Goal: Communication & Community: Answer question/provide support

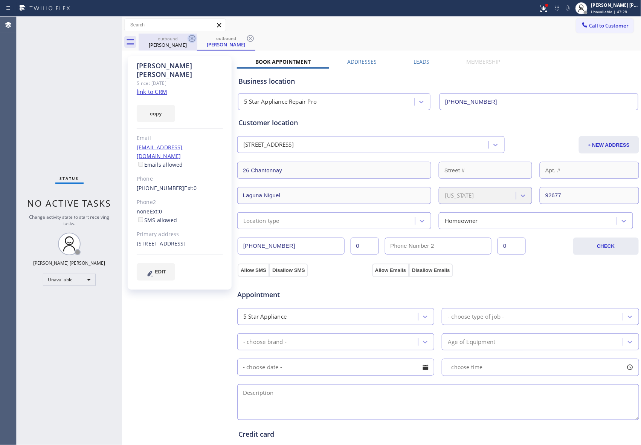
click at [191, 38] on icon at bounding box center [192, 38] width 9 height 9
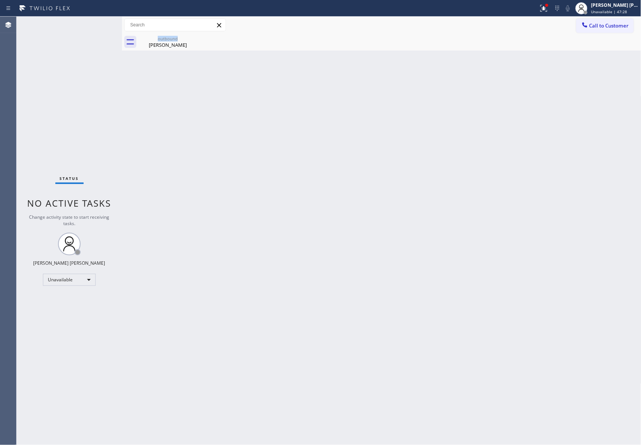
click at [0, 0] on icon at bounding box center [0, 0] width 0 height 0
drag, startPoint x: 191, startPoint y: 38, endPoint x: 164, endPoint y: 46, distance: 28.1
click at [190, 38] on icon at bounding box center [192, 38] width 9 height 9
click at [177, 38] on div "outbound" at bounding box center [167, 39] width 57 height 6
click at [177, 38] on div at bounding box center [390, 42] width 503 height 17
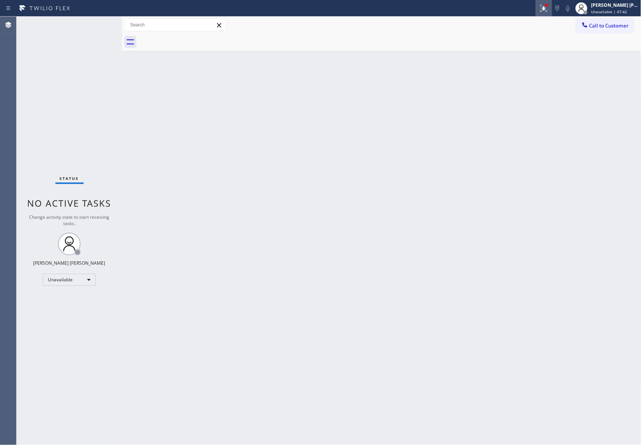
click at [543, 8] on icon at bounding box center [544, 7] width 5 height 3
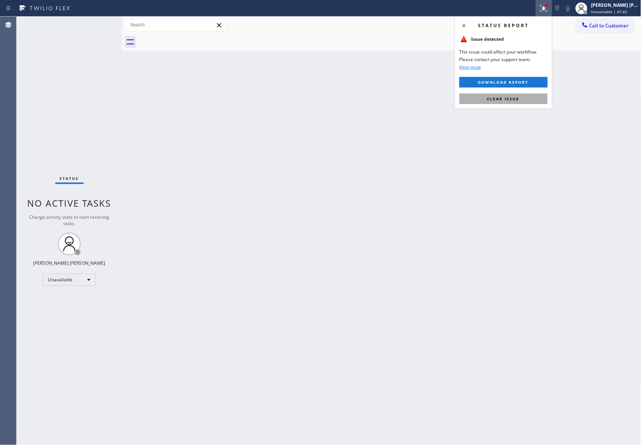
click at [528, 100] on button "Clear issue" at bounding box center [504, 98] width 88 height 11
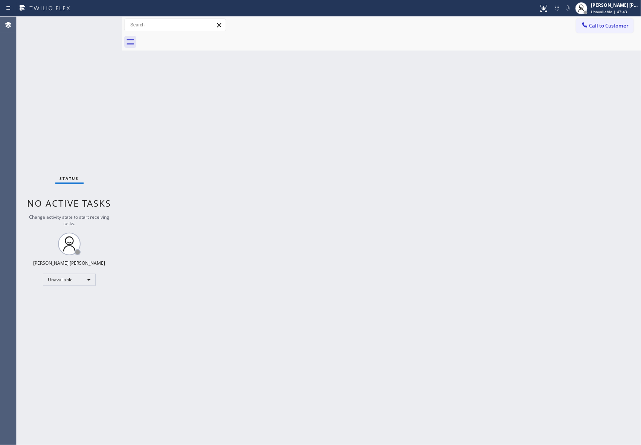
click at [605, 17] on div "Call to Customer Outbound call Location 5 Star Appliance Repair Pro Your caller…" at bounding box center [382, 25] width 520 height 17
click at [604, 24] on span "Call to Customer" at bounding box center [610, 25] width 40 height 7
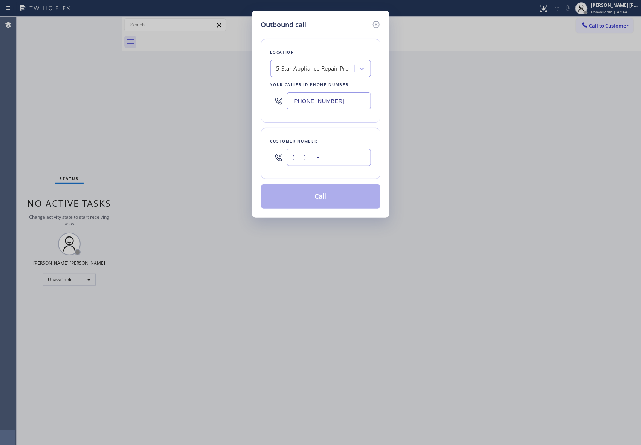
click at [324, 165] on input "(___) ___-____" at bounding box center [329, 157] width 84 height 17
paste input "760) 468-1109"
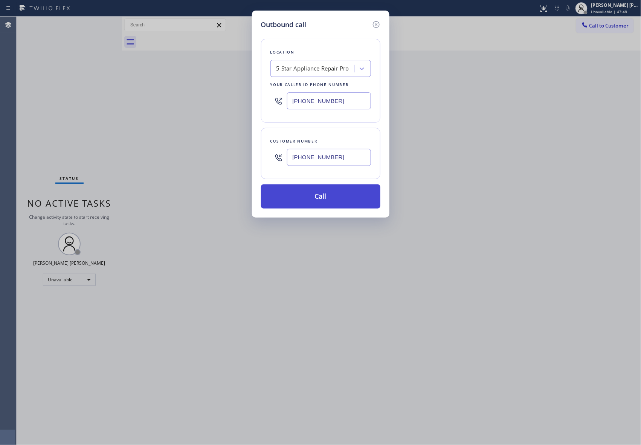
type input "(760) 468-1109"
click at [325, 201] on button "Call" at bounding box center [320, 196] width 119 height 24
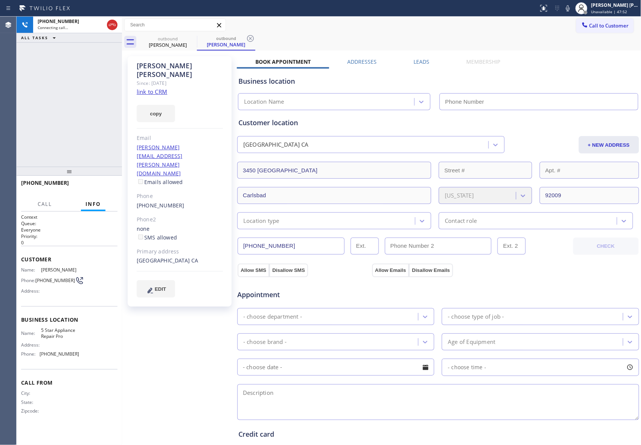
type input "[PHONE_NUMBER]"
click at [103, 184] on span "HANG UP" at bounding box center [100, 186] width 23 height 5
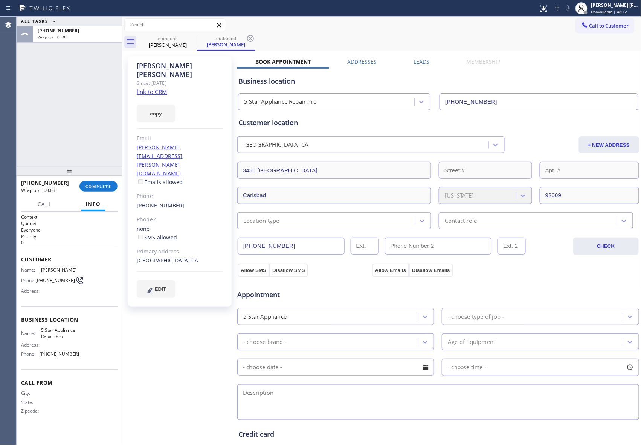
click at [415, 64] on label "Leads" at bounding box center [422, 61] width 16 height 7
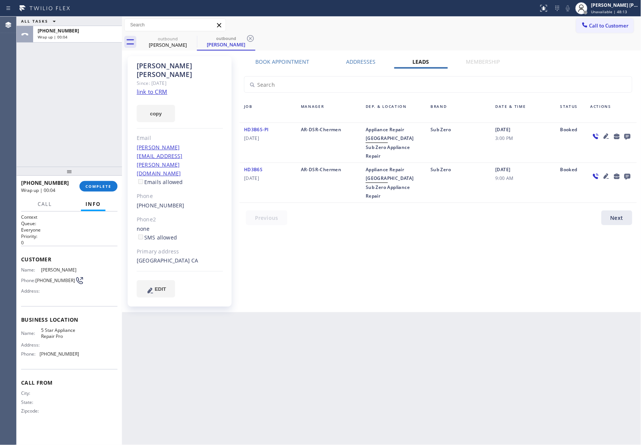
click at [628, 134] on icon at bounding box center [628, 137] width 6 height 6
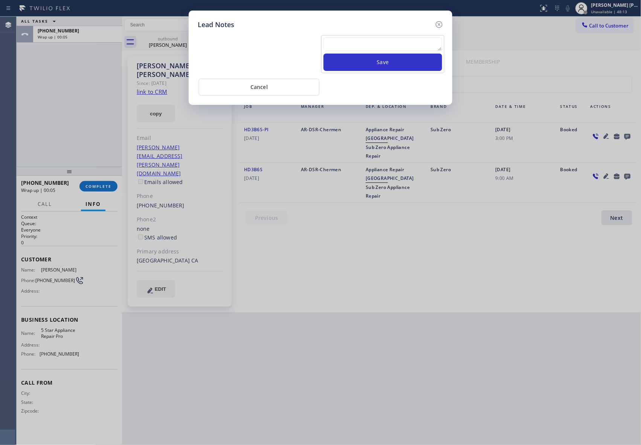
click at [337, 38] on textarea at bounding box center [383, 44] width 119 height 14
paste textarea "VM | please transfer if cx calls back"
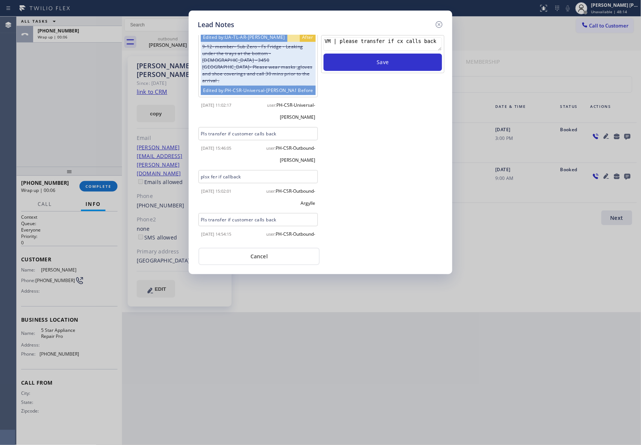
scroll to position [100, 0]
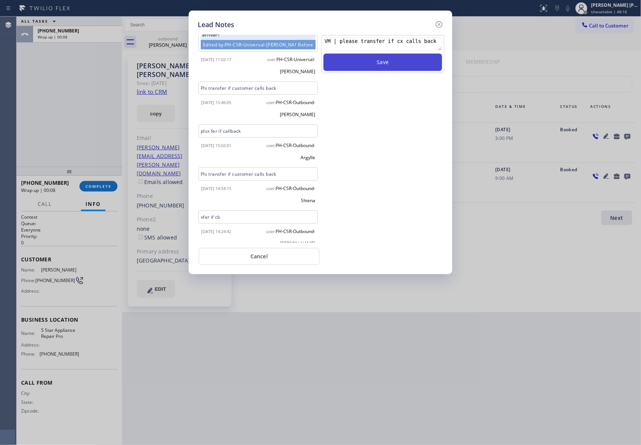
type textarea "VM | please transfer if cx calls back"
click at [409, 67] on button "Save" at bounding box center [383, 62] width 119 height 17
click at [442, 23] on icon at bounding box center [439, 24] width 9 height 9
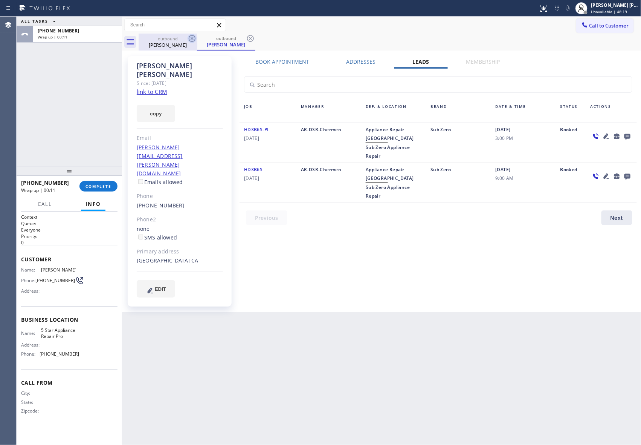
click at [195, 38] on icon at bounding box center [192, 38] width 7 height 7
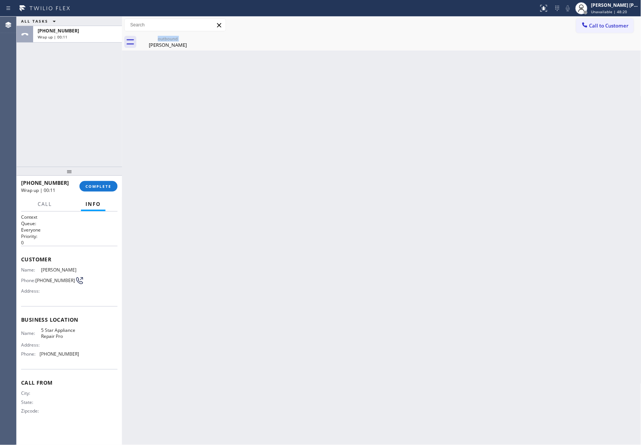
click at [195, 38] on div "outbound Arlette Zuniga" at bounding box center [168, 42] width 58 height 17
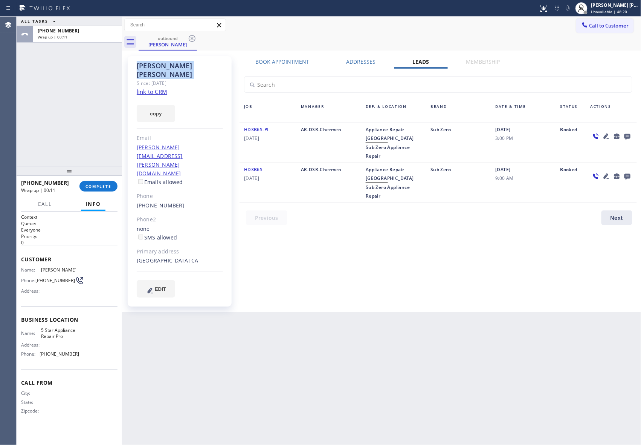
click at [195, 38] on icon at bounding box center [192, 38] width 7 height 7
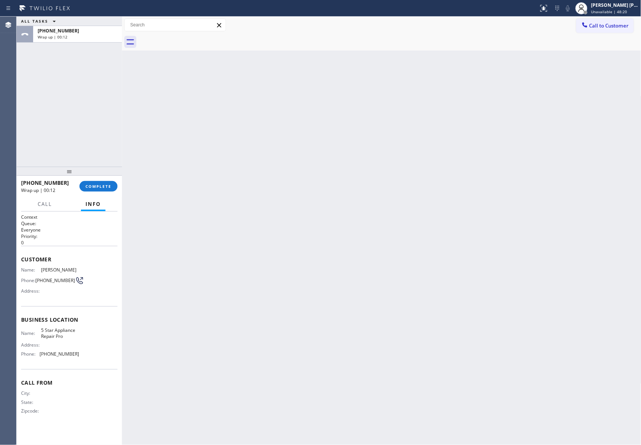
click at [195, 38] on div at bounding box center [390, 42] width 503 height 17
click at [107, 185] on span "COMPLETE" at bounding box center [99, 186] width 26 height 5
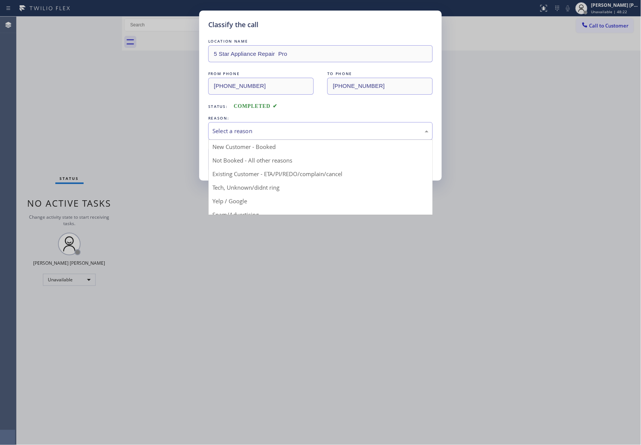
click at [281, 133] on div "Select a reason" at bounding box center [321, 131] width 216 height 9
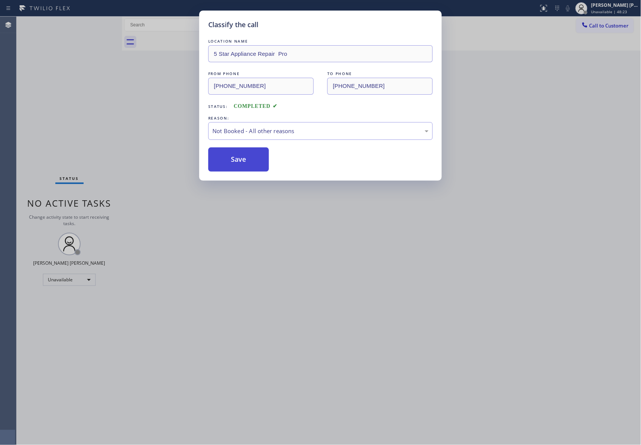
click at [233, 162] on button "Save" at bounding box center [238, 159] width 61 height 24
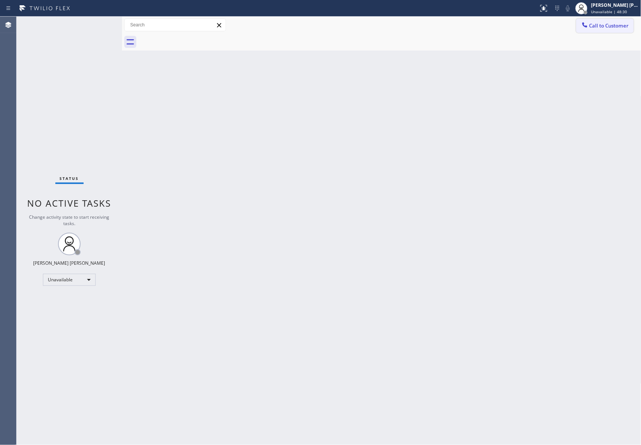
click at [617, 26] on span "Call to Customer" at bounding box center [610, 25] width 40 height 7
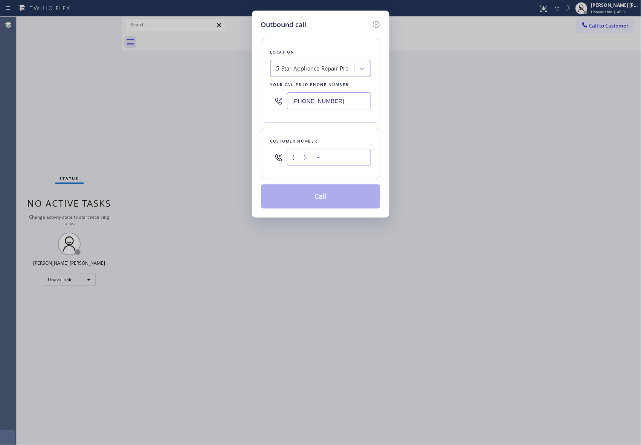
click at [344, 157] on input "(___) ___-____" at bounding box center [329, 157] width 84 height 17
paste input "602) 524-5500"
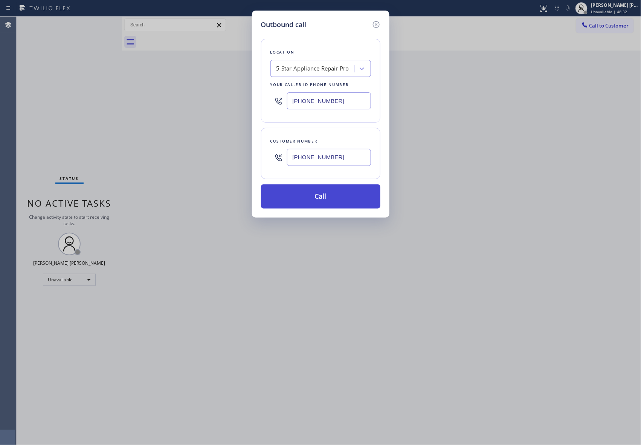
type input "(602) 524-5500"
click at [335, 200] on button "Call" at bounding box center [320, 196] width 119 height 24
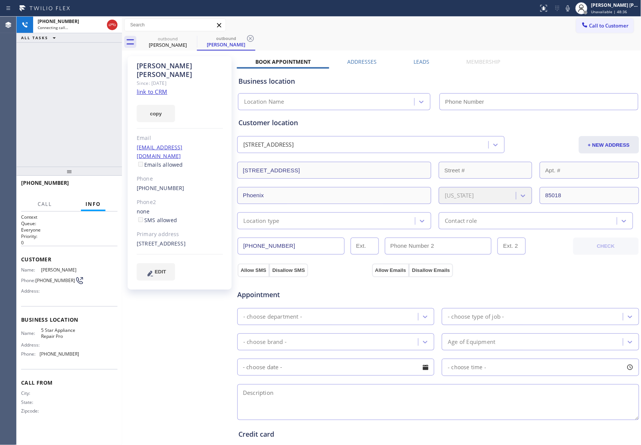
type input "[PHONE_NUMBER]"
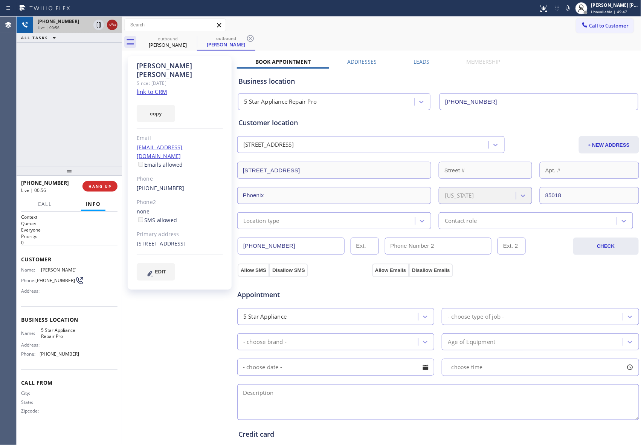
click at [109, 26] on icon at bounding box center [112, 24] width 9 height 9
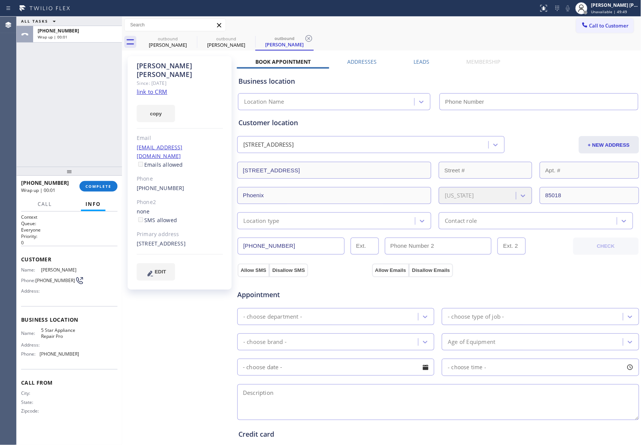
type input "[PHONE_NUMBER]"
click at [421, 63] on label "Leads" at bounding box center [422, 61] width 16 height 7
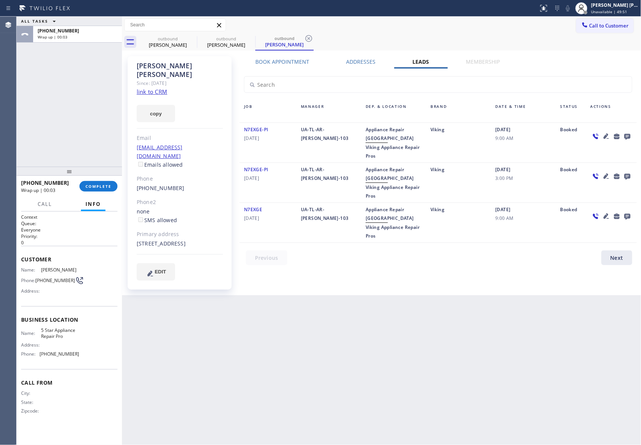
click at [629, 136] on icon at bounding box center [627, 136] width 9 height 9
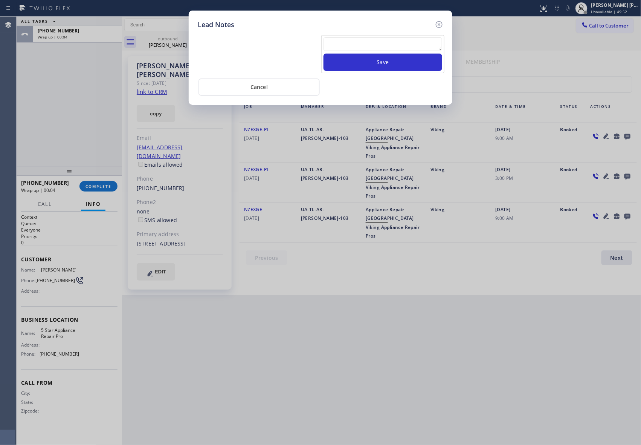
click at [419, 44] on textarea at bounding box center [383, 44] width 119 height 14
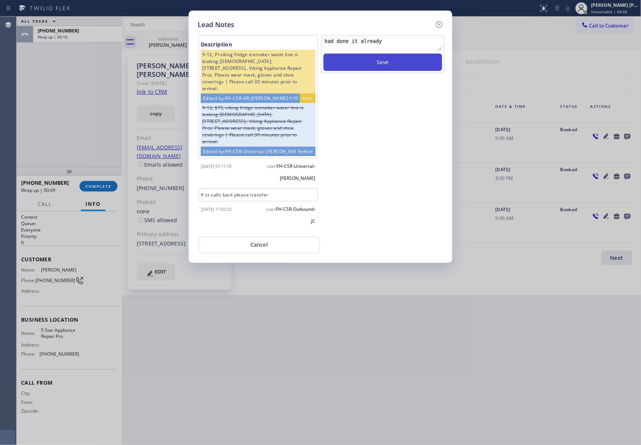
type textarea "had done it already"
click at [408, 62] on button "Save" at bounding box center [383, 62] width 119 height 17
click at [440, 26] on icon at bounding box center [439, 24] width 9 height 9
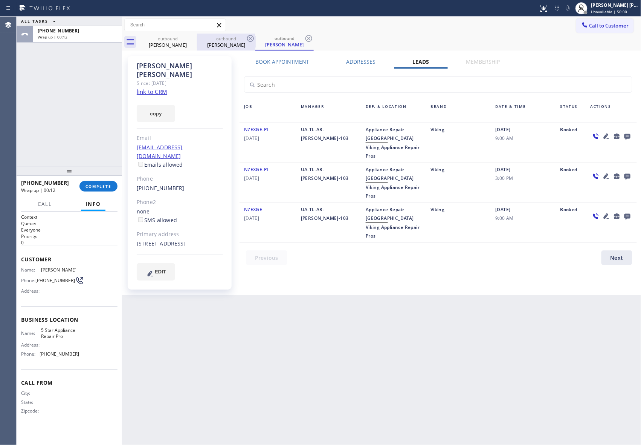
click at [179, 41] on div "Linda Masaryk" at bounding box center [167, 44] width 57 height 7
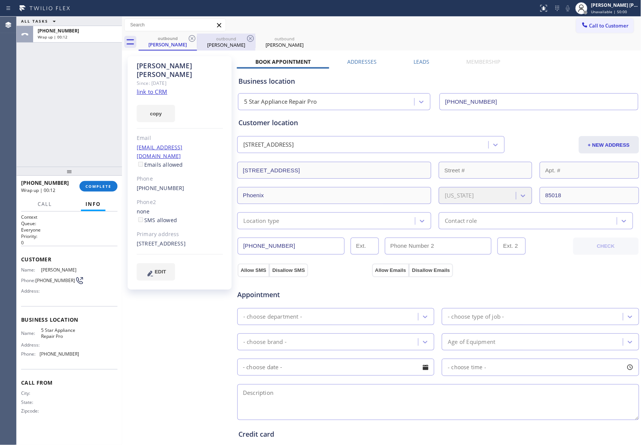
click at [198, 36] on div "outbound" at bounding box center [226, 39] width 57 height 6
click at [190, 39] on icon at bounding box center [192, 38] width 9 height 9
click at [197, 39] on div "outbound Linda Masaryk" at bounding box center [226, 42] width 58 height 17
click at [190, 39] on icon at bounding box center [192, 38] width 9 height 9
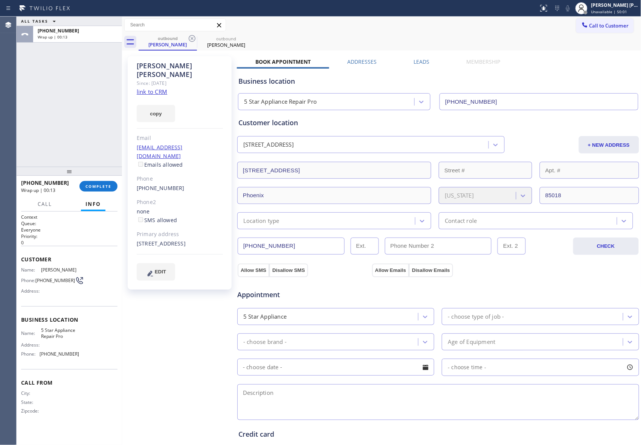
click at [0, 0] on icon at bounding box center [0, 0] width 0 height 0
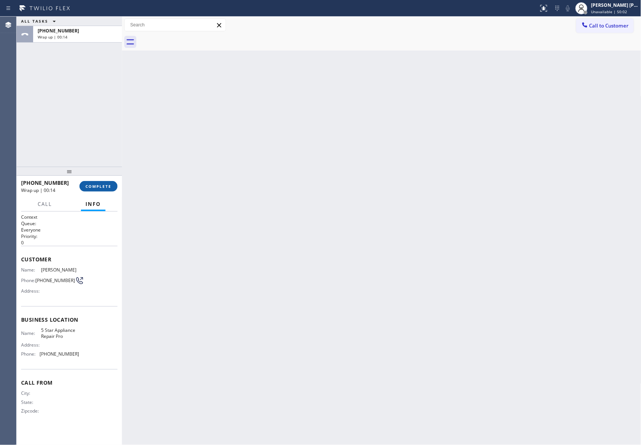
click at [105, 184] on span "COMPLETE" at bounding box center [99, 186] width 26 height 5
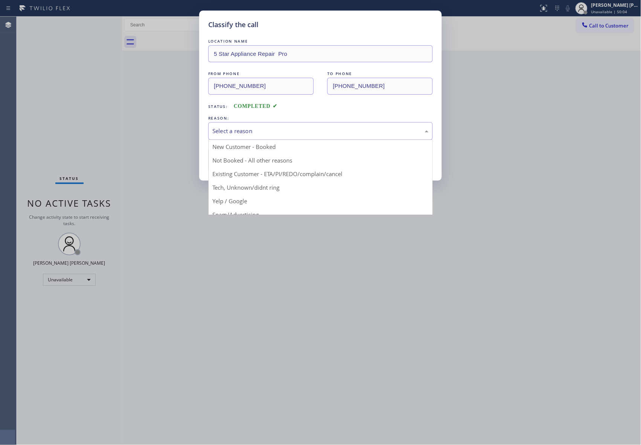
click at [231, 130] on div "Select a reason" at bounding box center [321, 131] width 216 height 9
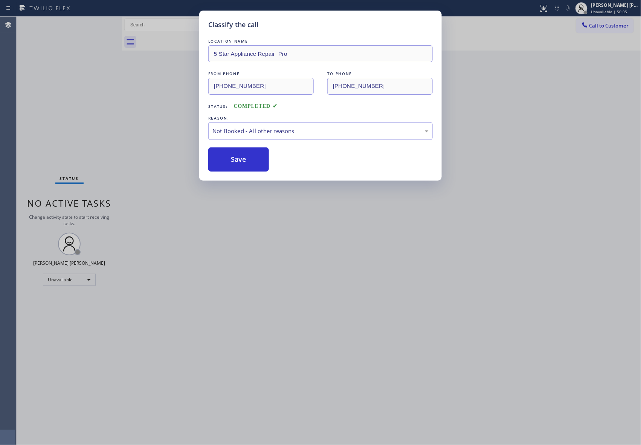
click at [230, 158] on button "Save" at bounding box center [238, 159] width 61 height 24
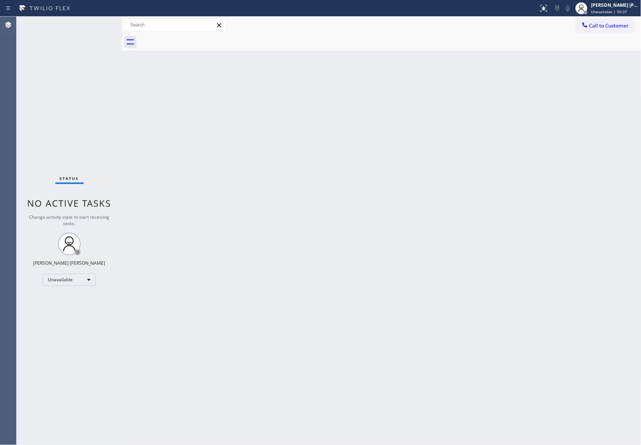
drag, startPoint x: 618, startPoint y: 24, endPoint x: 578, endPoint y: 23, distance: 40.7
click at [618, 24] on span "Call to Customer" at bounding box center [610, 25] width 40 height 7
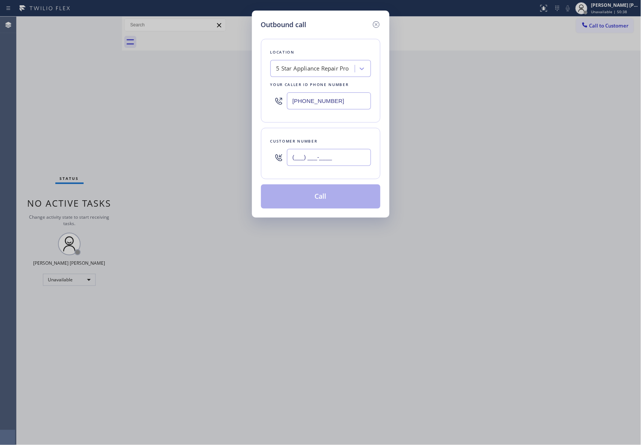
click at [334, 153] on input "(___) ___-____" at bounding box center [329, 157] width 84 height 17
paste input "510) 781-0619"
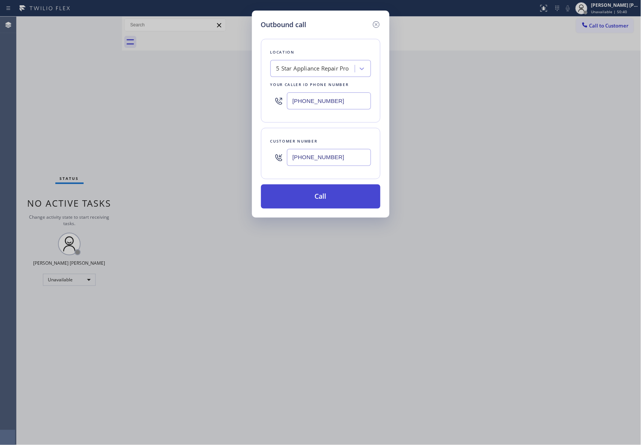
type input "(510) 781-0619"
click at [332, 196] on button "Call" at bounding box center [320, 196] width 119 height 24
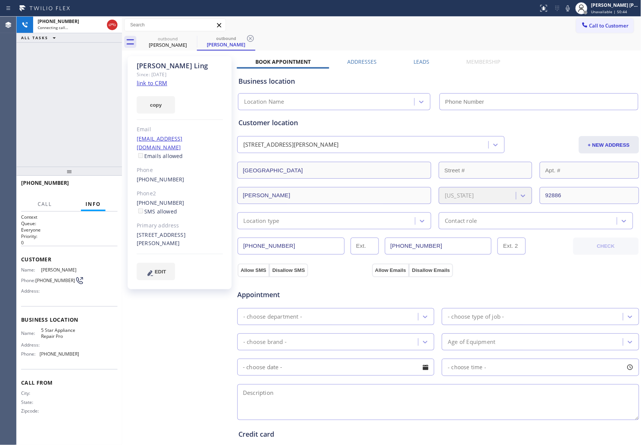
type input "[PHONE_NUMBER]"
click at [103, 188] on span "HANG UP" at bounding box center [100, 186] width 23 height 5
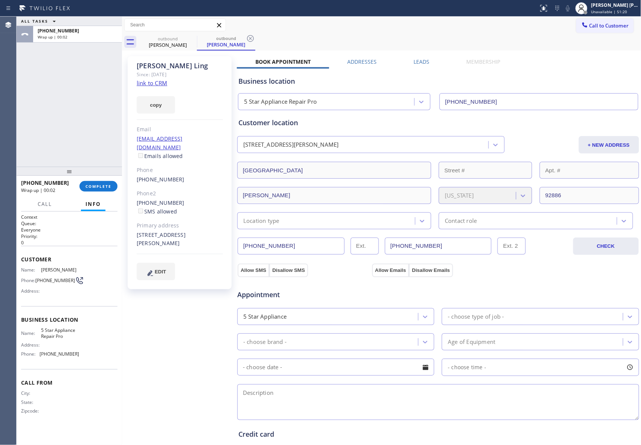
click at [426, 64] on label "Leads" at bounding box center [422, 61] width 16 height 7
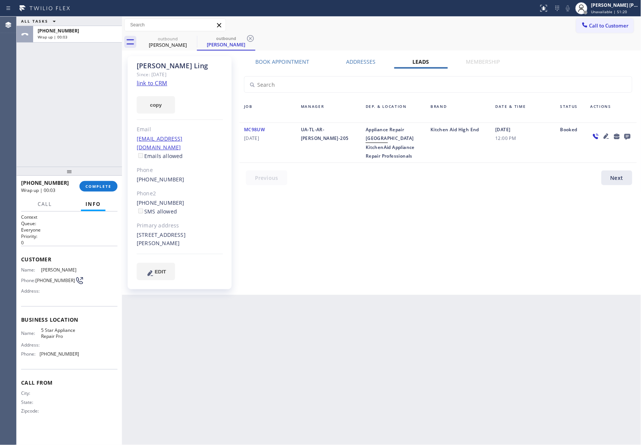
click at [631, 136] on icon at bounding box center [628, 137] width 6 height 6
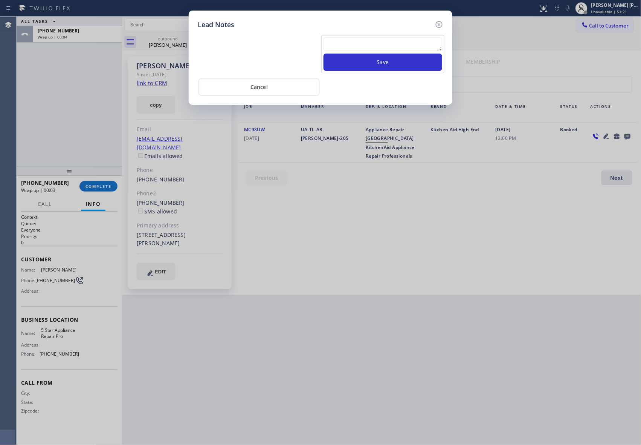
click at [386, 53] on div at bounding box center [383, 45] width 119 height 16
click at [389, 47] on textarea at bounding box center [383, 44] width 119 height 14
paste textarea "VM | please transfer if cx calls back"
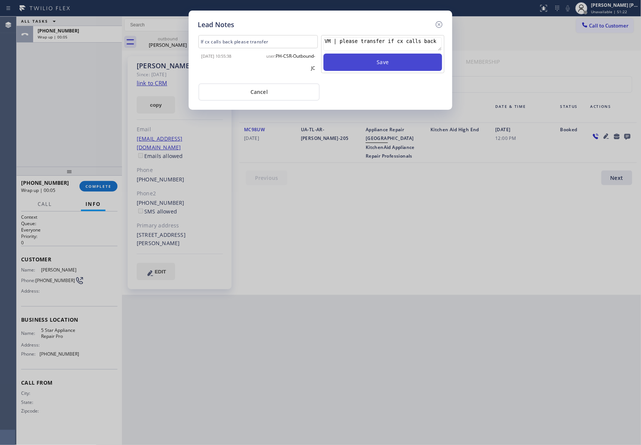
type textarea "VM | please transfer if cx calls back"
click at [394, 67] on button "Save" at bounding box center [383, 62] width 119 height 17
click at [439, 29] on div at bounding box center [439, 24] width 9 height 9
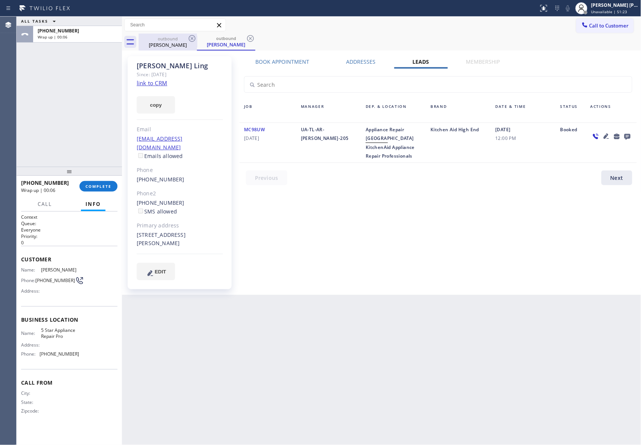
click at [186, 39] on div "outbound" at bounding box center [167, 39] width 57 height 6
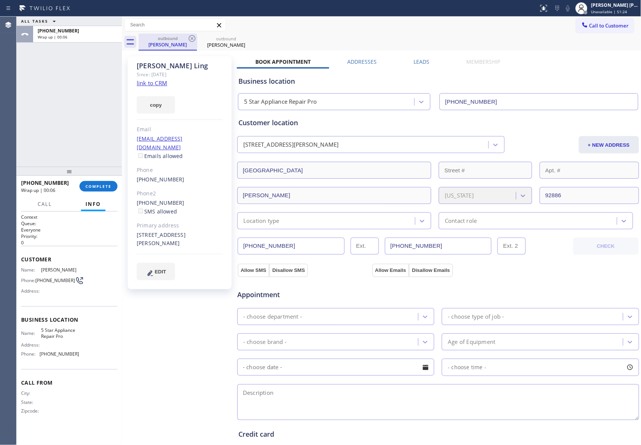
click at [186, 39] on div "outbound" at bounding box center [167, 38] width 57 height 6
click at [195, 37] on icon at bounding box center [192, 38] width 7 height 7
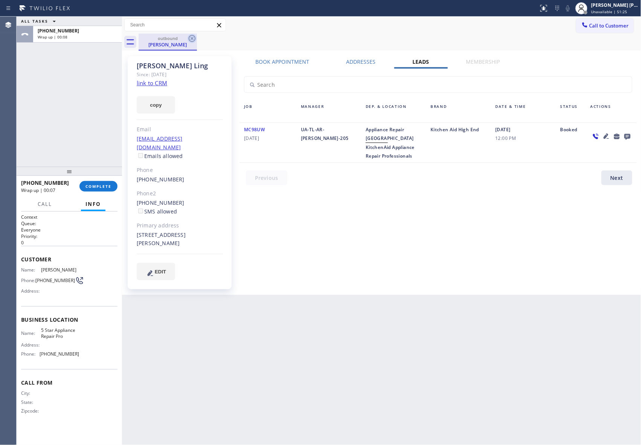
click at [190, 37] on icon at bounding box center [192, 38] width 9 height 9
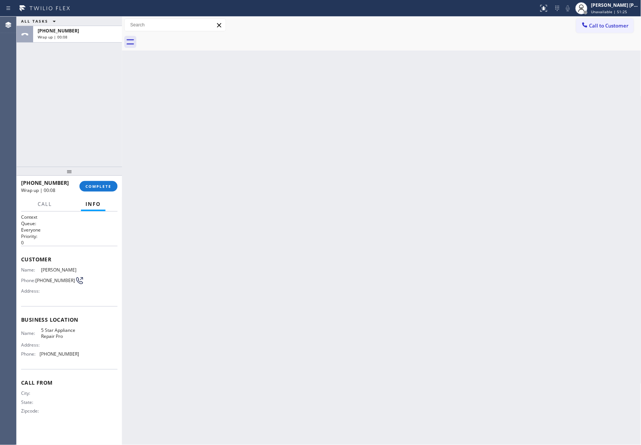
click at [190, 37] on div at bounding box center [390, 42] width 503 height 17
click at [100, 186] on span "COMPLETE" at bounding box center [99, 186] width 26 height 5
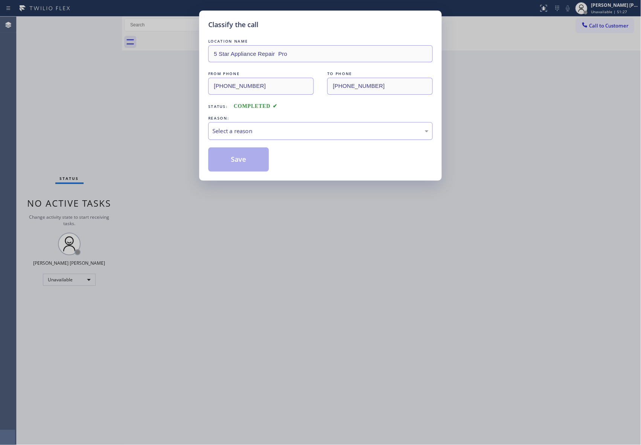
click at [310, 128] on div "Select a reason" at bounding box center [321, 131] width 216 height 9
click at [239, 157] on button "Save" at bounding box center [238, 159] width 61 height 24
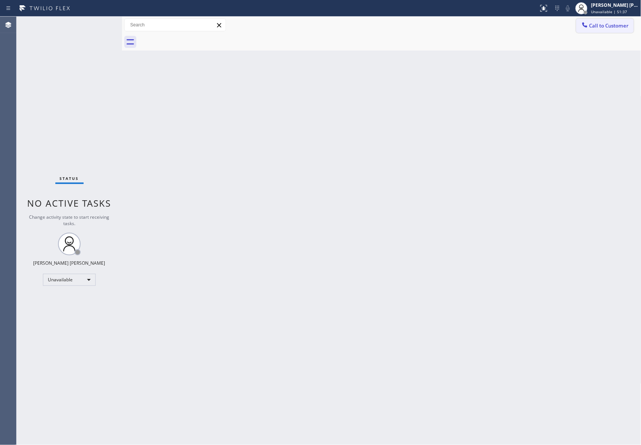
click at [617, 26] on span "Call to Customer" at bounding box center [610, 25] width 40 height 7
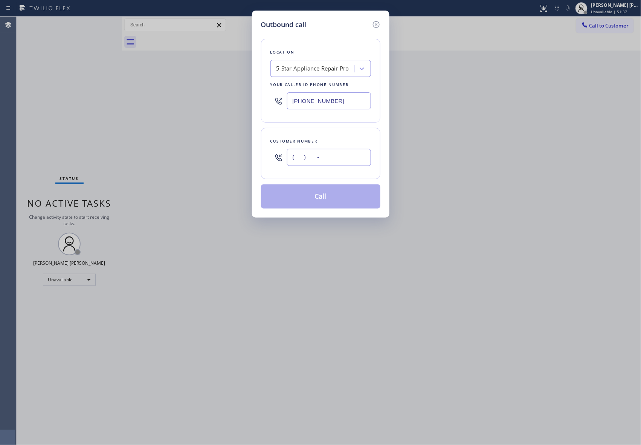
click at [359, 156] on input "(___) ___-____" at bounding box center [329, 157] width 84 height 17
paste input "408) 406-0418"
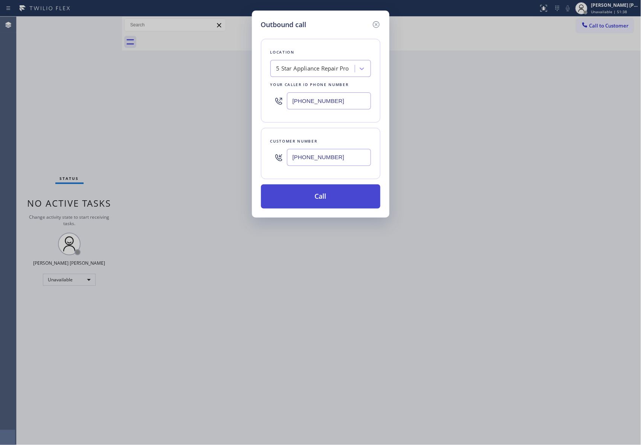
type input "(408) 406-0418"
click at [327, 194] on button "Call" at bounding box center [320, 196] width 119 height 24
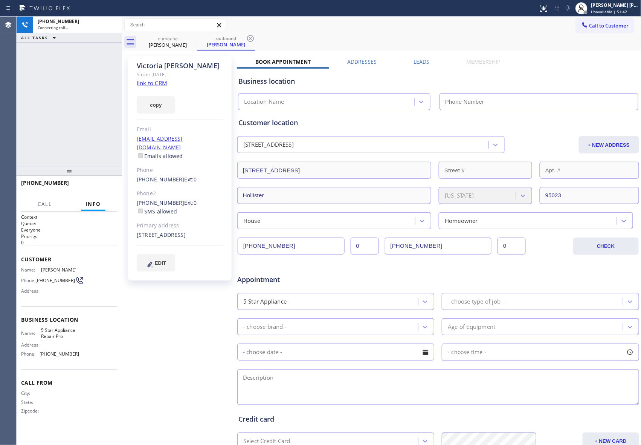
type input "[PHONE_NUMBER]"
click at [415, 61] on label "Leads" at bounding box center [422, 61] width 16 height 7
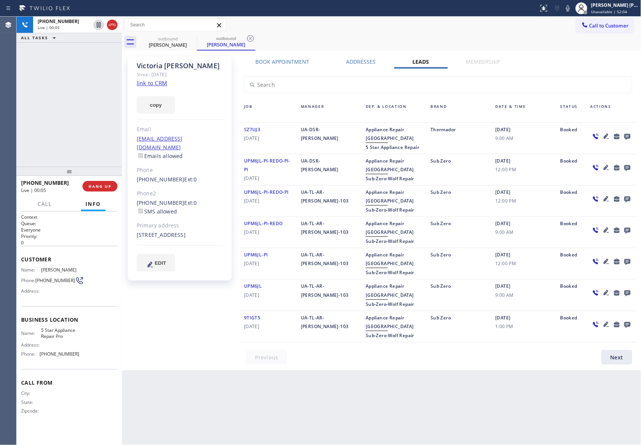
click at [625, 133] on icon at bounding box center [627, 136] width 9 height 9
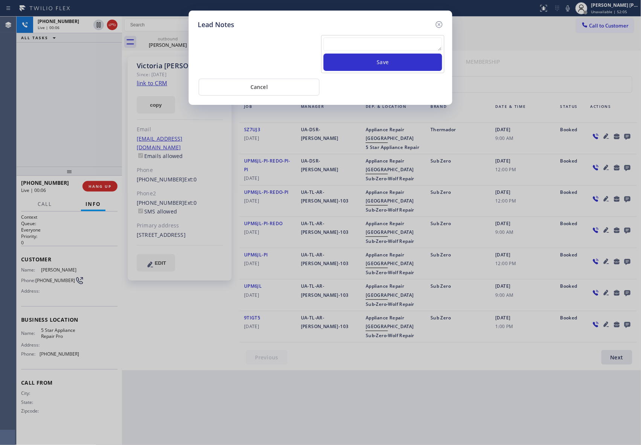
click at [389, 46] on textarea at bounding box center [383, 44] width 119 height 14
paste textarea "VM | please transfer if cx calls back"
type textarea "VM | please transfer if cx calls back"
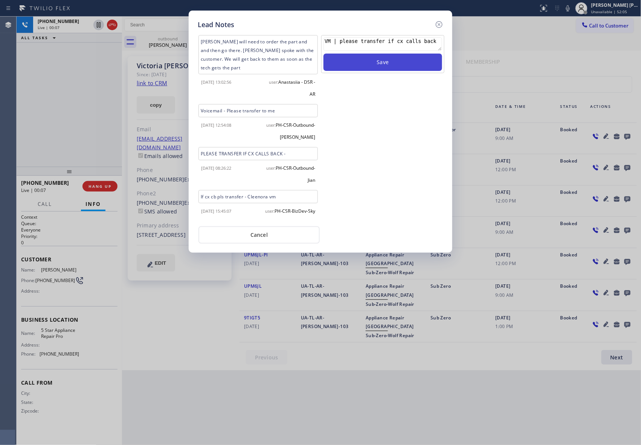
click at [398, 67] on button "Save" at bounding box center [383, 62] width 119 height 17
click at [442, 23] on icon at bounding box center [439, 24] width 9 height 9
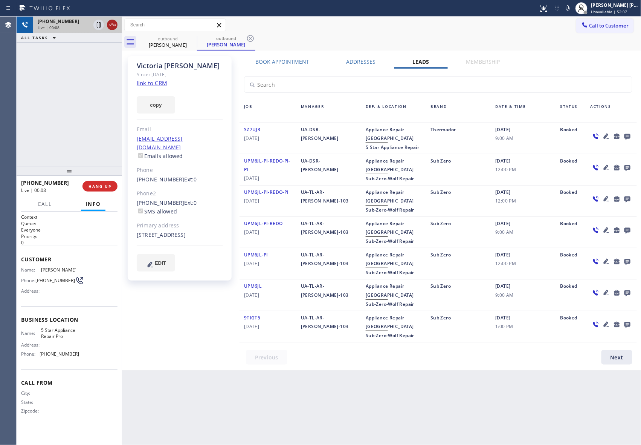
click at [109, 25] on icon at bounding box center [112, 25] width 7 height 2
click at [194, 37] on icon at bounding box center [192, 38] width 9 height 9
click at [246, 37] on icon at bounding box center [250, 38] width 9 height 9
click at [193, 37] on div "outbound Victoria Moore outbound Victoria Moore" at bounding box center [390, 42] width 503 height 17
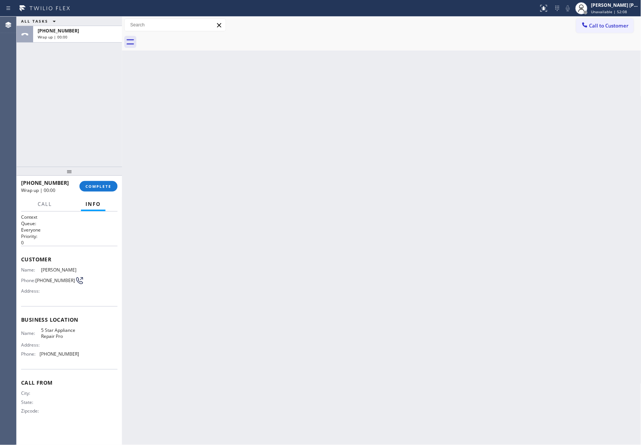
click at [193, 37] on div at bounding box center [390, 42] width 503 height 17
click at [105, 191] on div "+14084060418 Wrap up | 00:01 COMPLETE" at bounding box center [69, 186] width 96 height 20
click at [106, 187] on span "COMPLETE" at bounding box center [99, 186] width 26 height 5
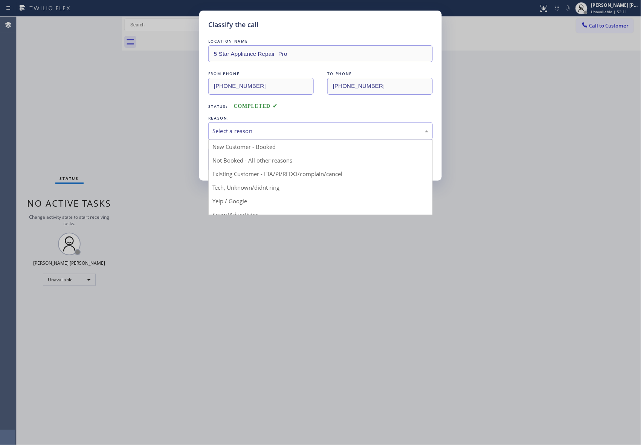
click at [245, 130] on div "Select a reason" at bounding box center [321, 131] width 216 height 9
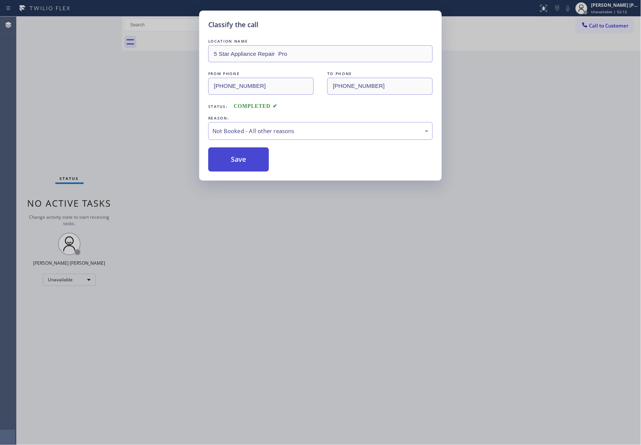
click at [228, 160] on button "Save" at bounding box center [238, 159] width 61 height 24
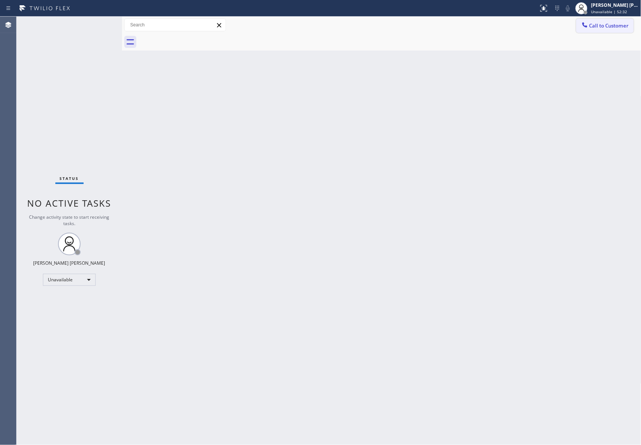
click at [617, 24] on span "Call to Customer" at bounding box center [610, 25] width 40 height 7
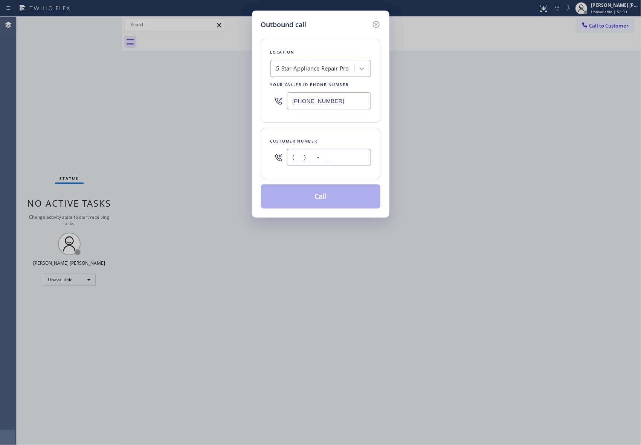
click at [337, 158] on input "(___) ___-____" at bounding box center [329, 157] width 84 height 17
paste input "209) 629-0511"
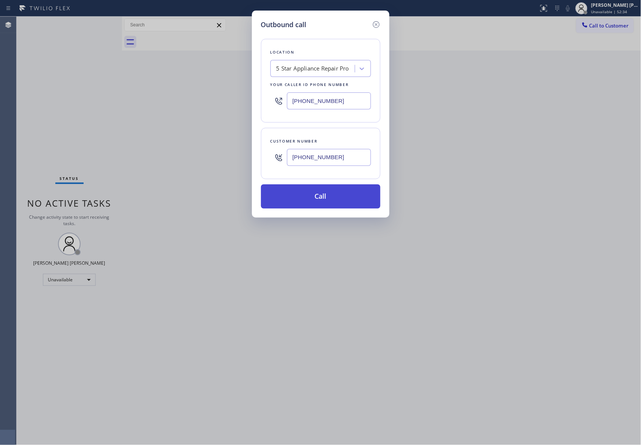
type input "(209) 629-0511"
click at [327, 193] on button "Call" at bounding box center [320, 196] width 119 height 24
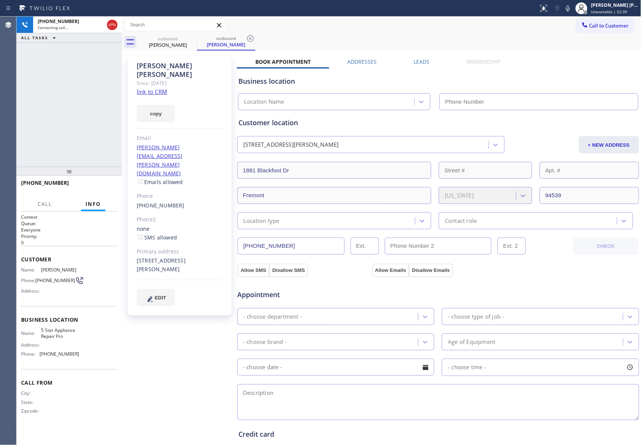
type input "[PHONE_NUMBER]"
click at [97, 185] on span "HANG UP" at bounding box center [100, 186] width 23 height 5
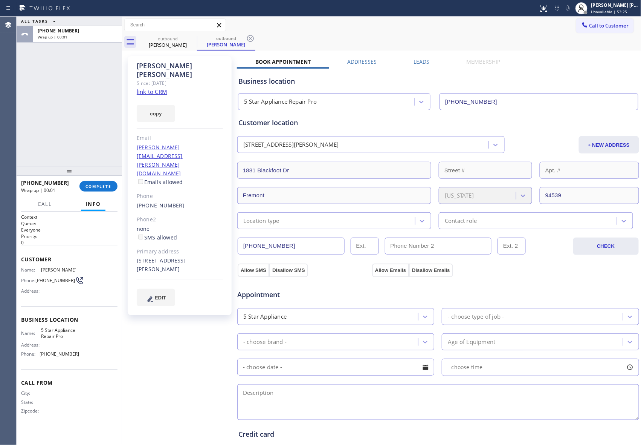
click at [427, 60] on div "Leads" at bounding box center [422, 63] width 53 height 11
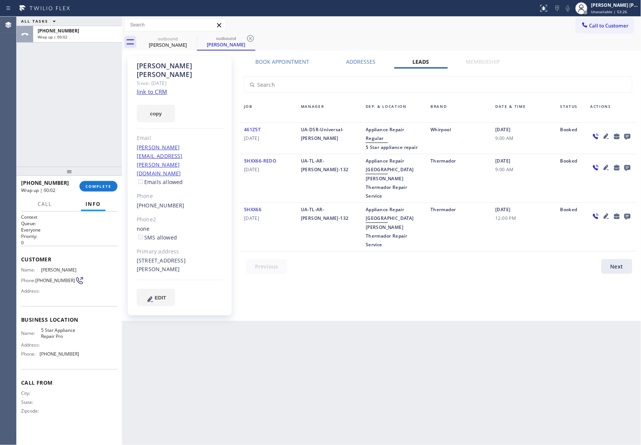
click at [628, 133] on icon at bounding box center [627, 136] width 9 height 9
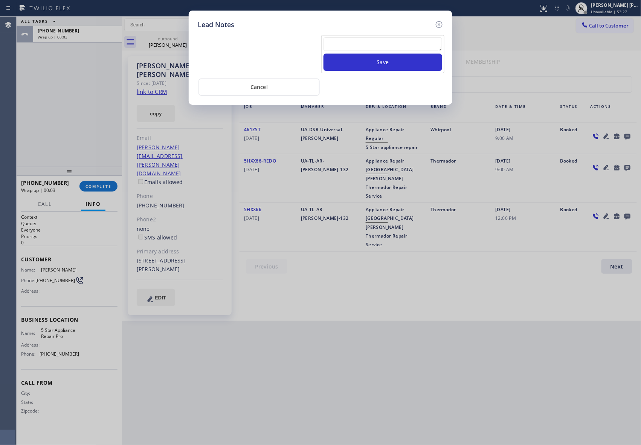
click at [352, 44] on textarea at bounding box center [383, 44] width 119 height 14
paste textarea "VM | please transfer if cx calls back"
type textarea "VM | please transfer if cx calls back"
click at [371, 64] on button "Save" at bounding box center [383, 62] width 119 height 17
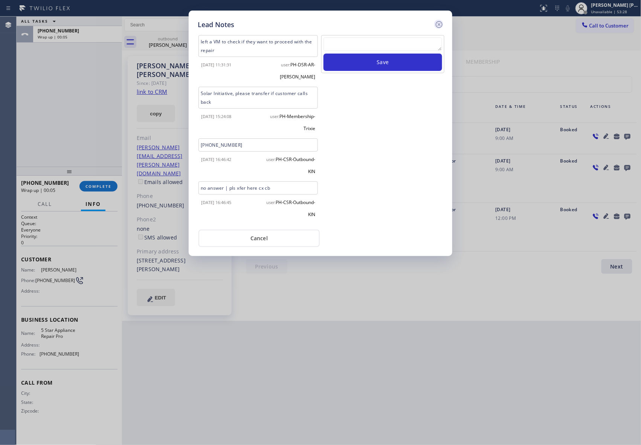
click at [436, 26] on icon at bounding box center [439, 24] width 7 height 7
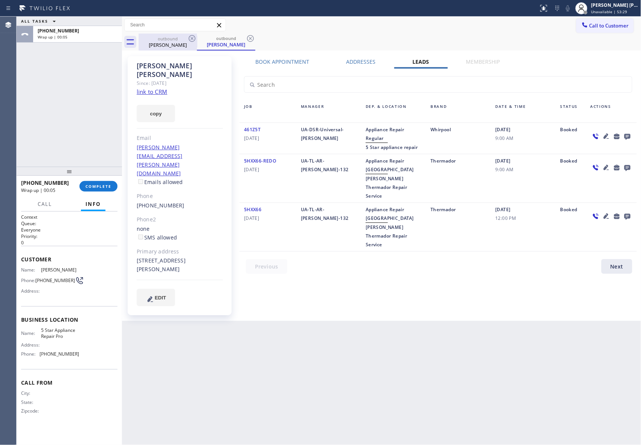
click at [175, 40] on div "outbound" at bounding box center [167, 39] width 57 height 6
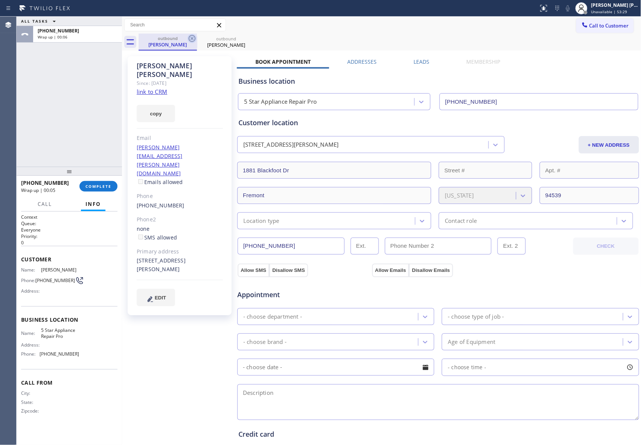
click at [189, 37] on icon at bounding box center [192, 38] width 9 height 9
click at [246, 37] on icon at bounding box center [250, 38] width 9 height 9
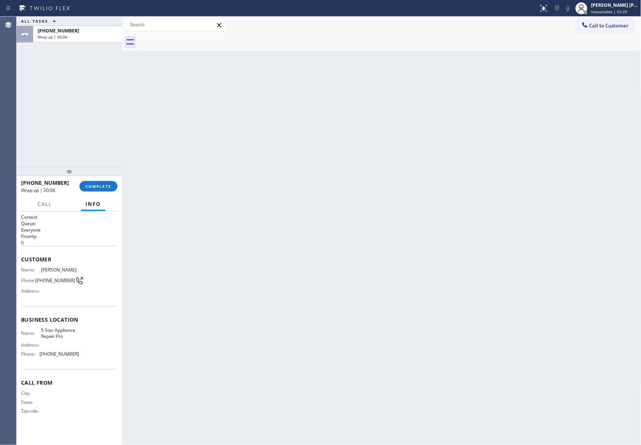
click at [190, 37] on div at bounding box center [390, 42] width 503 height 17
click at [110, 186] on span "COMPLETE" at bounding box center [99, 186] width 26 height 5
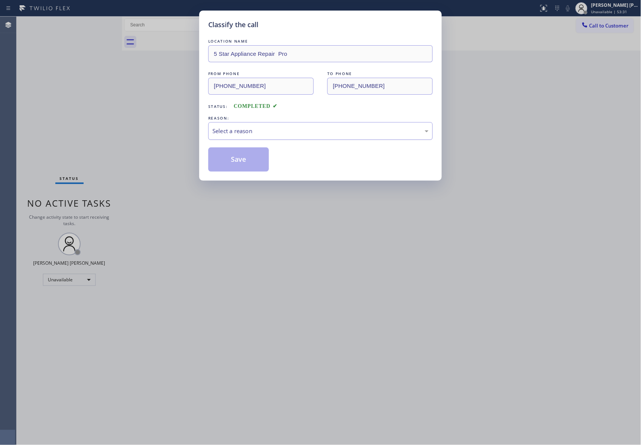
click at [272, 139] on div "Select a reason" at bounding box center [320, 131] width 225 height 18
click at [248, 159] on button "Save" at bounding box center [238, 159] width 61 height 24
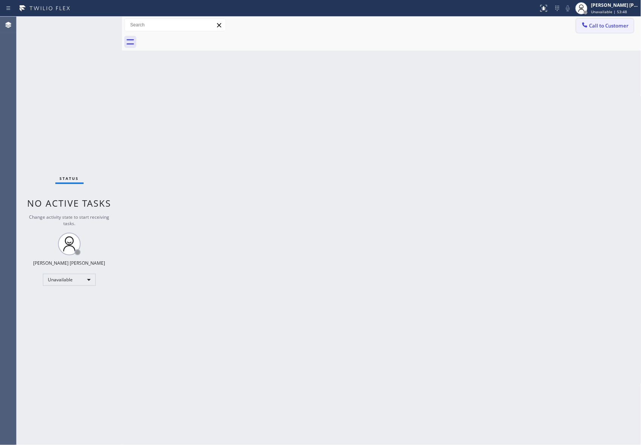
click at [634, 32] on div "Call to Customer Outbound call Location 5 Star Appliance Repair Pro Your caller…" at bounding box center [382, 25] width 520 height 17
click at [631, 27] on button "Call to Customer" at bounding box center [606, 25] width 58 height 14
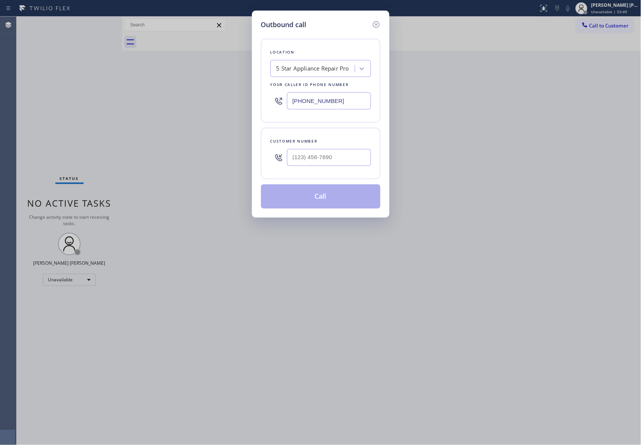
click at [352, 167] on div at bounding box center [329, 157] width 84 height 24
click at [351, 157] on input "(___) ___-____" at bounding box center [329, 157] width 84 height 17
paste input "310) 990-8503"
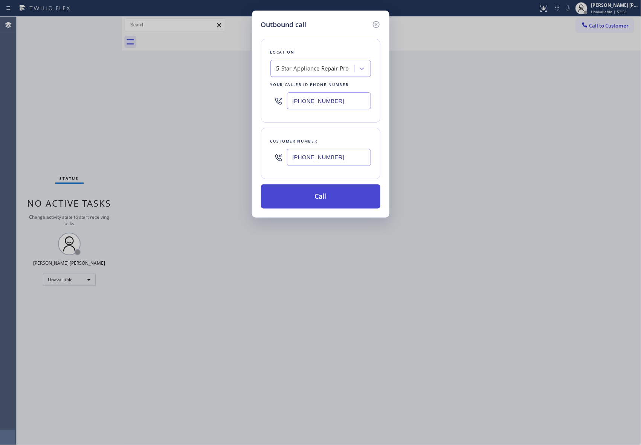
type input "(310) 990-8503"
click at [325, 194] on button "Call" at bounding box center [320, 196] width 119 height 24
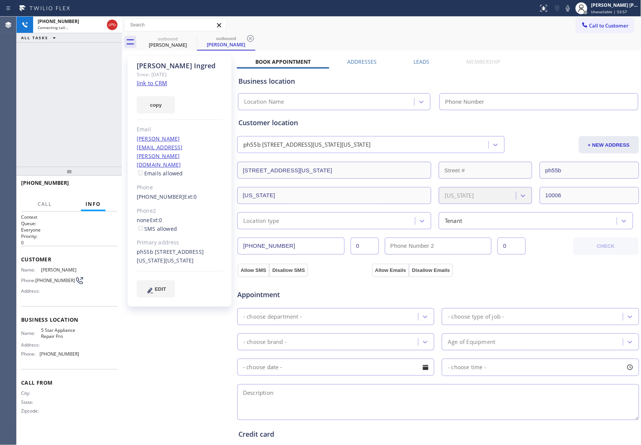
type input "[PHONE_NUMBER]"
click at [98, 183] on button "HANG UP" at bounding box center [100, 186] width 35 height 11
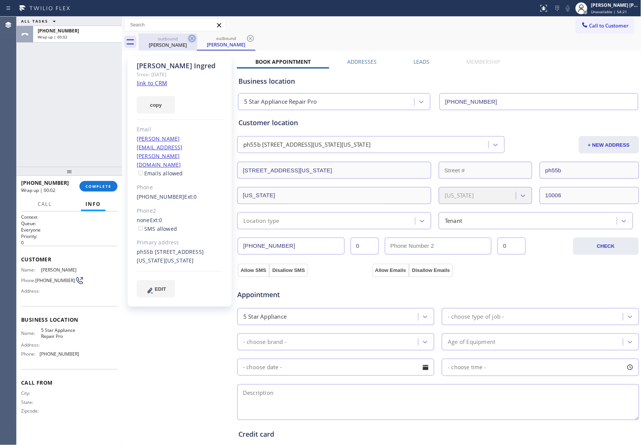
click at [193, 38] on icon at bounding box center [192, 38] width 9 height 9
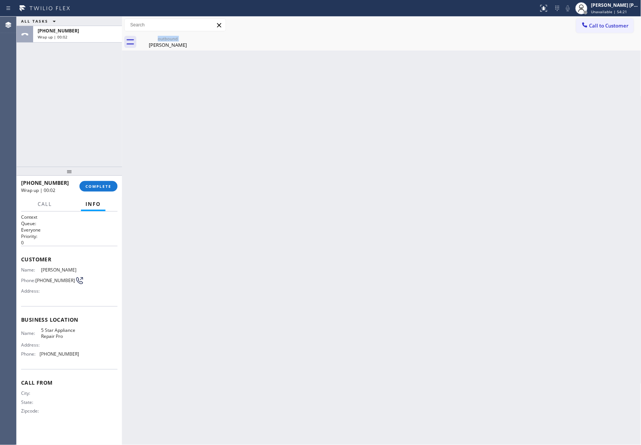
click at [193, 38] on div "outbound Levin Ingred" at bounding box center [168, 42] width 58 height 17
click at [0, 0] on icon at bounding box center [0, 0] width 0 height 0
click at [193, 38] on div at bounding box center [390, 42] width 503 height 17
click at [100, 186] on span "COMPLETE" at bounding box center [99, 186] width 26 height 5
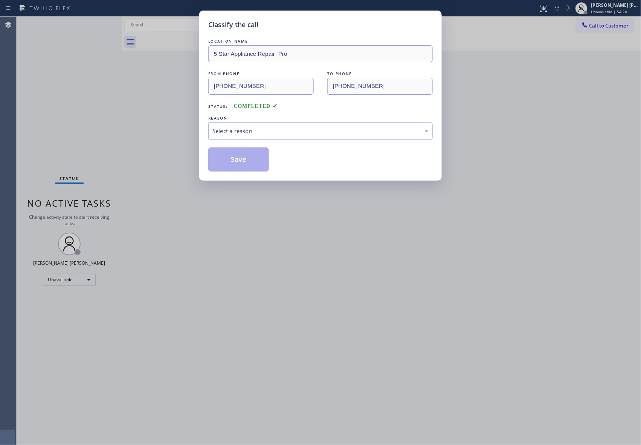
click at [292, 133] on div "Select a reason" at bounding box center [321, 131] width 216 height 9
click at [241, 161] on button "Save" at bounding box center [238, 159] width 61 height 24
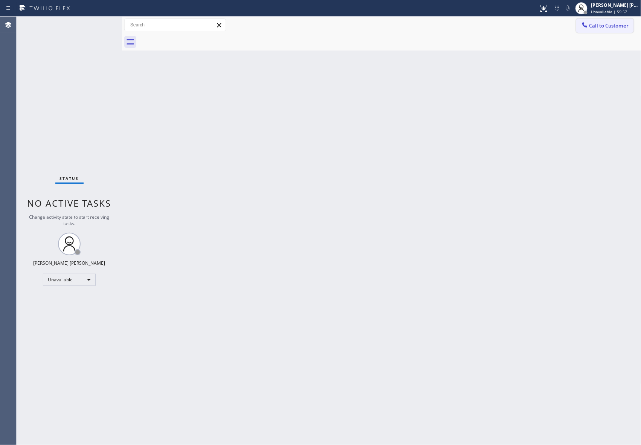
click at [614, 29] on button "Call to Customer" at bounding box center [606, 25] width 58 height 14
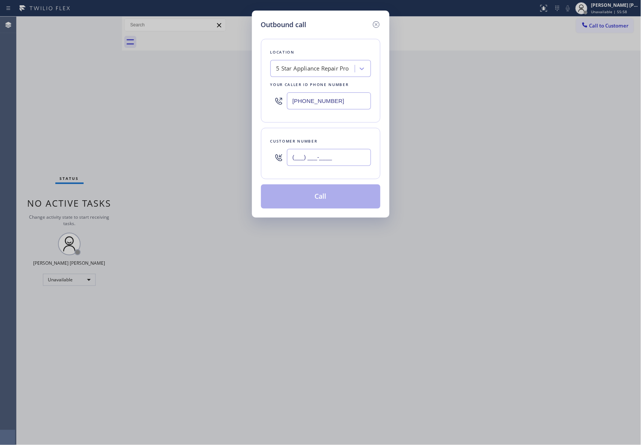
click at [329, 154] on input "(___) ___-____" at bounding box center [329, 157] width 84 height 17
paste input "310) 613-2882"
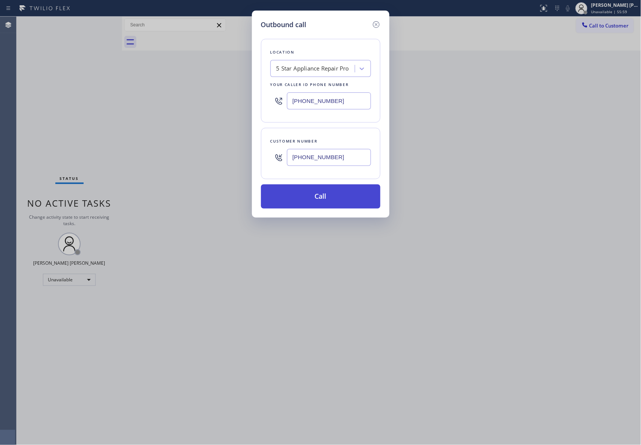
type input "(310) 613-2882"
click at [320, 191] on button "Call" at bounding box center [320, 196] width 119 height 24
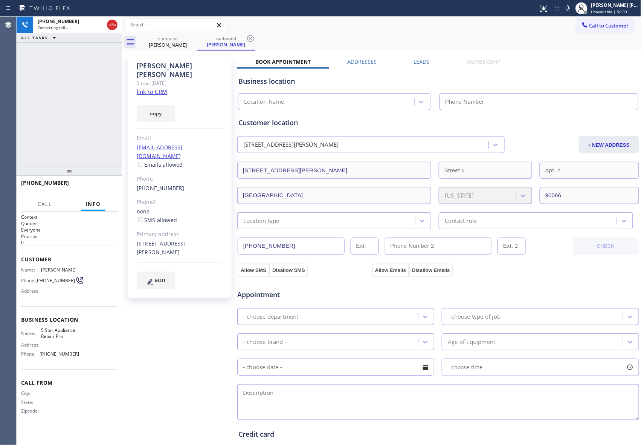
type input "[PHONE_NUMBER]"
click at [421, 61] on label "Leads" at bounding box center [422, 61] width 16 height 7
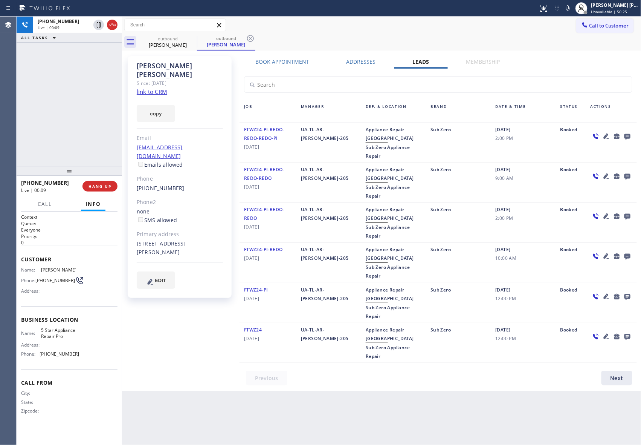
click at [629, 136] on icon at bounding box center [628, 137] width 6 height 6
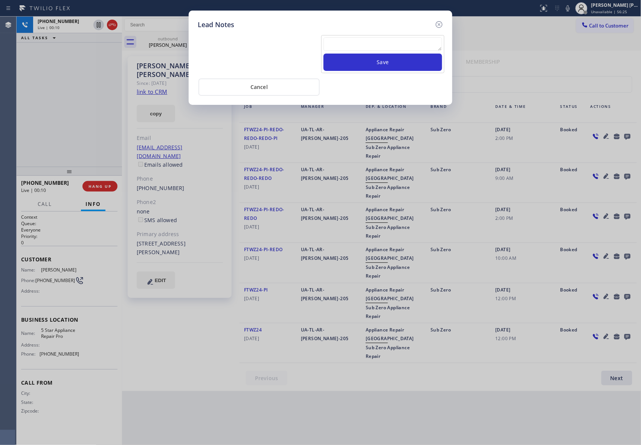
click at [407, 43] on textarea at bounding box center [383, 44] width 119 height 14
paste textarea "VM | please transfer if cx calls back"
type textarea "VM | please transfer if cx calls back"
click at [412, 67] on button "Save" at bounding box center [383, 62] width 119 height 17
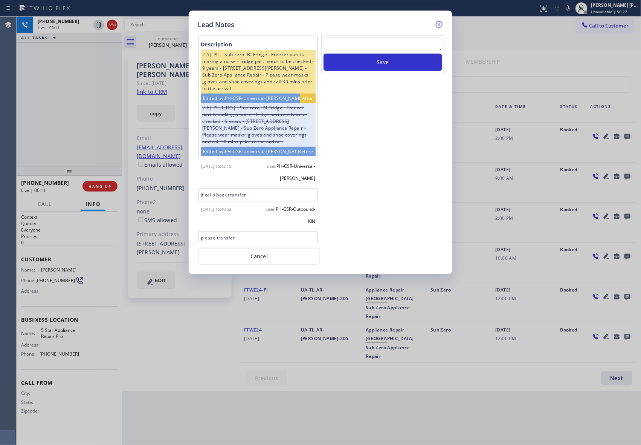
click at [442, 23] on icon at bounding box center [439, 24] width 7 height 7
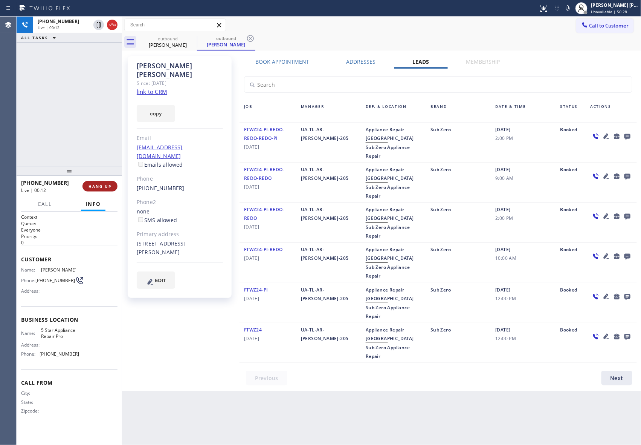
click at [102, 185] on span "HANG UP" at bounding box center [100, 186] width 23 height 5
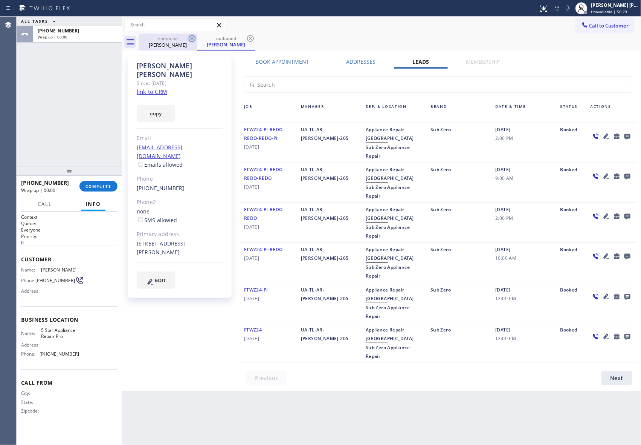
click at [192, 38] on icon at bounding box center [192, 38] width 7 height 7
click at [197, 38] on div "outbound Rachel Kennison" at bounding box center [226, 42] width 58 height 17
click at [192, 38] on icon at bounding box center [192, 38] width 7 height 7
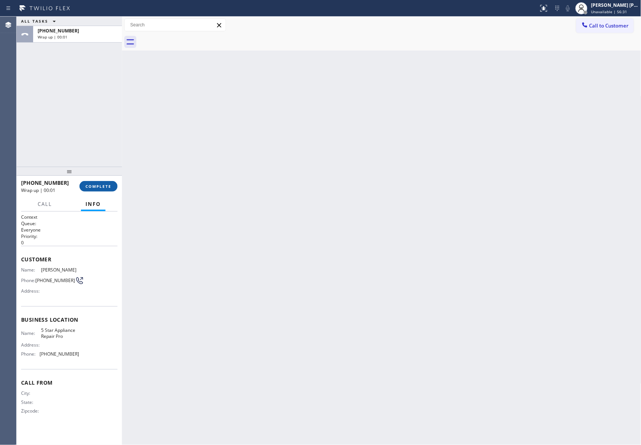
click at [101, 187] on span "COMPLETE" at bounding box center [99, 186] width 26 height 5
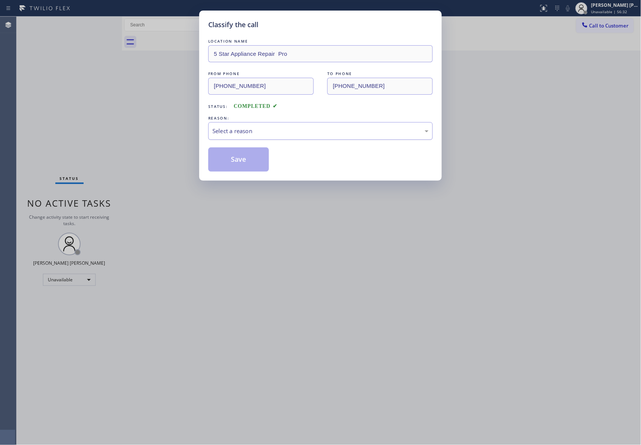
click at [335, 124] on div "Select a reason" at bounding box center [320, 131] width 225 height 18
click at [243, 163] on button "Save" at bounding box center [238, 159] width 61 height 24
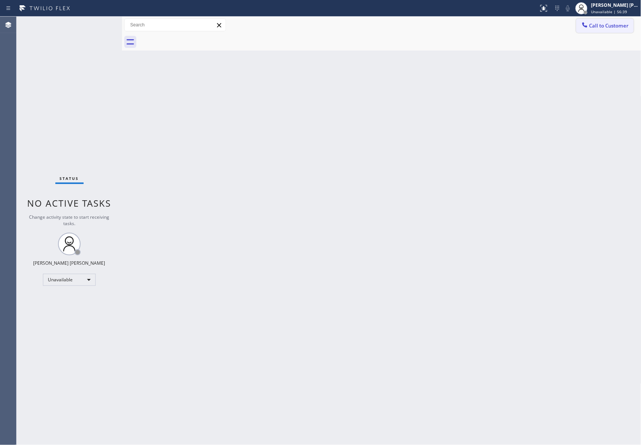
click at [615, 26] on span "Call to Customer" at bounding box center [610, 25] width 40 height 7
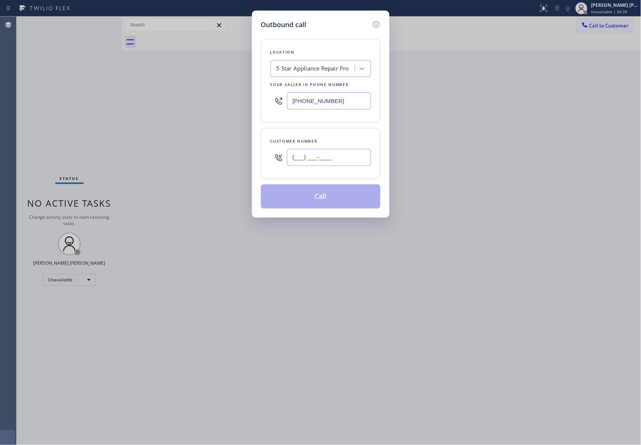
click at [329, 163] on input "(___) ___-____" at bounding box center [329, 157] width 84 height 17
paste input "480) 314-0296"
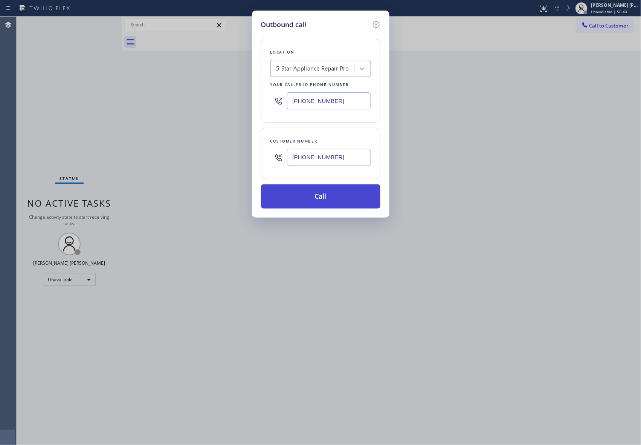
type input "(480) 314-0296"
click at [332, 197] on button "Call" at bounding box center [320, 196] width 119 height 24
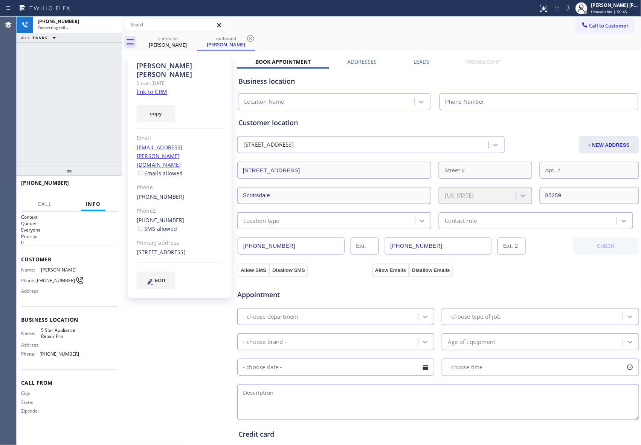
type input "[PHONE_NUMBER]"
click at [111, 21] on icon at bounding box center [112, 24] width 9 height 9
click at [198, 36] on div "outbound" at bounding box center [226, 38] width 57 height 6
click at [194, 38] on icon at bounding box center [192, 38] width 9 height 9
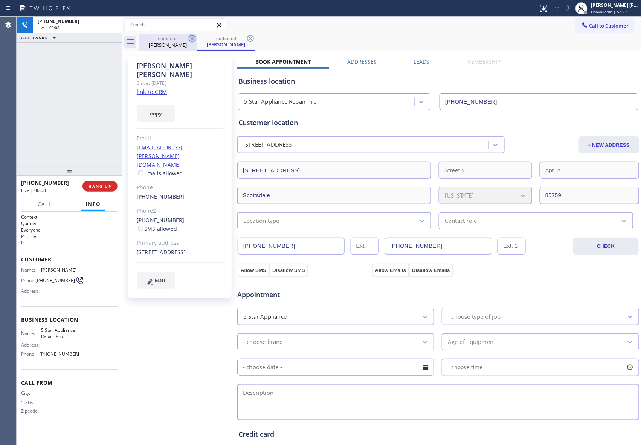
click at [197, 38] on div "outbound Heather Pietrangelo" at bounding box center [226, 42] width 58 height 17
click at [246, 38] on icon at bounding box center [250, 38] width 9 height 9
click at [194, 38] on icon at bounding box center [192, 38] width 9 height 9
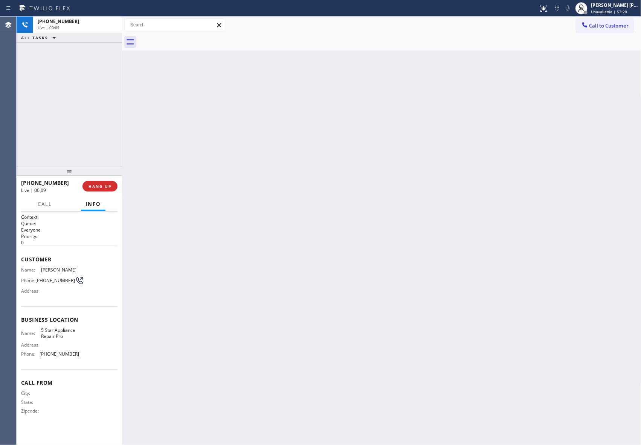
click at [194, 38] on div at bounding box center [390, 42] width 503 height 17
click at [109, 184] on span "COMPLETE" at bounding box center [99, 186] width 26 height 5
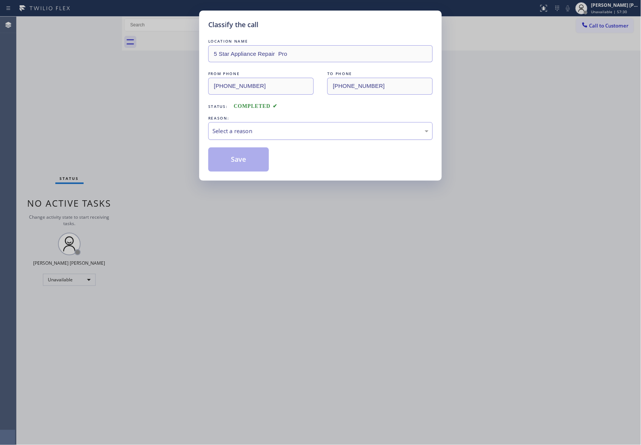
click at [269, 129] on div "Select a reason" at bounding box center [321, 131] width 216 height 9
click at [231, 160] on button "Save" at bounding box center [238, 159] width 61 height 24
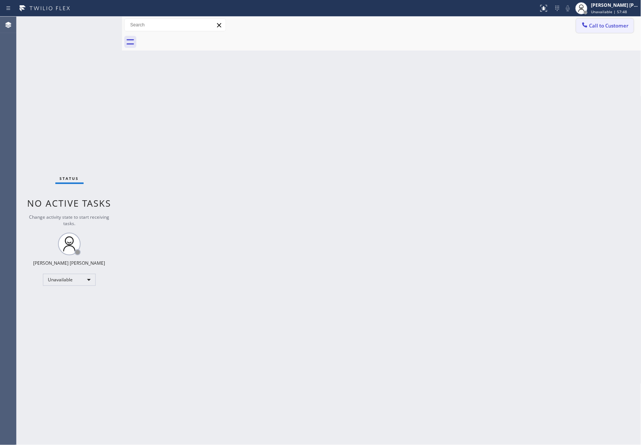
click at [605, 26] on span "Call to Customer" at bounding box center [610, 25] width 40 height 7
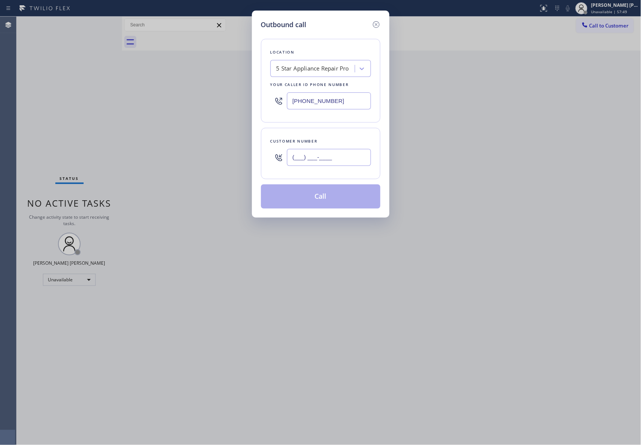
click at [346, 155] on input "(___) ___-____" at bounding box center [329, 157] width 84 height 17
paste input "206) 972-8881"
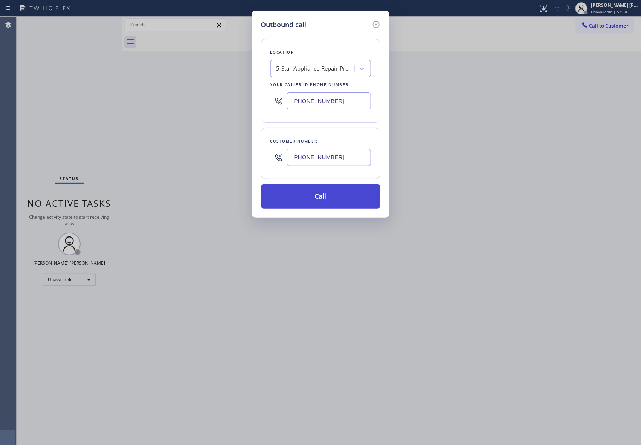
type input "(206) 972-8881"
click at [326, 198] on button "Call" at bounding box center [320, 196] width 119 height 24
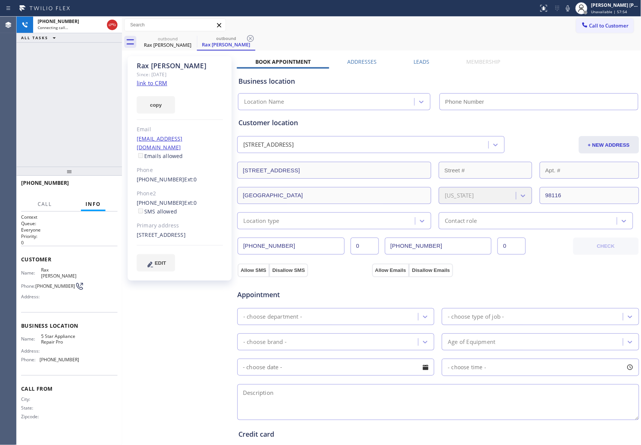
click at [418, 60] on label "Leads" at bounding box center [422, 61] width 16 height 7
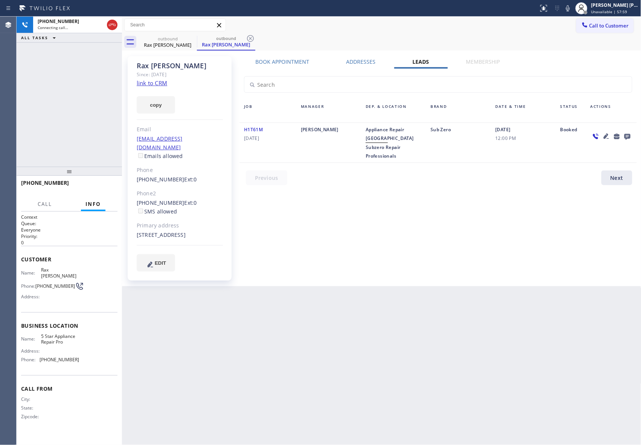
click at [607, 135] on icon at bounding box center [606, 136] width 9 height 9
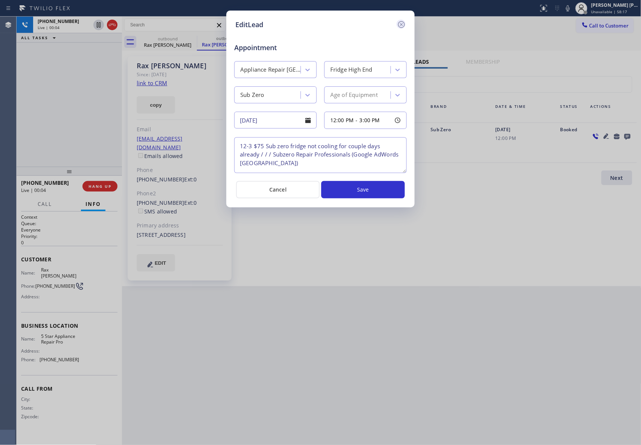
click at [403, 24] on icon at bounding box center [401, 24] width 9 height 9
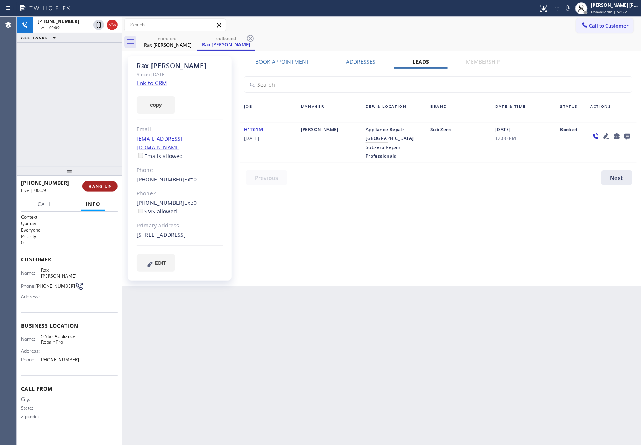
click at [98, 188] on span "HANG UP" at bounding box center [100, 186] width 23 height 5
click at [631, 137] on icon at bounding box center [628, 137] width 6 height 6
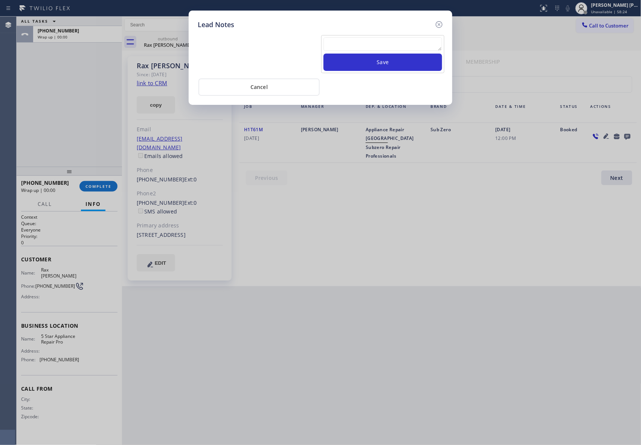
click at [381, 44] on textarea at bounding box center [383, 44] width 119 height 14
paste textarea "VM | please transfer if cx calls back"
type textarea "VM | please transfer if cx calls back"
click at [390, 62] on button "Save" at bounding box center [383, 62] width 119 height 17
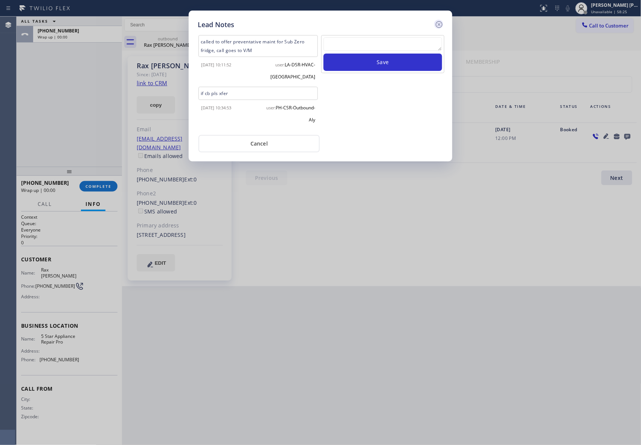
click at [439, 24] on icon at bounding box center [439, 24] width 7 height 7
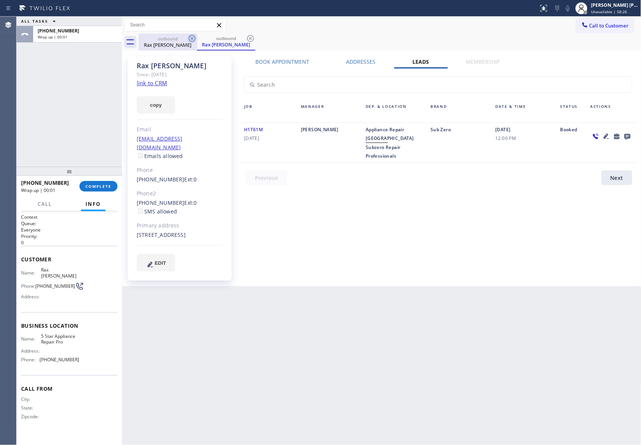
drag, startPoint x: 195, startPoint y: 44, endPoint x: 193, endPoint y: 37, distance: 7.4
click at [195, 43] on div "outbound Rax Rohwer" at bounding box center [168, 42] width 58 height 17
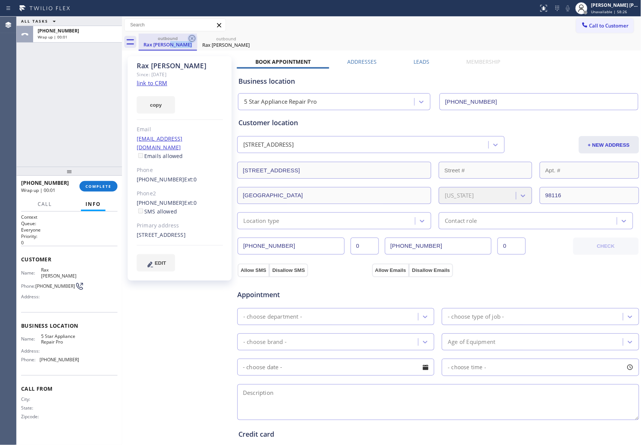
click at [193, 37] on icon at bounding box center [192, 38] width 9 height 9
click at [0, 0] on icon at bounding box center [0, 0] width 0 height 0
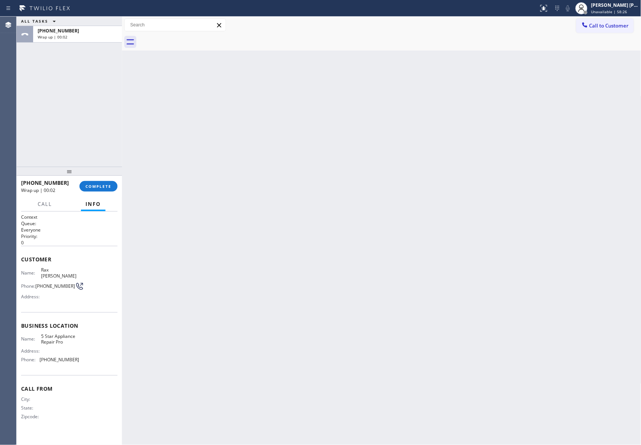
click at [193, 37] on div at bounding box center [390, 42] width 503 height 17
click at [93, 187] on span "COMPLETE" at bounding box center [99, 186] width 26 height 5
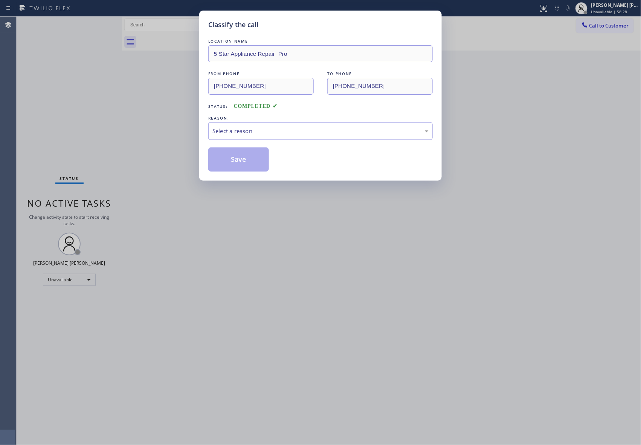
drag, startPoint x: 310, startPoint y: 130, endPoint x: 298, endPoint y: 130, distance: 12.1
click at [309, 130] on div "Select a reason" at bounding box center [321, 131] width 216 height 9
click at [222, 160] on button "Save" at bounding box center [238, 159] width 61 height 24
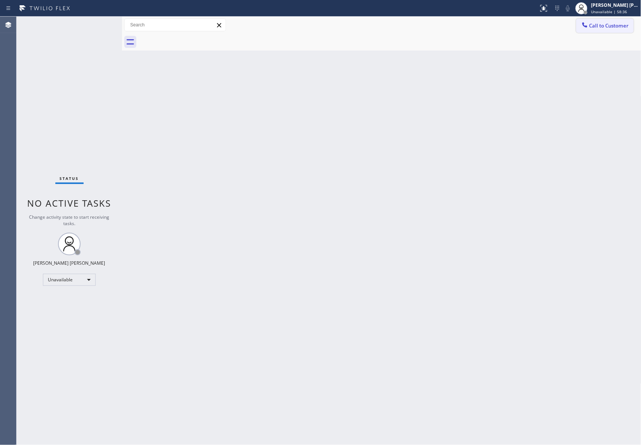
click at [626, 23] on span "Call to Customer" at bounding box center [610, 25] width 40 height 7
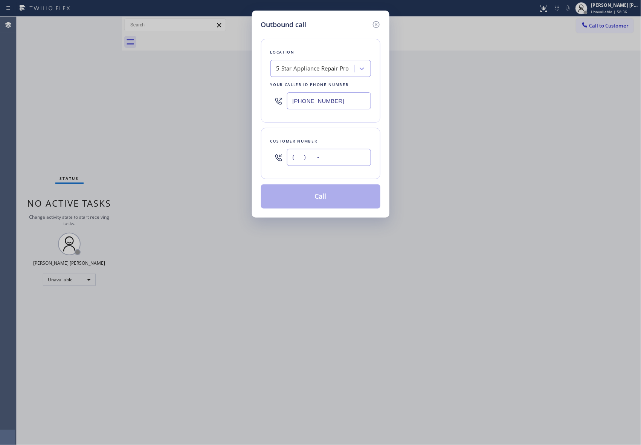
click at [333, 161] on input "(___) ___-____" at bounding box center [329, 157] width 84 height 17
paste input "919) 552-0548"
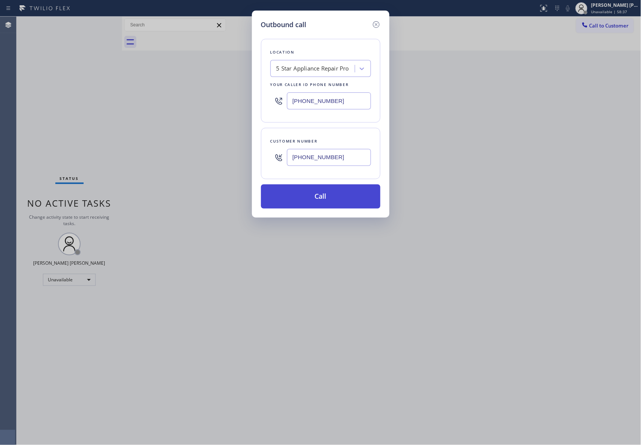
type input "(919) 552-0548"
click at [346, 195] on button "Call" at bounding box center [320, 196] width 119 height 24
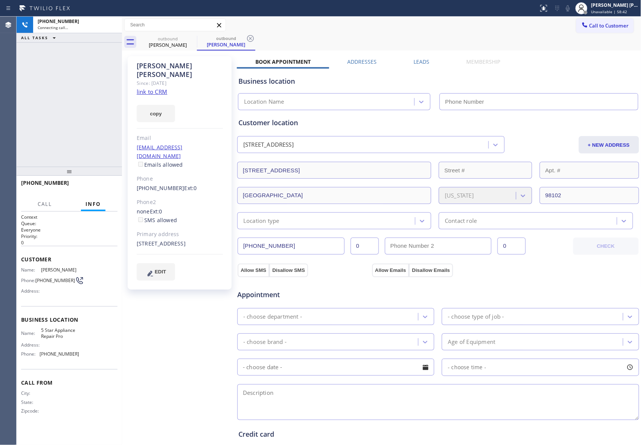
type input "[PHONE_NUMBER]"
click at [106, 181] on button "HANG UP" at bounding box center [100, 186] width 35 height 11
click at [418, 63] on label "Leads" at bounding box center [422, 61] width 16 height 7
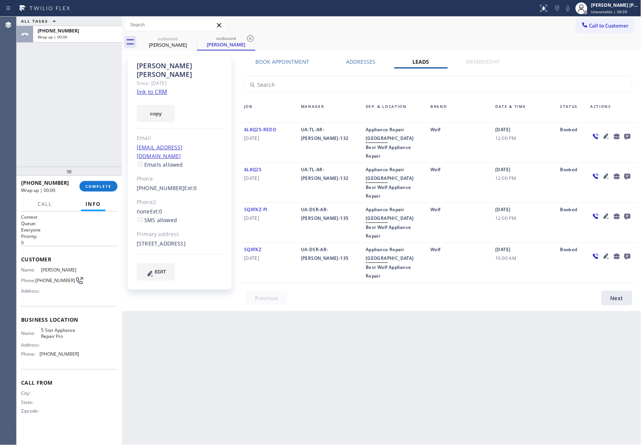
click at [628, 133] on icon at bounding box center [627, 136] width 9 height 9
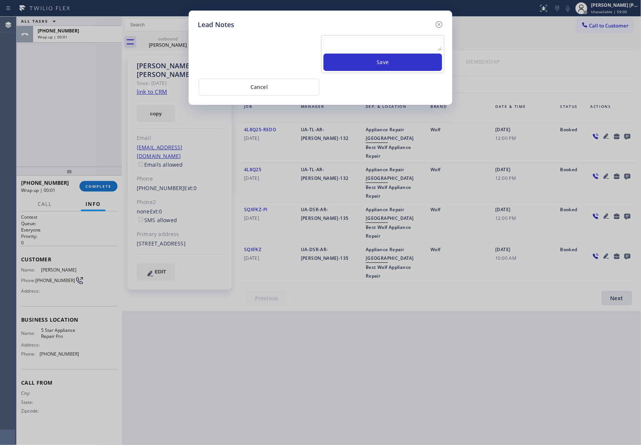
click at [399, 46] on textarea at bounding box center [383, 44] width 119 height 14
paste textarea "VM | please transfer if cx calls back"
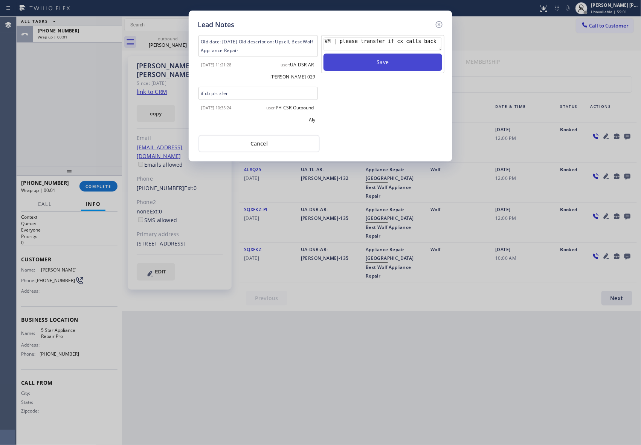
type textarea "VM | please transfer if cx calls back"
click at [412, 62] on button "Save" at bounding box center [383, 62] width 119 height 17
click at [439, 24] on icon at bounding box center [439, 24] width 7 height 7
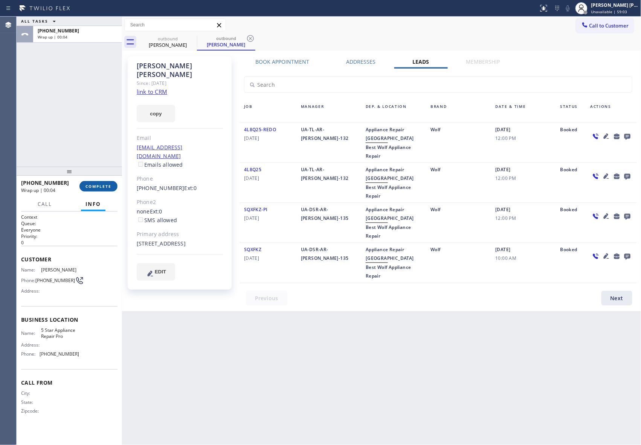
click at [103, 185] on span "COMPLETE" at bounding box center [99, 186] width 26 height 5
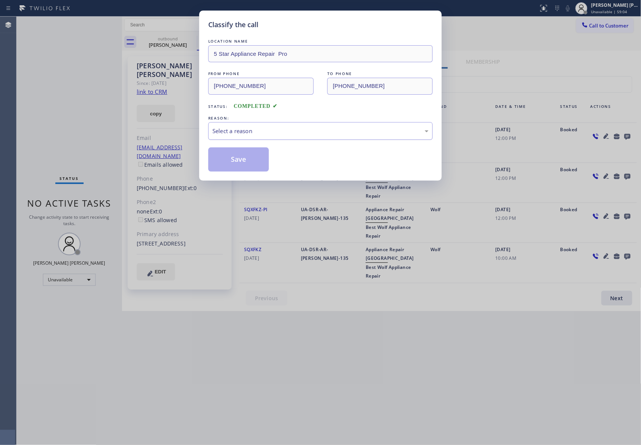
click at [263, 133] on div "Select a reason" at bounding box center [321, 131] width 216 height 9
click at [228, 161] on button "Save" at bounding box center [238, 159] width 61 height 24
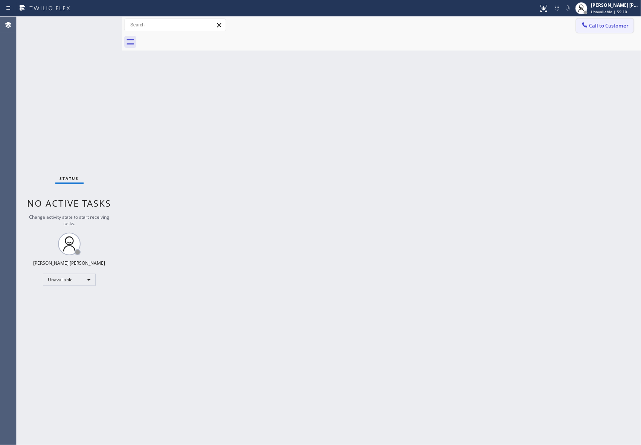
click at [622, 29] on button "Call to Customer" at bounding box center [606, 25] width 58 height 14
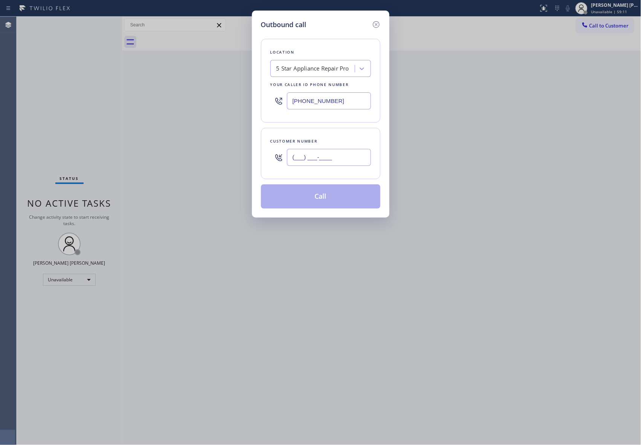
click at [332, 160] on input "(___) ___-____" at bounding box center [329, 157] width 84 height 17
paste input "310) 748-7652"
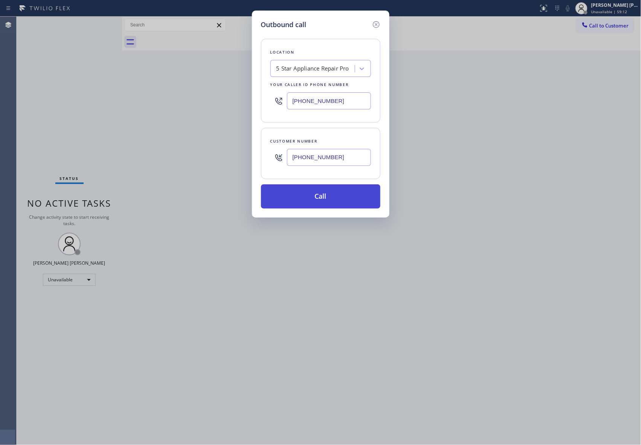
type input "(310) 748-7652"
click at [320, 201] on button "Call" at bounding box center [320, 196] width 119 height 24
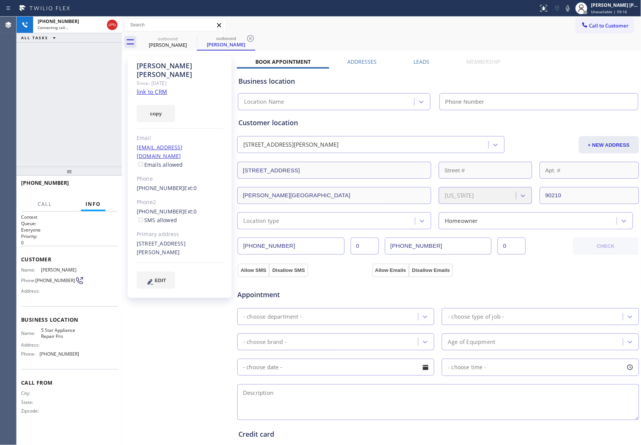
type input "[PHONE_NUMBER]"
click at [415, 64] on label "Leads" at bounding box center [422, 61] width 16 height 7
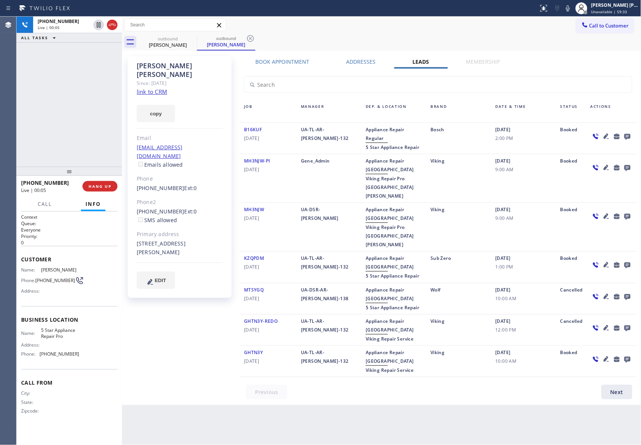
click at [163, 88] on link "link to CRM" at bounding box center [152, 92] width 31 height 8
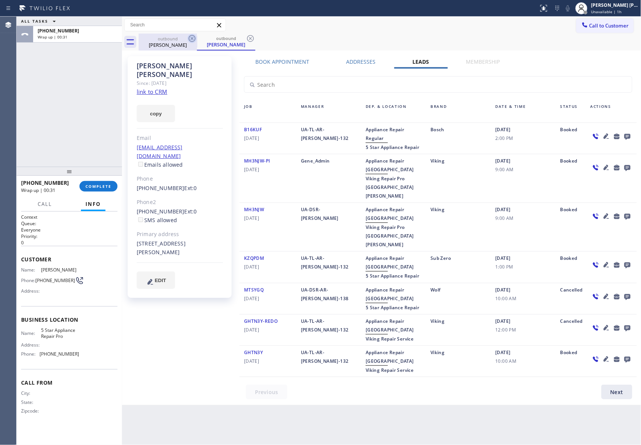
click at [193, 35] on icon at bounding box center [192, 38] width 9 height 9
click at [189, 41] on icon at bounding box center [192, 38] width 9 height 9
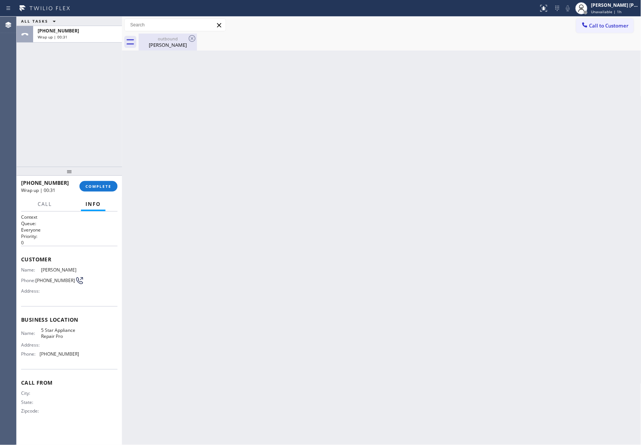
click at [190, 38] on icon at bounding box center [192, 38] width 9 height 9
click at [182, 36] on div "outbound" at bounding box center [167, 39] width 57 height 6
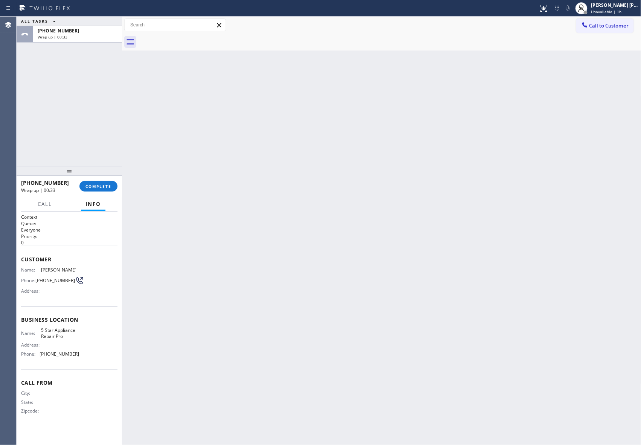
click at [186, 35] on div at bounding box center [390, 42] width 503 height 17
click at [104, 187] on span "COMPLETE" at bounding box center [99, 186] width 26 height 5
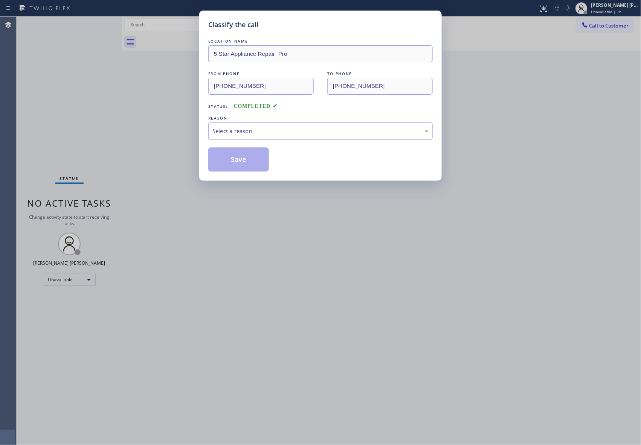
click at [259, 127] on div "Select a reason" at bounding box center [321, 131] width 216 height 9
click at [231, 160] on button "Save" at bounding box center [238, 159] width 61 height 24
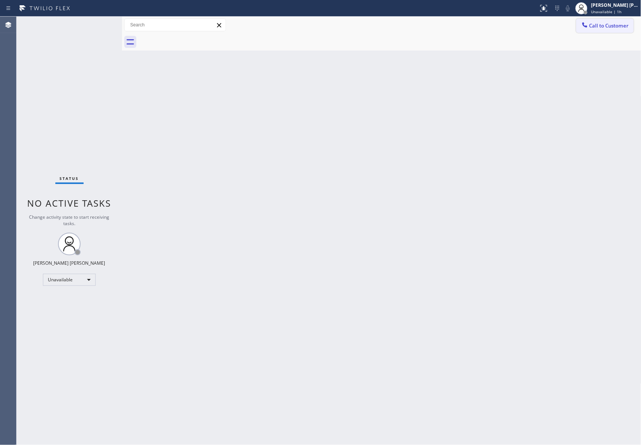
click at [620, 24] on span "Call to Customer" at bounding box center [610, 25] width 40 height 7
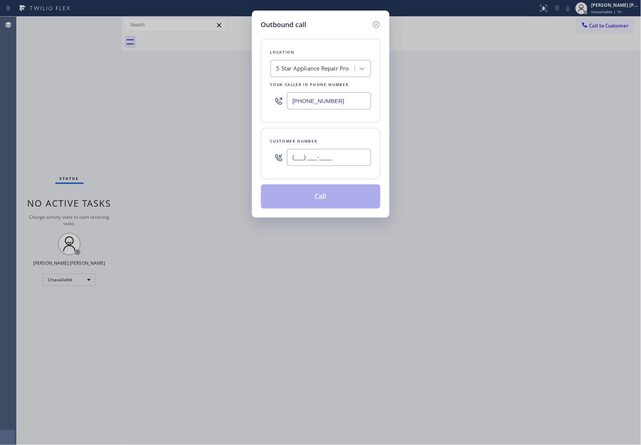
click at [342, 161] on input "(___) ___-____" at bounding box center [329, 157] width 84 height 17
paste input "305) 986-1990"
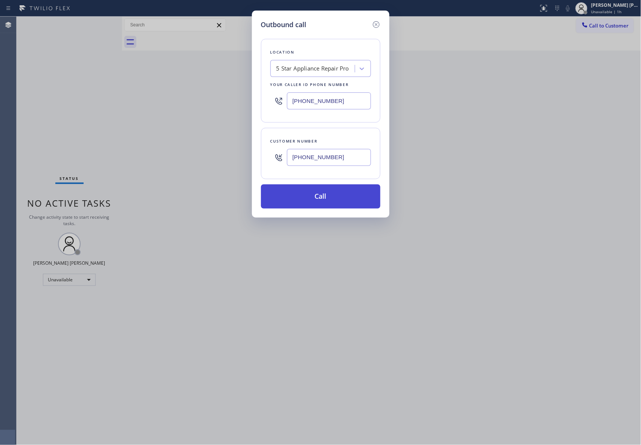
type input "(305) 986-1990"
click at [332, 198] on button "Call" at bounding box center [320, 196] width 119 height 24
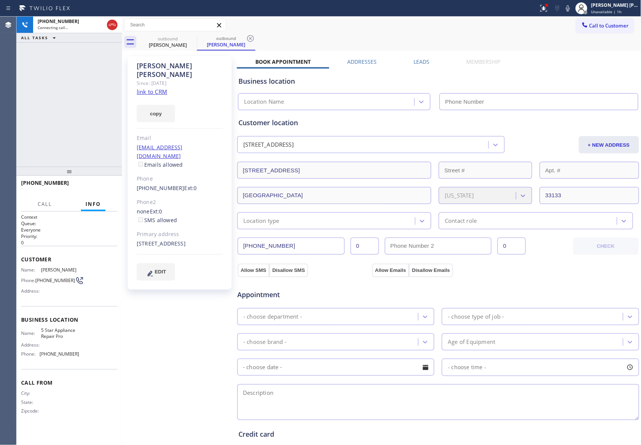
type input "[PHONE_NUMBER]"
click at [103, 186] on span "HANG UP" at bounding box center [100, 186] width 23 height 5
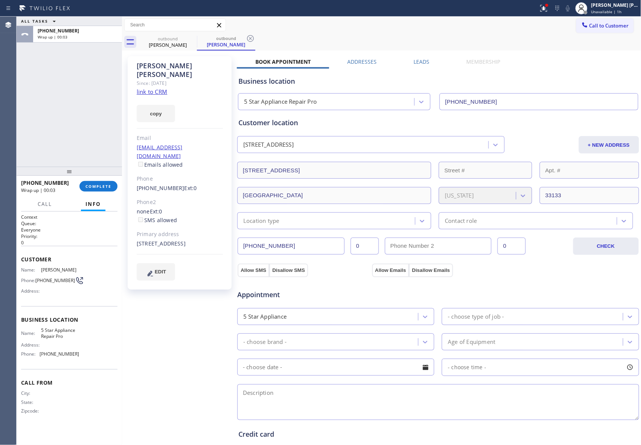
click at [415, 64] on label "Leads" at bounding box center [422, 61] width 16 height 7
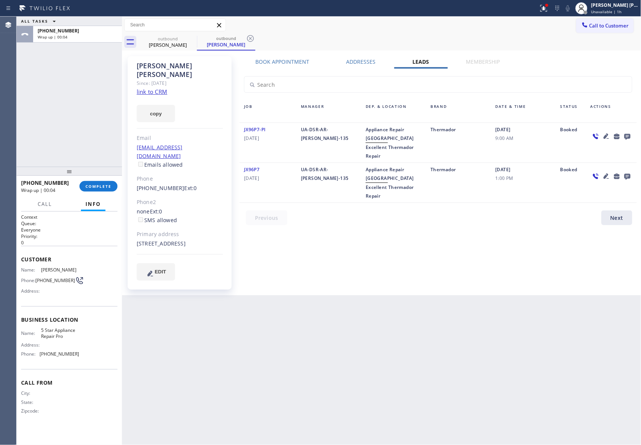
click at [629, 136] on icon at bounding box center [627, 136] width 9 height 9
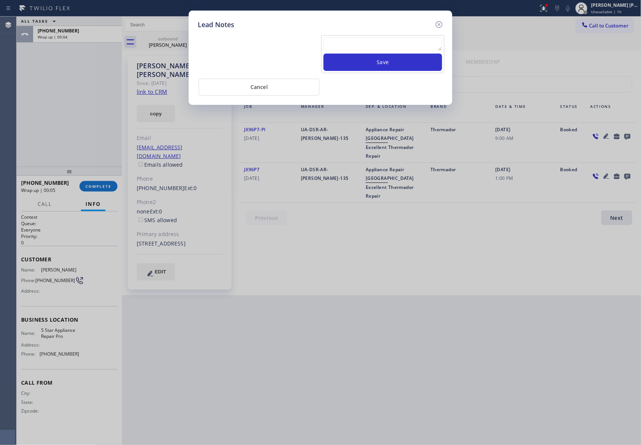
click at [371, 41] on textarea at bounding box center [383, 44] width 119 height 14
paste textarea "VM | please transfer if cx calls back"
type textarea "VM | please transfer if cx calls back"
click at [392, 60] on button "Save" at bounding box center [383, 62] width 119 height 17
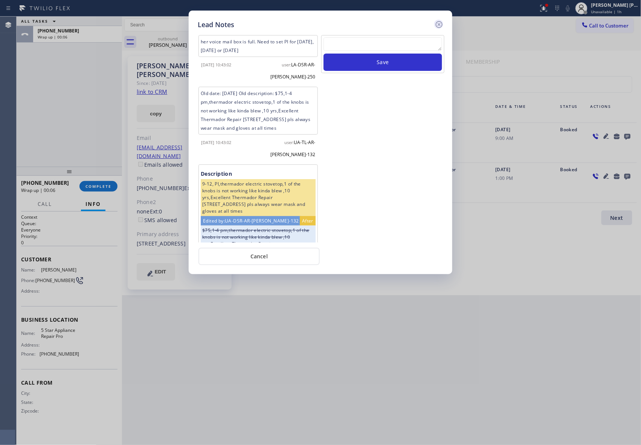
scroll to position [0, 0]
click at [439, 23] on icon at bounding box center [439, 24] width 9 height 9
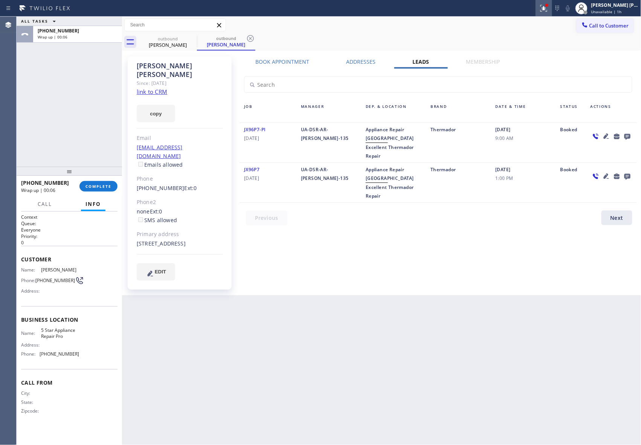
click at [542, 10] on icon at bounding box center [544, 8] width 9 height 9
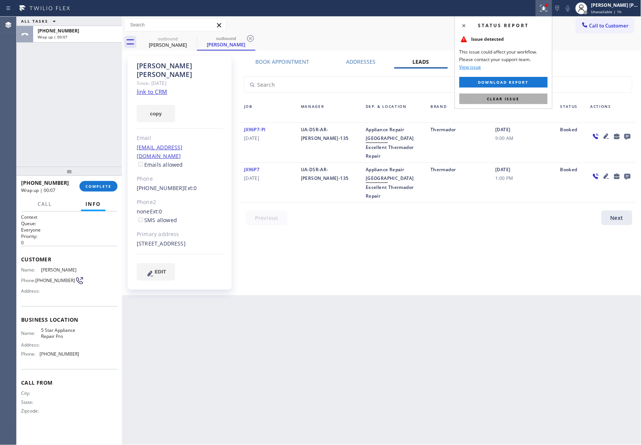
click at [517, 97] on span "Clear issue" at bounding box center [504, 98] width 32 height 5
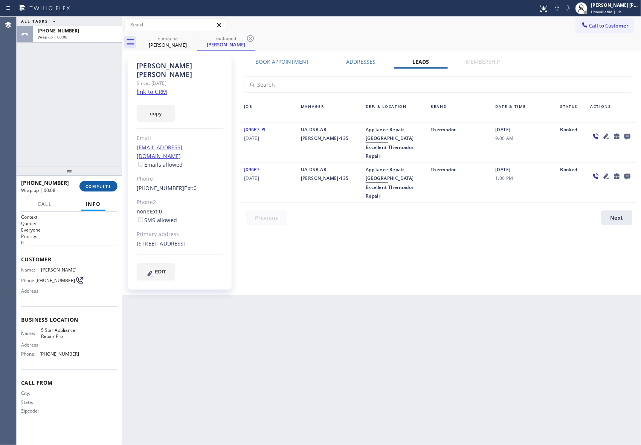
click at [109, 186] on span "COMPLETE" at bounding box center [99, 186] width 26 height 5
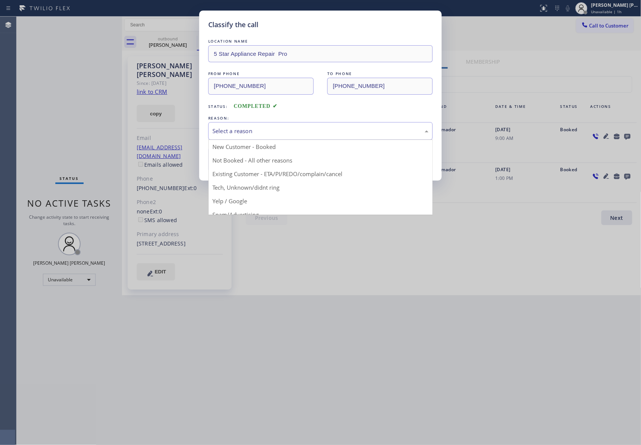
click at [302, 124] on div "Select a reason" at bounding box center [320, 131] width 225 height 18
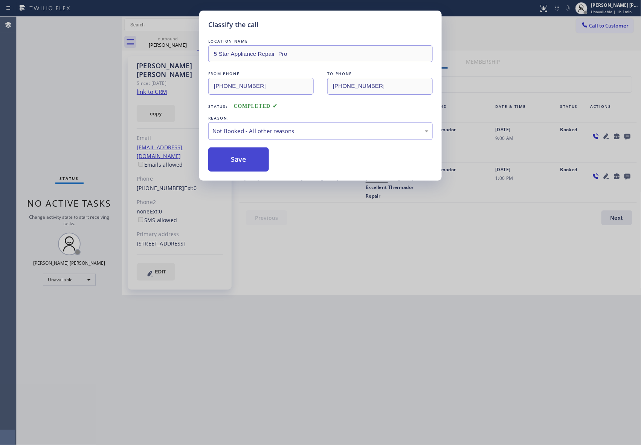
click at [246, 157] on button "Save" at bounding box center [238, 159] width 61 height 24
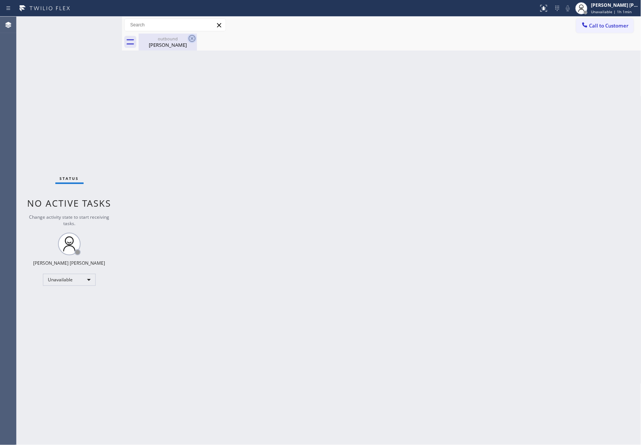
click at [192, 40] on icon at bounding box center [192, 38] width 9 height 9
click at [192, 38] on icon at bounding box center [192, 38] width 7 height 7
click at [192, 38] on icon at bounding box center [192, 38] width 9 height 9
click at [154, 47] on div "Carol Kelly" at bounding box center [167, 44] width 57 height 7
drag, startPoint x: 619, startPoint y: 25, endPoint x: 403, endPoint y: 110, distance: 232.3
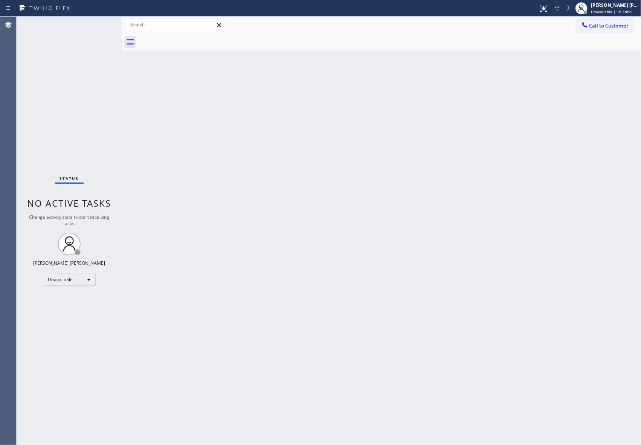
click at [618, 25] on span "Call to Customer" at bounding box center [610, 25] width 40 height 7
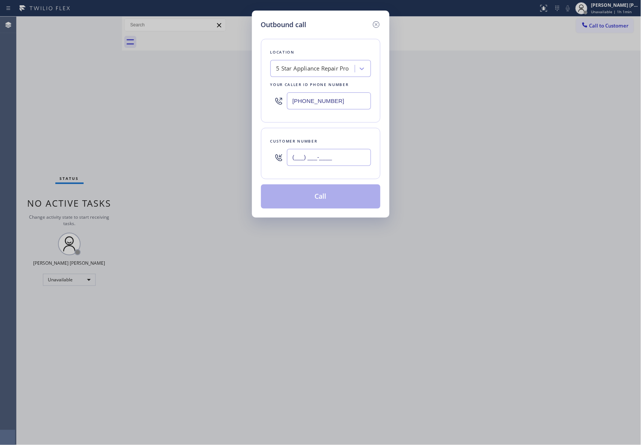
click at [323, 166] on input "(___) ___-____" at bounding box center [329, 157] width 84 height 17
paste input "213) 407-1057"
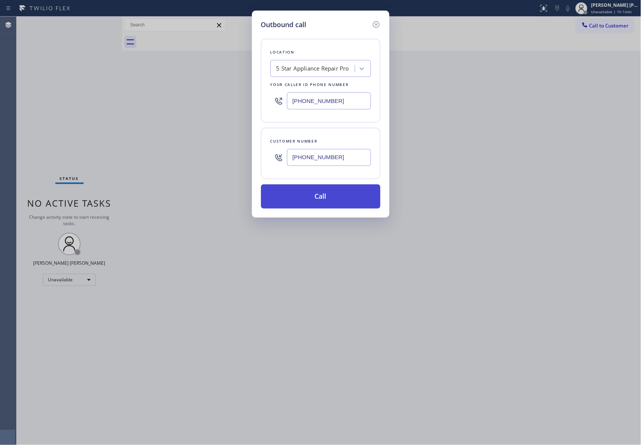
type input "(213) 407-1057"
drag, startPoint x: 314, startPoint y: 192, endPoint x: 217, endPoint y: 266, distance: 121.9
click at [313, 195] on button "Call" at bounding box center [320, 196] width 119 height 24
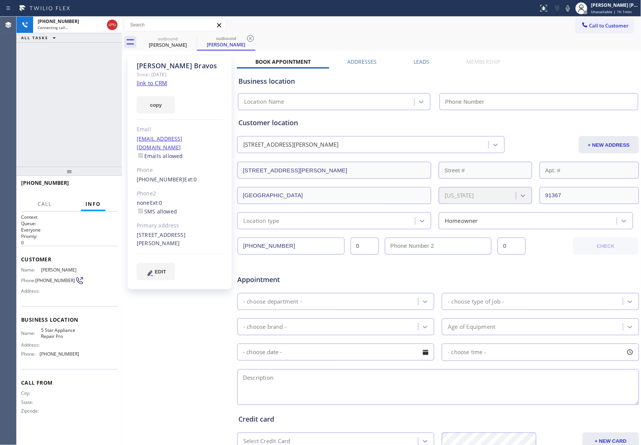
type input "[PHONE_NUMBER]"
click at [107, 186] on span "HANG UP" at bounding box center [100, 186] width 23 height 5
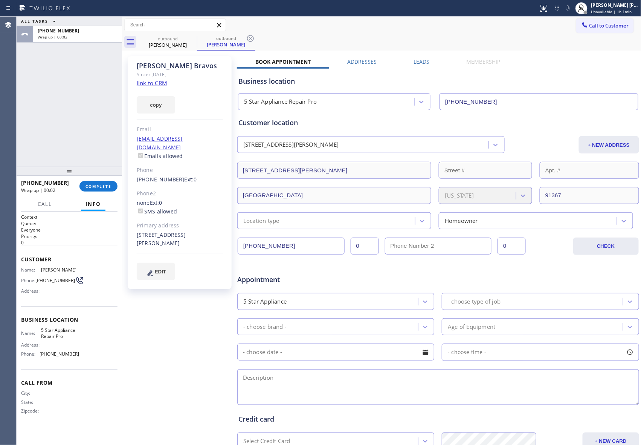
click at [416, 60] on label "Leads" at bounding box center [422, 61] width 16 height 7
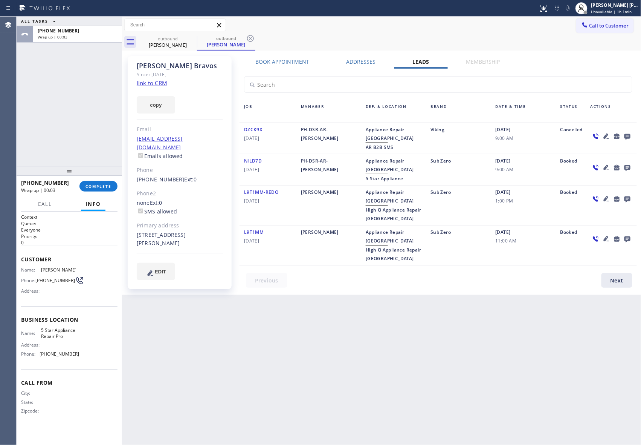
click at [626, 136] on icon at bounding box center [628, 137] width 6 height 6
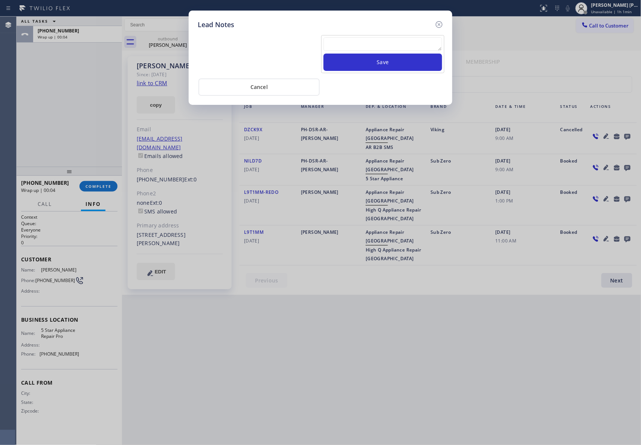
click at [362, 46] on textarea at bounding box center [383, 44] width 119 height 14
paste textarea "VM | please transfer if cx calls back"
type textarea "VM | please transfer if cx calls back"
click at [371, 60] on button "Save" at bounding box center [383, 62] width 119 height 17
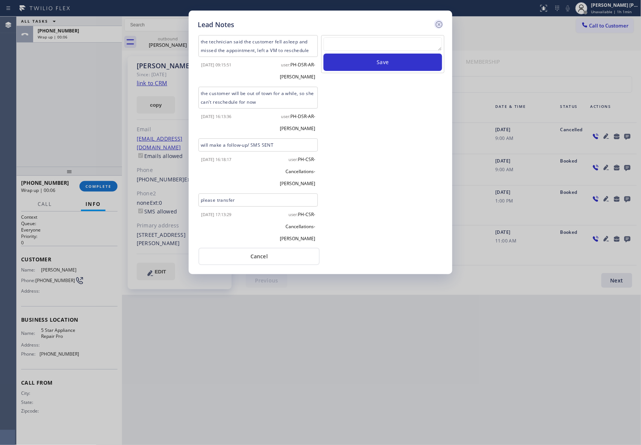
click at [440, 23] on icon at bounding box center [439, 24] width 9 height 9
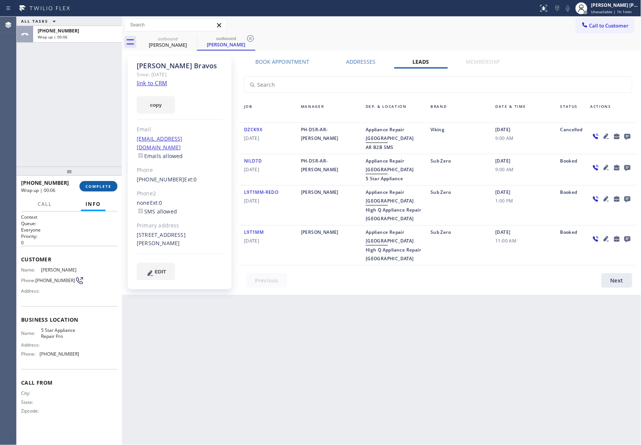
click at [102, 185] on span "COMPLETE" at bounding box center [99, 186] width 26 height 5
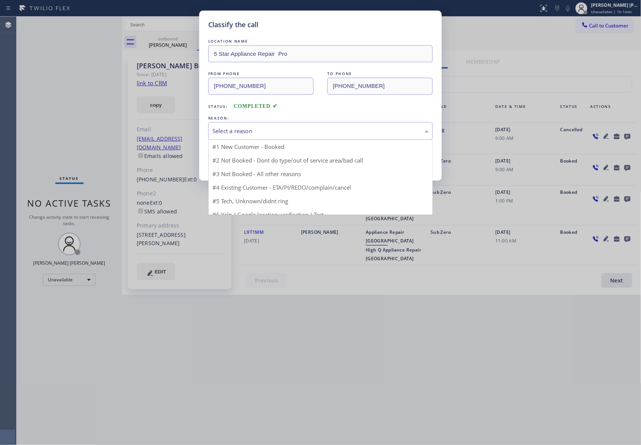
click at [276, 132] on div "Select a reason" at bounding box center [321, 131] width 216 height 9
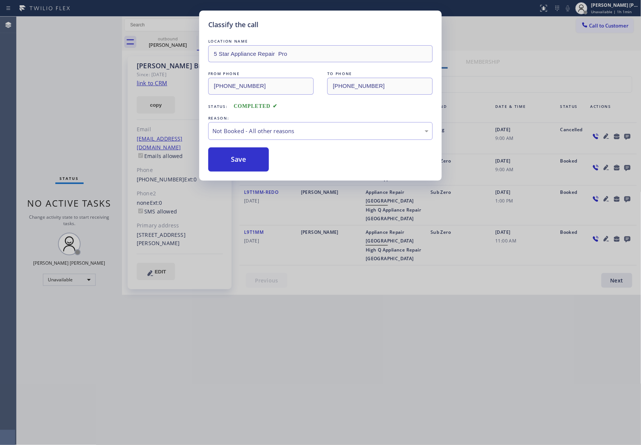
click at [240, 157] on button "Save" at bounding box center [238, 159] width 61 height 24
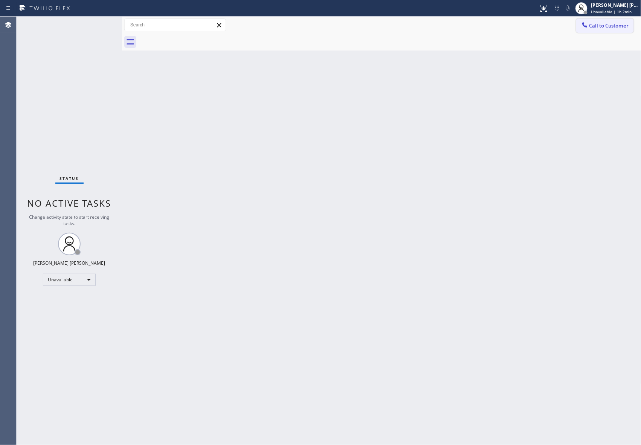
click at [626, 30] on button "Call to Customer" at bounding box center [606, 25] width 58 height 14
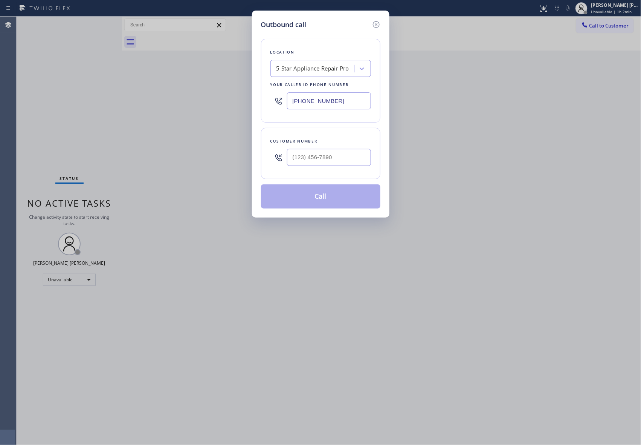
click at [326, 170] on div at bounding box center [329, 157] width 84 height 24
click at [331, 162] on input "(___) ___-____" at bounding box center [329, 157] width 84 height 17
paste input "562) 714-5427"
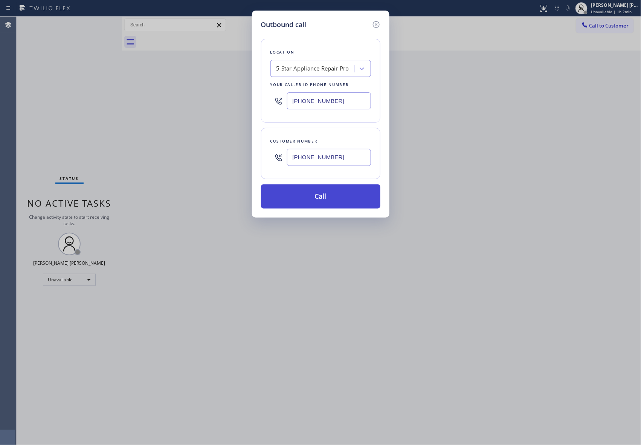
type input "(562) 714-5427"
click at [335, 194] on button "Call" at bounding box center [320, 196] width 119 height 24
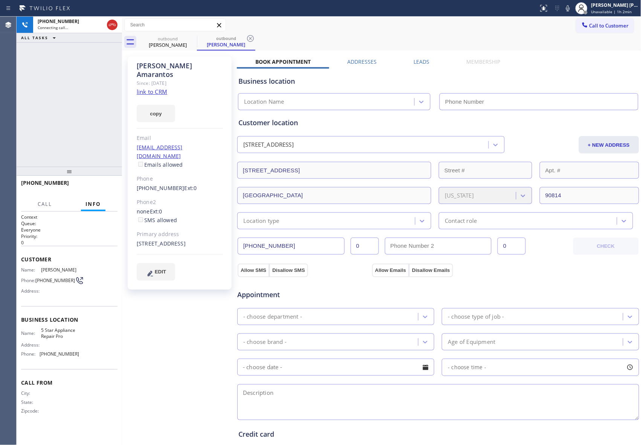
type input "[PHONE_NUMBER]"
click at [114, 24] on icon at bounding box center [112, 24] width 9 height 9
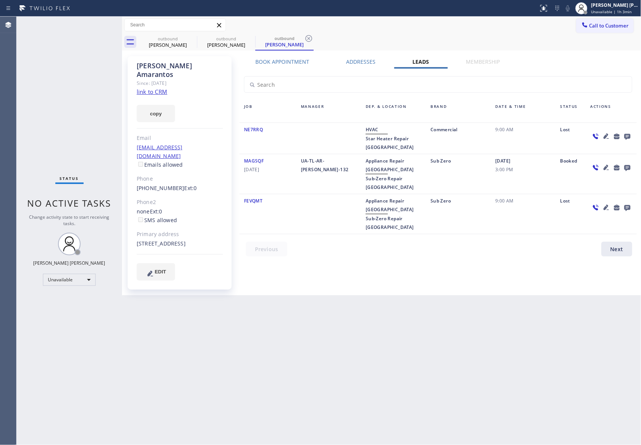
click at [629, 136] on icon at bounding box center [628, 137] width 6 height 6
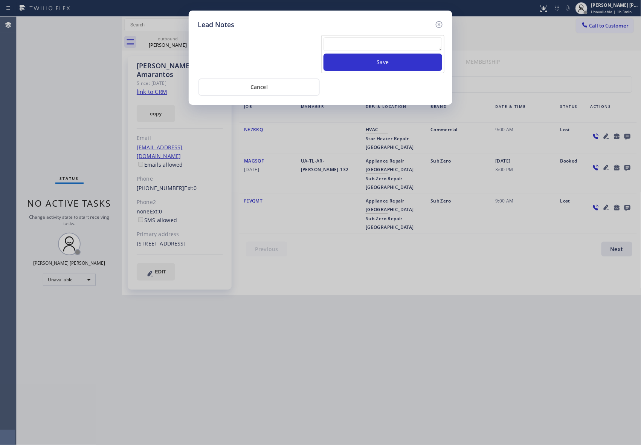
click at [371, 43] on textarea at bounding box center [383, 44] width 119 height 14
paste textarea "VM | please transfer if cx calls back"
type textarea "VM | please transfer if cx calls back"
click at [379, 63] on button "Save" at bounding box center [383, 62] width 119 height 17
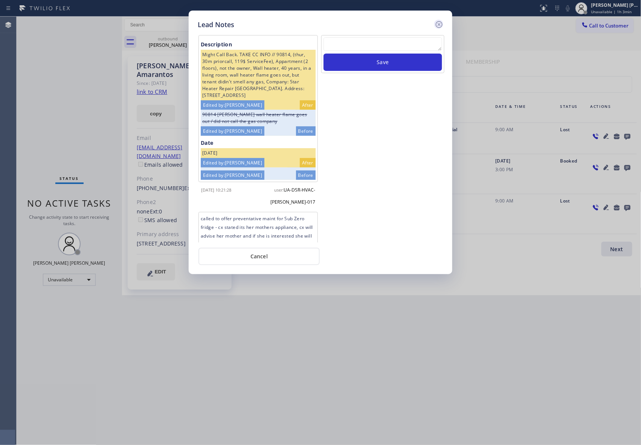
click at [439, 26] on icon at bounding box center [439, 24] width 9 height 9
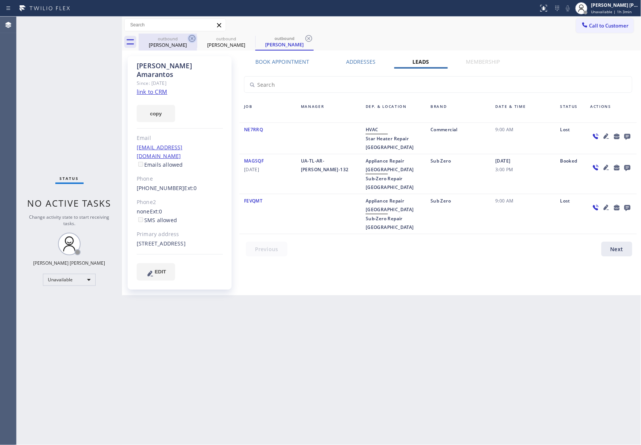
click at [190, 40] on icon at bounding box center [192, 38] width 9 height 9
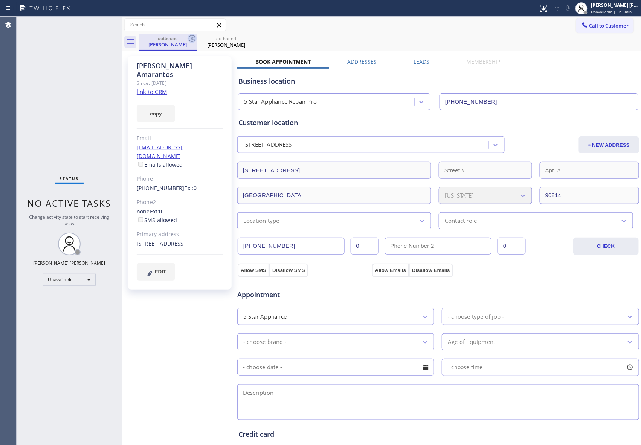
click at [196, 38] on icon at bounding box center [192, 38] width 9 height 9
click at [0, 0] on icon at bounding box center [0, 0] width 0 height 0
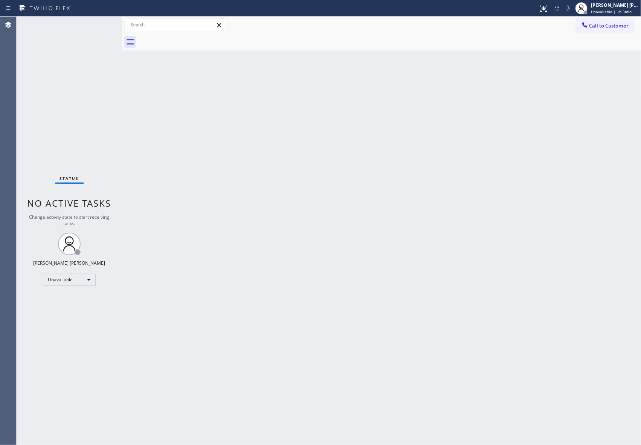
click at [196, 38] on div at bounding box center [390, 42] width 503 height 17
click at [595, 19] on button "Call to Customer" at bounding box center [606, 25] width 58 height 14
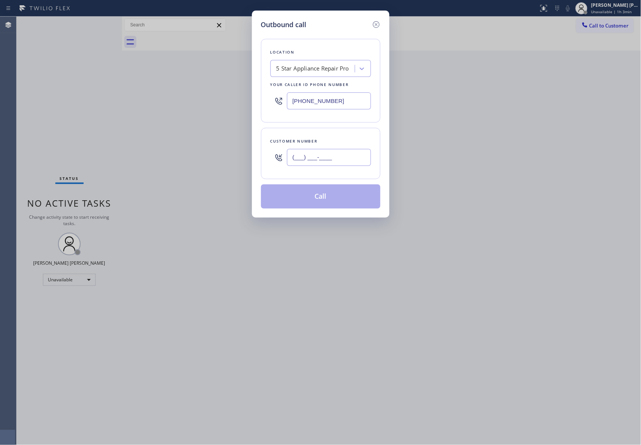
click at [317, 158] on input "(___) ___-____" at bounding box center [329, 157] width 84 height 17
paste input "646) 241-8572"
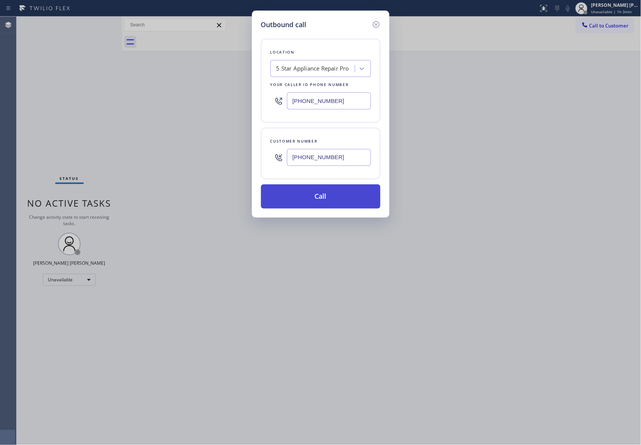
type input "(646) 241-8572"
click at [331, 195] on button "Call" at bounding box center [320, 196] width 119 height 24
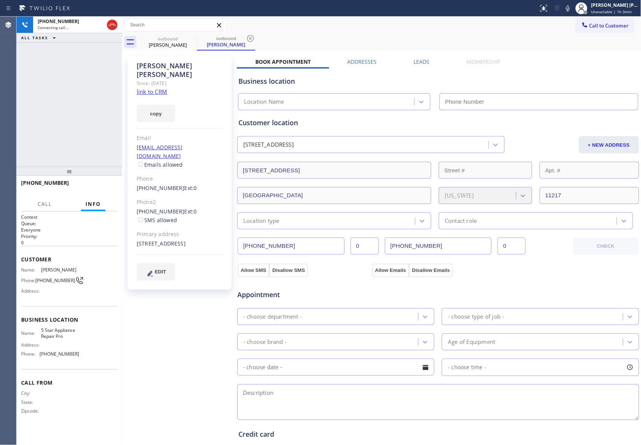
type input "[PHONE_NUMBER]"
click at [422, 59] on label "Leads" at bounding box center [422, 61] width 16 height 7
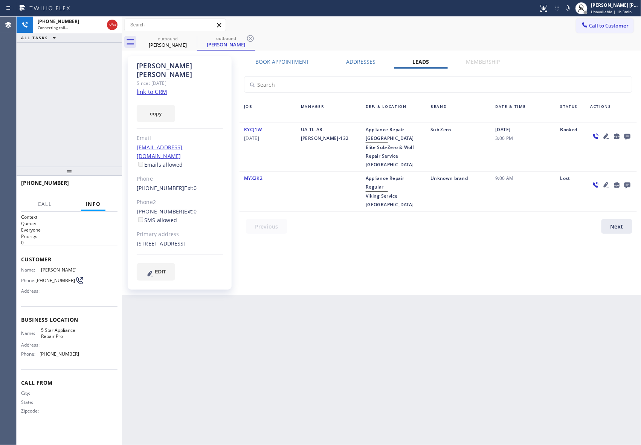
click at [629, 136] on icon at bounding box center [628, 137] width 6 height 6
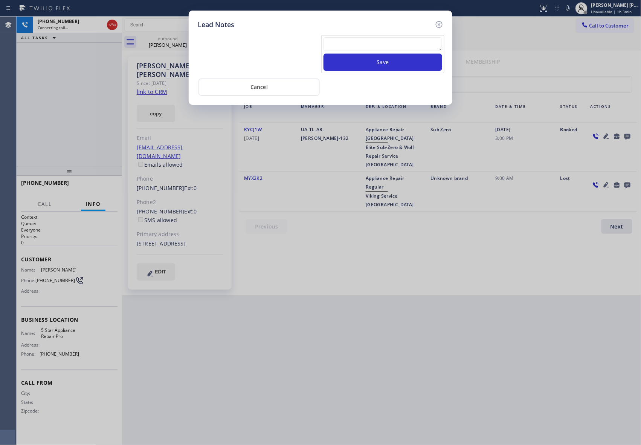
click at [407, 46] on textarea at bounding box center [383, 44] width 119 height 14
paste textarea "VM | please transfer if cx calls back"
type textarea "VM | please transfer if cx calls back"
click at [413, 63] on button "Save" at bounding box center [383, 62] width 119 height 17
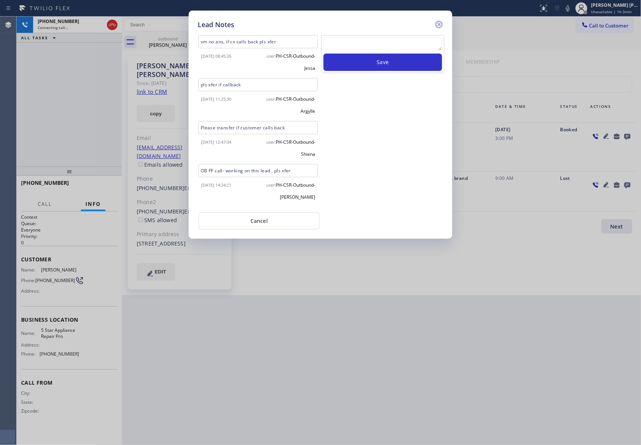
click at [439, 21] on icon at bounding box center [439, 24] width 9 height 9
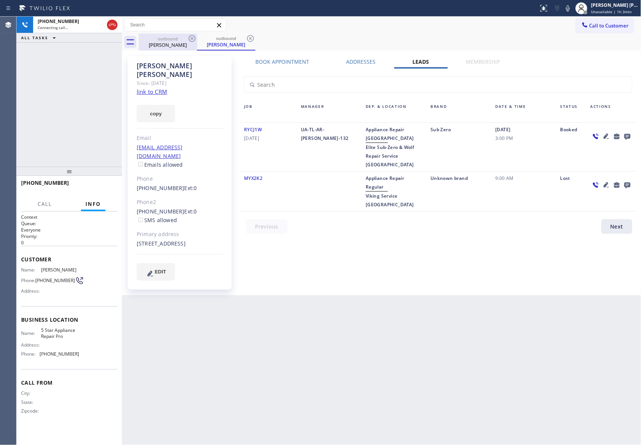
drag, startPoint x: 181, startPoint y: 40, endPoint x: 191, endPoint y: 39, distance: 9.8
click at [182, 40] on div "outbound" at bounding box center [167, 39] width 57 height 6
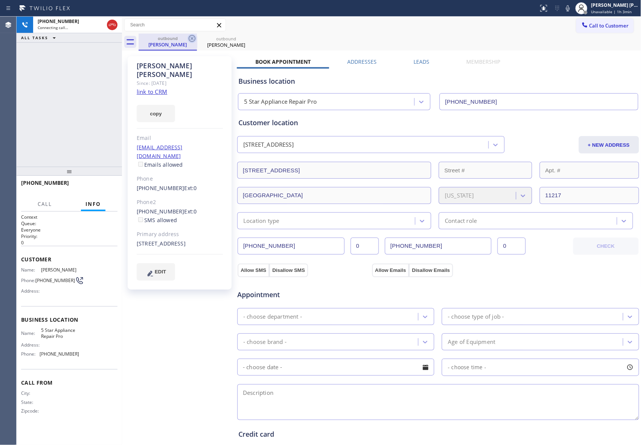
click at [191, 39] on icon at bounding box center [192, 38] width 9 height 9
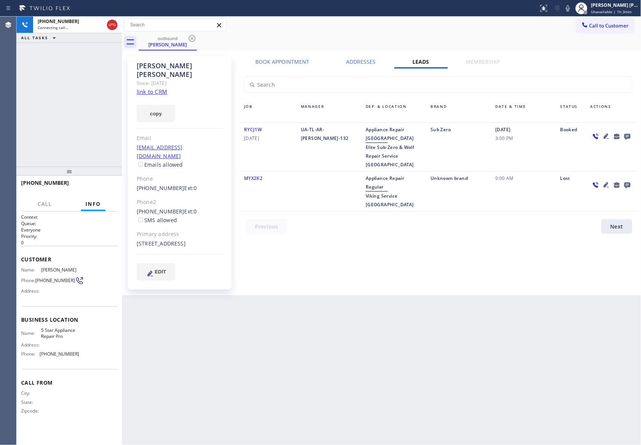
click at [191, 39] on icon at bounding box center [192, 38] width 9 height 9
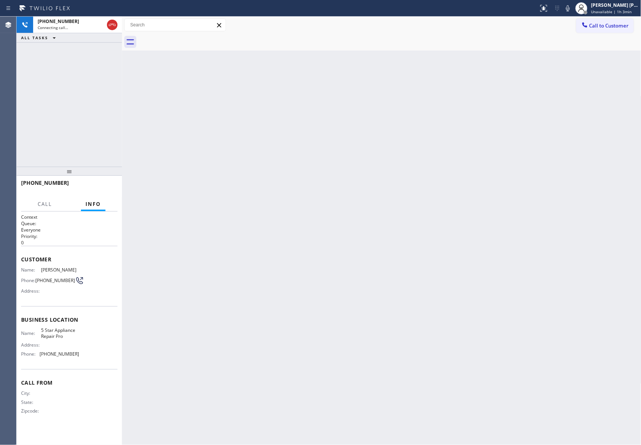
click at [191, 38] on div at bounding box center [390, 42] width 503 height 17
click at [115, 21] on icon at bounding box center [112, 24] width 9 height 9
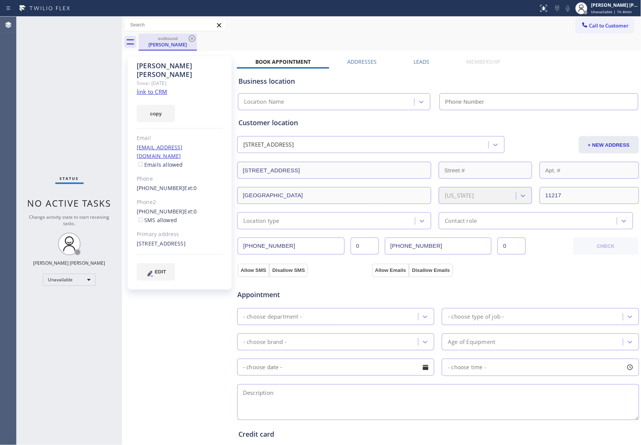
type input "[PHONE_NUMBER]"
drag, startPoint x: 182, startPoint y: 45, endPoint x: 187, endPoint y: 45, distance: 4.5
click at [185, 45] on div "Jonathan Abkin" at bounding box center [167, 44] width 57 height 7
click at [196, 41] on icon at bounding box center [192, 38] width 9 height 9
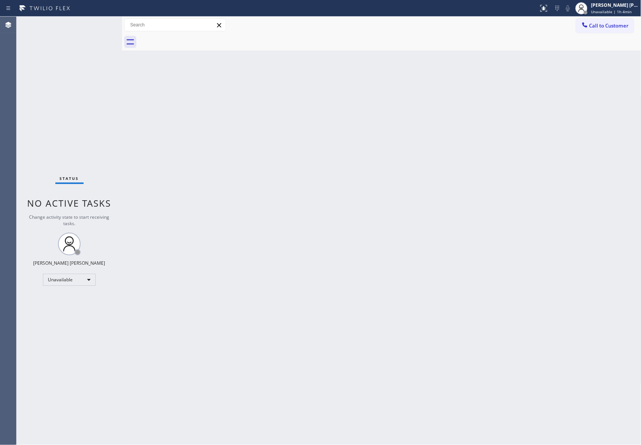
click at [196, 41] on div at bounding box center [390, 42] width 503 height 17
drag, startPoint x: 196, startPoint y: 41, endPoint x: 158, endPoint y: 1, distance: 56.0
click at [193, 38] on div at bounding box center [390, 42] width 503 height 17
drag, startPoint x: 615, startPoint y: 26, endPoint x: 393, endPoint y: 86, distance: 230.1
click at [615, 25] on span "Call to Customer" at bounding box center [610, 25] width 40 height 7
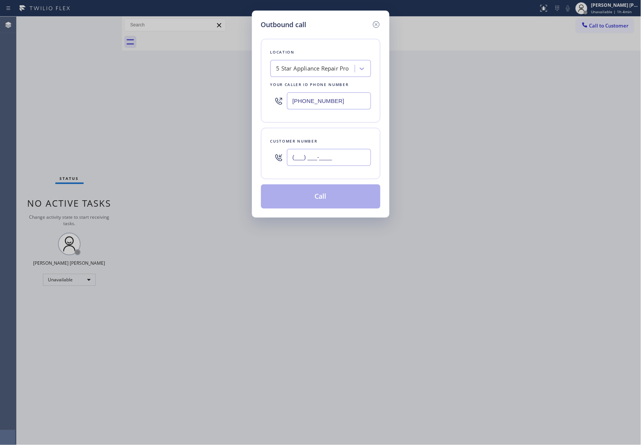
click at [331, 154] on input "(___) ___-____" at bounding box center [329, 157] width 84 height 17
paste input "562) 569-8872"
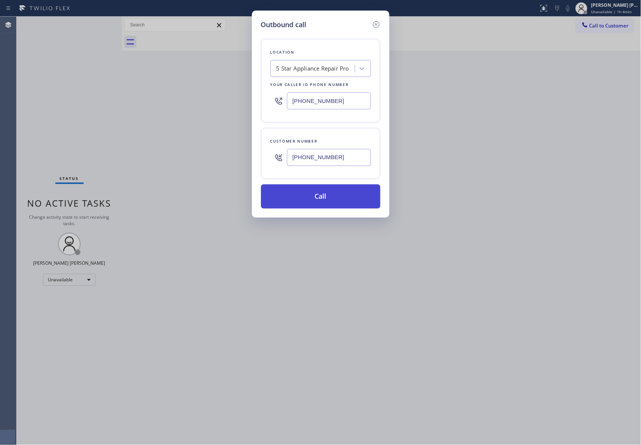
type input "(562) 569-8872"
click at [331, 198] on button "Call" at bounding box center [320, 196] width 119 height 24
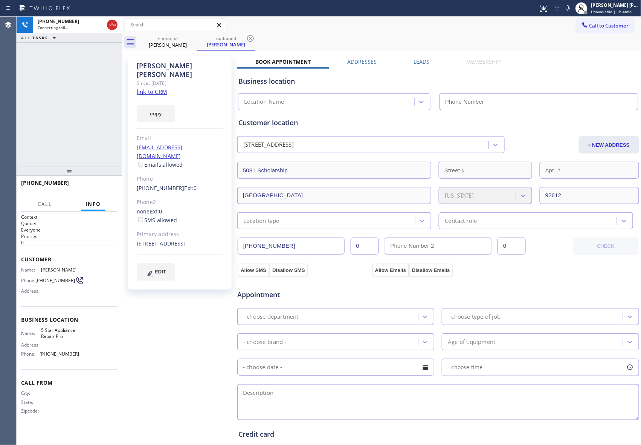
type input "[PHONE_NUMBER]"
click at [112, 185] on button "HANG UP" at bounding box center [100, 186] width 35 height 11
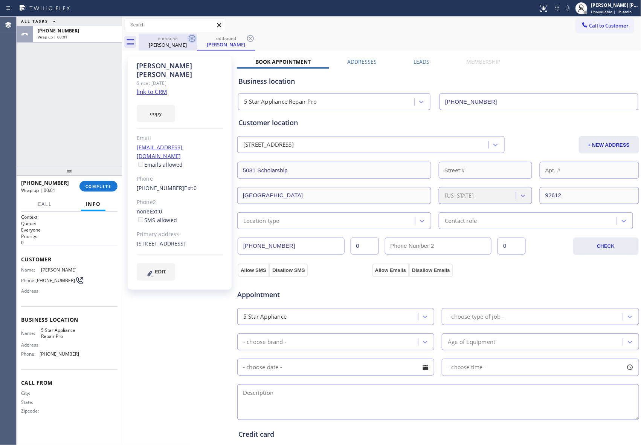
drag, startPoint x: 197, startPoint y: 34, endPoint x: 194, endPoint y: 41, distance: 8.5
click at [195, 38] on div "outbound Jennifer Chen outbound Jennifer Chen" at bounding box center [390, 42] width 503 height 17
click at [193, 44] on div "Jennifer Chen" at bounding box center [167, 44] width 57 height 7
click at [193, 39] on icon at bounding box center [192, 38] width 7 height 7
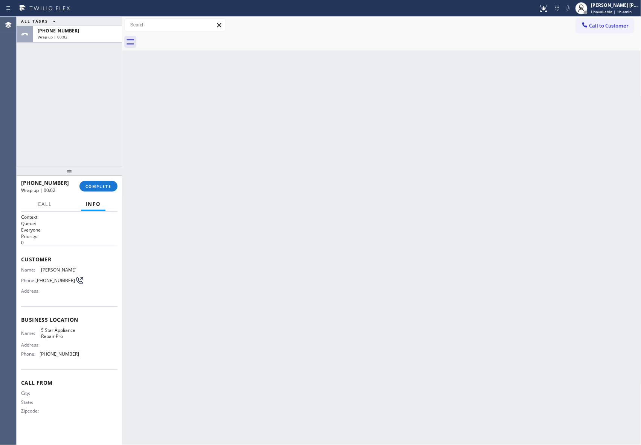
click at [193, 39] on div at bounding box center [390, 42] width 503 height 17
click at [100, 191] on div "+15625698872 Wrap up | 00:03 COMPLETE" at bounding box center [69, 186] width 96 height 20
click at [103, 185] on span "COMPLETE" at bounding box center [99, 186] width 26 height 5
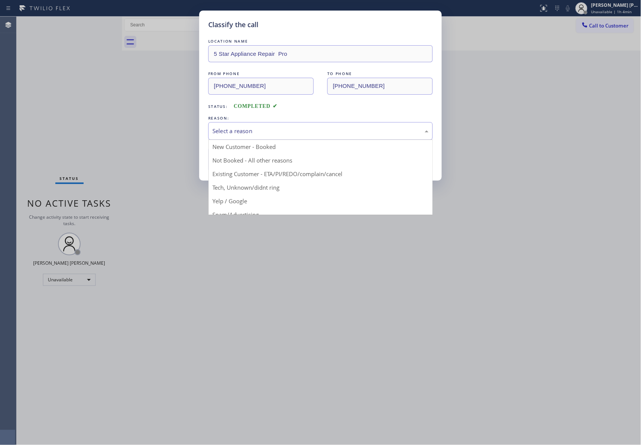
drag, startPoint x: 311, startPoint y: 131, endPoint x: 305, endPoint y: 131, distance: 6.4
click at [311, 131] on div "Select a reason" at bounding box center [321, 131] width 216 height 9
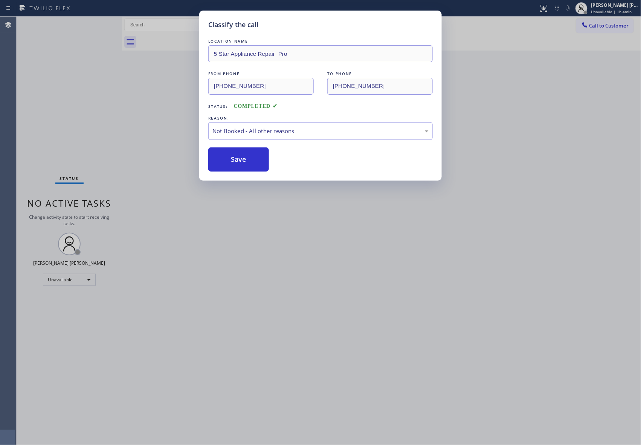
click at [230, 162] on button "Save" at bounding box center [238, 159] width 61 height 24
drag, startPoint x: 230, startPoint y: 162, endPoint x: 149, endPoint y: 14, distance: 167.8
click at [230, 156] on button "Save" at bounding box center [238, 159] width 61 height 24
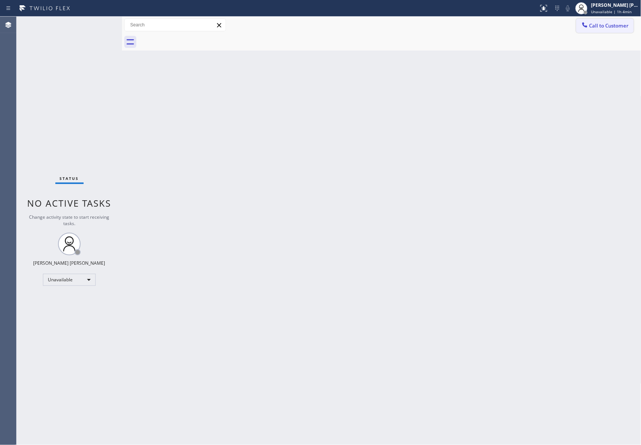
click at [623, 26] on span "Call to Customer" at bounding box center [610, 25] width 40 height 7
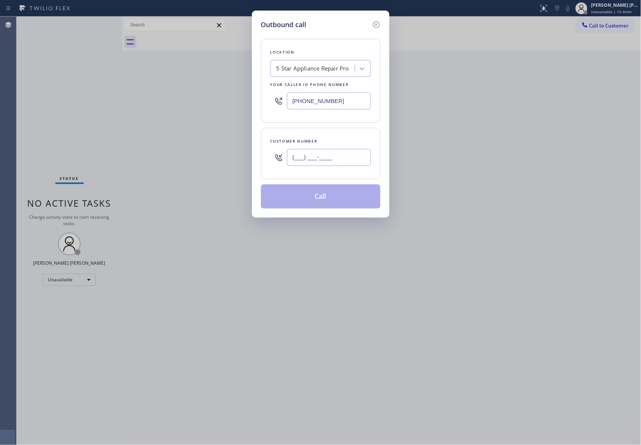
click at [340, 162] on input "(___) ___-____" at bounding box center [329, 157] width 84 height 17
paste input "917) 443-3913"
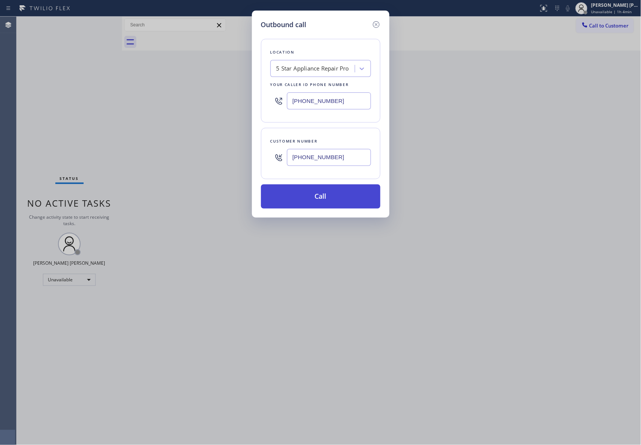
type input "(917) 443-3913"
click at [339, 196] on button "Call" at bounding box center [320, 196] width 119 height 24
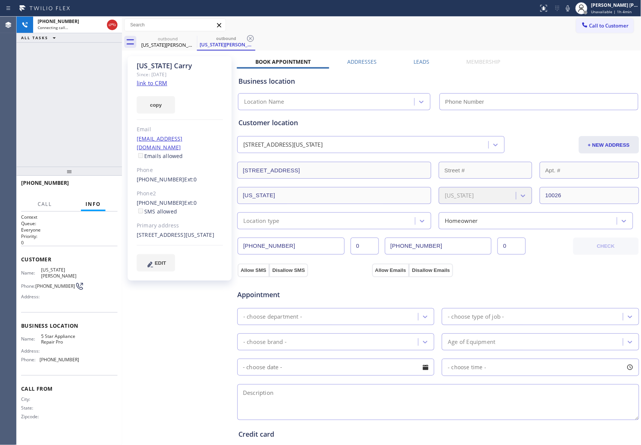
type input "[PHONE_NUMBER]"
click at [110, 24] on icon at bounding box center [112, 24] width 9 height 9
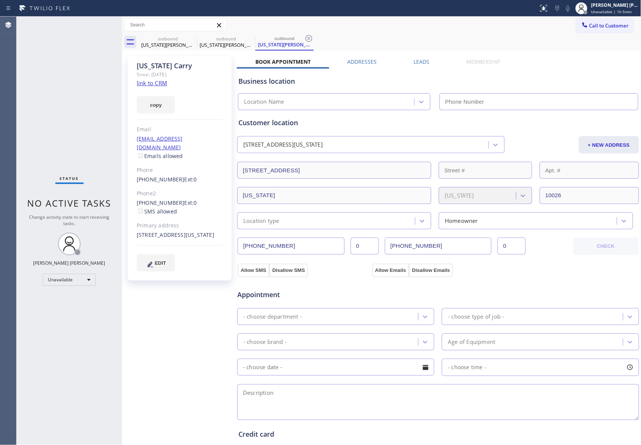
type input "[PHONE_NUMBER]"
click at [419, 63] on label "Leads" at bounding box center [422, 61] width 16 height 7
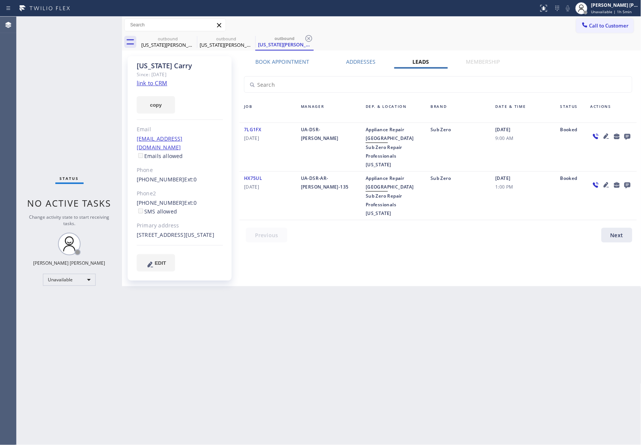
click at [628, 136] on icon at bounding box center [627, 136] width 9 height 9
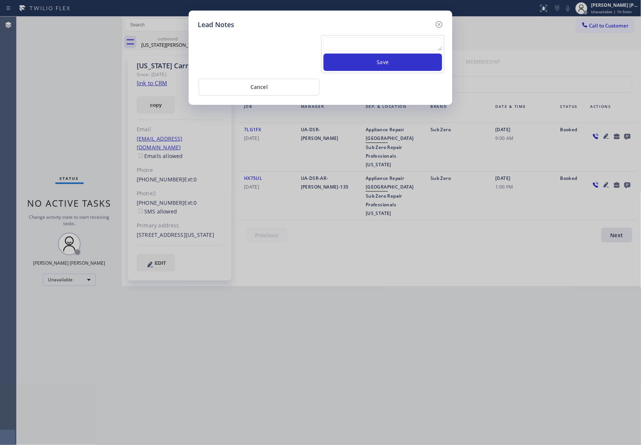
click at [381, 46] on textarea at bounding box center [383, 44] width 119 height 14
paste textarea "VM | please transfer if cx calls back"
type textarea "VM | please transfer if cx calls back"
click at [395, 61] on button "Save" at bounding box center [383, 62] width 119 height 17
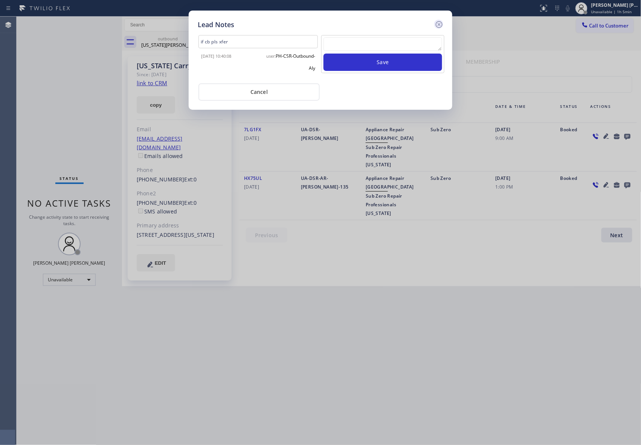
click at [439, 26] on icon at bounding box center [439, 24] width 9 height 9
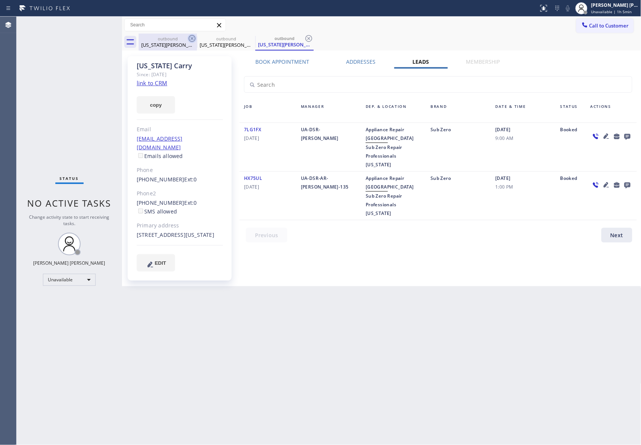
click at [189, 37] on icon at bounding box center [192, 38] width 7 height 7
click at [0, 0] on icon at bounding box center [0, 0] width 0 height 0
click at [189, 37] on icon at bounding box center [192, 38] width 7 height 7
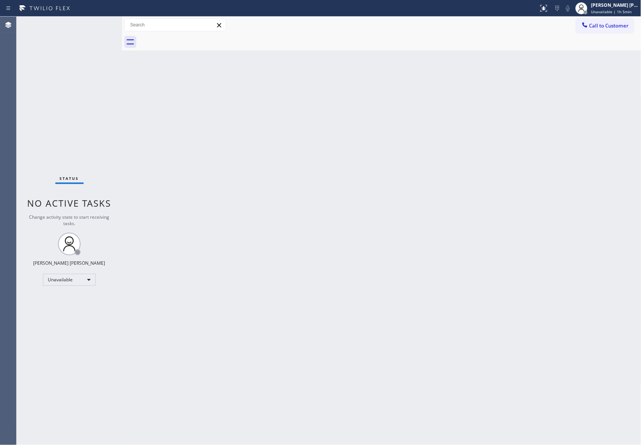
click at [189, 37] on div at bounding box center [390, 42] width 503 height 17
click at [617, 22] on span "Call to Customer" at bounding box center [610, 25] width 40 height 7
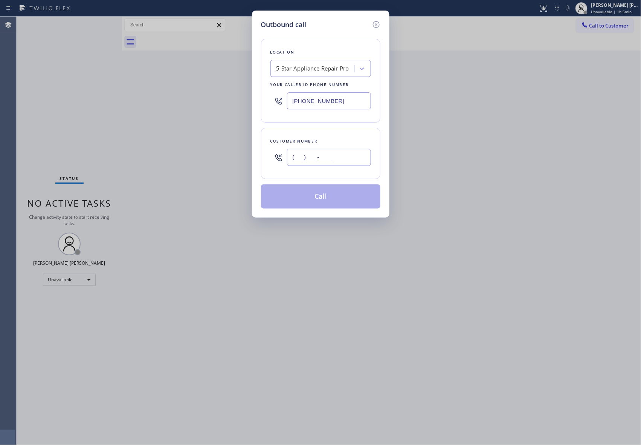
click at [339, 157] on input "(___) ___-____" at bounding box center [329, 157] width 84 height 17
paste input "661) 203-4377"
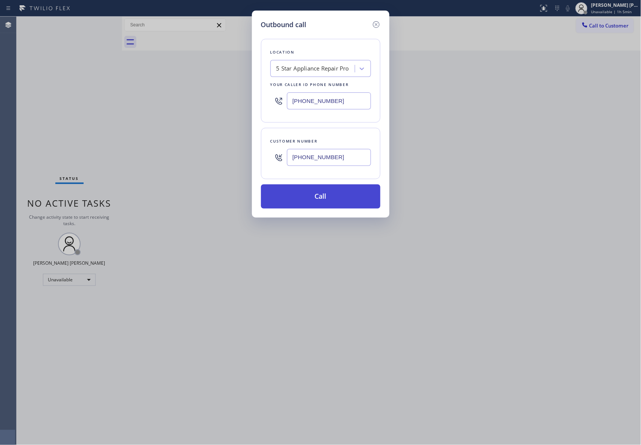
type input "(661) 203-4377"
click at [338, 198] on button "Call" at bounding box center [320, 196] width 119 height 24
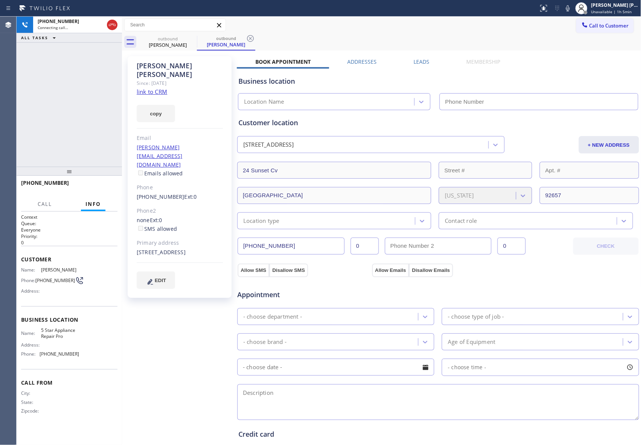
type input "[PHONE_NUMBER]"
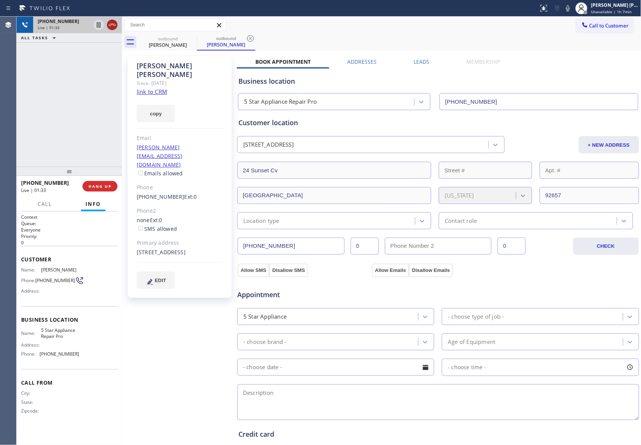
click at [114, 24] on icon at bounding box center [112, 24] width 9 height 9
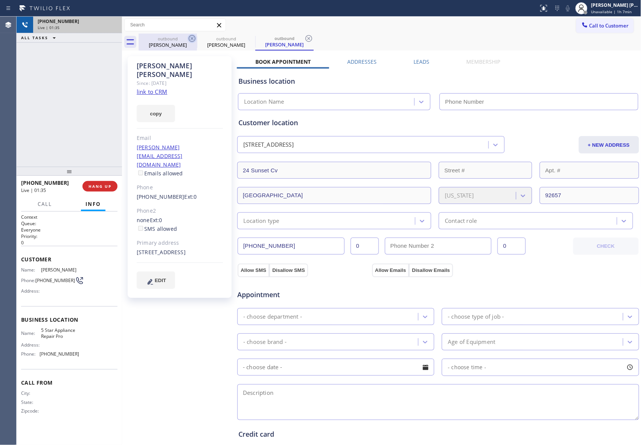
click at [192, 38] on icon at bounding box center [192, 38] width 7 height 7
click at [0, 0] on icon at bounding box center [0, 0] width 0 height 0
click at [306, 38] on icon at bounding box center [309, 38] width 7 height 7
click at [192, 38] on div "outbound Jeff Smith outbound Jeff Smith outbound Jeff Smith" at bounding box center [390, 42] width 503 height 17
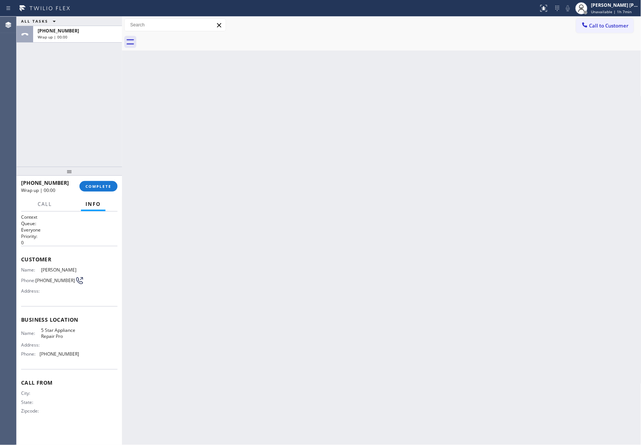
click at [192, 38] on div at bounding box center [390, 42] width 503 height 17
click at [109, 185] on span "COMPLETE" at bounding box center [99, 186] width 26 height 5
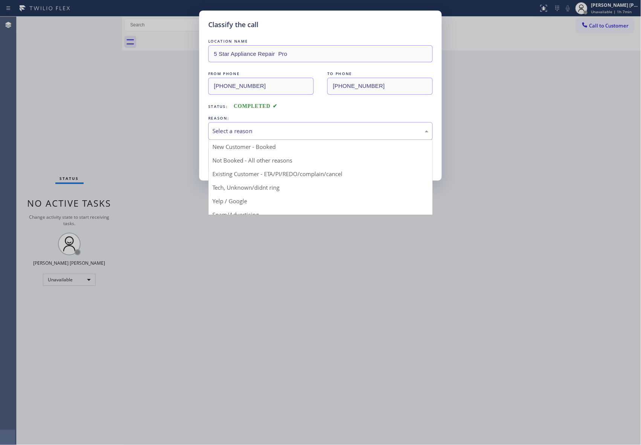
drag, startPoint x: 269, startPoint y: 127, endPoint x: 251, endPoint y: 148, distance: 27.8
click at [268, 127] on div "Select a reason" at bounding box center [321, 131] width 216 height 9
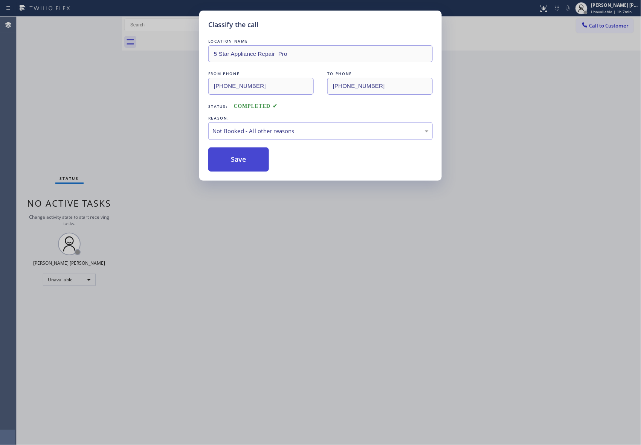
click at [245, 160] on button "Save" at bounding box center [238, 159] width 61 height 24
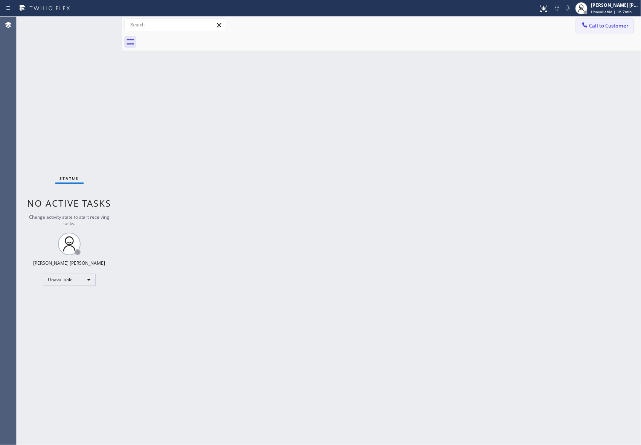
click at [621, 29] on button "Call to Customer" at bounding box center [606, 25] width 58 height 14
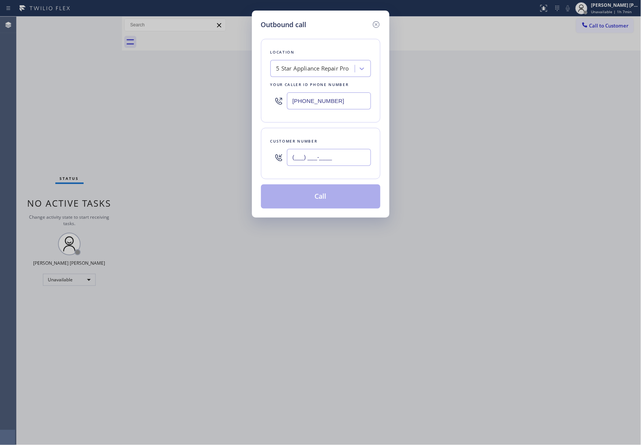
click at [329, 160] on input "(___) ___-____" at bounding box center [329, 157] width 84 height 17
paste input "305) 968-2325"
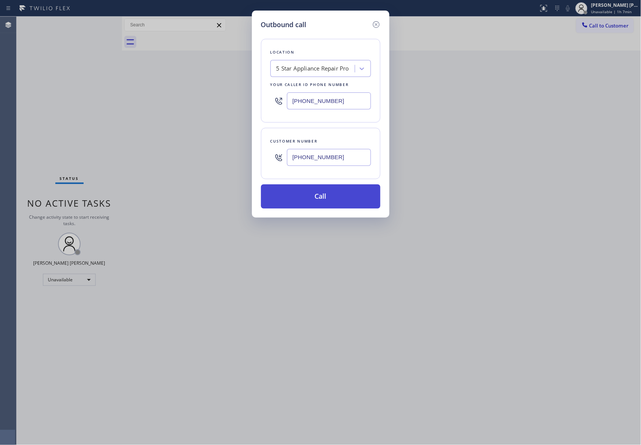
type input "(305) 968-2325"
click at [326, 190] on button "Call" at bounding box center [320, 196] width 119 height 24
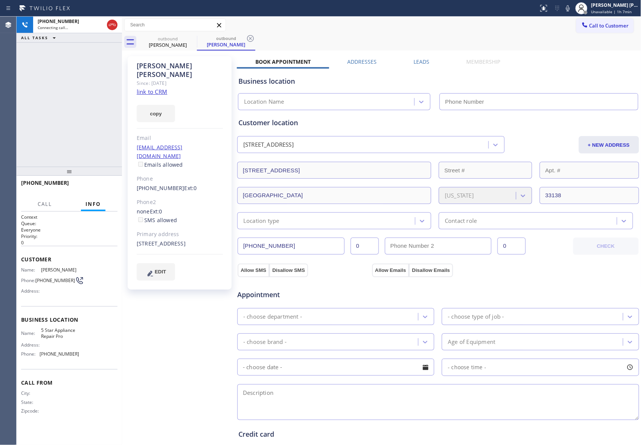
type input "[PHONE_NUMBER]"
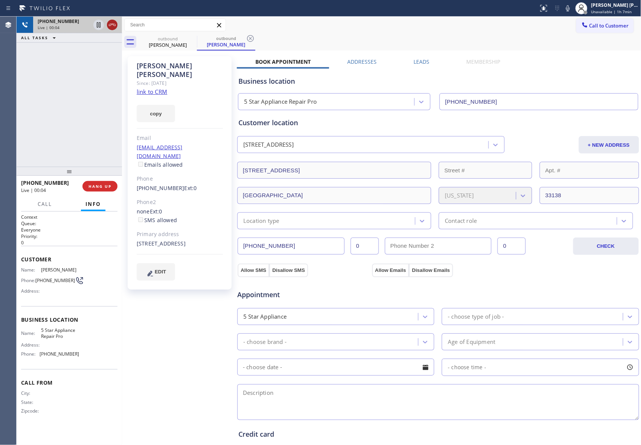
click at [110, 26] on icon at bounding box center [112, 24] width 9 height 9
click at [110, 26] on div "Live | 00:05" at bounding box center [78, 27] width 80 height 5
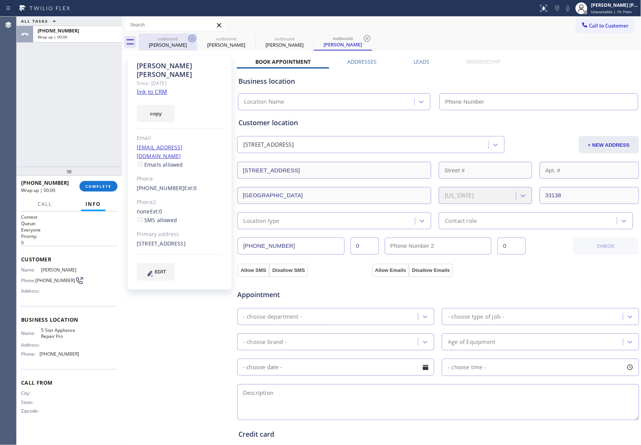
click at [191, 37] on icon at bounding box center [192, 38] width 9 height 9
click at [0, 0] on icon at bounding box center [0, 0] width 0 height 0
click at [191, 37] on icon at bounding box center [192, 38] width 9 height 9
click at [191, 37] on div "outbound Daniel Milewski" at bounding box center [390, 42] width 503 height 17
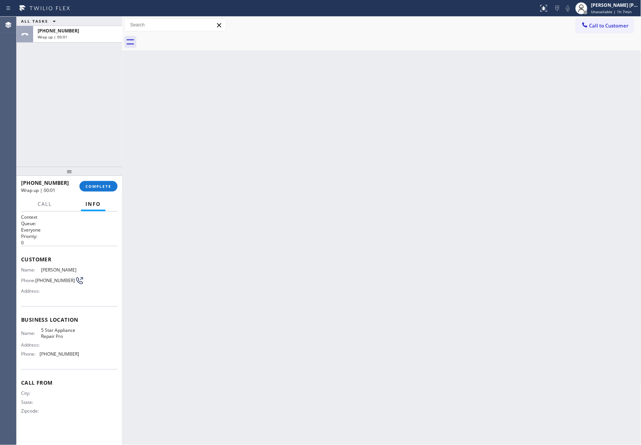
click at [191, 37] on div at bounding box center [390, 42] width 503 height 17
click at [104, 182] on button "COMPLETE" at bounding box center [99, 186] width 38 height 11
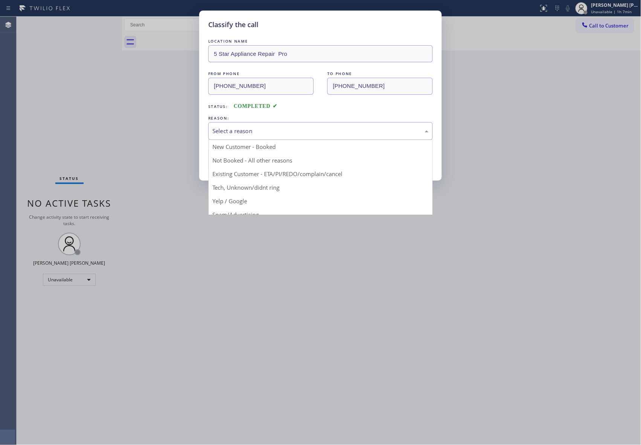
click at [279, 128] on div "Select a reason" at bounding box center [321, 131] width 216 height 9
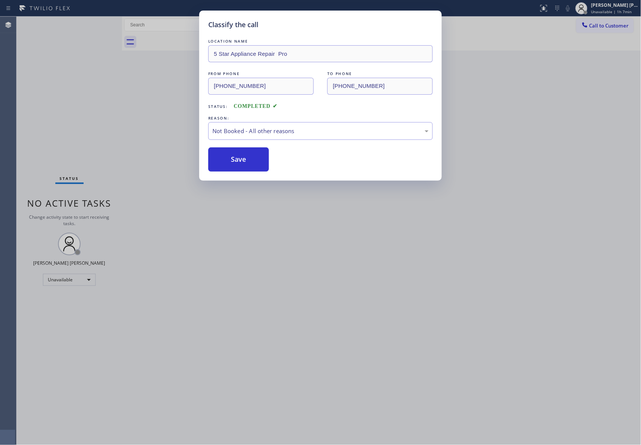
click at [222, 160] on button "Save" at bounding box center [238, 159] width 61 height 24
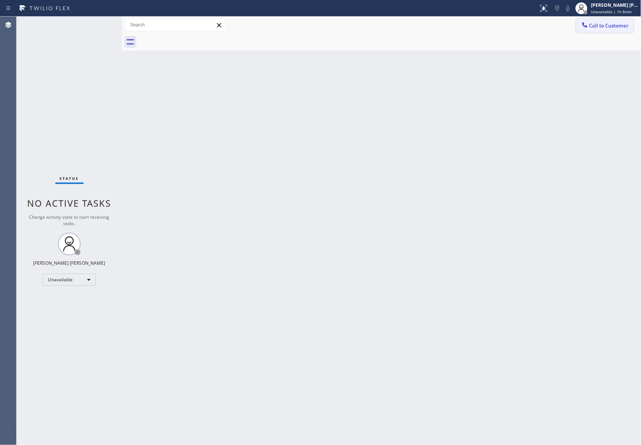
click at [621, 27] on span "Call to Customer" at bounding box center [610, 25] width 40 height 7
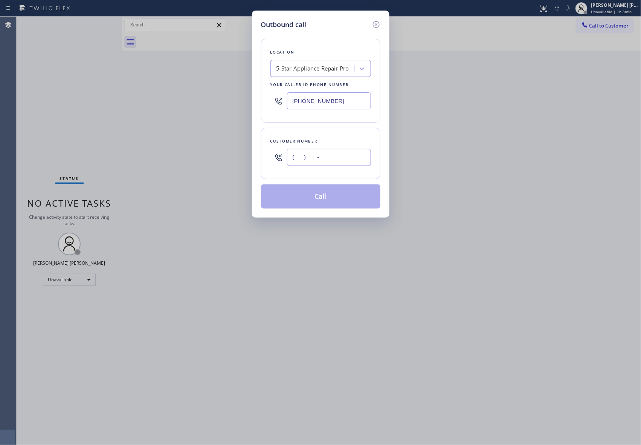
click at [332, 164] on input "(___) ___-____" at bounding box center [329, 157] width 84 height 17
paste input "310) 367-6606"
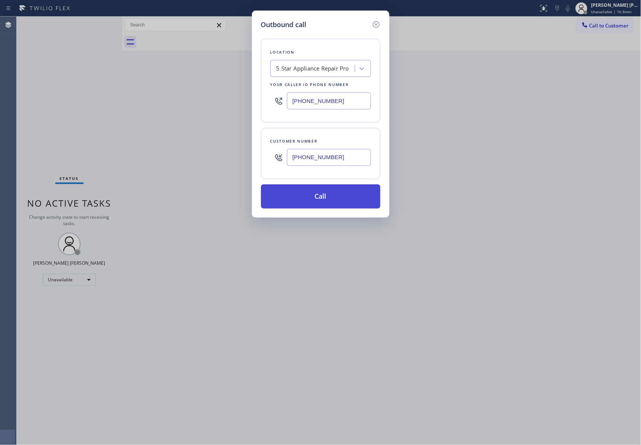
type input "(310) 367-6606"
click at [335, 198] on button "Call" at bounding box center [320, 196] width 119 height 24
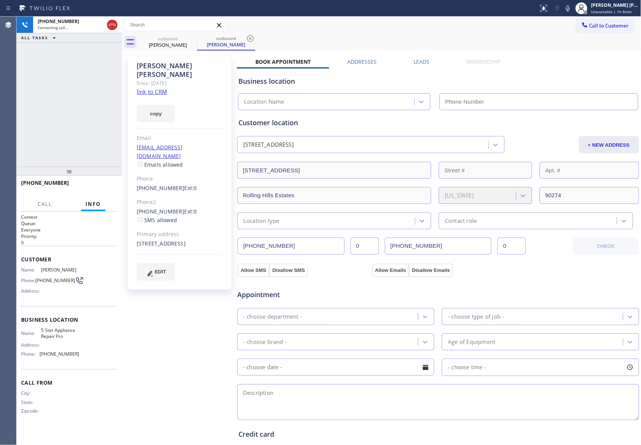
type input "[PHONE_NUMBER]"
click at [158, 88] on link "link to CRM" at bounding box center [152, 92] width 31 height 8
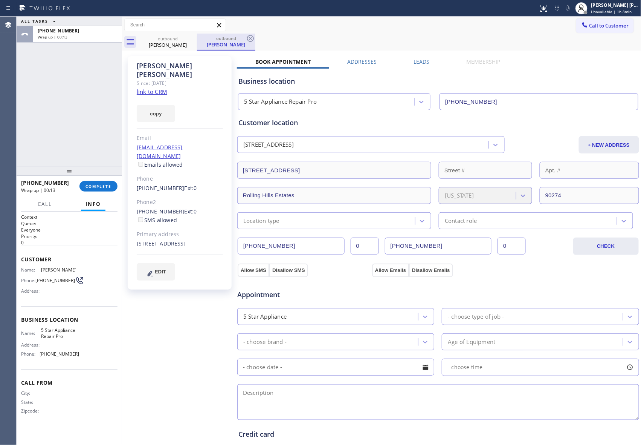
click at [199, 44] on div "Bryan Timm" at bounding box center [226, 44] width 57 height 7
click at [193, 38] on icon at bounding box center [192, 38] width 9 height 9
click at [192, 38] on icon at bounding box center [192, 38] width 7 height 7
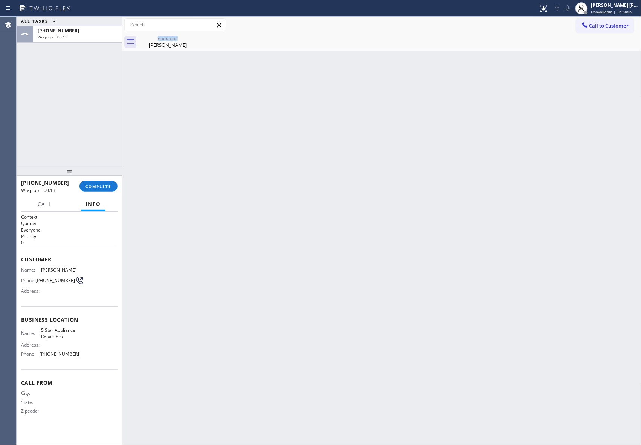
click at [192, 38] on div "outbound Bryan Timm" at bounding box center [168, 42] width 58 height 17
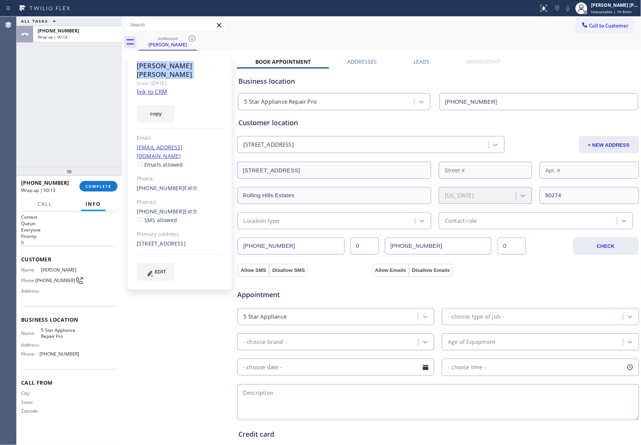
click at [192, 38] on icon at bounding box center [192, 38] width 7 height 7
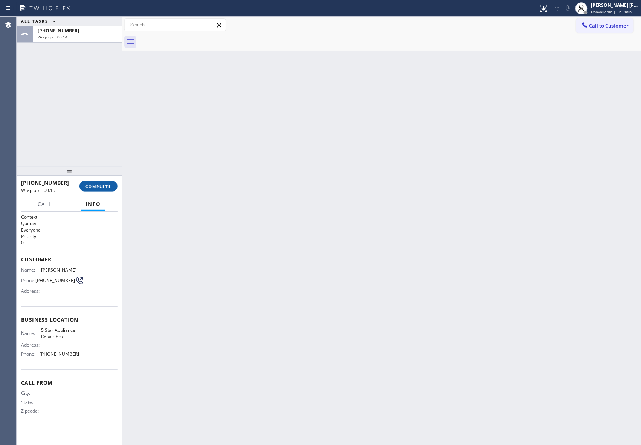
click at [106, 185] on span "COMPLETE" at bounding box center [99, 186] width 26 height 5
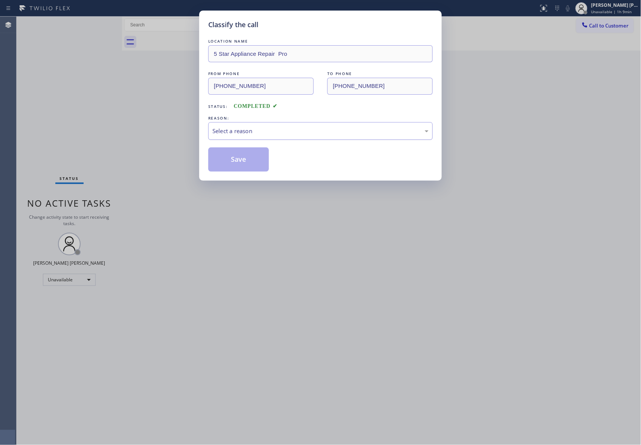
click at [278, 130] on div "Select a reason" at bounding box center [321, 131] width 216 height 9
click at [234, 157] on button "Save" at bounding box center [238, 159] width 61 height 24
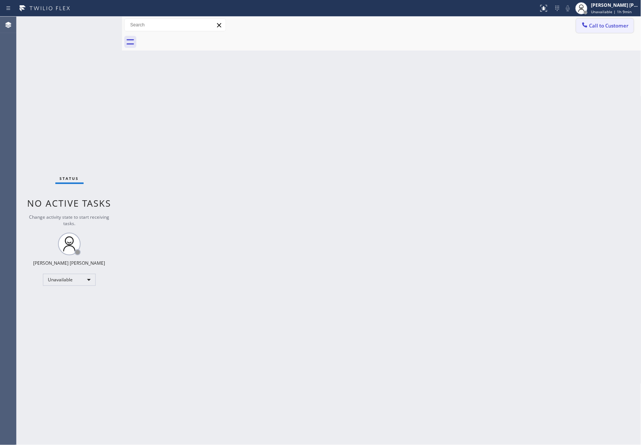
click at [617, 23] on span "Call to Customer" at bounding box center [610, 25] width 40 height 7
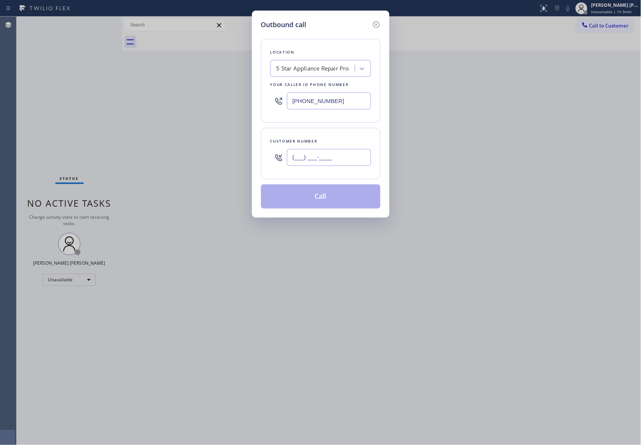
click at [337, 161] on input "(___) ___-____" at bounding box center [329, 157] width 84 height 17
paste input "206) 579-6204"
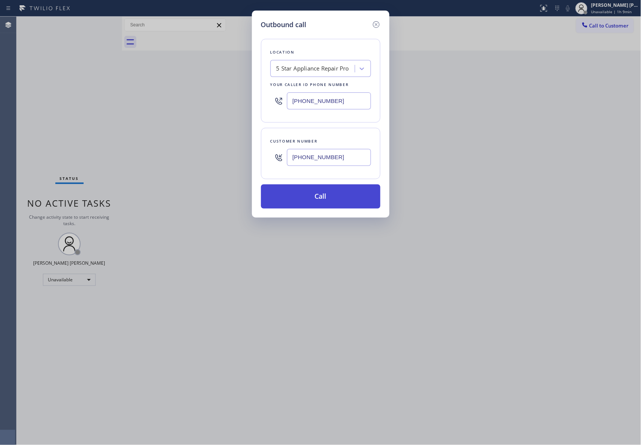
type input "(206) 579-6204"
click at [333, 197] on button "Call" at bounding box center [320, 196] width 119 height 24
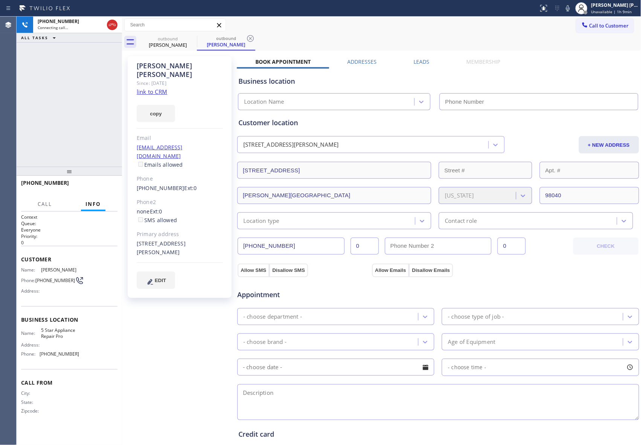
type input "[PHONE_NUMBER]"
click at [422, 62] on label "Leads" at bounding box center [422, 61] width 16 height 7
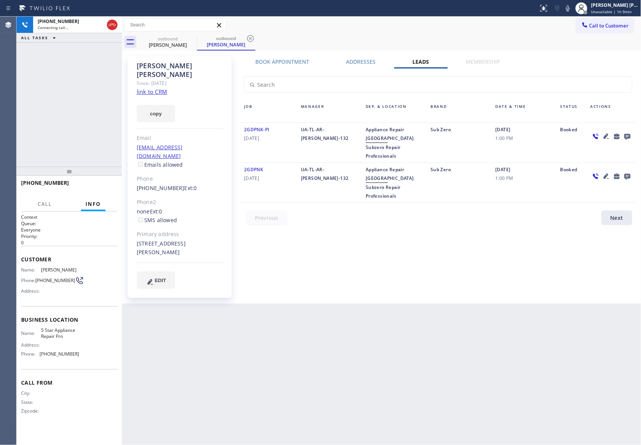
click at [605, 175] on icon at bounding box center [606, 175] width 5 height 5
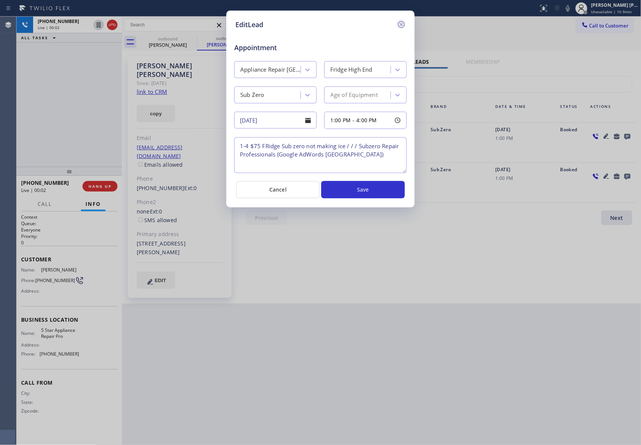
click at [400, 23] on icon at bounding box center [401, 24] width 9 height 9
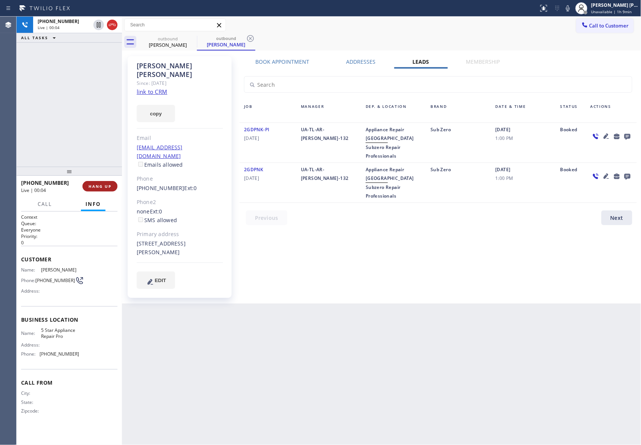
click at [99, 184] on span "HANG UP" at bounding box center [100, 186] width 23 height 5
click at [628, 135] on icon at bounding box center [628, 137] width 6 height 6
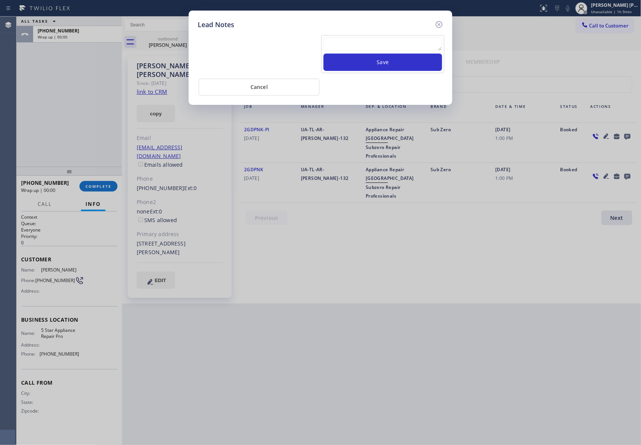
drag, startPoint x: 409, startPoint y: 36, endPoint x: 408, endPoint y: 43, distance: 6.5
click at [409, 37] on div "Save" at bounding box center [382, 54] width 123 height 38
click at [408, 44] on textarea at bounding box center [383, 44] width 119 height 14
paste textarea "VM | please transfer if cx calls back"
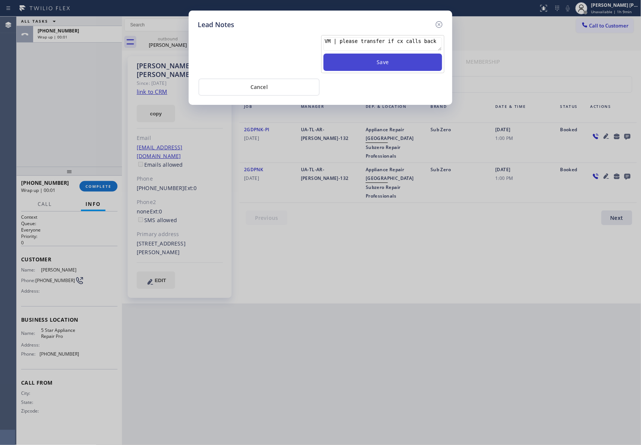
type textarea "VM | please transfer if cx calls back"
click at [416, 65] on button "Save" at bounding box center [383, 62] width 119 height 17
click at [439, 23] on icon at bounding box center [439, 24] width 7 height 7
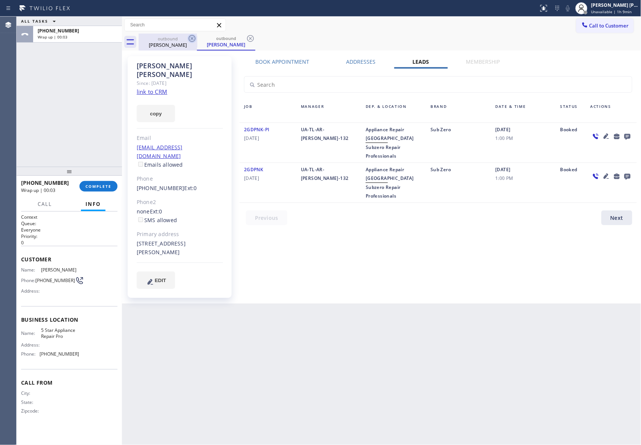
click at [181, 41] on div "Elizabeth Peters" at bounding box center [167, 44] width 57 height 7
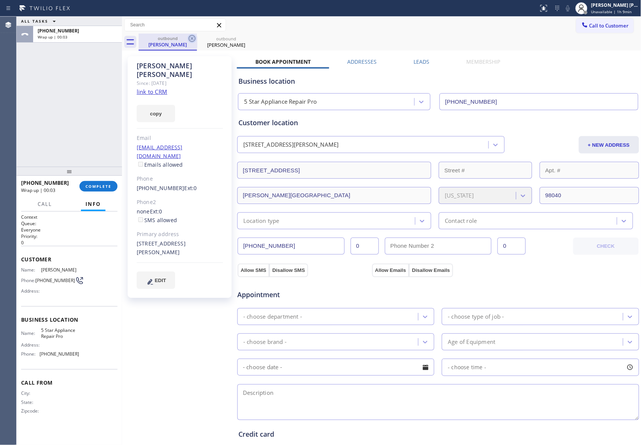
click at [191, 35] on icon at bounding box center [192, 38] width 9 height 9
click at [0, 0] on icon at bounding box center [0, 0] width 0 height 0
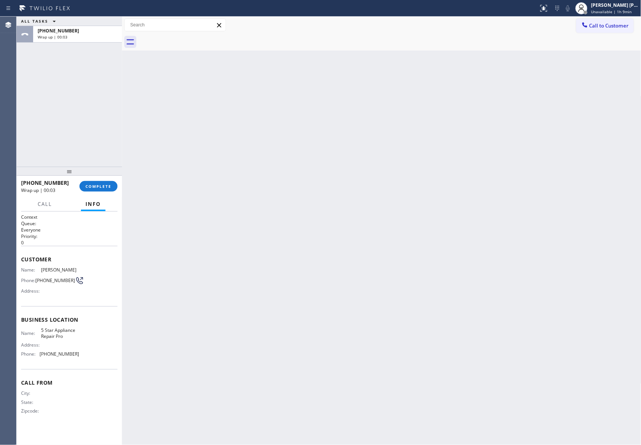
click at [191, 35] on div at bounding box center [390, 42] width 503 height 17
click at [95, 188] on span "COMPLETE" at bounding box center [99, 186] width 26 height 5
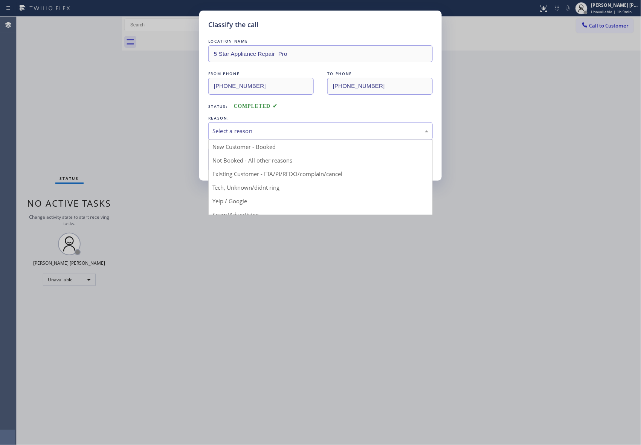
click at [284, 132] on div "Select a reason" at bounding box center [321, 131] width 216 height 9
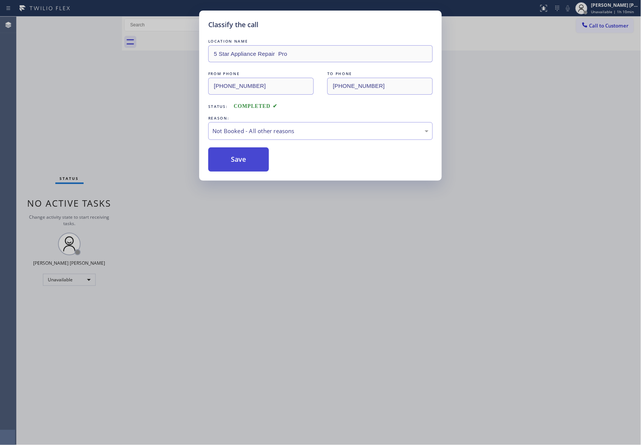
click at [229, 160] on button "Save" at bounding box center [238, 159] width 61 height 24
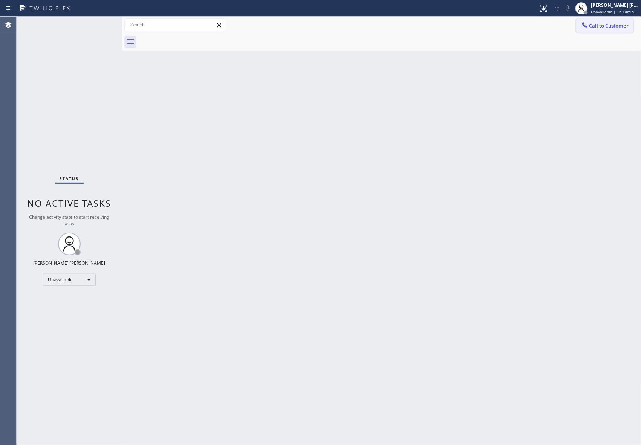
click at [606, 30] on button "Call to Customer" at bounding box center [606, 25] width 58 height 14
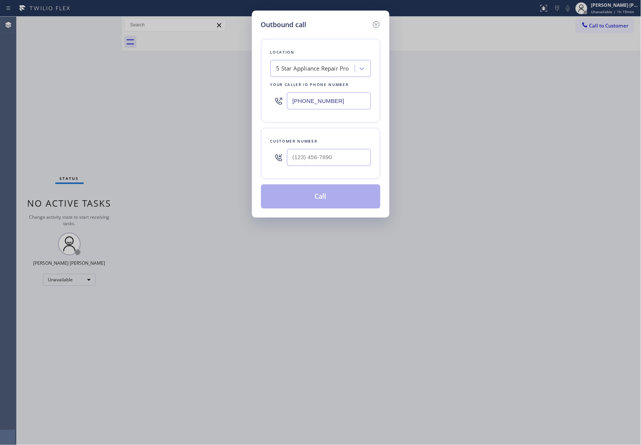
click at [347, 148] on div at bounding box center [329, 157] width 84 height 24
paste input "text"
click at [346, 159] on input "(___) ___-____" at bounding box center [329, 157] width 84 height 17
drag, startPoint x: 284, startPoint y: 145, endPoint x: 274, endPoint y: 145, distance: 10.2
click at [274, 145] on div "(___) ___-____" at bounding box center [321, 157] width 101 height 24
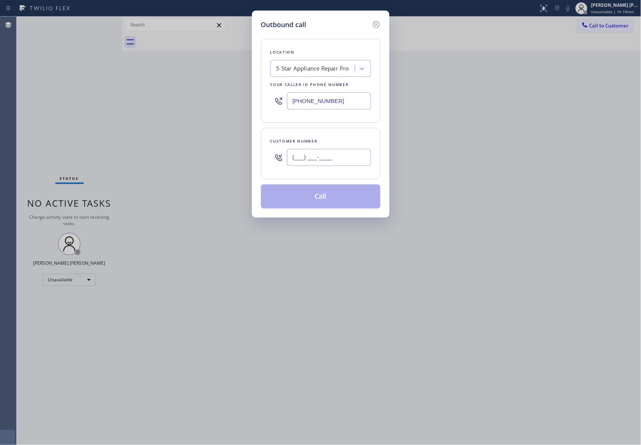
paste input "425) 591-5326"
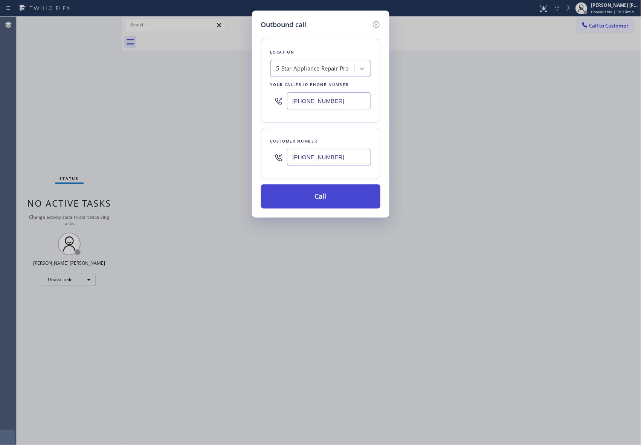
type input "(425) 591-5326"
click at [351, 201] on button "Call" at bounding box center [320, 196] width 119 height 24
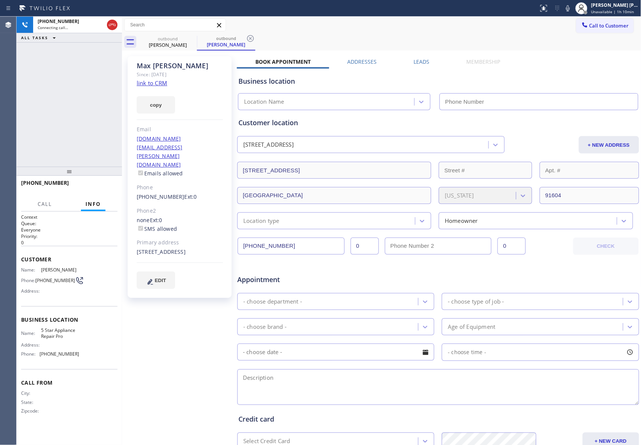
type input "[PHONE_NUMBER]"
click at [421, 60] on label "Leads" at bounding box center [422, 61] width 16 height 7
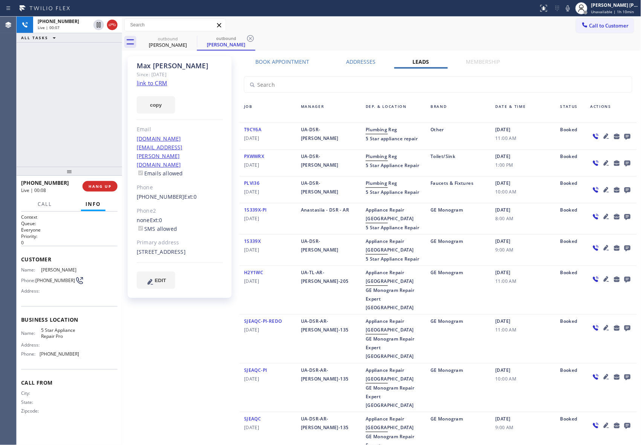
click at [625, 136] on icon at bounding box center [628, 137] width 6 height 6
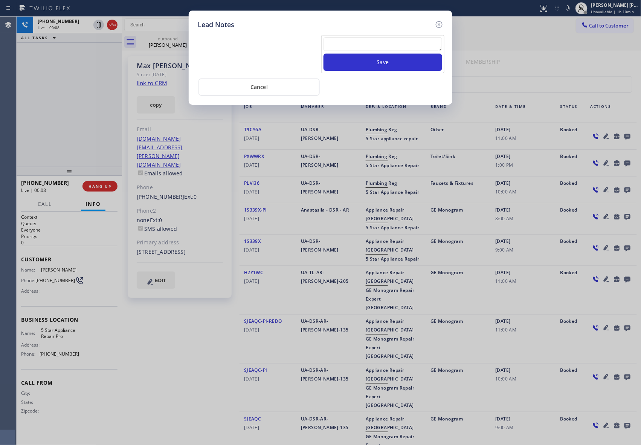
click at [364, 44] on textarea at bounding box center [383, 44] width 119 height 14
paste textarea "VM | please transfer if cx calls back"
type textarea "VM | please transfer if cx calls back"
click at [385, 65] on button "Save" at bounding box center [383, 62] width 119 height 17
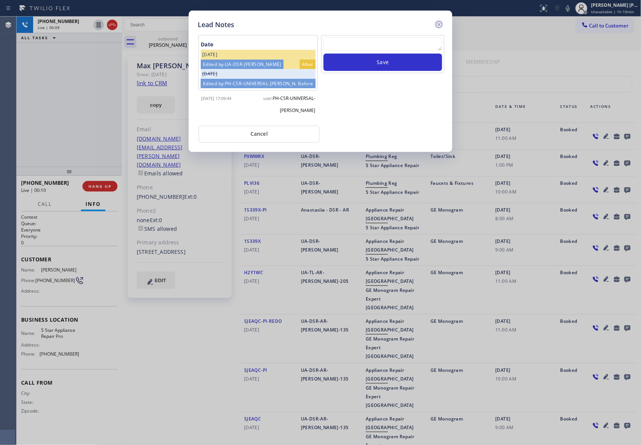
click at [441, 23] on icon at bounding box center [439, 24] width 9 height 9
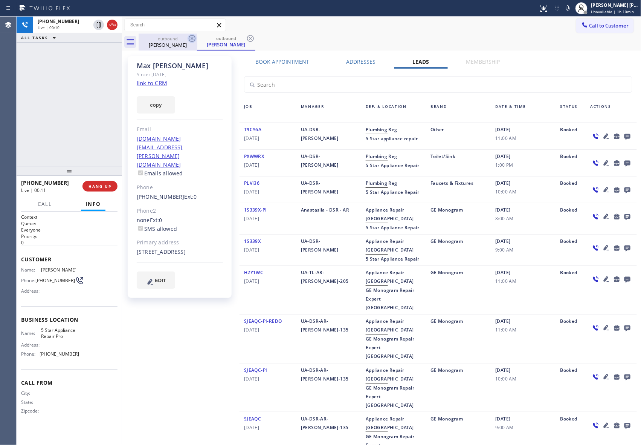
click at [194, 40] on icon at bounding box center [192, 38] width 9 height 9
click at [194, 39] on icon at bounding box center [192, 38] width 9 height 9
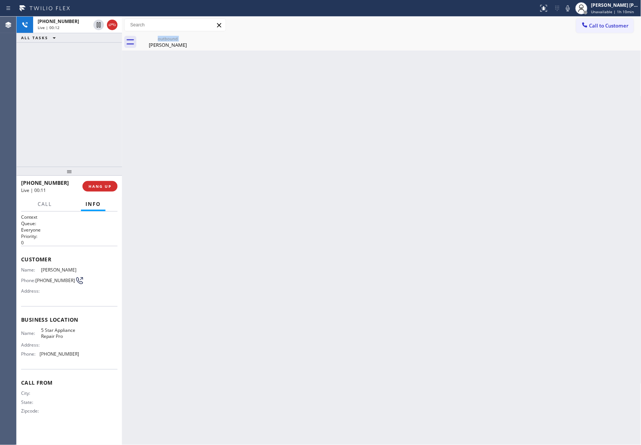
click at [194, 39] on div "outbound Max Archer" at bounding box center [168, 42] width 58 height 17
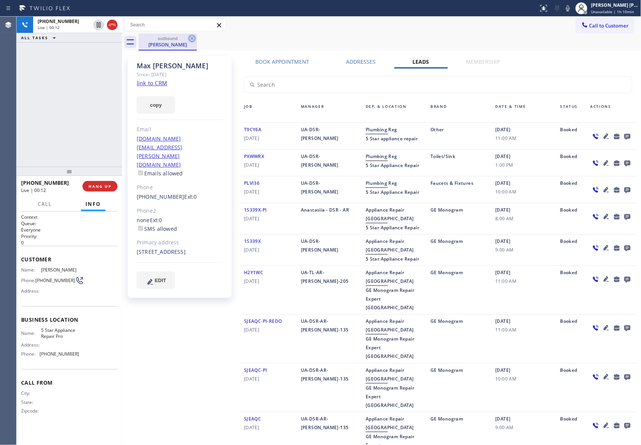
click at [194, 38] on icon at bounding box center [192, 38] width 9 height 9
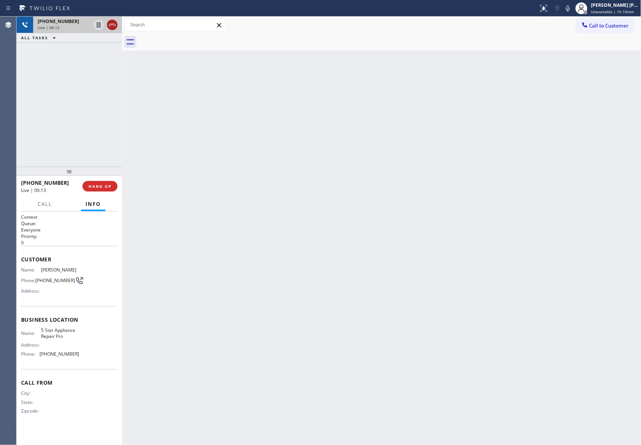
click at [113, 28] on icon at bounding box center [112, 24] width 9 height 9
click at [92, 185] on span "HANG UP" at bounding box center [100, 186] width 23 height 5
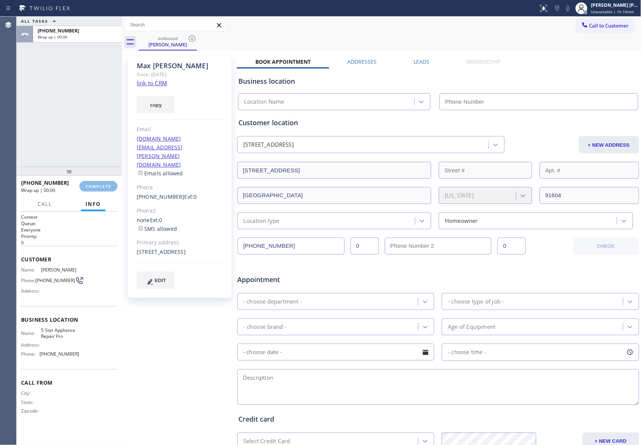
type input "[PHONE_NUMBER]"
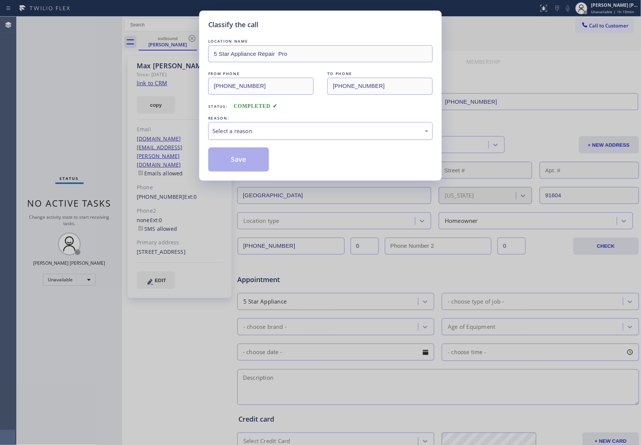
click at [267, 127] on div "Select a reason" at bounding box center [321, 131] width 216 height 9
click at [232, 162] on button "Save" at bounding box center [238, 159] width 61 height 24
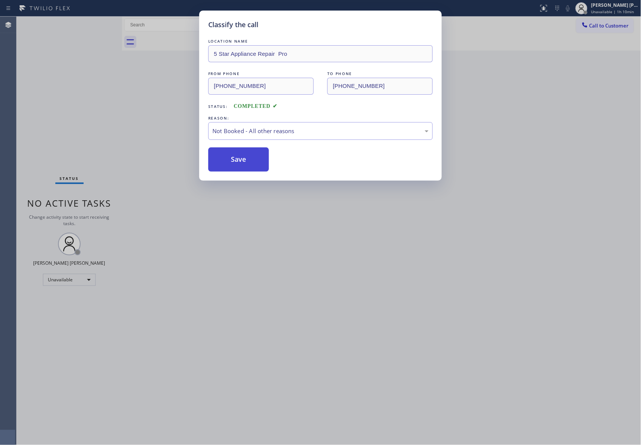
drag, startPoint x: 231, startPoint y: 161, endPoint x: 221, endPoint y: 124, distance: 38.6
click at [231, 160] on button "Save" at bounding box center [238, 159] width 61 height 24
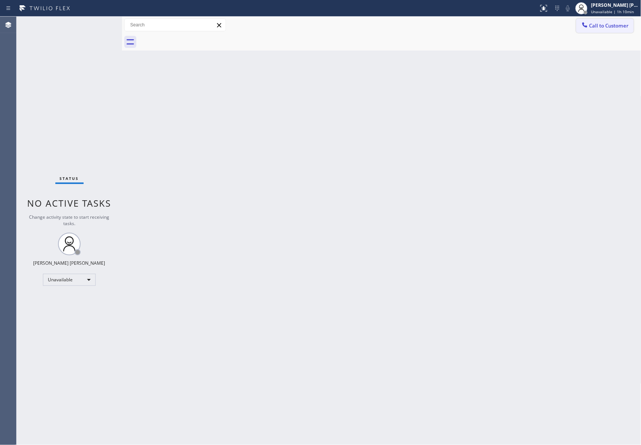
click at [619, 23] on span "Call to Customer" at bounding box center [610, 25] width 40 height 7
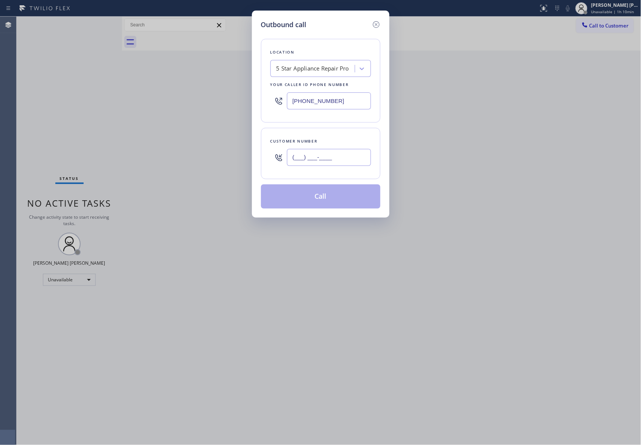
click at [344, 160] on input "(___) ___-____" at bounding box center [329, 157] width 84 height 17
paste input "310) 600-2576"
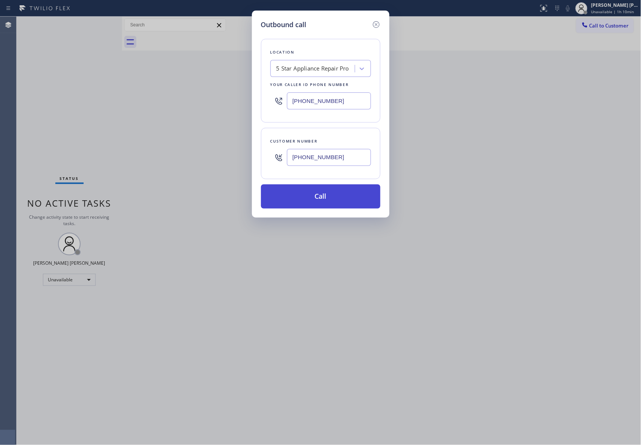
type input "(310) 600-2576"
click at [342, 193] on button "Call" at bounding box center [320, 196] width 119 height 24
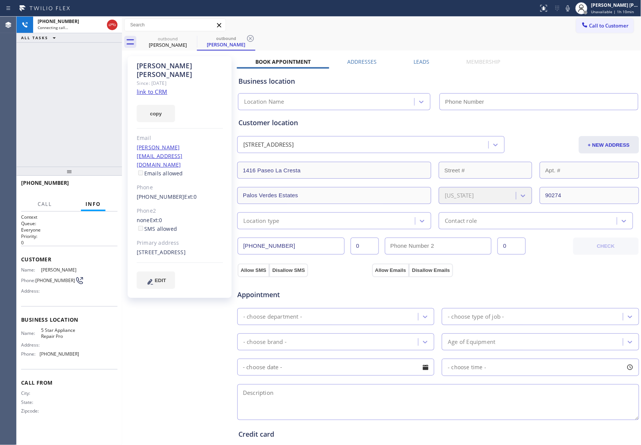
type input "[PHONE_NUMBER]"
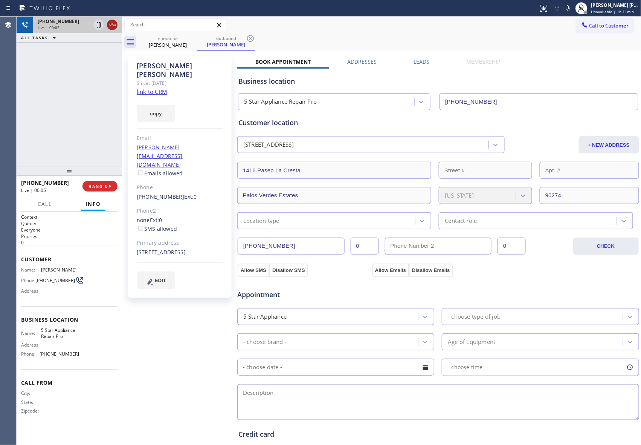
click at [110, 24] on icon at bounding box center [112, 24] width 9 height 9
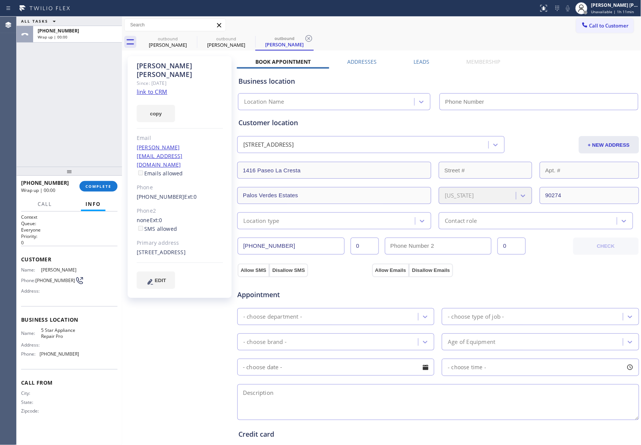
type input "[PHONE_NUMBER]"
drag, startPoint x: 421, startPoint y: 63, endPoint x: 427, endPoint y: 64, distance: 6.2
click at [420, 63] on label "Leads" at bounding box center [422, 61] width 16 height 7
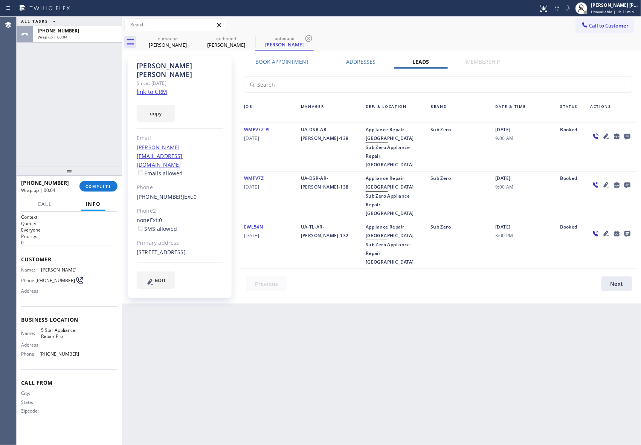
click at [634, 136] on div at bounding box center [611, 147] width 51 height 44
click at [629, 136] on icon at bounding box center [628, 137] width 6 height 6
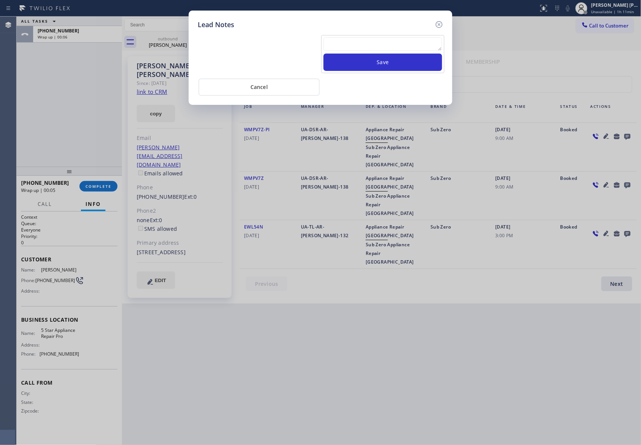
click at [366, 44] on textarea at bounding box center [383, 44] width 119 height 14
paste textarea "VM | please transfer if cx calls back"
type textarea "VM | please transfer if cx calls back"
click at [381, 62] on button "Save" at bounding box center [383, 62] width 119 height 17
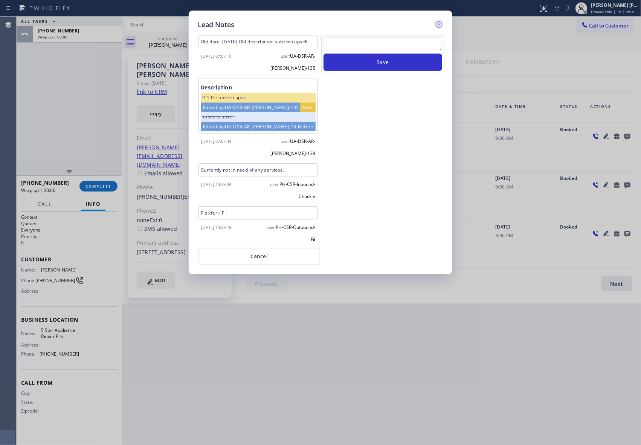
click at [438, 24] on icon at bounding box center [439, 24] width 9 height 9
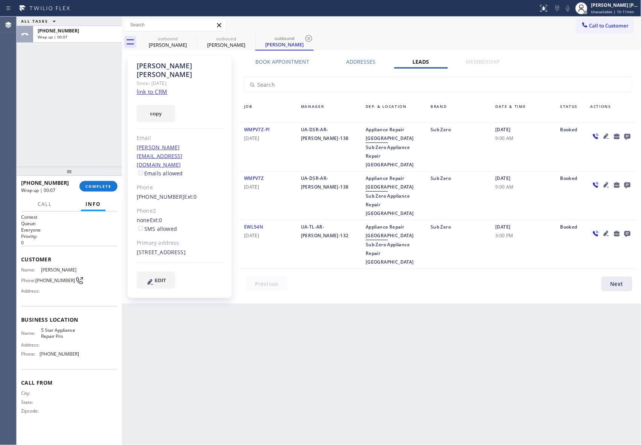
click at [116, 178] on div "+13106002576 Wrap up | 00:07 COMPLETE" at bounding box center [69, 186] width 96 height 20
click at [114, 183] on button "COMPLETE" at bounding box center [99, 186] width 38 height 11
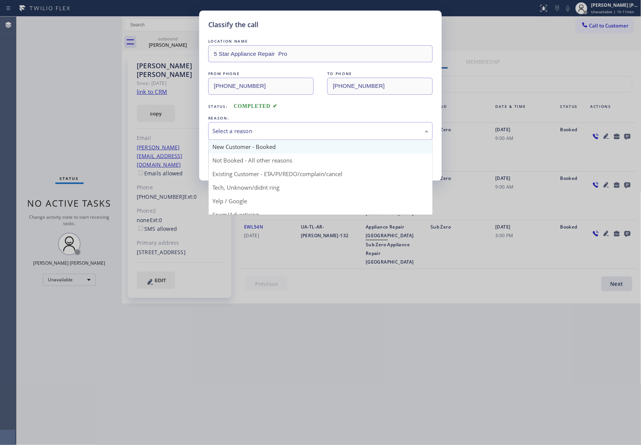
drag, startPoint x: 350, startPoint y: 126, endPoint x: 246, endPoint y: 144, distance: 106.0
click at [349, 126] on div "Select a reason" at bounding box center [320, 131] width 225 height 18
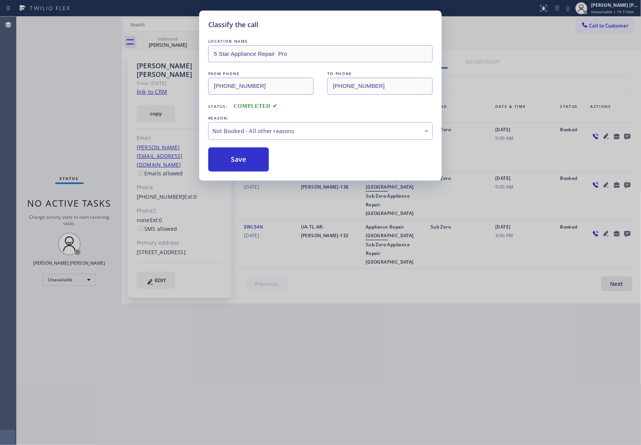
click at [239, 162] on button "Save" at bounding box center [238, 159] width 61 height 24
click at [182, 42] on div "Tim Rogers" at bounding box center [167, 44] width 57 height 7
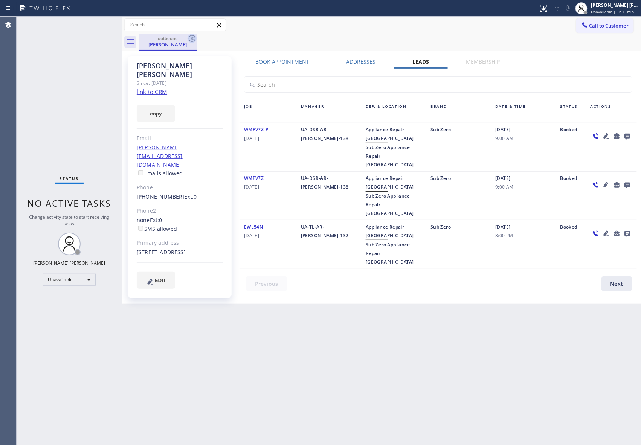
click at [192, 38] on icon at bounding box center [192, 38] width 9 height 9
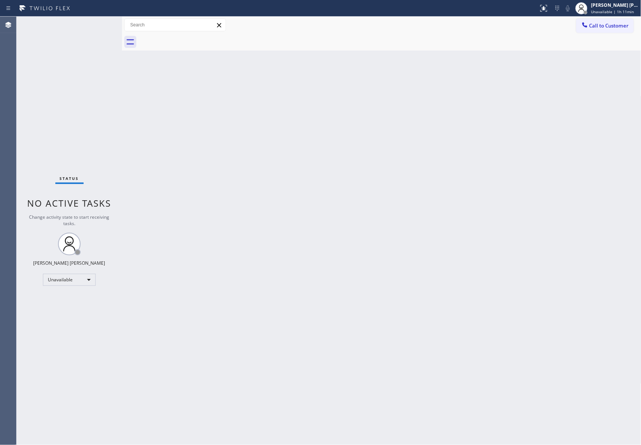
click at [192, 38] on div at bounding box center [390, 42] width 503 height 17
click at [613, 26] on span "Call to Customer" at bounding box center [610, 25] width 40 height 7
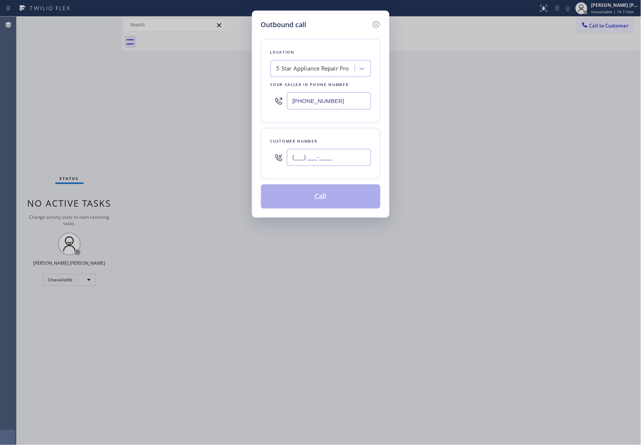
click at [348, 150] on input "(___) ___-____" at bounding box center [329, 157] width 84 height 17
paste input "760) 805-7467"
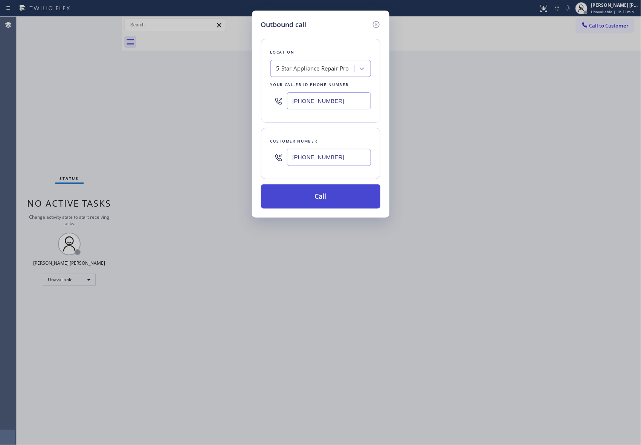
type input "(760) 805-7467"
click at [336, 194] on button "Call" at bounding box center [320, 196] width 119 height 24
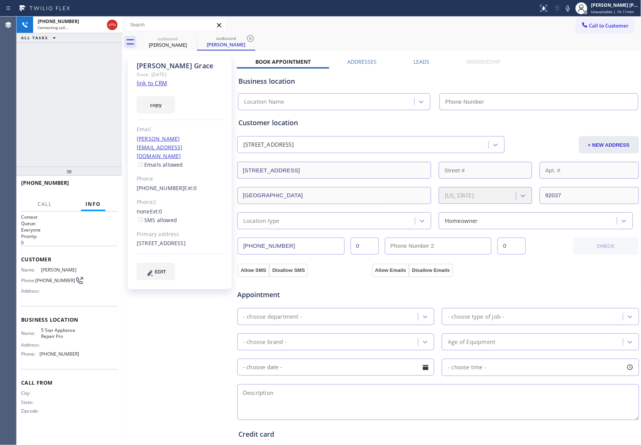
type input "[PHONE_NUMBER]"
click at [414, 59] on label "Leads" at bounding box center [422, 61] width 16 height 7
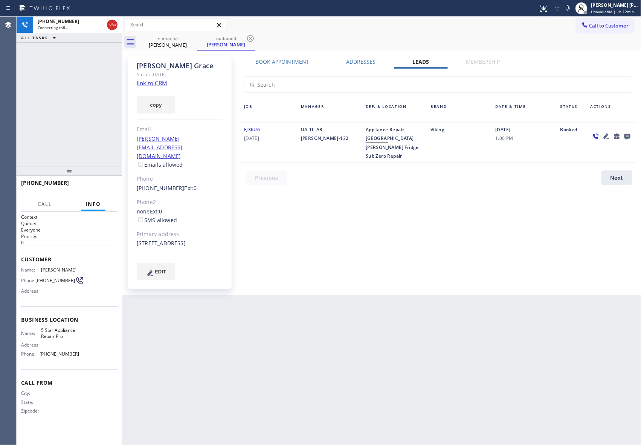
click at [628, 135] on icon at bounding box center [627, 136] width 9 height 9
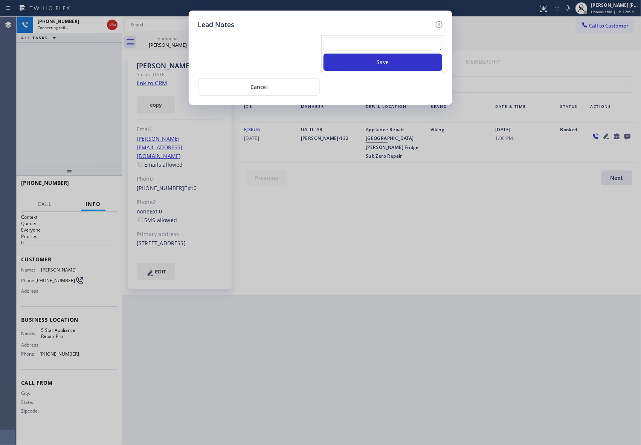
click at [412, 46] on textarea at bounding box center [383, 44] width 119 height 14
paste textarea "VM | please transfer if cx calls back"
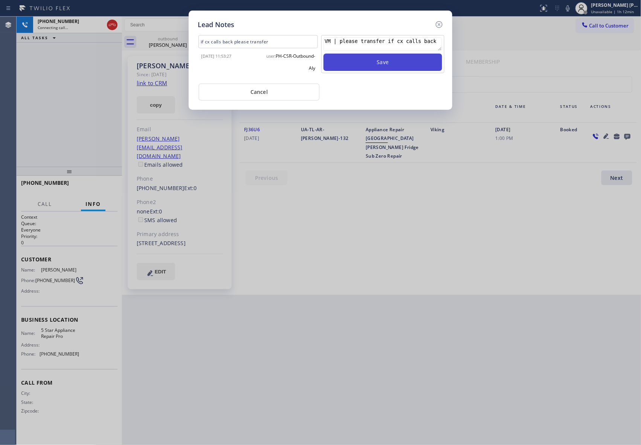
type textarea "VM | please transfer if cx calls back"
click at [410, 62] on button "Save" at bounding box center [383, 62] width 119 height 17
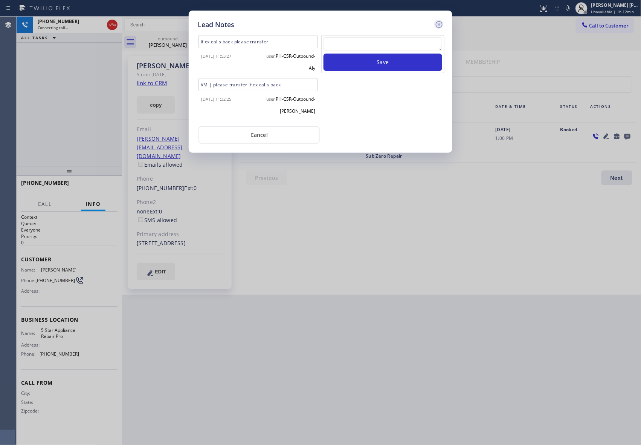
click at [439, 23] on icon at bounding box center [439, 24] width 9 height 9
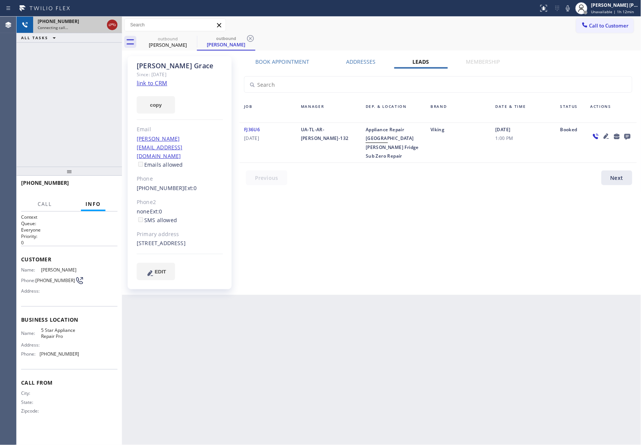
click at [112, 25] on icon at bounding box center [112, 24] width 9 height 9
click at [0, 0] on icon at bounding box center [0, 0] width 0 height 0
click at [246, 38] on icon at bounding box center [250, 38] width 9 height 9
click at [192, 38] on div "outbound Melissa Grace outbound Melissa Grace" at bounding box center [390, 42] width 503 height 17
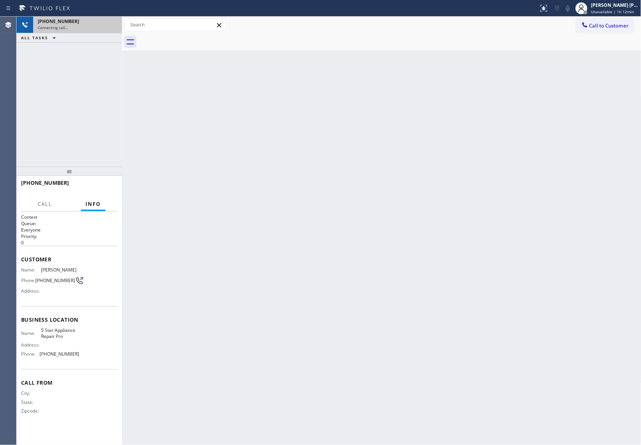
click at [192, 38] on div at bounding box center [390, 42] width 503 height 17
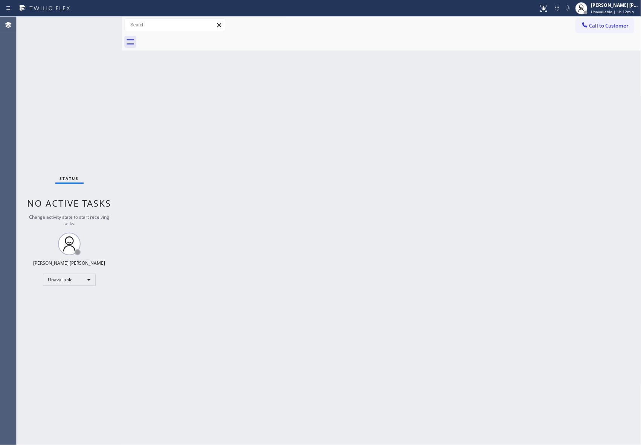
click at [192, 38] on div at bounding box center [390, 42] width 503 height 17
click at [637, 17] on div "Call to Customer Outbound call Location 5 Star Appliance Repair Pro Your caller…" at bounding box center [382, 25] width 520 height 17
click at [619, 26] on span "Call to Customer" at bounding box center [610, 25] width 40 height 7
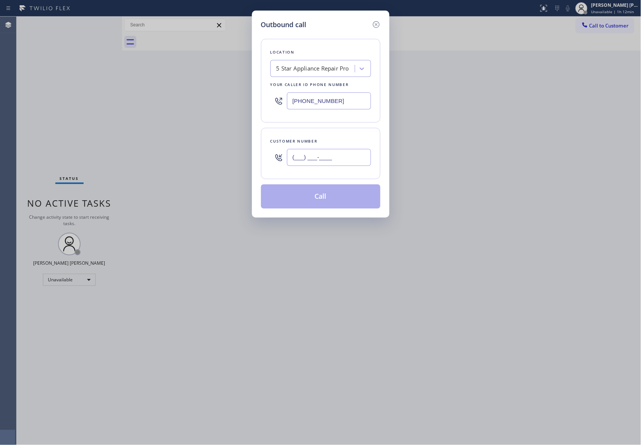
click at [324, 166] on input "(___) ___-____" at bounding box center [329, 157] width 84 height 17
paste input "626) 755-5947"
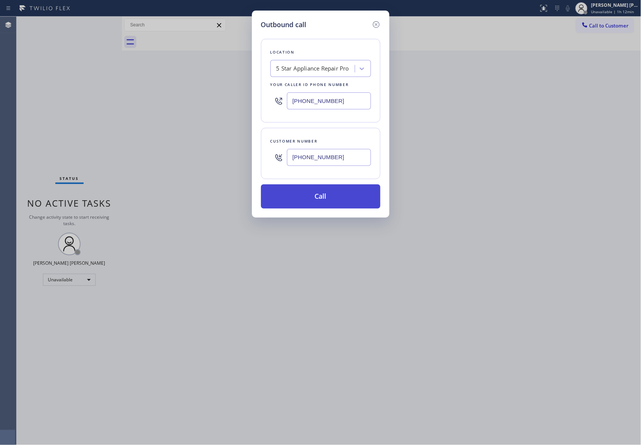
type input "(626) 755-5947"
click at [329, 198] on button "Call" at bounding box center [320, 196] width 119 height 24
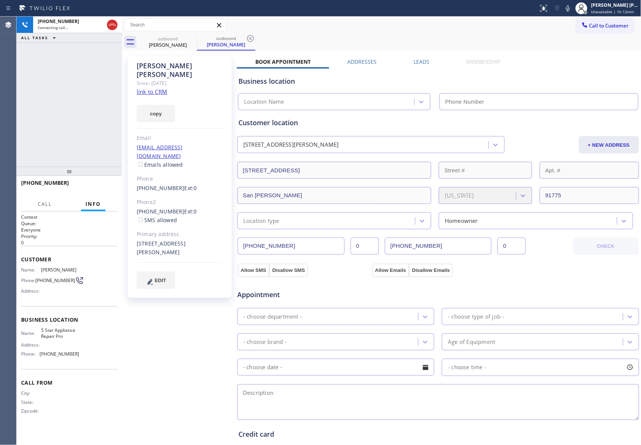
type input "[PHONE_NUMBER]"
click at [422, 63] on label "Leads" at bounding box center [422, 61] width 16 height 7
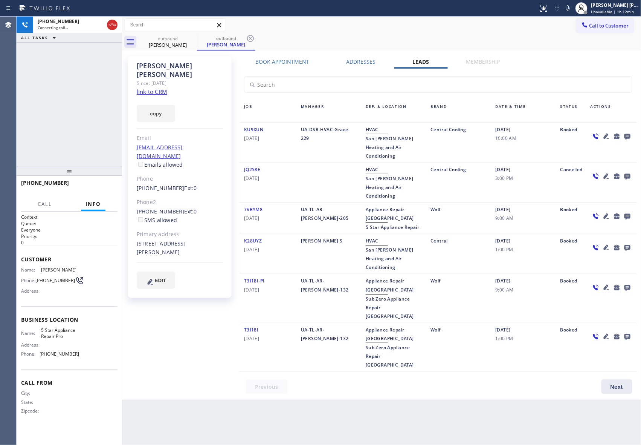
click at [629, 134] on icon at bounding box center [628, 137] width 6 height 6
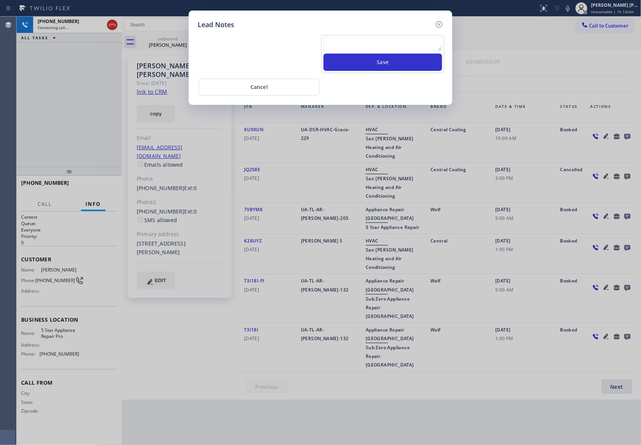
click at [418, 50] on textarea at bounding box center [383, 44] width 119 height 14
paste textarea "please transfer if cx calls back"
type textarea "please transfer if cx calls back"
click at [419, 61] on button "Save" at bounding box center [383, 62] width 119 height 17
click at [438, 23] on icon at bounding box center [439, 24] width 9 height 9
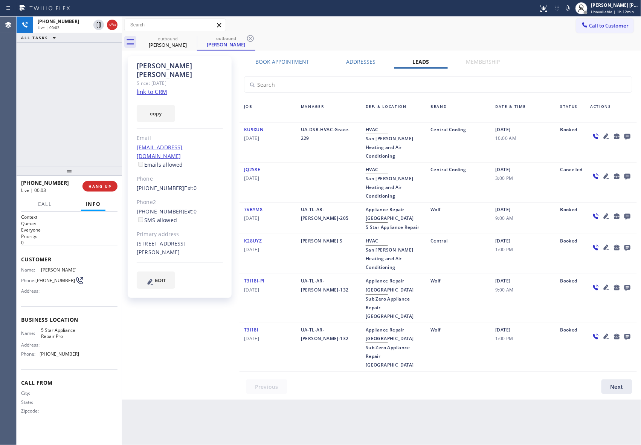
click at [156, 88] on link "link to CRM" at bounding box center [152, 92] width 31 height 8
click at [112, 25] on icon at bounding box center [112, 24] width 9 height 9
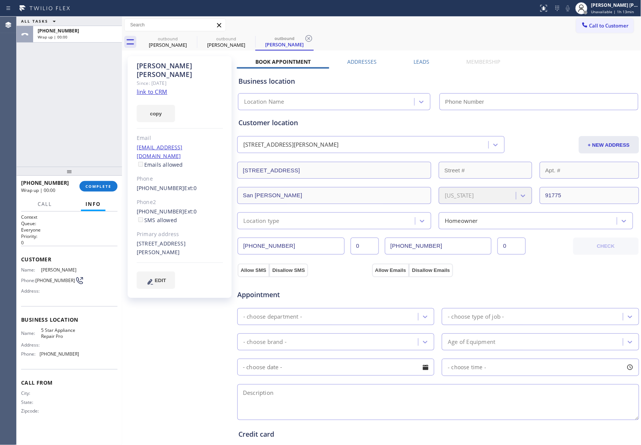
type input "[PHONE_NUMBER]"
click at [418, 63] on label "Leads" at bounding box center [422, 61] width 16 height 7
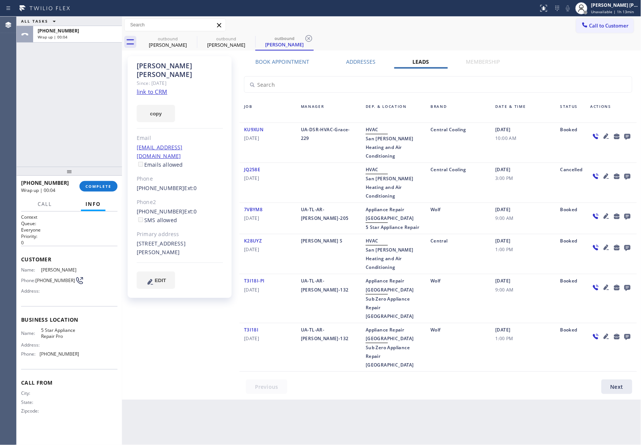
click at [628, 136] on icon at bounding box center [627, 136] width 9 height 9
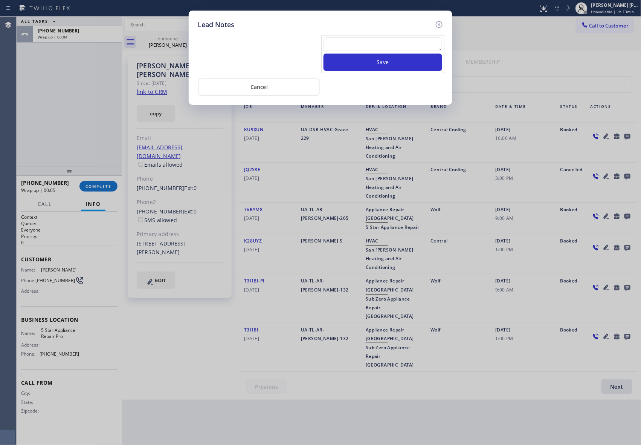
click at [340, 44] on textarea at bounding box center [383, 44] width 119 height 14
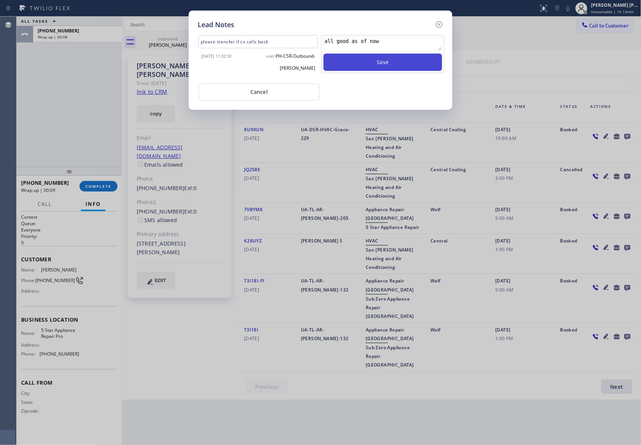
type textarea "all good as of now"
click at [352, 65] on button "Save" at bounding box center [383, 62] width 119 height 17
click at [441, 26] on icon at bounding box center [439, 24] width 9 height 9
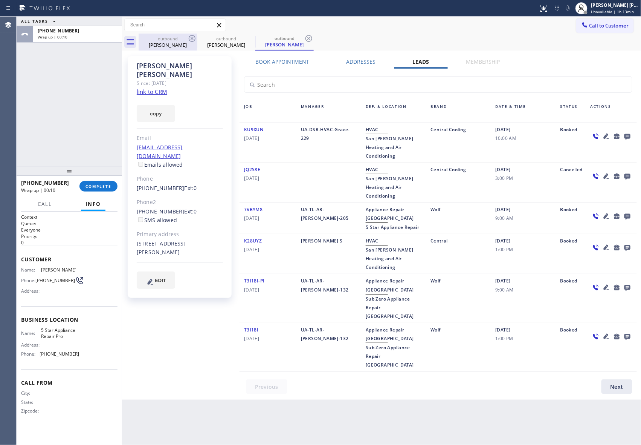
click at [187, 45] on div "Daniel Katz" at bounding box center [167, 44] width 57 height 7
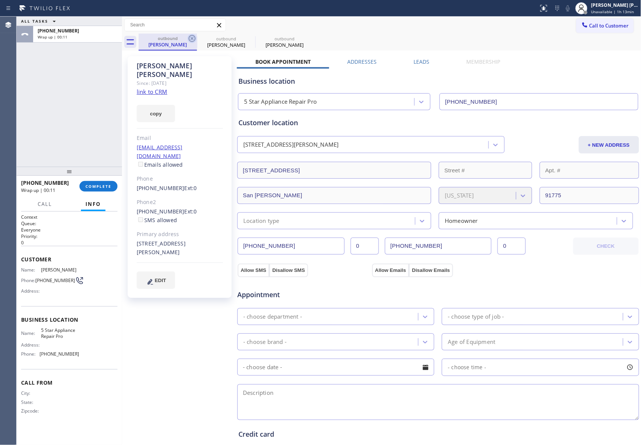
click at [190, 41] on icon at bounding box center [192, 38] width 7 height 7
click at [0, 0] on icon at bounding box center [0, 0] width 0 height 0
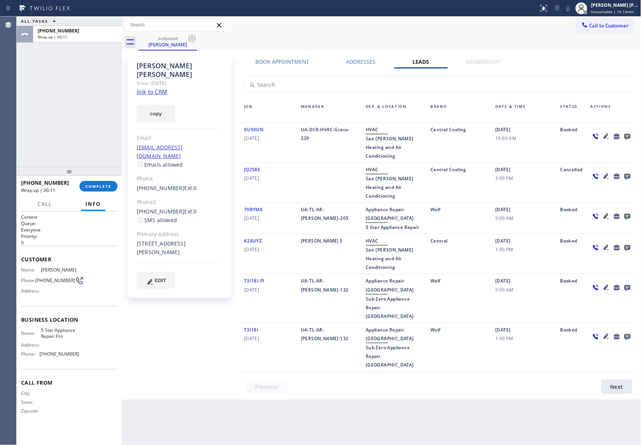
click at [190, 41] on icon at bounding box center [192, 38] width 7 height 7
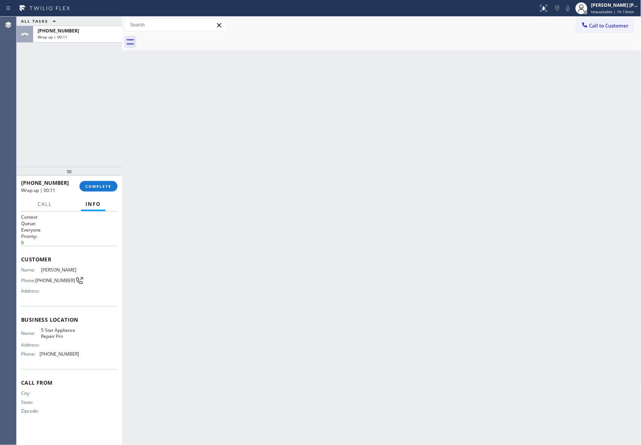
click at [190, 41] on div at bounding box center [390, 42] width 503 height 17
click at [98, 189] on button "COMPLETE" at bounding box center [99, 186] width 38 height 11
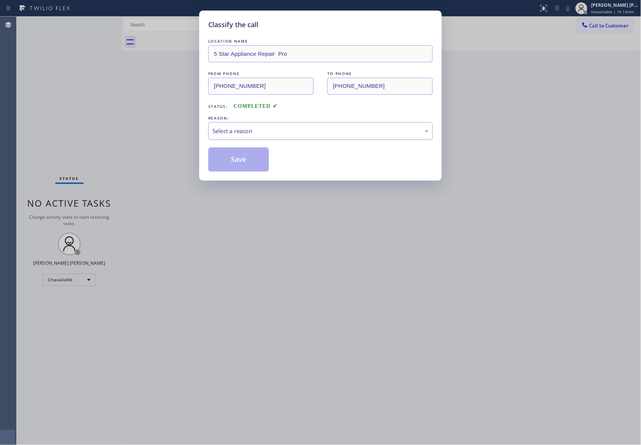
click at [309, 127] on div "Select a reason" at bounding box center [321, 131] width 216 height 9
click at [237, 159] on button "Save" at bounding box center [238, 159] width 61 height 24
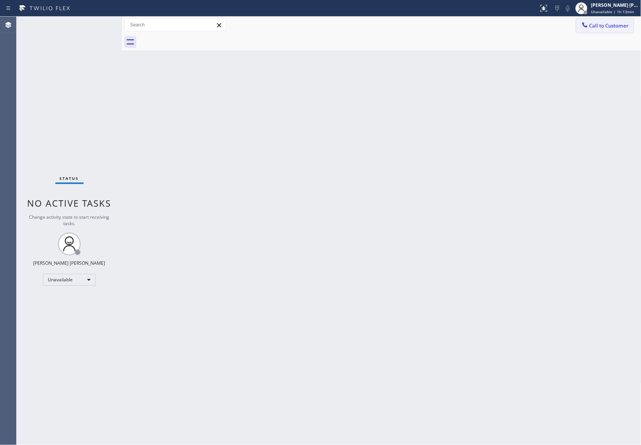
click at [623, 31] on button "Call to Customer" at bounding box center [606, 25] width 58 height 14
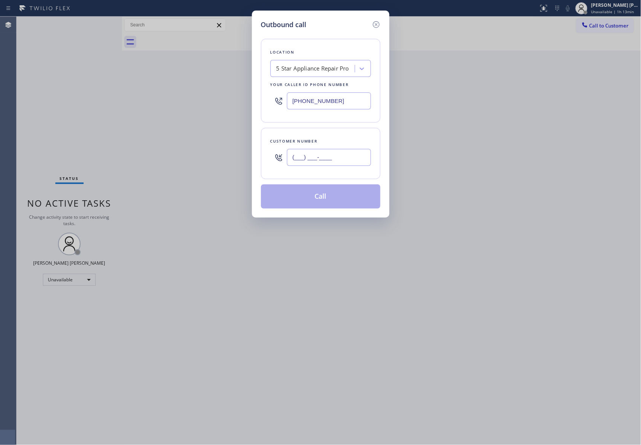
click at [329, 154] on input "(___) ___-____" at bounding box center [329, 157] width 84 height 17
paste input "615) 975-4790"
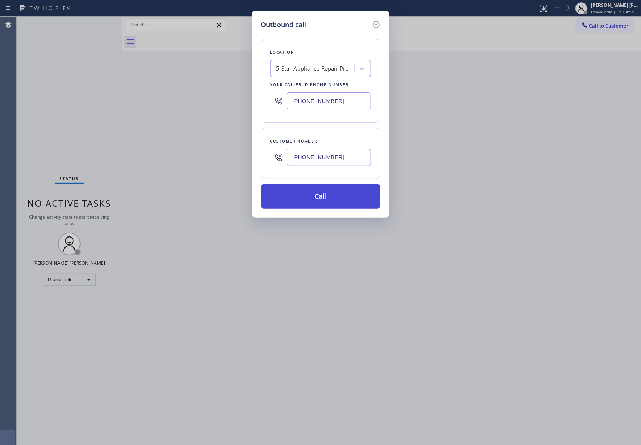
type input "(615) 975-4790"
click at [337, 195] on button "Call" at bounding box center [320, 196] width 119 height 24
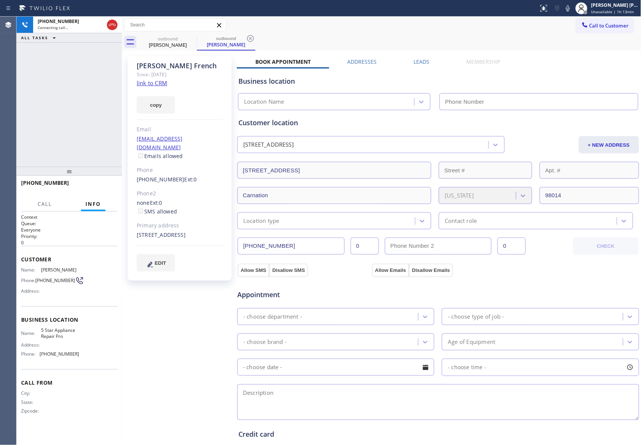
type input "[PHONE_NUMBER]"
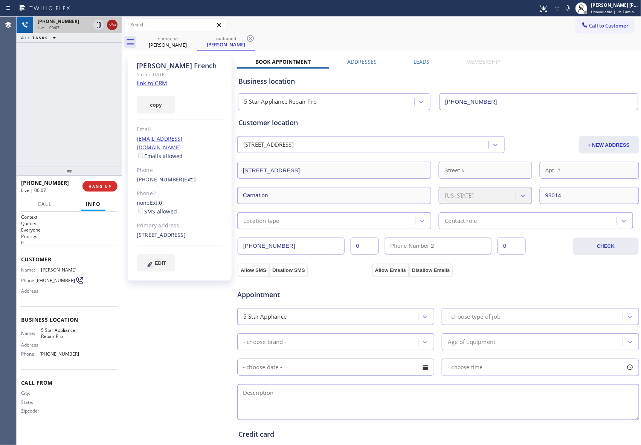
click at [117, 27] on div at bounding box center [112, 24] width 11 height 9
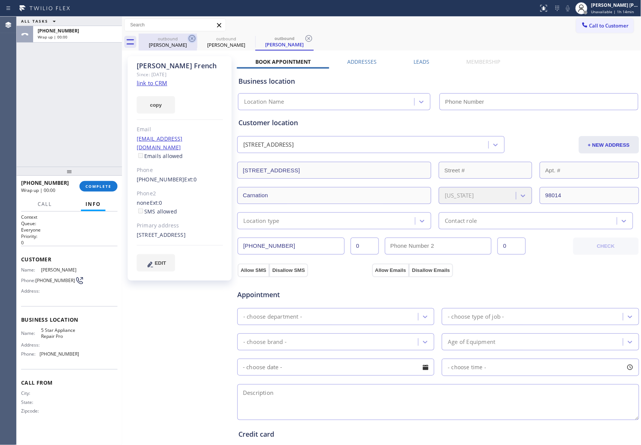
click at [190, 38] on icon at bounding box center [192, 38] width 9 height 9
click at [246, 38] on icon at bounding box center [250, 38] width 9 height 9
click at [305, 38] on icon at bounding box center [309, 38] width 9 height 9
click at [190, 38] on div "outbound David French outbound David French outbound David French" at bounding box center [390, 42] width 503 height 17
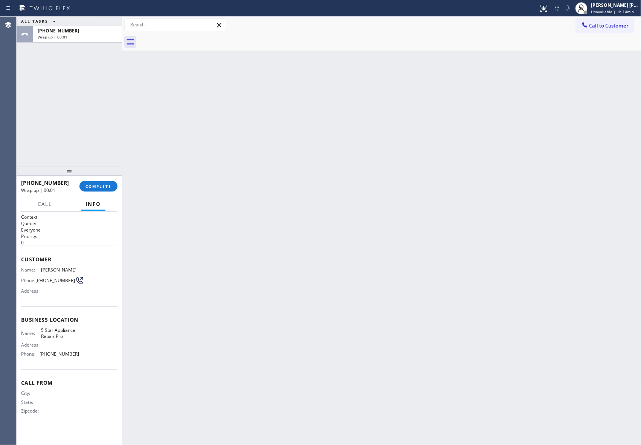
click at [190, 38] on div at bounding box center [390, 42] width 503 height 17
drag, startPoint x: 190, startPoint y: 38, endPoint x: 100, endPoint y: 176, distance: 164.4
click at [190, 38] on div at bounding box center [390, 42] width 503 height 17
click at [102, 186] on span "COMPLETE" at bounding box center [99, 186] width 26 height 5
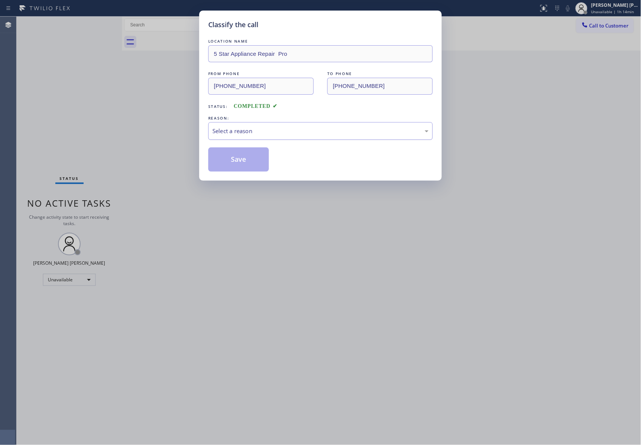
click at [269, 131] on div "Select a reason" at bounding box center [321, 131] width 216 height 9
click at [228, 160] on button "Save" at bounding box center [238, 159] width 61 height 24
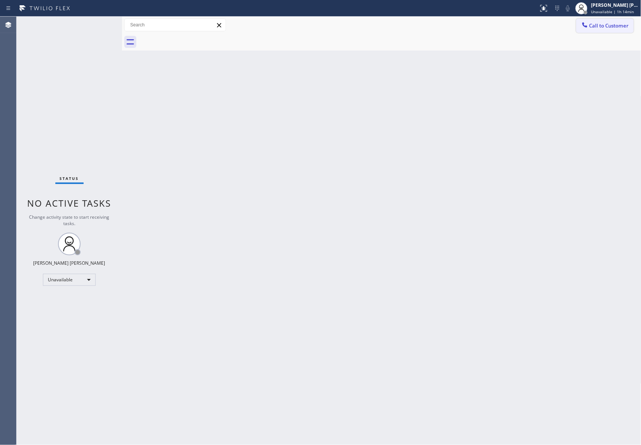
click at [611, 28] on span "Call to Customer" at bounding box center [610, 25] width 40 height 7
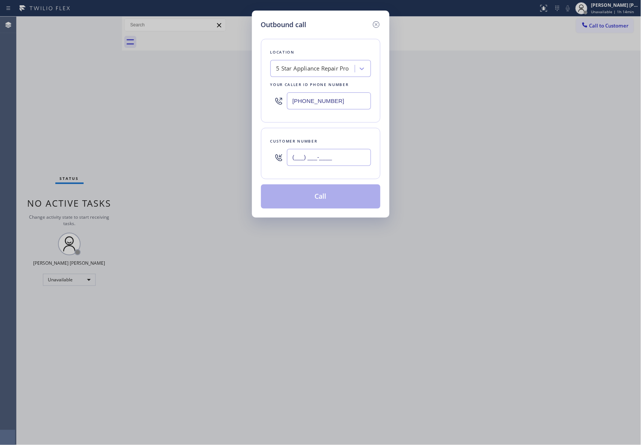
click at [358, 166] on input "(___) ___-____" at bounding box center [329, 157] width 84 height 17
paste input "323) 620-6677"
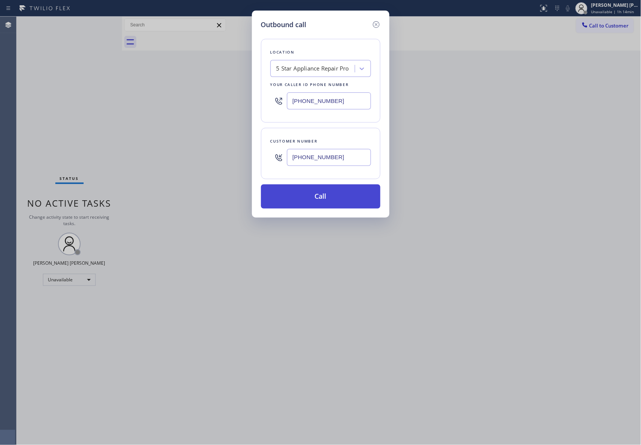
type input "(323) 620-6677"
click at [340, 198] on button "Call" at bounding box center [320, 196] width 119 height 24
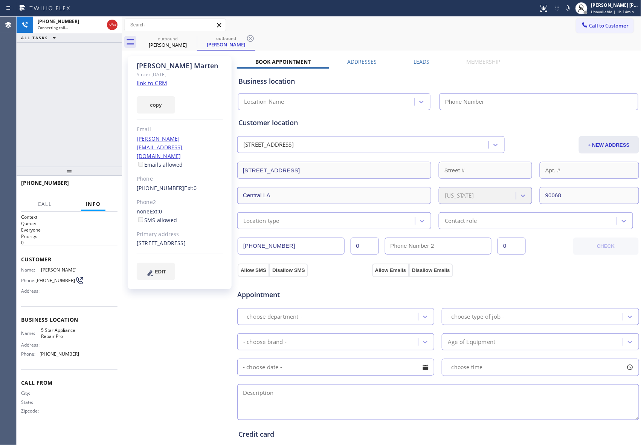
type input "[PHONE_NUMBER]"
click at [422, 60] on label "Leads" at bounding box center [422, 61] width 16 height 7
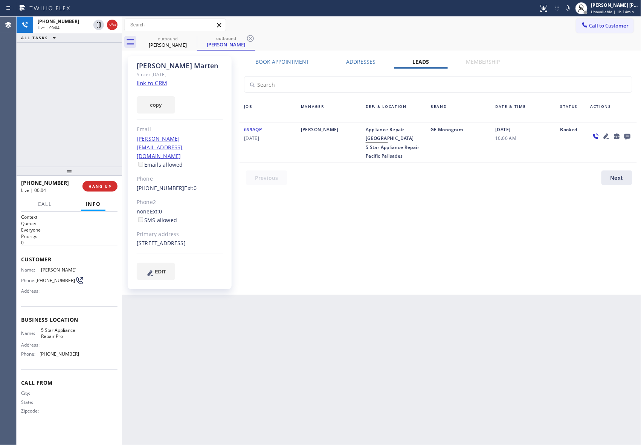
click at [629, 135] on icon at bounding box center [628, 137] width 6 height 6
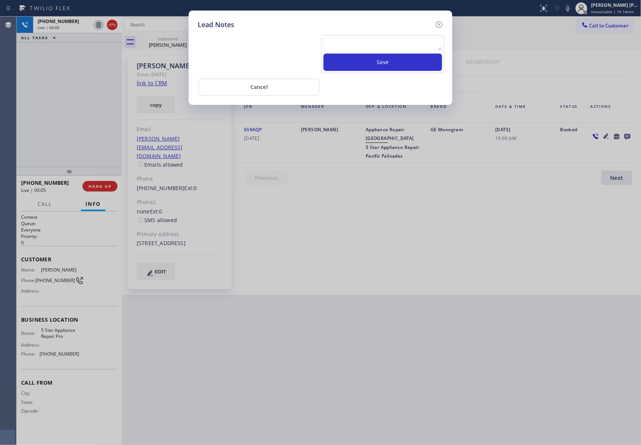
click at [382, 43] on textarea at bounding box center [383, 44] width 119 height 14
paste textarea "VM | please transfer if cx calls back"
type textarea "VM | please transfer if cx calls back"
click at [395, 69] on button "Save" at bounding box center [383, 62] width 119 height 17
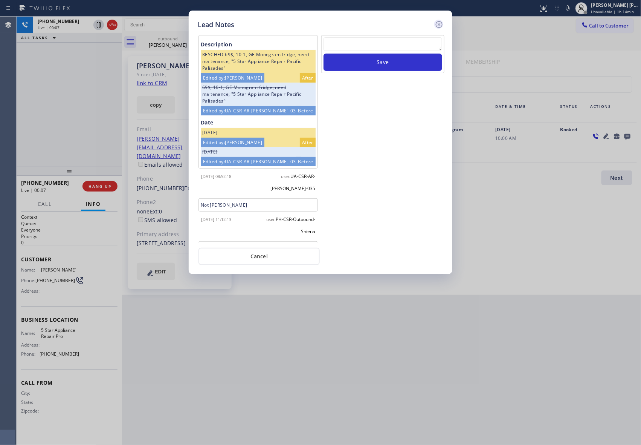
click at [442, 23] on icon at bounding box center [439, 24] width 7 height 7
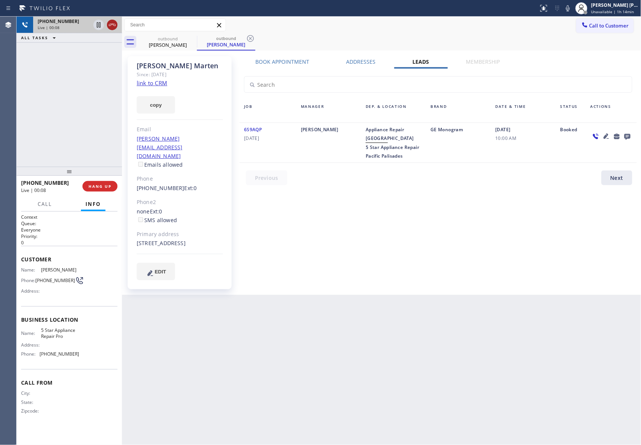
click at [112, 23] on icon at bounding box center [112, 24] width 9 height 9
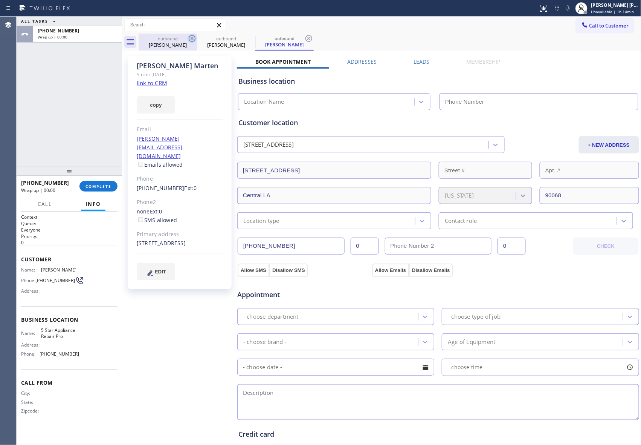
click at [191, 38] on icon at bounding box center [192, 38] width 9 height 9
click at [0, 0] on icon at bounding box center [0, 0] width 0 height 0
click at [305, 38] on icon at bounding box center [309, 38] width 9 height 9
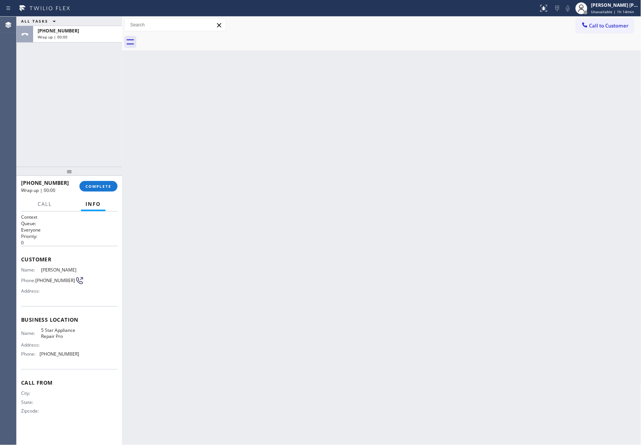
click at [191, 38] on div at bounding box center [390, 42] width 503 height 17
click at [100, 186] on span "COMPLETE" at bounding box center [99, 186] width 26 height 5
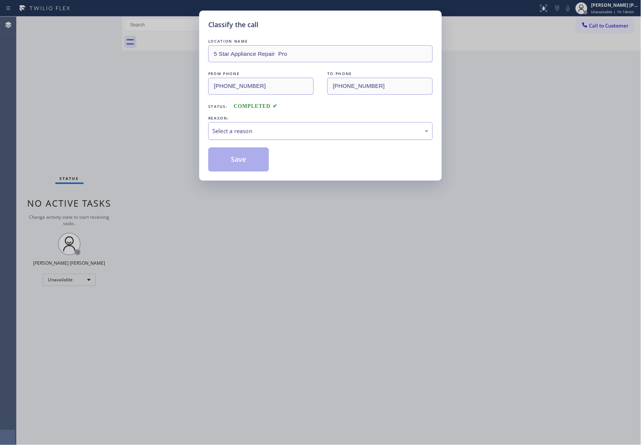
click at [276, 132] on div "Select a reason" at bounding box center [321, 131] width 216 height 9
click at [243, 161] on button "Save" at bounding box center [238, 159] width 61 height 24
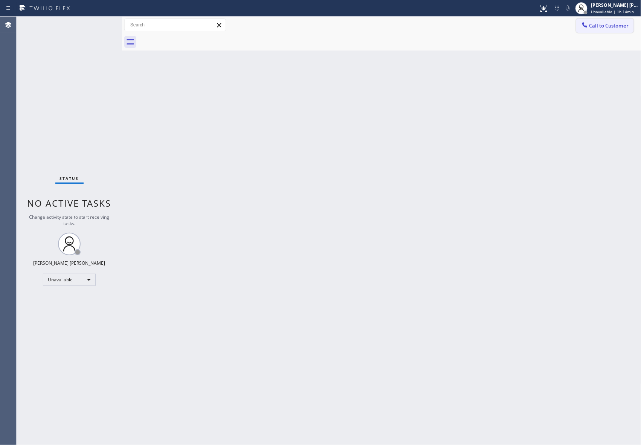
click at [604, 23] on span "Call to Customer" at bounding box center [610, 25] width 40 height 7
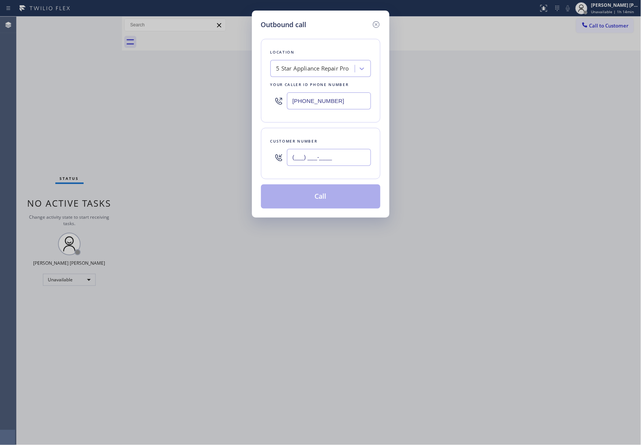
click at [345, 156] on input "(___) ___-____" at bounding box center [329, 157] width 84 height 17
paste input "714) 394-7581"
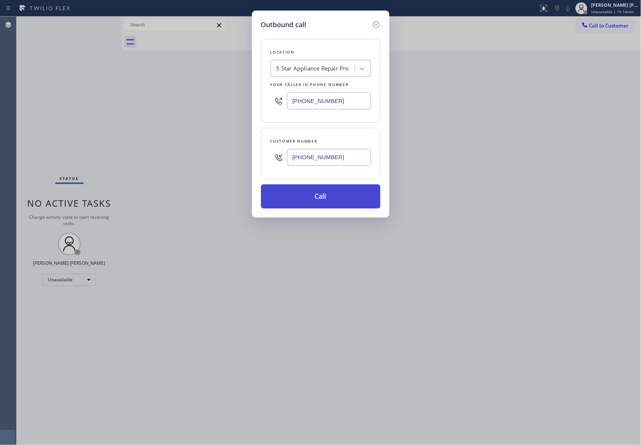
type input "(714) 394-7581"
click at [343, 192] on button "Call" at bounding box center [320, 196] width 119 height 24
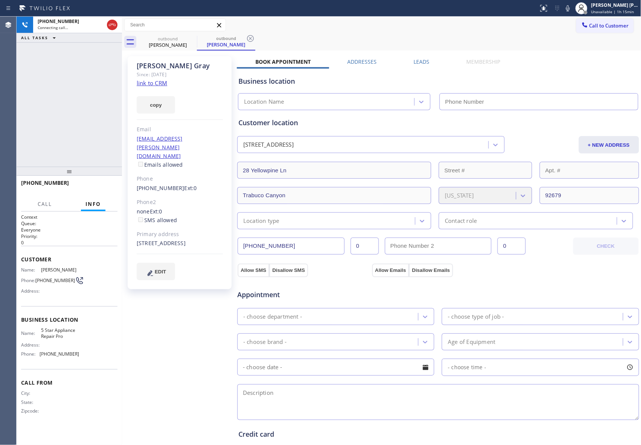
type input "[PHONE_NUMBER]"
click at [97, 179] on div "+17143947581 Live | 00:03 HANG UP" at bounding box center [69, 186] width 96 height 20
click at [97, 185] on span "HANG UP" at bounding box center [100, 186] width 23 height 5
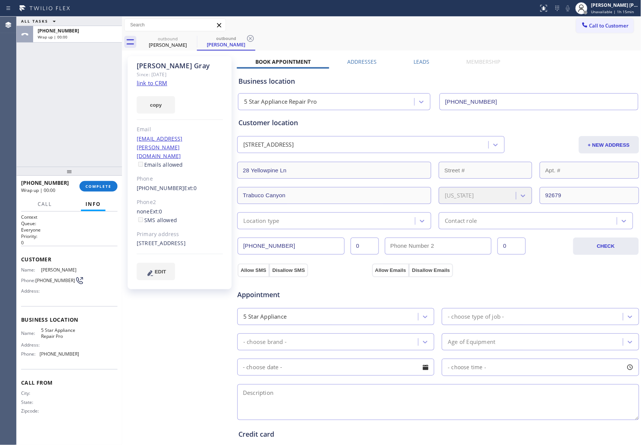
click at [418, 57] on div "Brian Gray Since: 20 may 2020 link to CRM copy Email bcgray@cox.net Emails allo…" at bounding box center [382, 304] width 516 height 504
click at [425, 65] on label "Leads" at bounding box center [422, 61] width 16 height 7
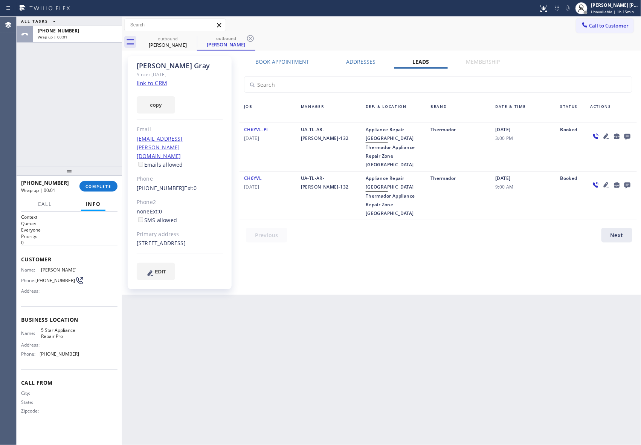
click at [626, 138] on icon at bounding box center [628, 137] width 6 height 6
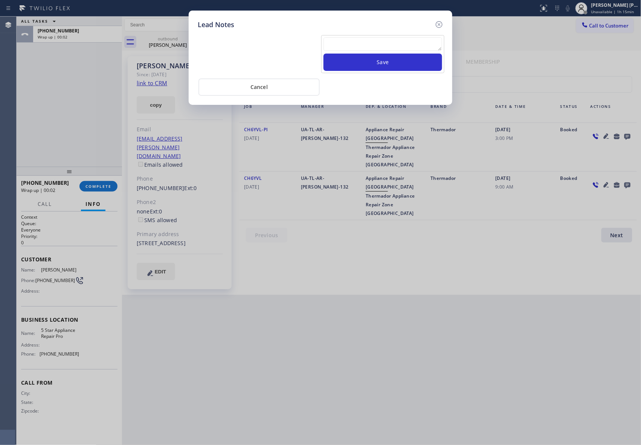
click at [360, 49] on textarea at bounding box center [383, 44] width 119 height 14
paste textarea "VM | please transfer if cx calls back"
type textarea "VM | please transfer if cx calls back"
click at [377, 60] on button "Save" at bounding box center [383, 62] width 119 height 17
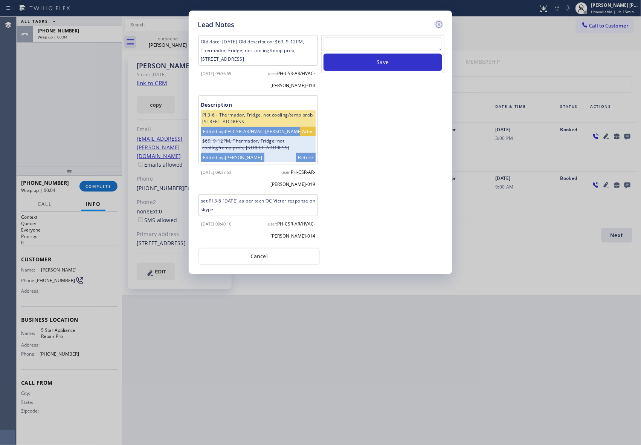
click at [442, 23] on icon at bounding box center [439, 24] width 9 height 9
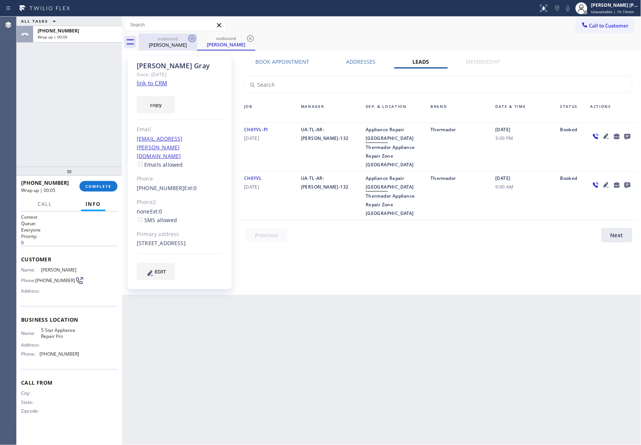
click at [184, 38] on div "outbound" at bounding box center [167, 39] width 57 height 6
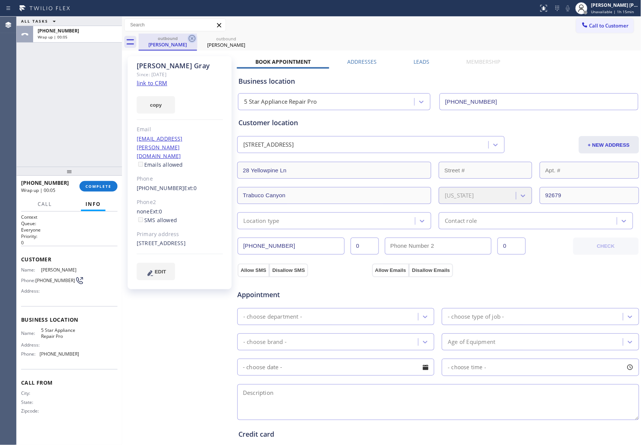
click at [188, 38] on icon at bounding box center [192, 38] width 9 height 9
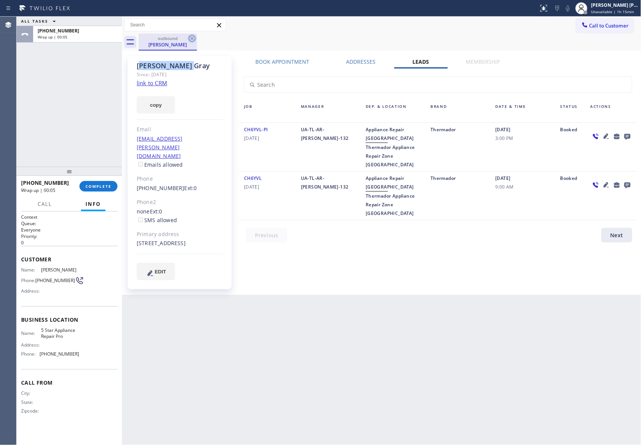
click at [189, 38] on icon at bounding box center [192, 38] width 7 height 7
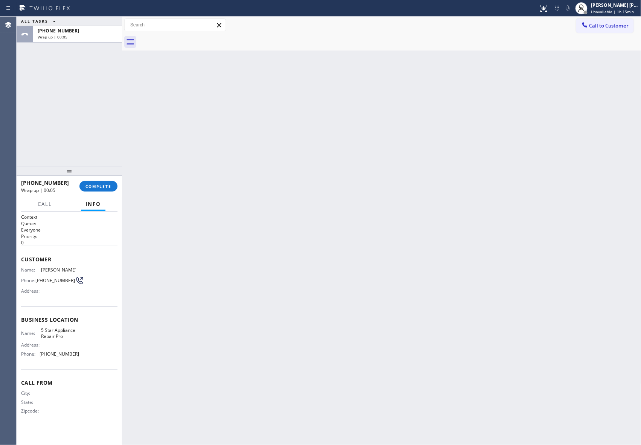
click at [189, 38] on div at bounding box center [390, 42] width 503 height 17
click at [93, 186] on span "COMPLETE" at bounding box center [99, 186] width 26 height 5
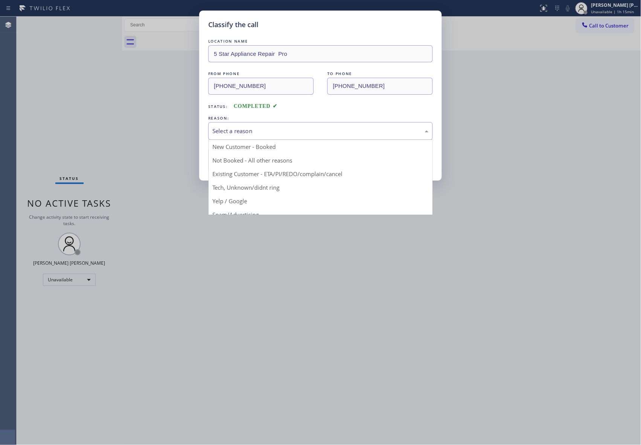
click at [282, 127] on div "Select a reason" at bounding box center [321, 131] width 216 height 9
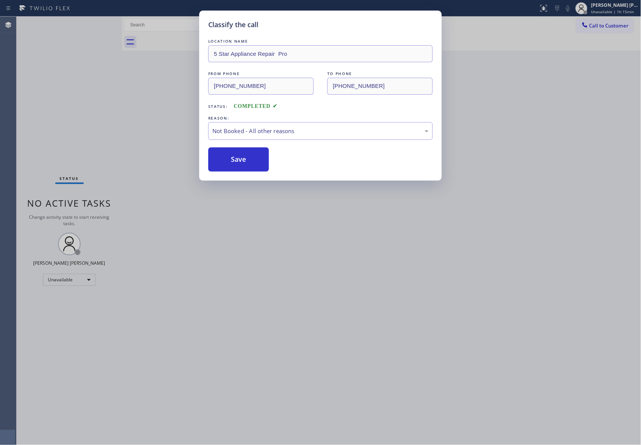
click at [245, 159] on button "Save" at bounding box center [238, 159] width 61 height 24
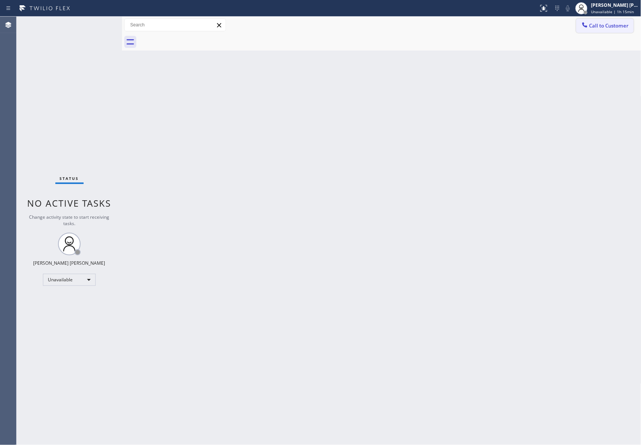
click at [612, 26] on span "Call to Customer" at bounding box center [610, 25] width 40 height 7
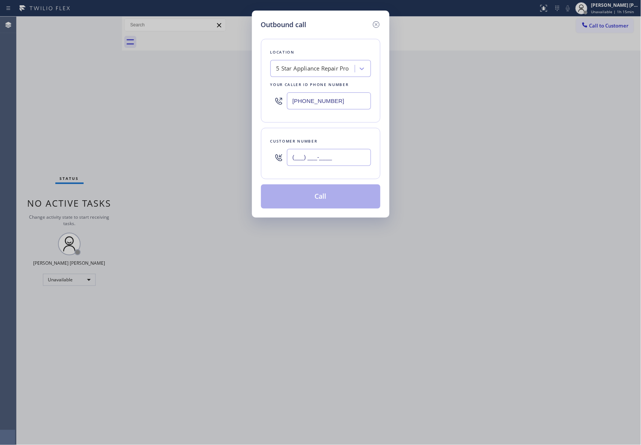
click at [344, 166] on input "(___) ___-____" at bounding box center [329, 157] width 84 height 17
paste input "415) 939-4028"
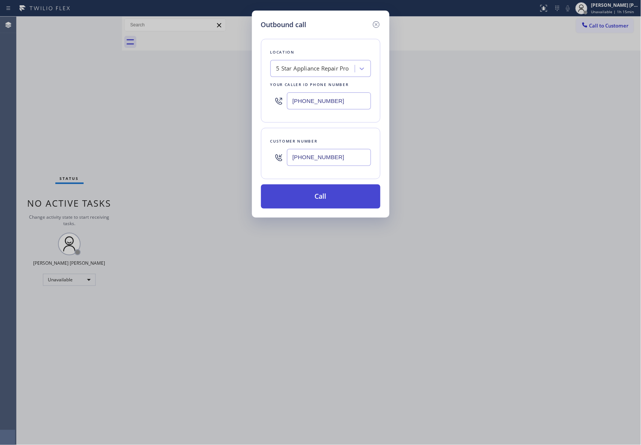
type input "(415) 939-4028"
click at [337, 200] on button "Call" at bounding box center [320, 196] width 119 height 24
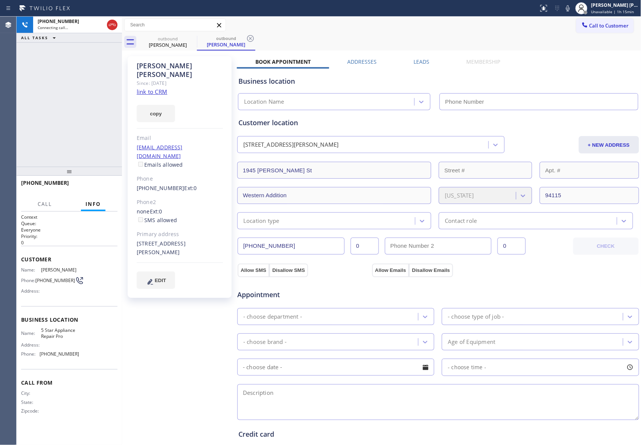
type input "[PHONE_NUMBER]"
drag, startPoint x: 104, startPoint y: 186, endPoint x: 170, endPoint y: 170, distance: 67.2
click at [104, 186] on span "HANG UP" at bounding box center [100, 186] width 23 height 5
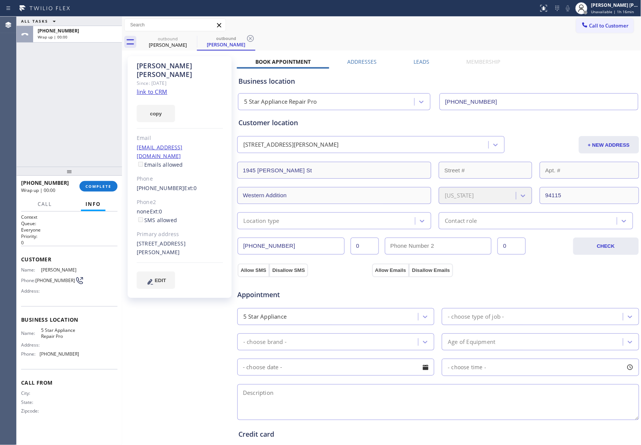
click at [414, 59] on label "Leads" at bounding box center [422, 61] width 16 height 7
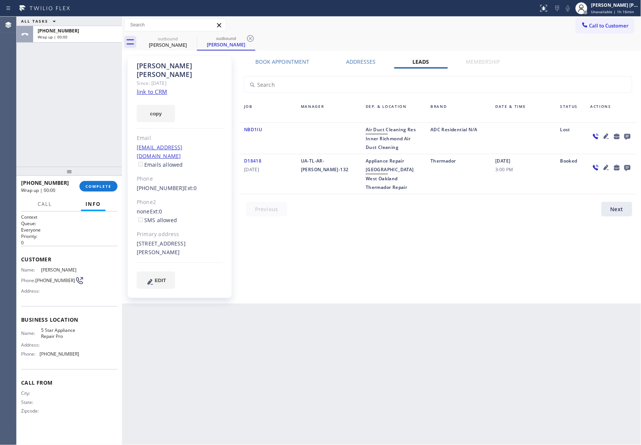
click at [625, 133] on icon at bounding box center [627, 136] width 9 height 9
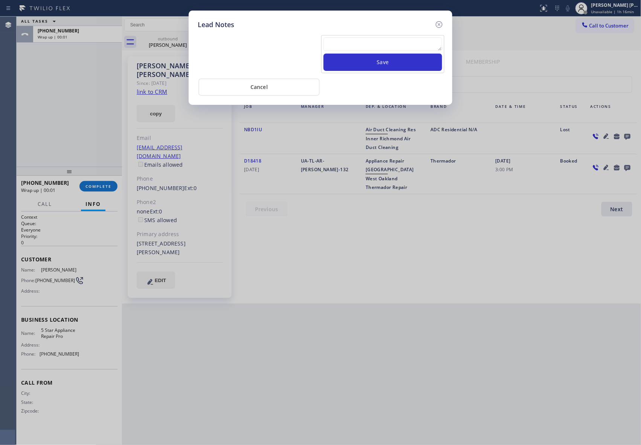
click at [403, 48] on textarea at bounding box center [383, 44] width 119 height 14
paste textarea "VM | please transfer if cx calls back"
type textarea "VM | please transfer if cx calls back"
click at [406, 64] on button "Save" at bounding box center [383, 62] width 119 height 17
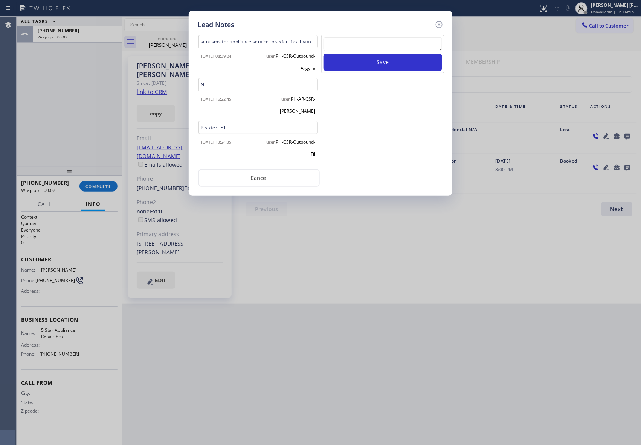
drag, startPoint x: 442, startPoint y: 24, endPoint x: 425, endPoint y: 26, distance: 16.7
click at [442, 24] on icon at bounding box center [439, 24] width 9 height 9
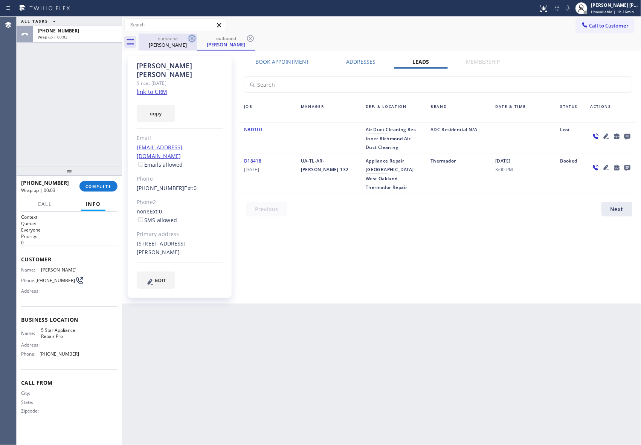
drag, startPoint x: 192, startPoint y: 41, endPoint x: 194, endPoint y: 38, distance: 4.3
click at [194, 40] on icon at bounding box center [192, 38] width 9 height 9
click at [194, 38] on icon at bounding box center [192, 38] width 9 height 9
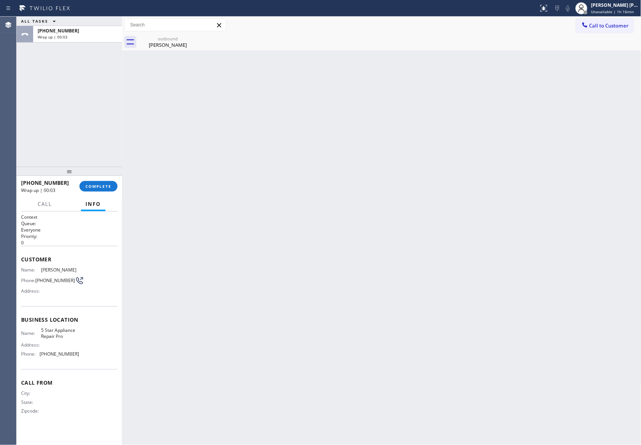
click at [194, 38] on div "outbound Robin Hubinsky" at bounding box center [168, 42] width 58 height 17
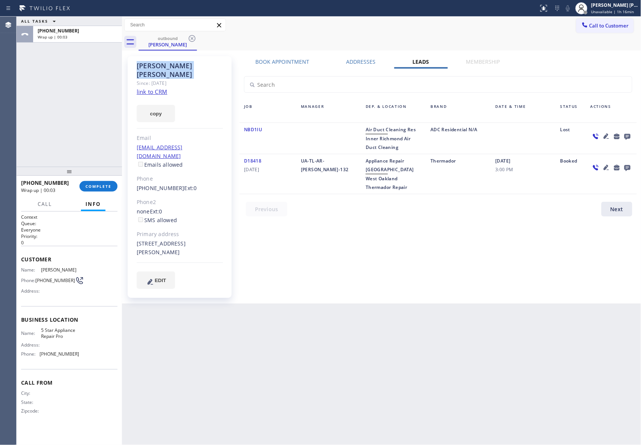
click at [194, 38] on icon at bounding box center [192, 38] width 9 height 9
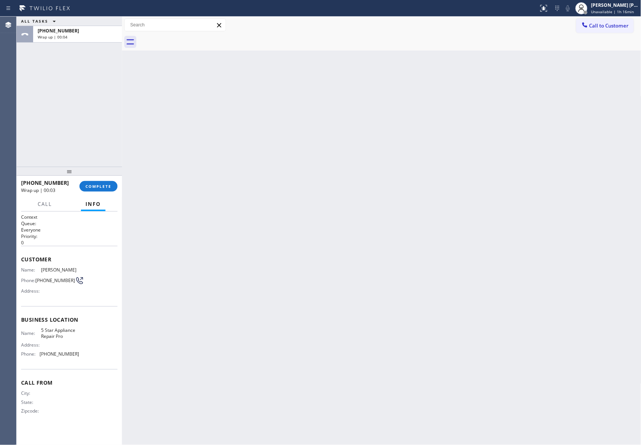
click at [194, 38] on div at bounding box center [390, 42] width 503 height 17
click at [106, 186] on span "COMPLETE" at bounding box center [99, 186] width 26 height 5
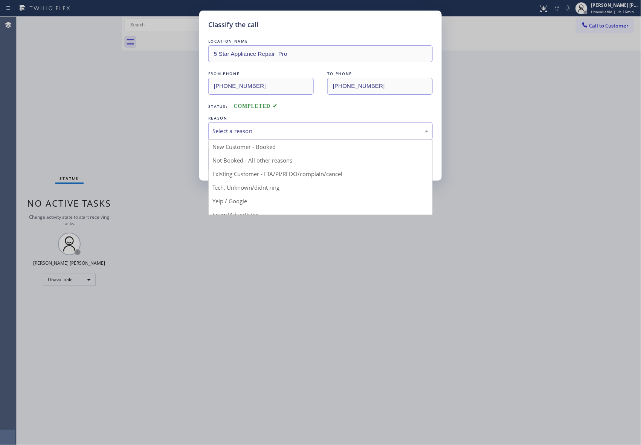
click at [275, 132] on div "Select a reason" at bounding box center [321, 131] width 216 height 9
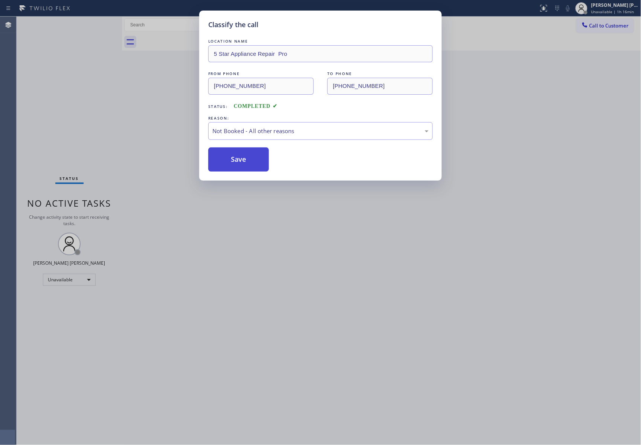
click at [230, 158] on button "Save" at bounding box center [238, 159] width 61 height 24
drag, startPoint x: 230, startPoint y: 158, endPoint x: 192, endPoint y: 17, distance: 145.3
click at [230, 156] on button "Save" at bounding box center [238, 159] width 61 height 24
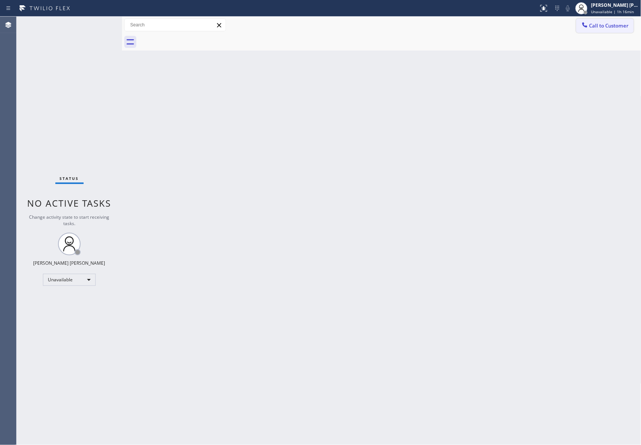
click at [621, 29] on span "Call to Customer" at bounding box center [610, 25] width 40 height 7
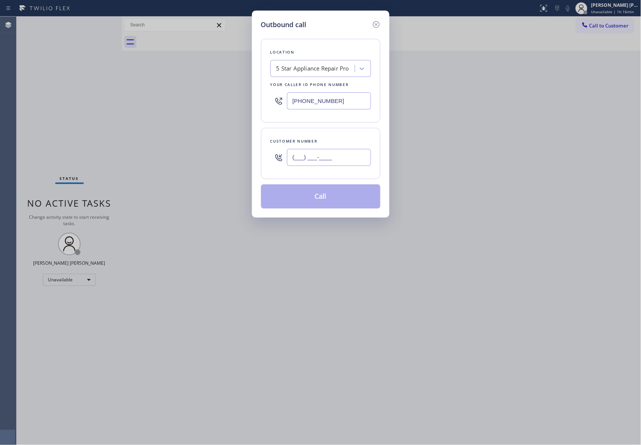
click at [353, 163] on input "(___) ___-____" at bounding box center [329, 157] width 84 height 17
paste input "408) 221-9775"
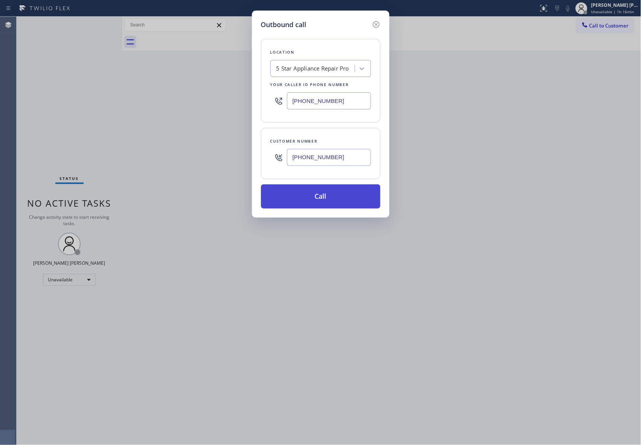
type input "(408) 221-9775"
click at [344, 196] on button "Call" at bounding box center [320, 196] width 119 height 24
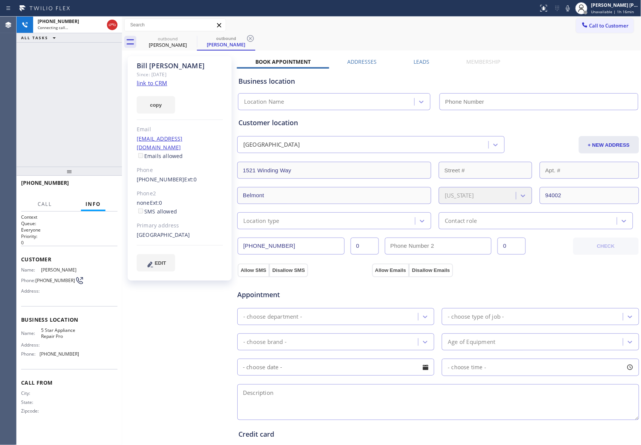
type input "[PHONE_NUMBER]"
click at [416, 59] on label "Leads" at bounding box center [422, 61] width 16 height 7
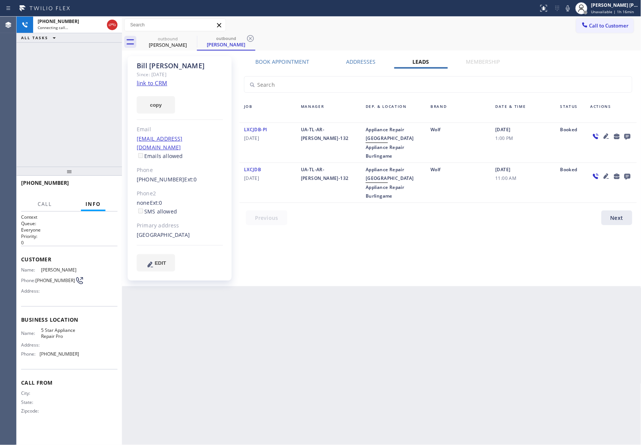
click at [627, 134] on icon at bounding box center [627, 136] width 9 height 9
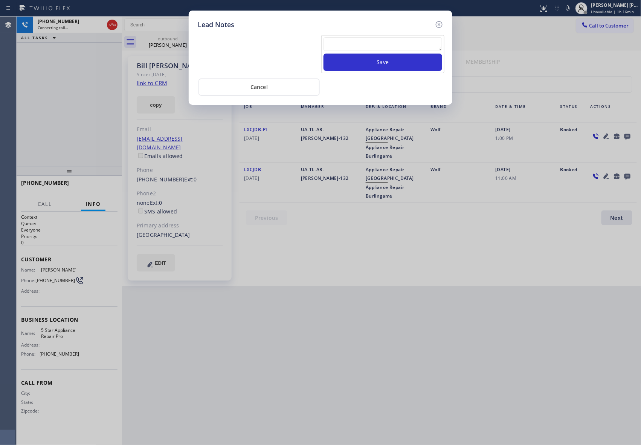
click at [421, 38] on textarea at bounding box center [383, 44] width 119 height 14
paste textarea "VM | please transfer if cx calls back"
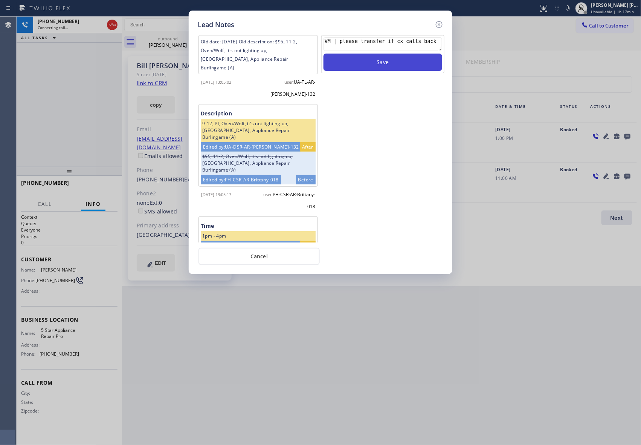
type textarea "VM | please transfer if cx calls back"
click at [422, 61] on button "Save" at bounding box center [383, 62] width 119 height 17
drag, startPoint x: 441, startPoint y: 23, endPoint x: 409, endPoint y: 29, distance: 32.3
click at [439, 23] on icon at bounding box center [439, 24] width 9 height 9
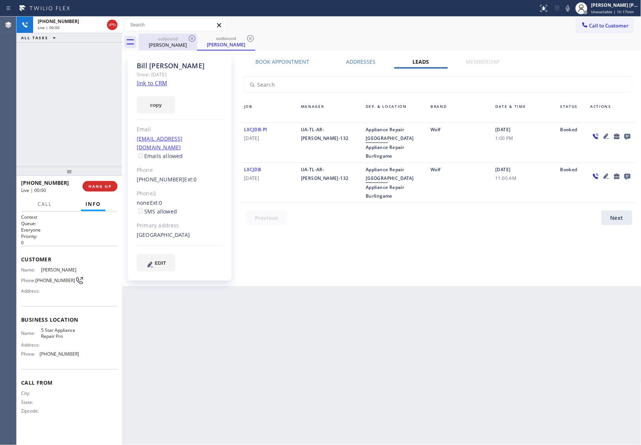
click at [179, 42] on div "Bill Rhodes" at bounding box center [167, 44] width 57 height 7
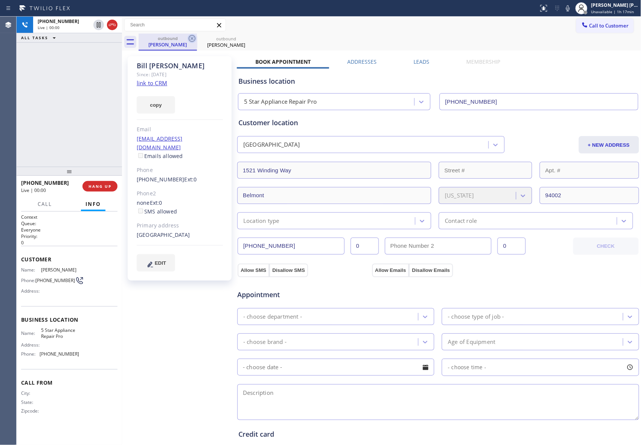
click at [188, 38] on icon at bounding box center [192, 38] width 9 height 9
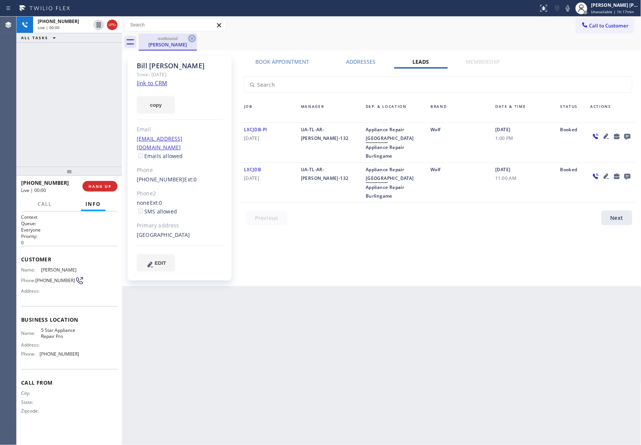
click at [189, 38] on icon at bounding box center [192, 38] width 7 height 7
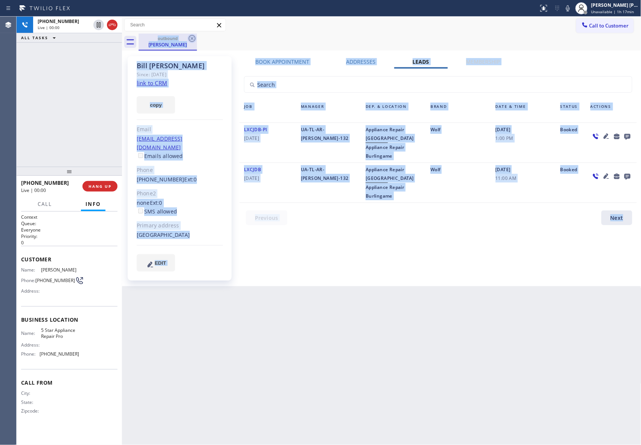
click at [189, 38] on div "outbound Bill Rhodes" at bounding box center [390, 42] width 503 height 17
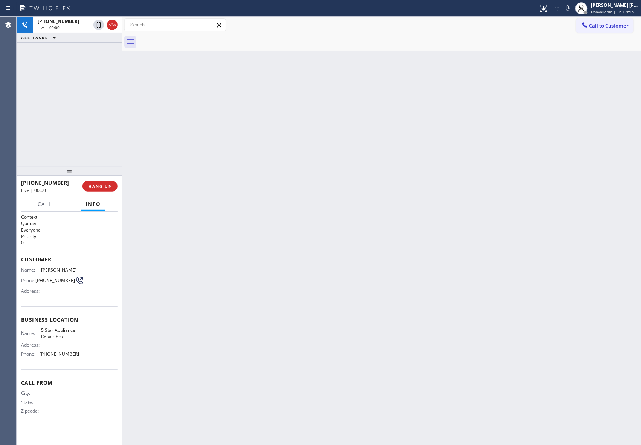
drag, startPoint x: 189, startPoint y: 38, endPoint x: 126, endPoint y: 30, distance: 63.9
click at [188, 38] on div at bounding box center [390, 42] width 503 height 17
click at [113, 26] on icon at bounding box center [112, 24] width 9 height 9
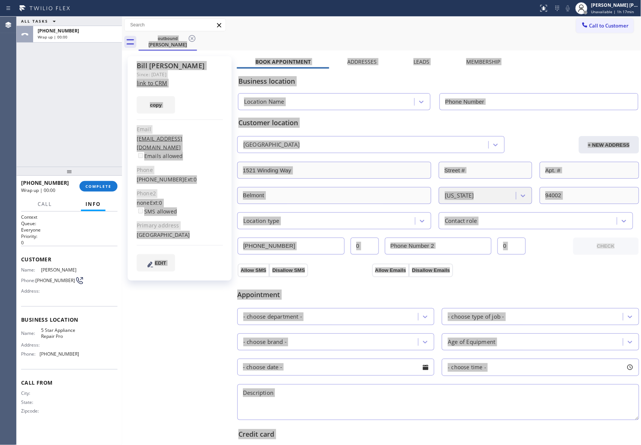
type input "[PHONE_NUMBER]"
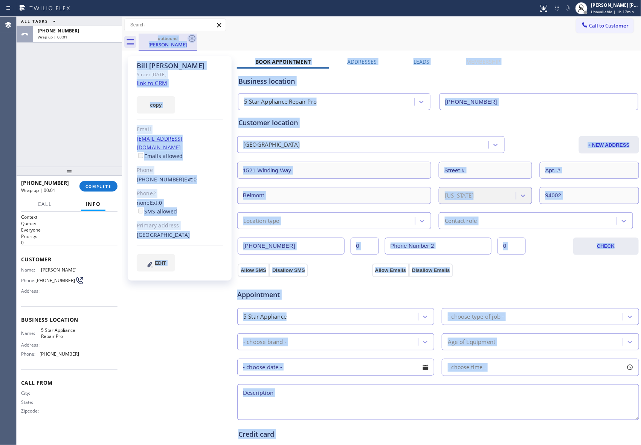
click at [198, 39] on div "outbound Bill Rhodes" at bounding box center [390, 42] width 503 height 17
click at [196, 39] on icon at bounding box center [192, 38] width 9 height 9
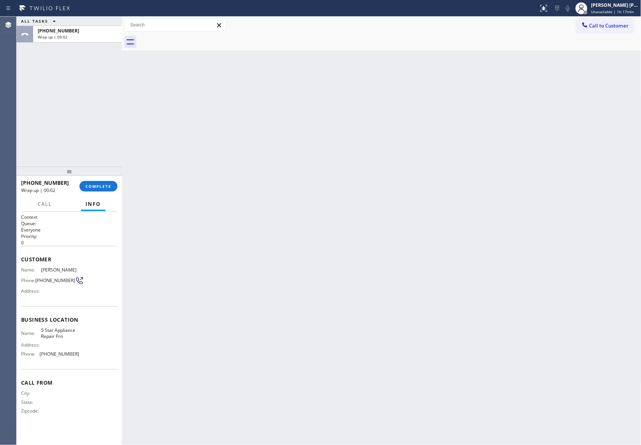
click at [196, 39] on div at bounding box center [390, 42] width 503 height 17
click at [109, 186] on span "COMPLETE" at bounding box center [99, 186] width 26 height 5
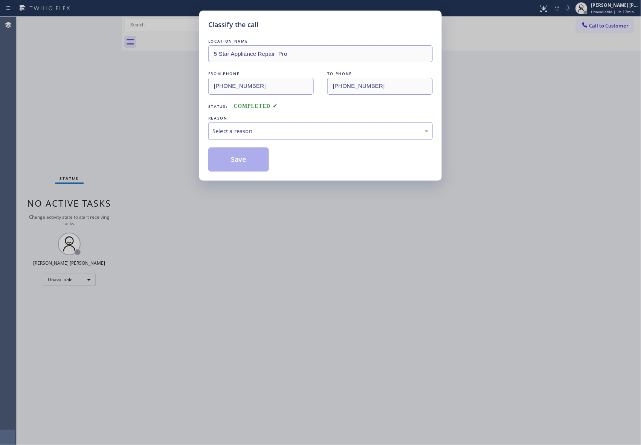
click at [305, 129] on div "Select a reason" at bounding box center [321, 131] width 216 height 9
click at [246, 159] on button "Save" at bounding box center [238, 159] width 61 height 24
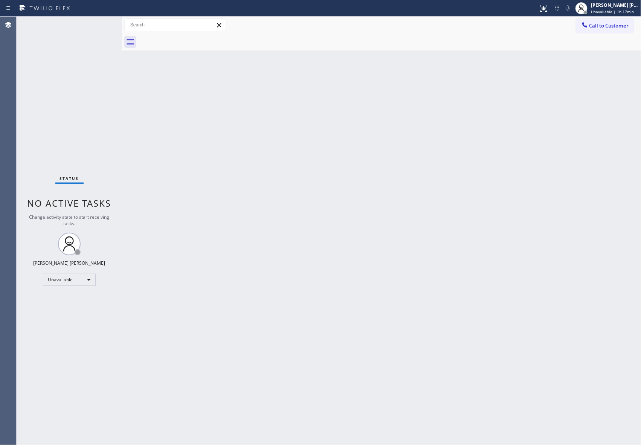
click at [635, 24] on div "Call to Customer Outbound call Location 5 Star Appliance Repair Pro Your caller…" at bounding box center [609, 24] width 65 height 13
click at [602, 28] on span "Call to Customer" at bounding box center [610, 25] width 40 height 7
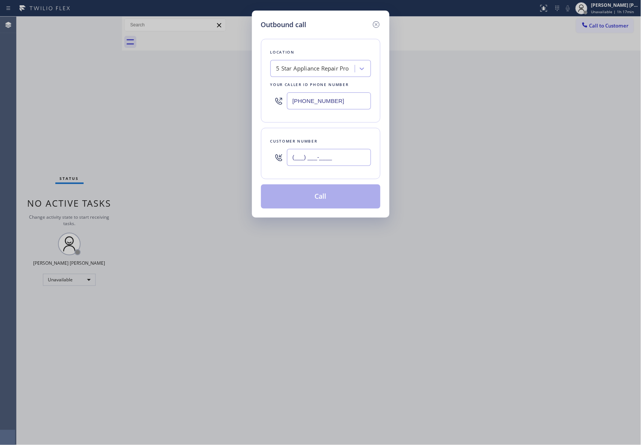
click at [348, 161] on input "(___) ___-____" at bounding box center [329, 157] width 84 height 17
paste input "347) 251-7381"
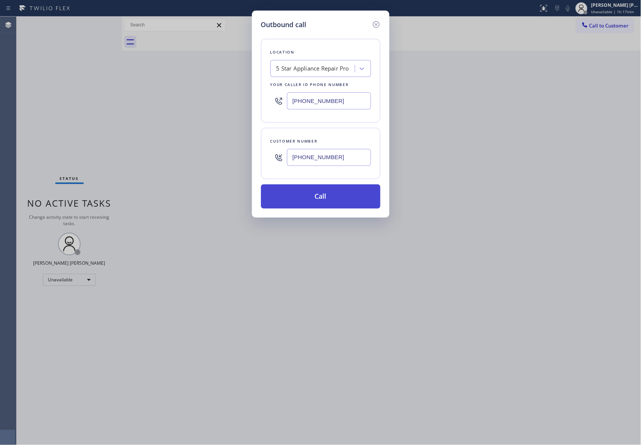
type input "[PHONE_NUMBER]"
click at [337, 199] on button "Call" at bounding box center [320, 196] width 119 height 24
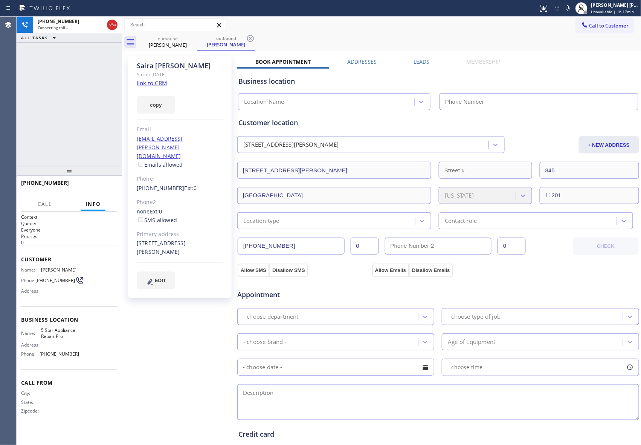
type input "[PHONE_NUMBER]"
click at [164, 83] on link "link to CRM" at bounding box center [152, 83] width 31 height 8
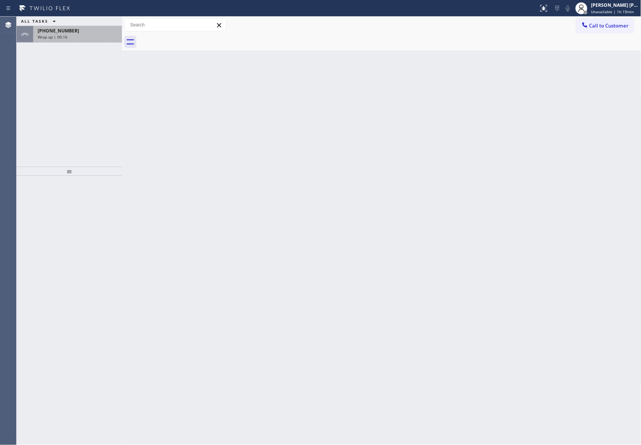
click at [83, 36] on div "Wrap up | 00:16" at bounding box center [78, 36] width 80 height 5
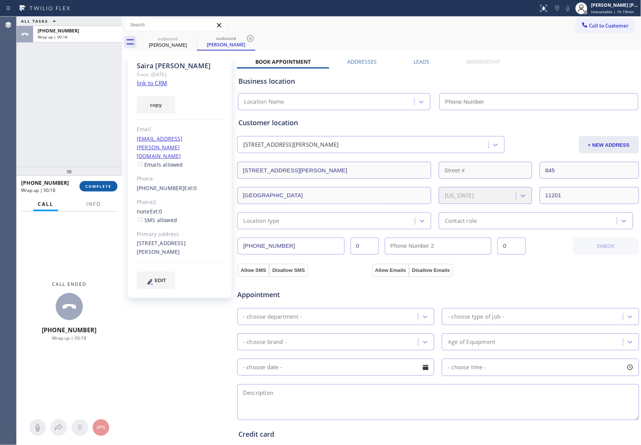
click at [98, 182] on button "COMPLETE" at bounding box center [99, 186] width 38 height 11
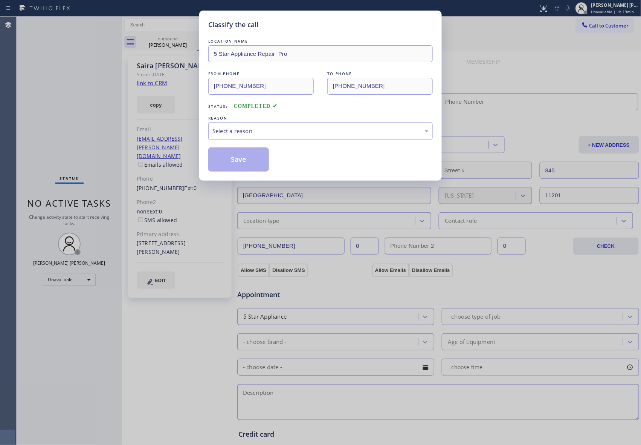
type input "[PHONE_NUMBER]"
click at [264, 129] on div "Select a reason" at bounding box center [321, 131] width 216 height 9
click at [225, 161] on button "Save" at bounding box center [238, 159] width 61 height 24
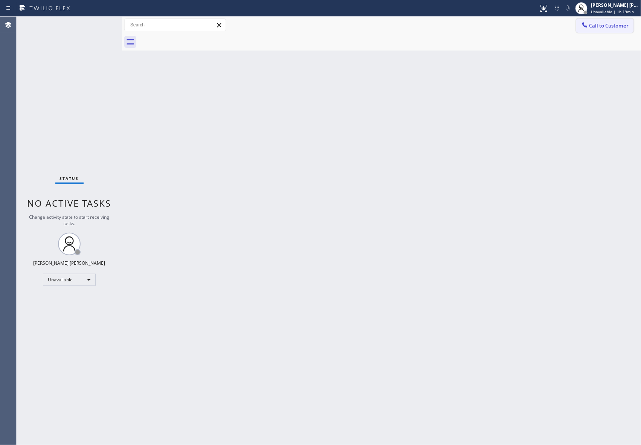
click at [610, 29] on span "Call to Customer" at bounding box center [610, 25] width 40 height 7
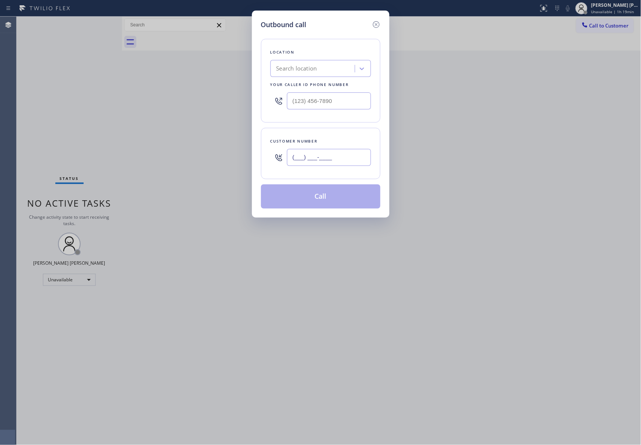
click at [335, 164] on input "(___) ___-____" at bounding box center [329, 157] width 84 height 17
paste input "206) 390-1715"
type input "[PHONE_NUMBER]"
click at [314, 68] on div "Search location" at bounding box center [297, 68] width 41 height 9
type input "5 star appliance repair"
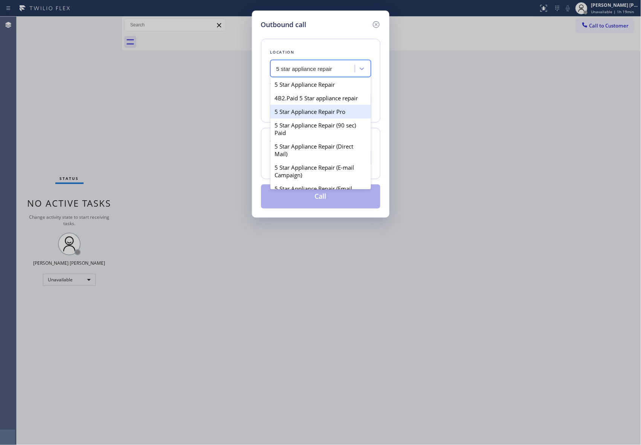
click at [336, 116] on div "5 Star Appliance Repair Pro" at bounding box center [321, 112] width 101 height 14
type input "[PHONE_NUMBER]"
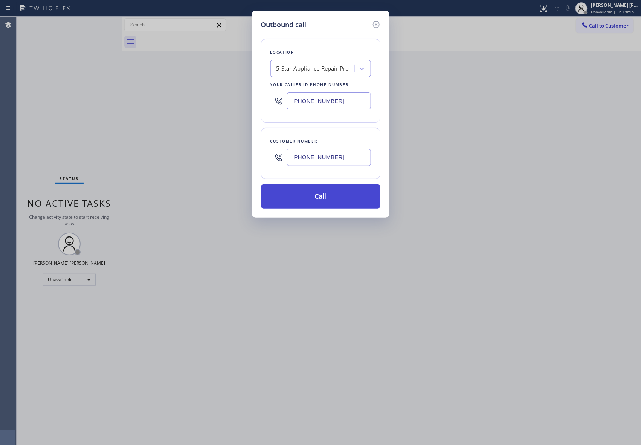
click at [314, 196] on button "Call" at bounding box center [320, 196] width 119 height 24
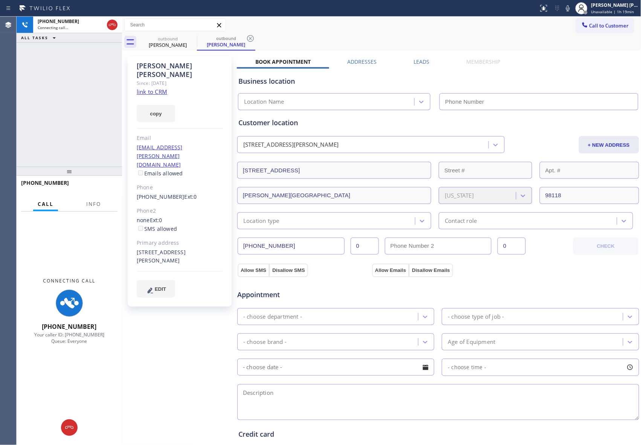
type input "[PHONE_NUMBER]"
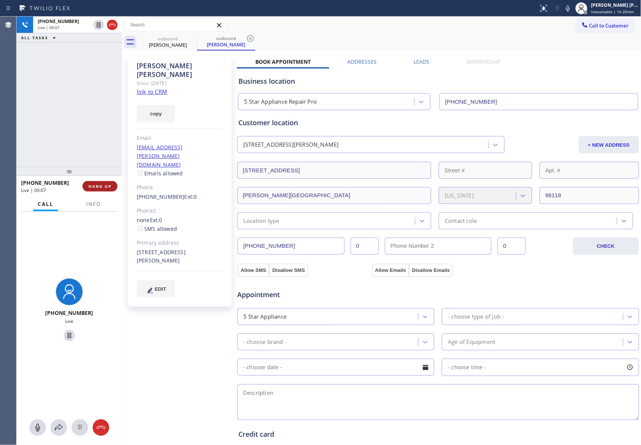
click at [101, 184] on span "HANG UP" at bounding box center [100, 186] width 23 height 5
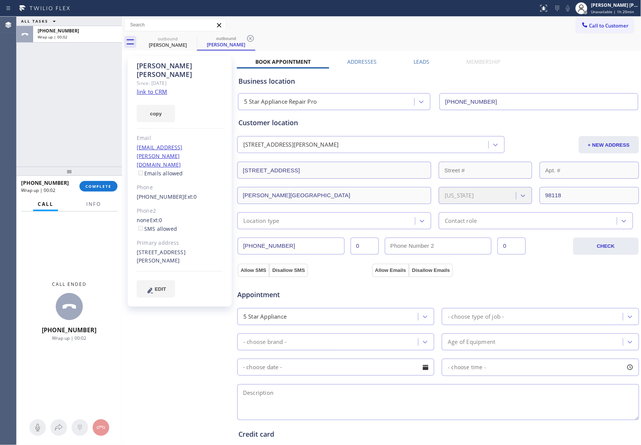
click at [418, 63] on label "Leads" at bounding box center [422, 61] width 16 height 7
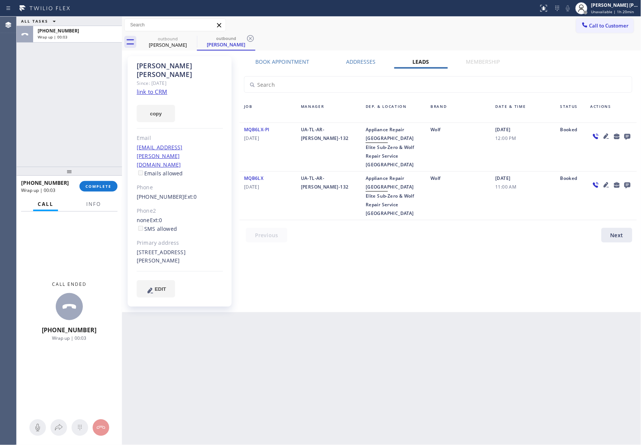
click at [628, 138] on icon at bounding box center [628, 137] width 6 height 6
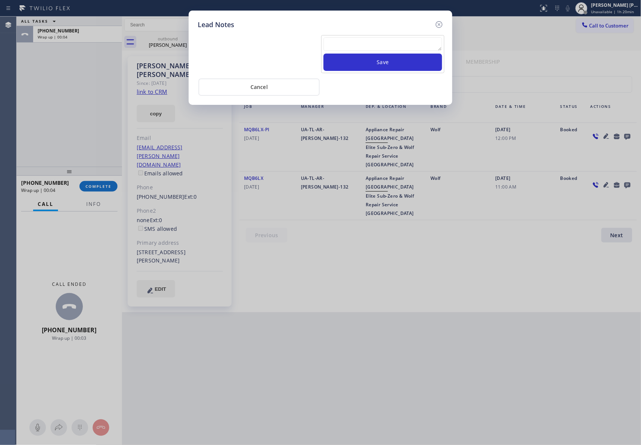
click at [389, 47] on textarea at bounding box center [383, 44] width 119 height 14
paste textarea "VM | please transfer if cx calls back"
type textarea "VM | please transfer if cx calls back"
click at [394, 60] on button "Save" at bounding box center [383, 62] width 119 height 17
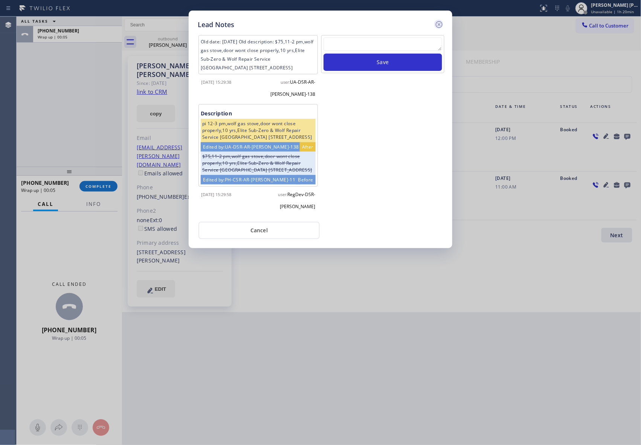
click at [439, 22] on icon at bounding box center [439, 24] width 9 height 9
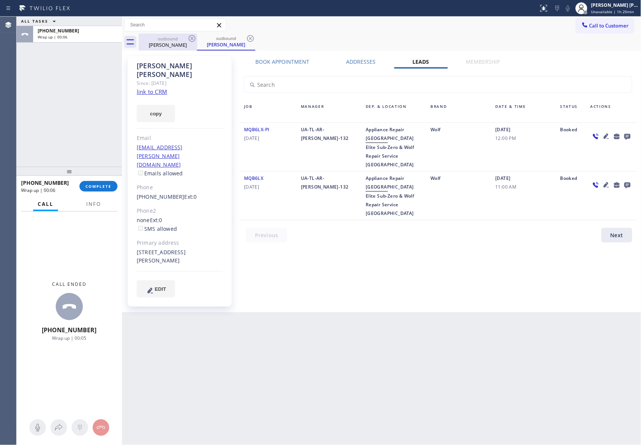
click at [172, 46] on div "[PERSON_NAME]" at bounding box center [167, 44] width 57 height 7
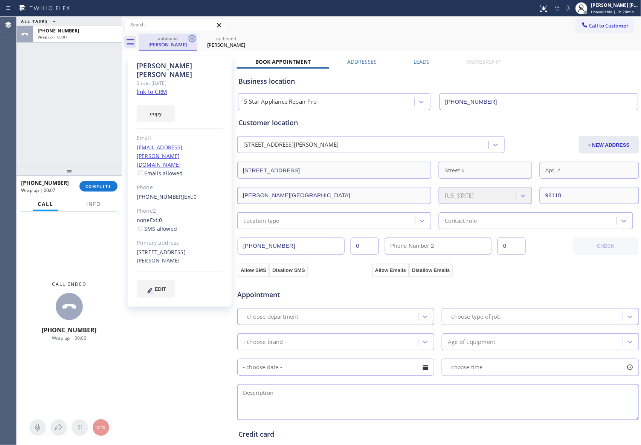
click at [192, 35] on icon at bounding box center [192, 38] width 9 height 9
click at [0, 0] on icon at bounding box center [0, 0] width 0 height 0
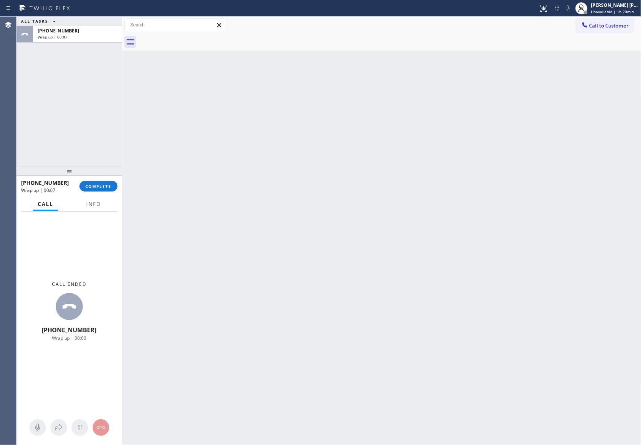
click at [192, 35] on div at bounding box center [390, 42] width 503 height 17
click at [103, 184] on span "COMPLETE" at bounding box center [99, 186] width 26 height 5
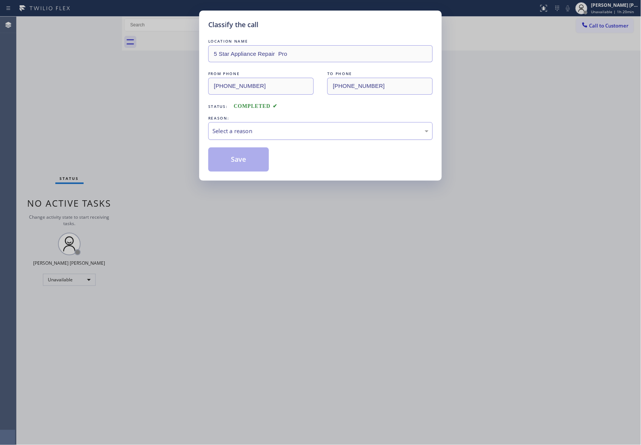
click at [233, 133] on div "Select a reason" at bounding box center [321, 131] width 216 height 9
click at [225, 162] on button "Save" at bounding box center [238, 159] width 61 height 24
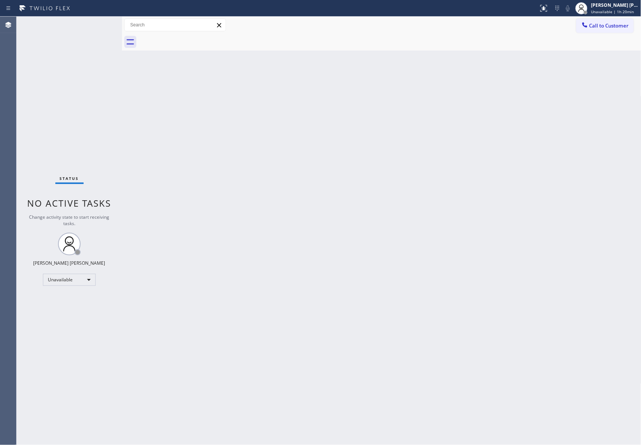
drag, startPoint x: 618, startPoint y: 27, endPoint x: 543, endPoint y: 55, distance: 79.9
click at [617, 26] on span "Call to Customer" at bounding box center [610, 25] width 40 height 7
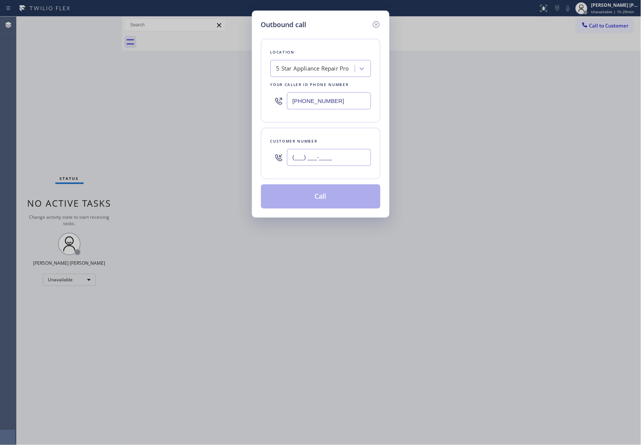
click at [344, 157] on input "(___) ___-____" at bounding box center [329, 157] width 84 height 17
paste input "323) 893-8826"
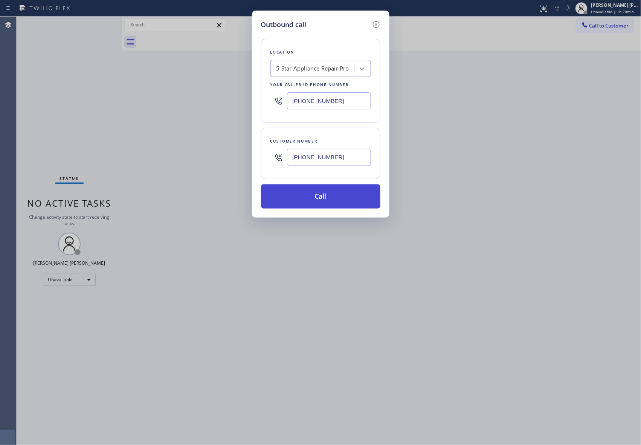
type input "[PHONE_NUMBER]"
click at [345, 201] on button "Call" at bounding box center [320, 196] width 119 height 24
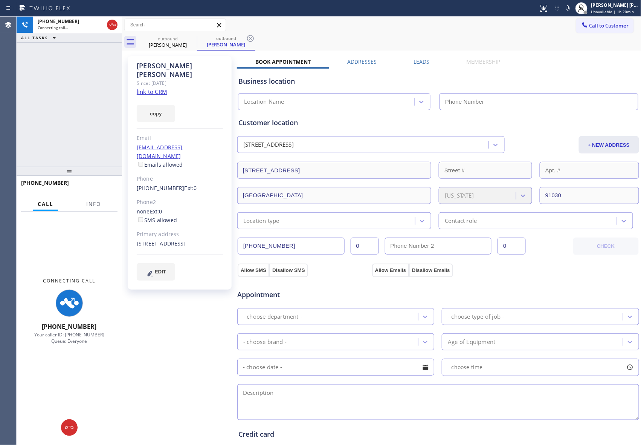
type input "[PHONE_NUMBER]"
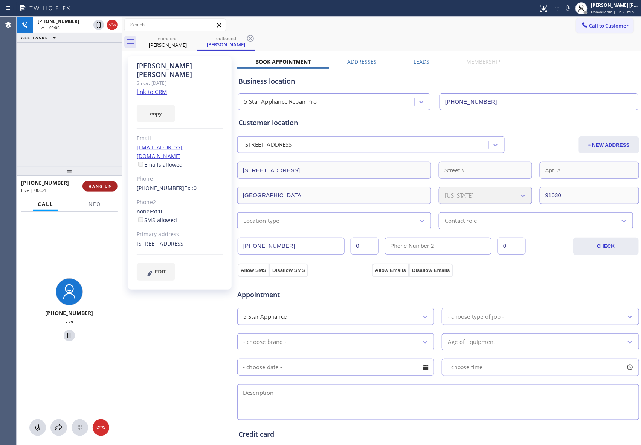
click at [106, 187] on span "HANG UP" at bounding box center [100, 186] width 23 height 5
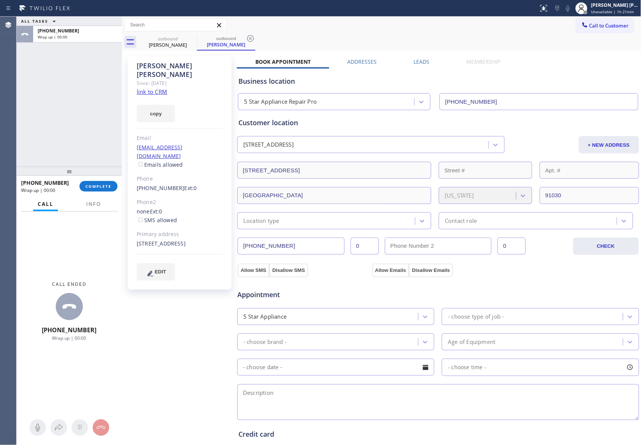
click at [424, 63] on label "Leads" at bounding box center [422, 61] width 16 height 7
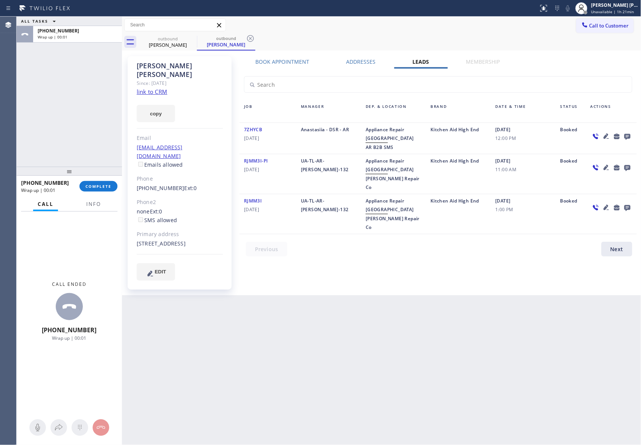
click at [628, 135] on icon at bounding box center [627, 136] width 9 height 9
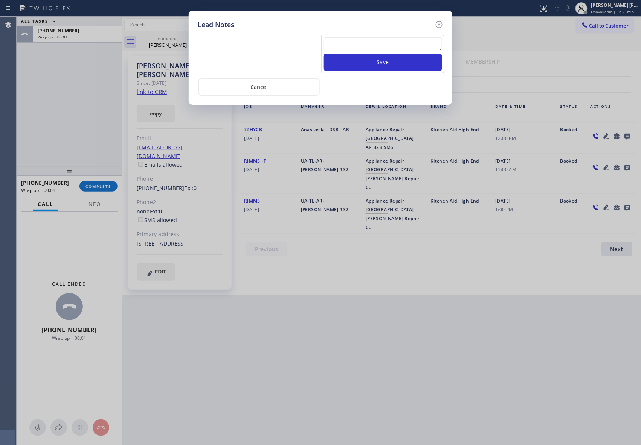
click at [351, 42] on textarea at bounding box center [383, 44] width 119 height 14
paste textarea "VM | please transfer if cx calls back"
type textarea "VM | please transfer if cx calls back"
click at [373, 63] on button "Save" at bounding box center [383, 62] width 119 height 17
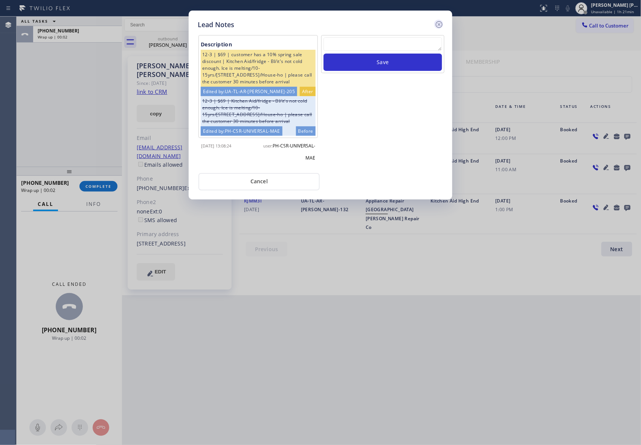
click at [440, 23] on icon at bounding box center [439, 24] width 7 height 7
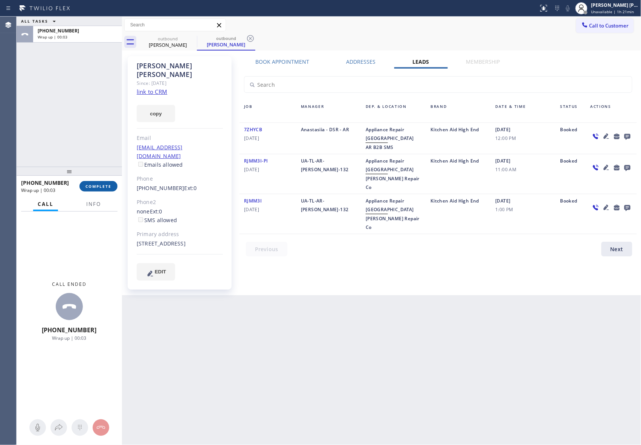
click at [104, 184] on button "COMPLETE" at bounding box center [99, 186] width 38 height 11
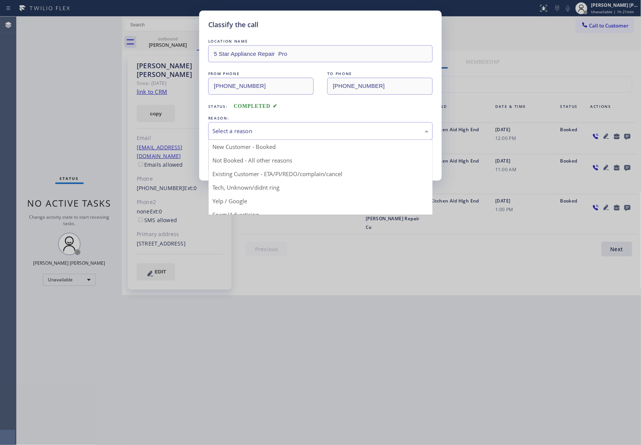
click at [308, 129] on div "Select a reason" at bounding box center [321, 131] width 216 height 9
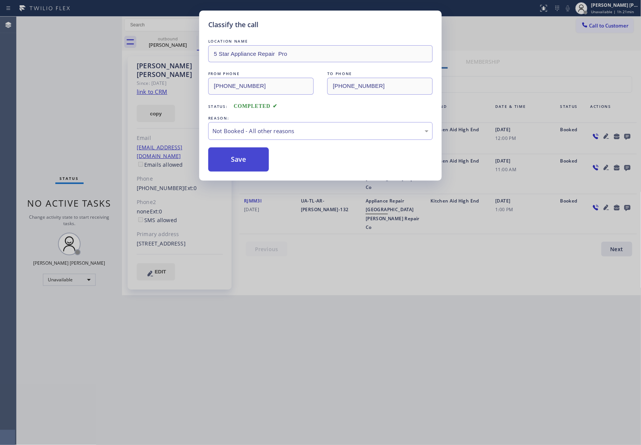
click at [245, 161] on button "Save" at bounding box center [238, 159] width 61 height 24
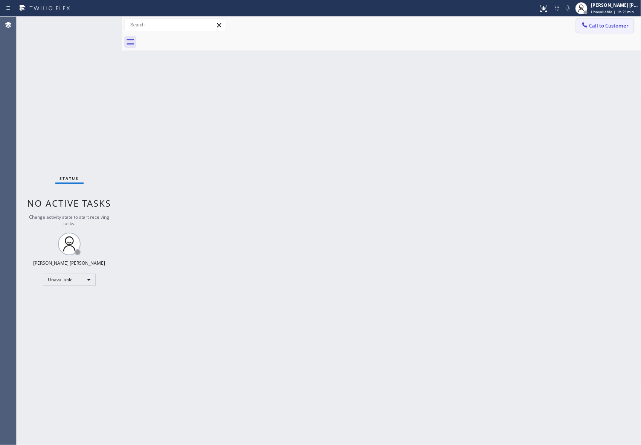
click at [612, 23] on span "Call to Customer" at bounding box center [610, 25] width 40 height 7
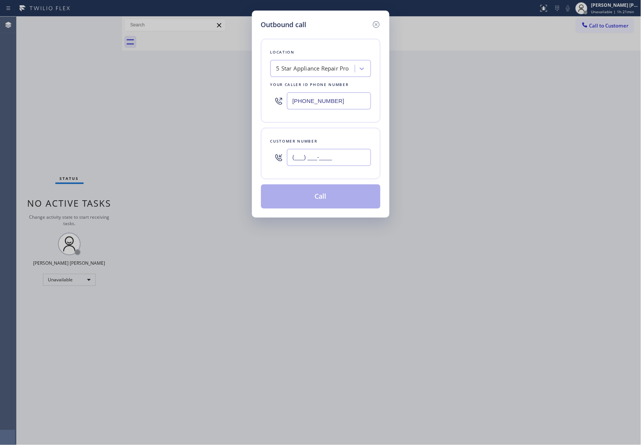
click at [331, 159] on input "(___) ___-____" at bounding box center [329, 157] width 84 height 17
paste input "954) 593-5260"
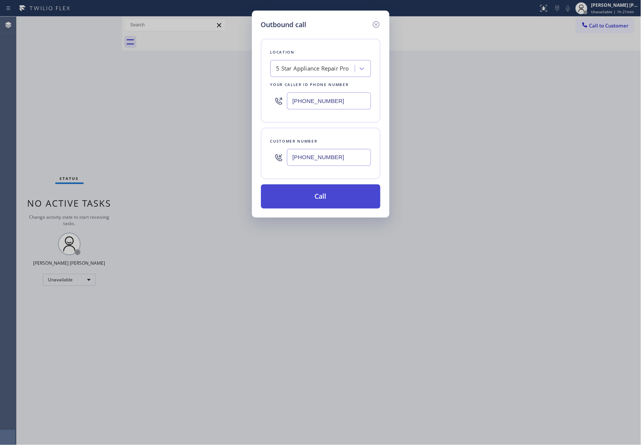
type input "[PHONE_NUMBER]"
click at [338, 197] on button "Call" at bounding box center [320, 196] width 119 height 24
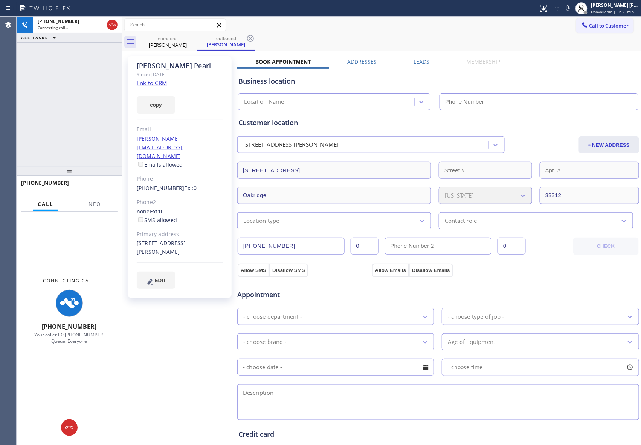
type input "[PHONE_NUMBER]"
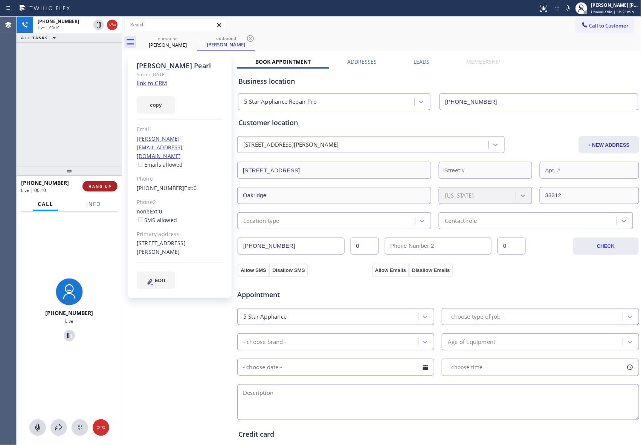
click at [107, 184] on span "HANG UP" at bounding box center [100, 186] width 23 height 5
drag, startPoint x: 430, startPoint y: 56, endPoint x: 398, endPoint y: 68, distance: 33.7
click at [427, 58] on div "[PERSON_NAME] Since: [DATE] link to CRM copy Email [PERSON_NAME][EMAIL_ADDRESS]…" at bounding box center [382, 304] width 516 height 504
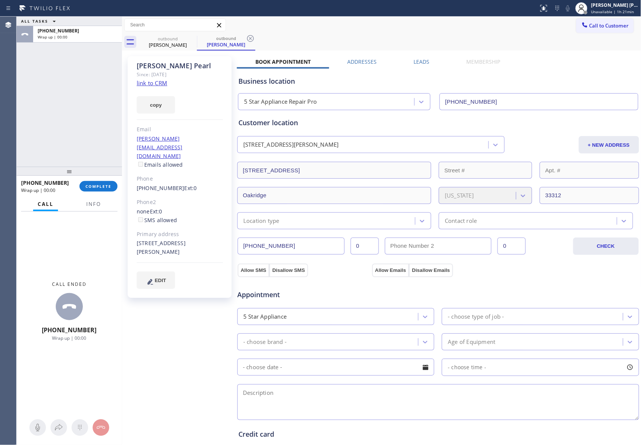
drag, startPoint x: 398, startPoint y: 68, endPoint x: 418, endPoint y: 62, distance: 20.0
click at [399, 68] on div "Business location 5 Star Appliance Repair Pro [PHONE_NUMBER]" at bounding box center [438, 88] width 403 height 44
drag, startPoint x: 418, startPoint y: 62, endPoint x: 422, endPoint y: 61, distance: 5.1
click at [418, 62] on label "Leads" at bounding box center [422, 61] width 16 height 7
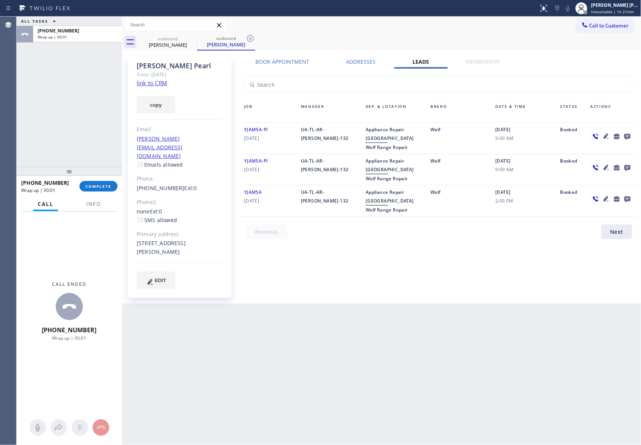
click at [629, 134] on icon at bounding box center [628, 137] width 6 height 6
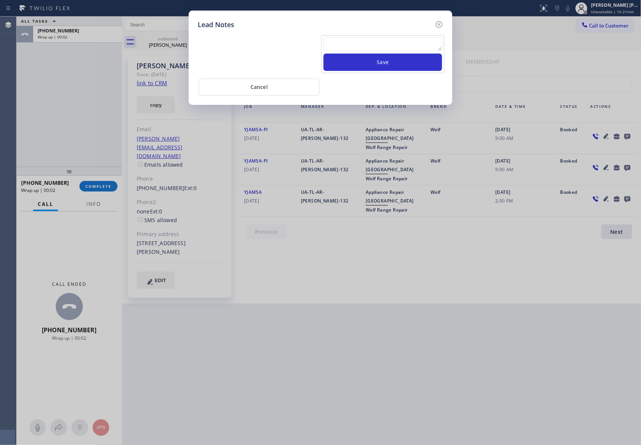
click at [382, 47] on textarea at bounding box center [383, 44] width 119 height 14
paste textarea "VM | please transfer if cx calls back"
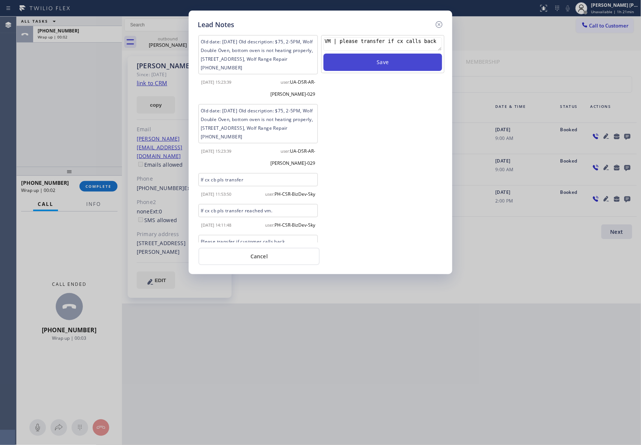
type textarea "VM | please transfer if cx calls back"
click at [397, 65] on button "Save" at bounding box center [383, 62] width 119 height 17
click at [441, 24] on icon at bounding box center [439, 24] width 9 height 9
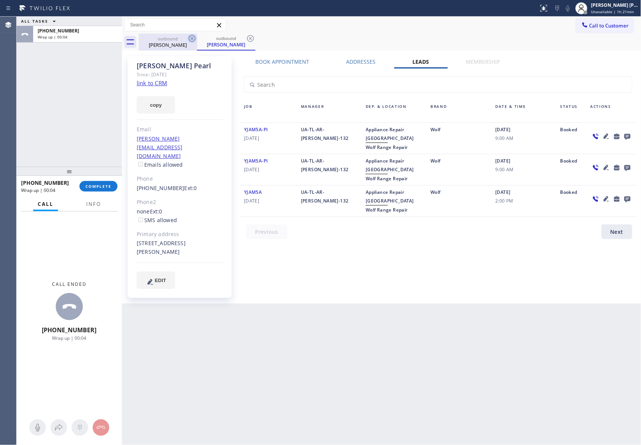
drag, startPoint x: 172, startPoint y: 44, endPoint x: 192, endPoint y: 40, distance: 20.1
click at [176, 44] on div "[PERSON_NAME]" at bounding box center [167, 44] width 57 height 7
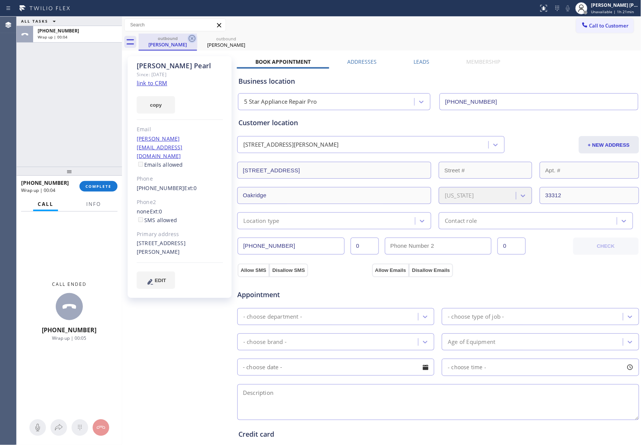
click at [192, 40] on icon at bounding box center [192, 38] width 9 height 9
click at [246, 40] on icon at bounding box center [250, 38] width 9 height 9
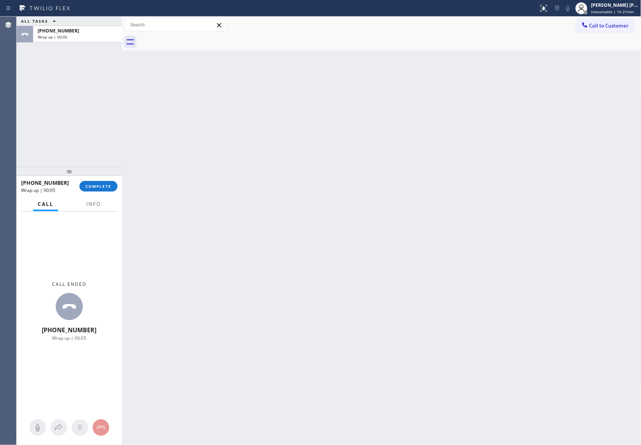
click at [193, 40] on div at bounding box center [390, 42] width 503 height 17
click at [94, 187] on span "COMPLETE" at bounding box center [99, 186] width 26 height 5
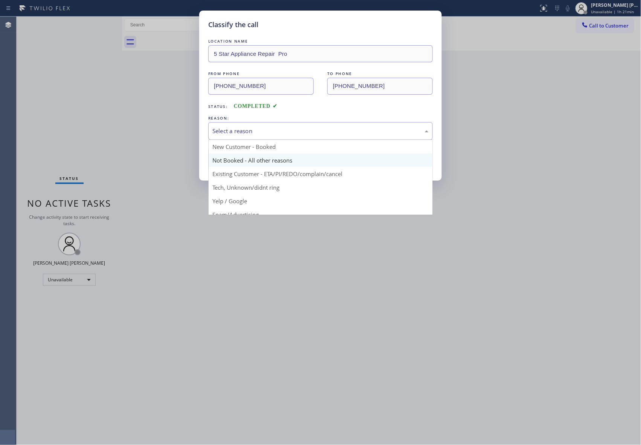
drag, startPoint x: 260, startPoint y: 130, endPoint x: 235, endPoint y: 154, distance: 34.4
click at [260, 130] on div "Select a reason" at bounding box center [321, 131] width 216 height 9
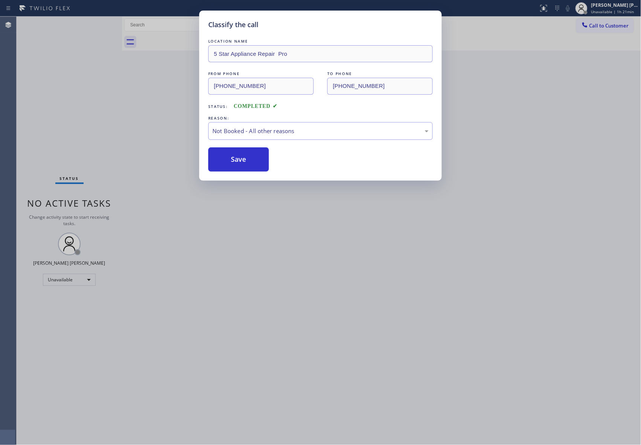
click at [230, 159] on button "Save" at bounding box center [238, 159] width 61 height 24
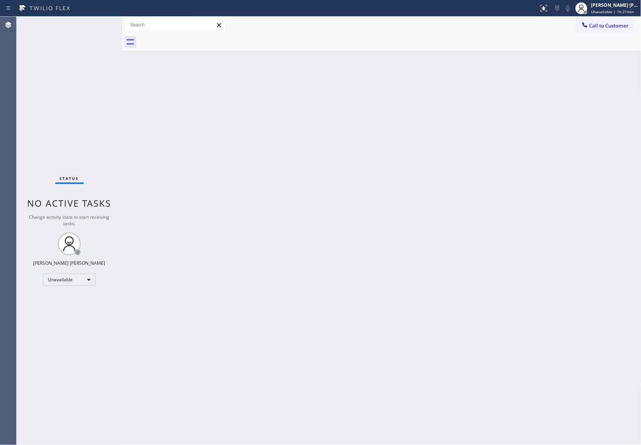
click at [608, 26] on span "Call to Customer" at bounding box center [610, 25] width 40 height 7
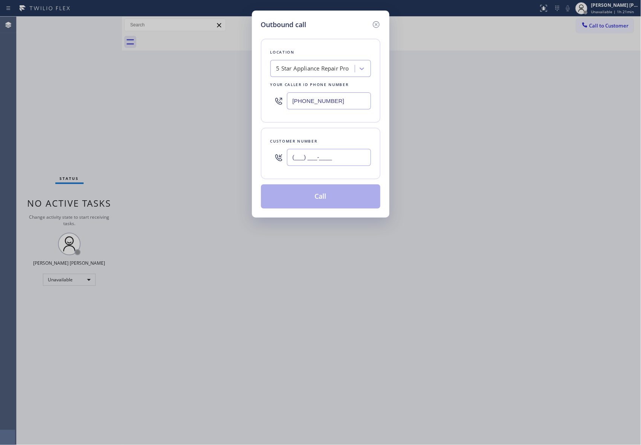
click at [343, 153] on input "(___) ___-____" at bounding box center [329, 157] width 84 height 17
paste input "415) 250-0916"
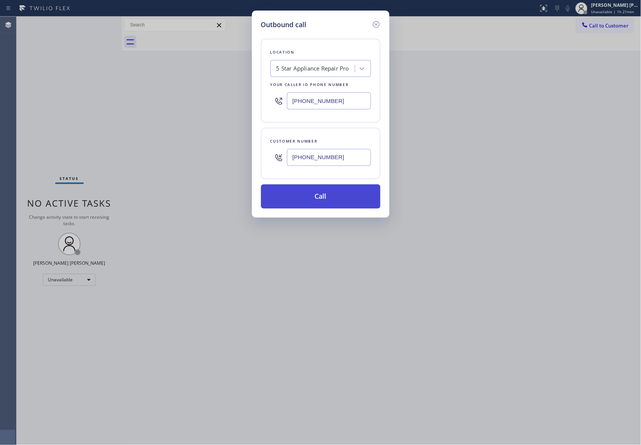
type input "[PHONE_NUMBER]"
click at [325, 196] on button "Call" at bounding box center [320, 196] width 119 height 24
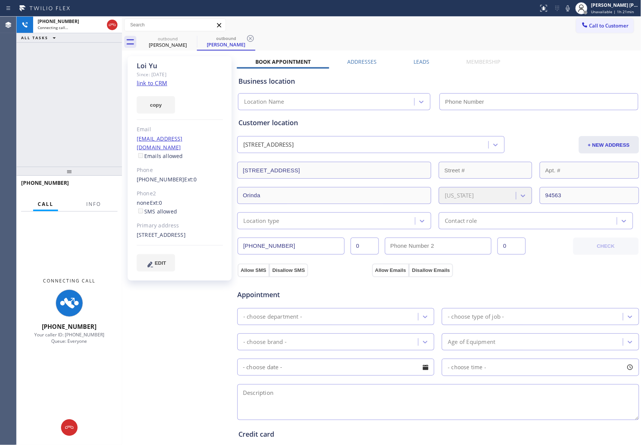
type input "[PHONE_NUMBER]"
click at [409, 62] on div "Leads" at bounding box center [422, 63] width 53 height 11
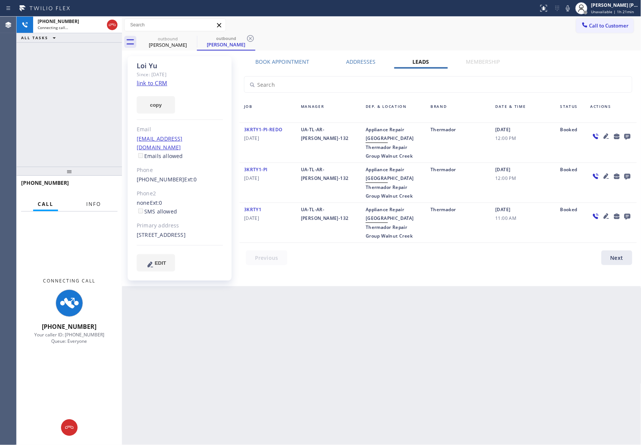
click at [97, 204] on span "Info" at bounding box center [93, 204] width 15 height 7
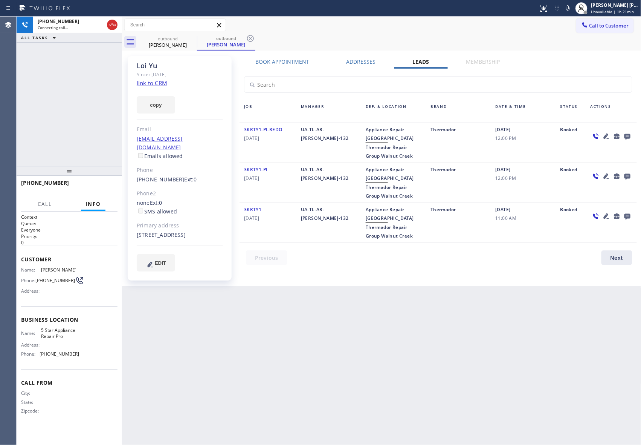
drag, startPoint x: 626, startPoint y: 135, endPoint x: 115, endPoint y: 144, distance: 510.8
click at [618, 135] on div at bounding box center [612, 136] width 42 height 9
click at [630, 136] on icon at bounding box center [628, 137] width 6 height 6
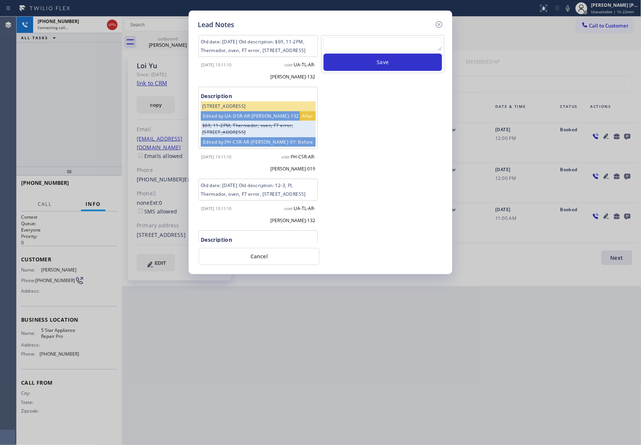
click at [369, 47] on textarea at bounding box center [383, 44] width 119 height 14
paste textarea "please transfer if cx calls back"
type textarea "please transfer if cx calls back"
click at [381, 66] on button "Save" at bounding box center [383, 62] width 119 height 17
click at [441, 26] on icon at bounding box center [439, 24] width 9 height 9
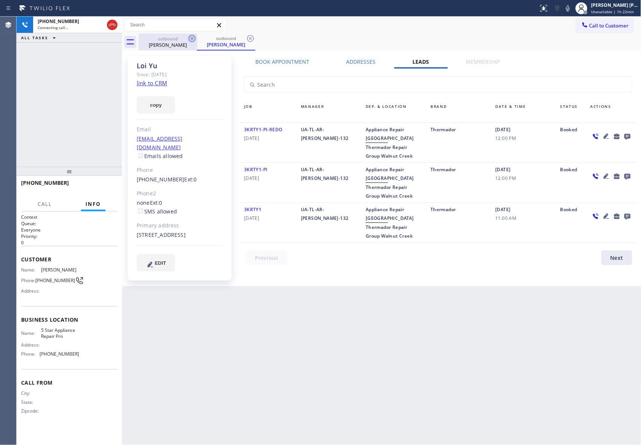
click at [192, 38] on icon at bounding box center [192, 38] width 7 height 7
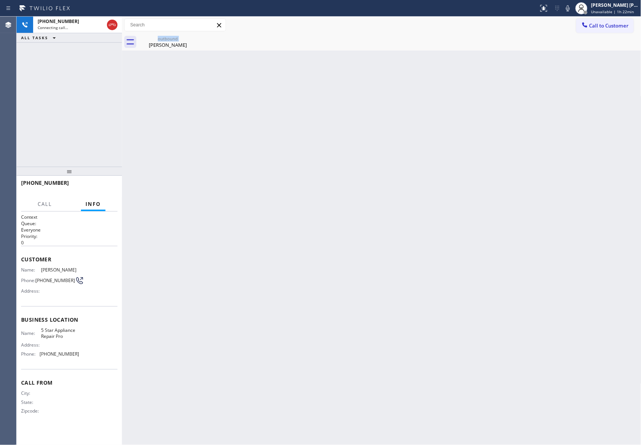
click at [192, 38] on div "outbound [PERSON_NAME]" at bounding box center [168, 42] width 58 height 17
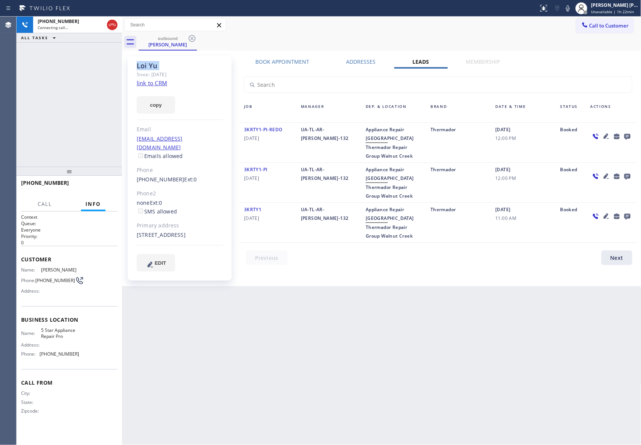
click at [192, 38] on icon at bounding box center [192, 38] width 7 height 7
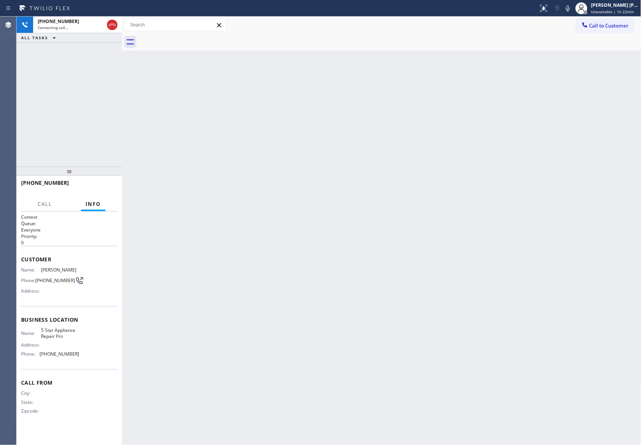
click at [192, 38] on div at bounding box center [390, 42] width 503 height 17
click at [113, 26] on icon at bounding box center [112, 24] width 9 height 9
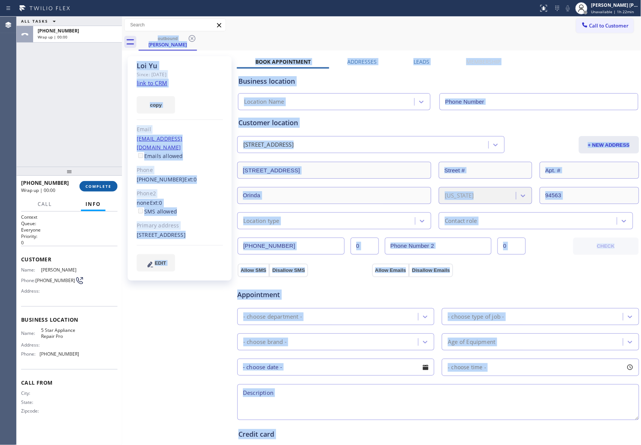
click at [105, 189] on button "COMPLETE" at bounding box center [99, 186] width 38 height 11
type input "[PHONE_NUMBER]"
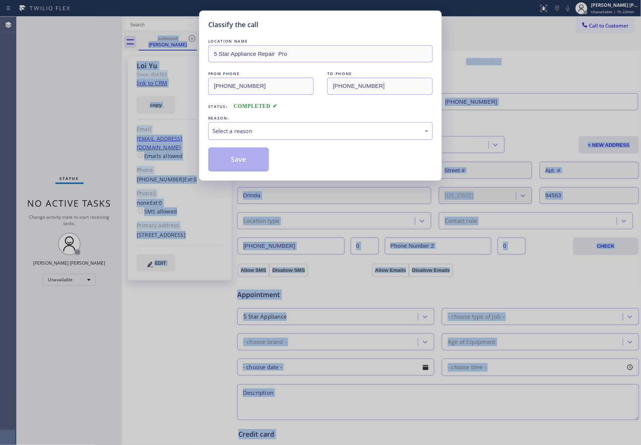
click at [306, 124] on div "Select a reason" at bounding box center [320, 131] width 225 height 18
click at [240, 161] on button "Save" at bounding box center [238, 159] width 61 height 24
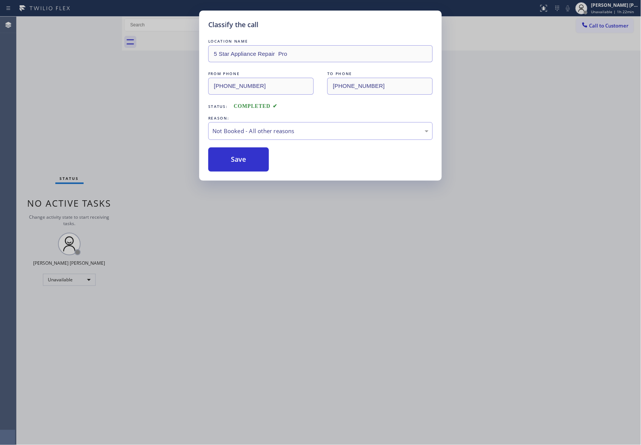
click at [240, 161] on button "Save" at bounding box center [238, 159] width 61 height 24
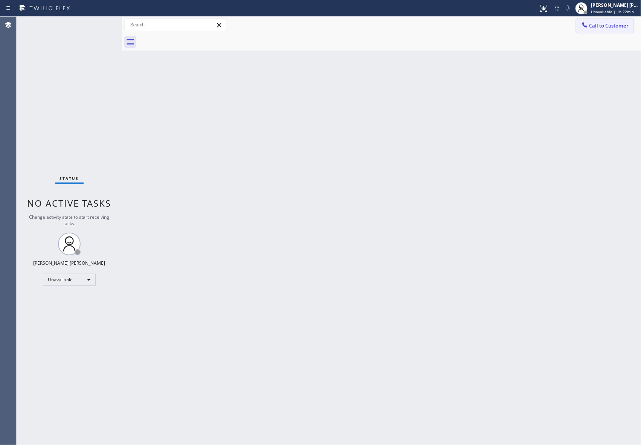
click at [623, 20] on button "Call to Customer" at bounding box center [606, 25] width 58 height 14
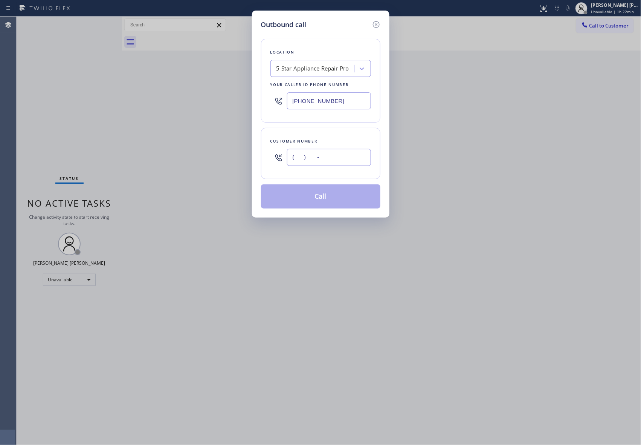
click at [348, 163] on input "(___) ___-____" at bounding box center [329, 157] width 84 height 17
paste input "602) 363-2679"
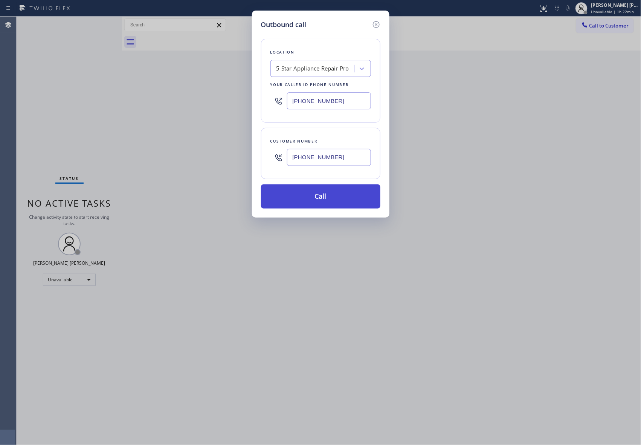
type input "[PHONE_NUMBER]"
click at [334, 199] on button "Call" at bounding box center [320, 196] width 119 height 24
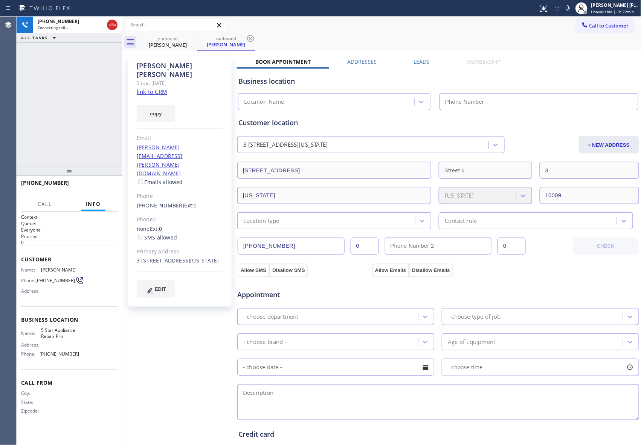
type input "[PHONE_NUMBER]"
click at [194, 39] on icon at bounding box center [192, 38] width 9 height 9
click at [197, 39] on div "outbound [PERSON_NAME]" at bounding box center [226, 42] width 58 height 17
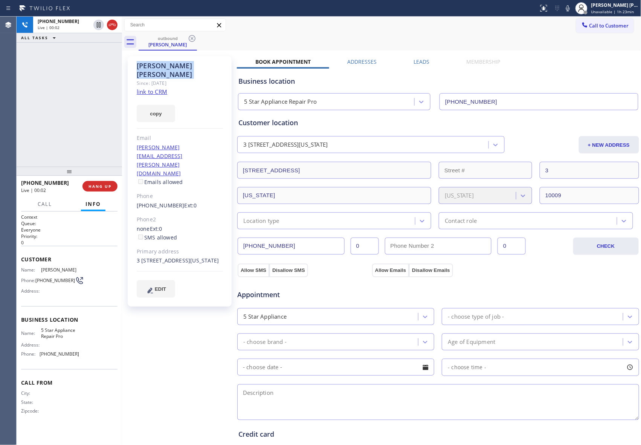
drag, startPoint x: 194, startPoint y: 39, endPoint x: 151, endPoint y: 101, distance: 75.6
click at [193, 39] on icon at bounding box center [192, 38] width 9 height 9
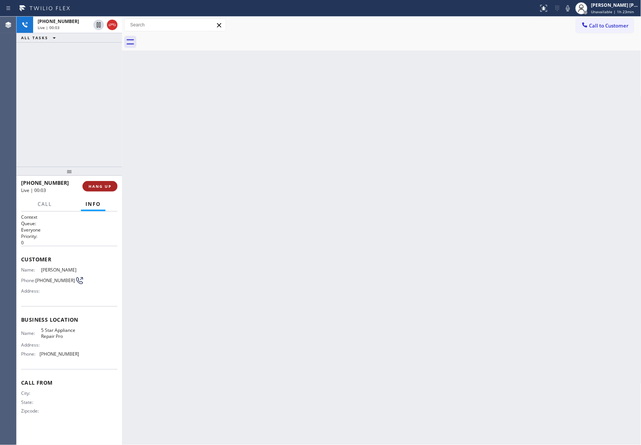
click at [97, 184] on span "HANG UP" at bounding box center [100, 186] width 23 height 5
click at [104, 191] on button "COMPLETE" at bounding box center [99, 186] width 38 height 11
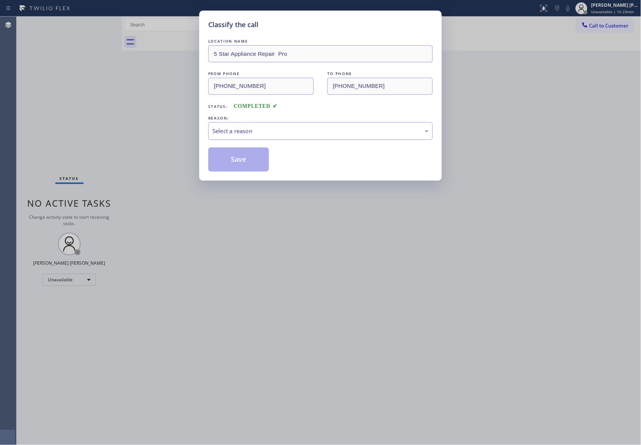
click at [264, 127] on div "Select a reason" at bounding box center [321, 131] width 216 height 9
click at [231, 159] on button "Save" at bounding box center [238, 159] width 61 height 24
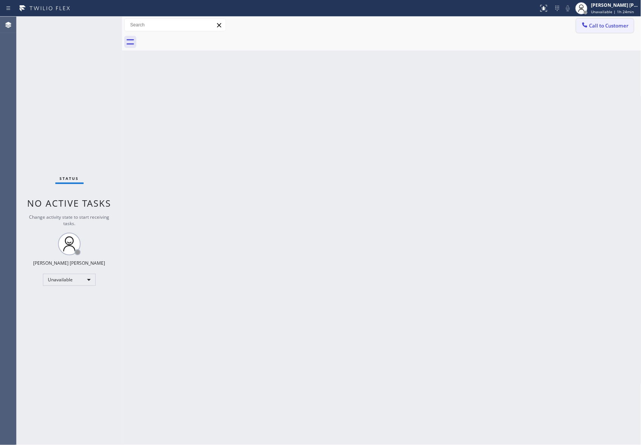
click at [604, 27] on span "Call to Customer" at bounding box center [610, 25] width 40 height 7
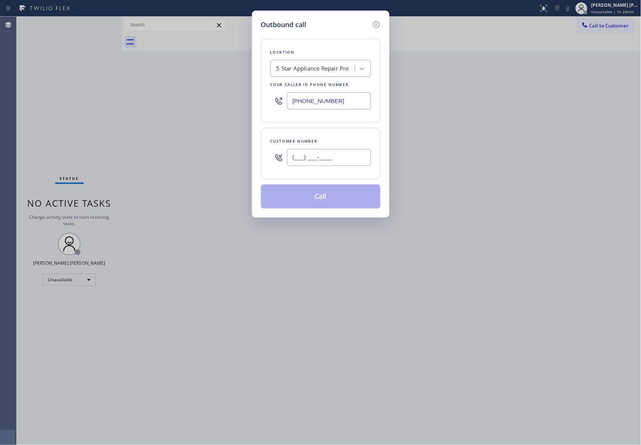
click at [334, 150] on input "(___) ___-____" at bounding box center [329, 157] width 84 height 17
paste input "949) 344-5246"
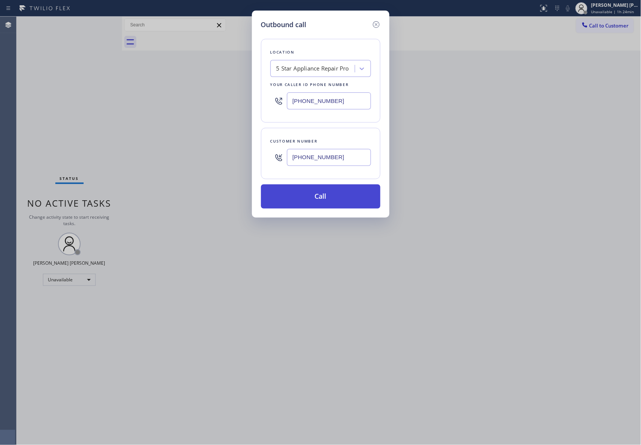
type input "[PHONE_NUMBER]"
click at [344, 196] on button "Call" at bounding box center [320, 196] width 119 height 24
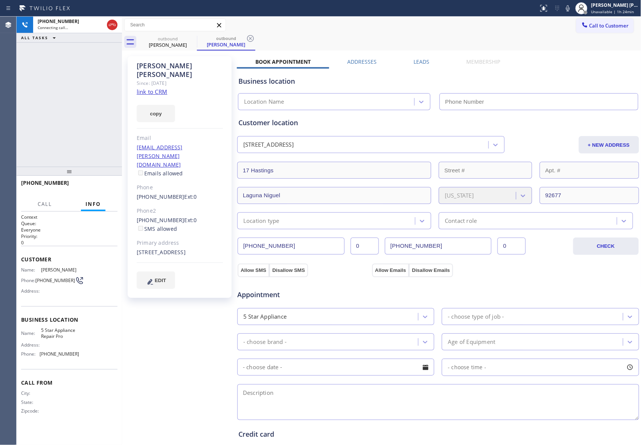
type input "[PHONE_NUMBER]"
click at [421, 62] on label "Leads" at bounding box center [422, 61] width 16 height 7
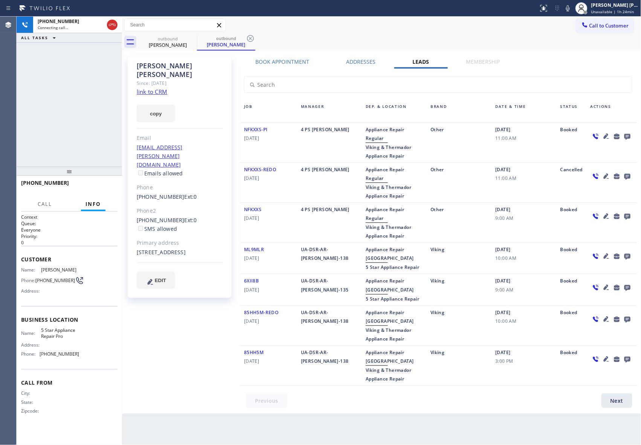
click at [629, 136] on icon at bounding box center [627, 136] width 9 height 9
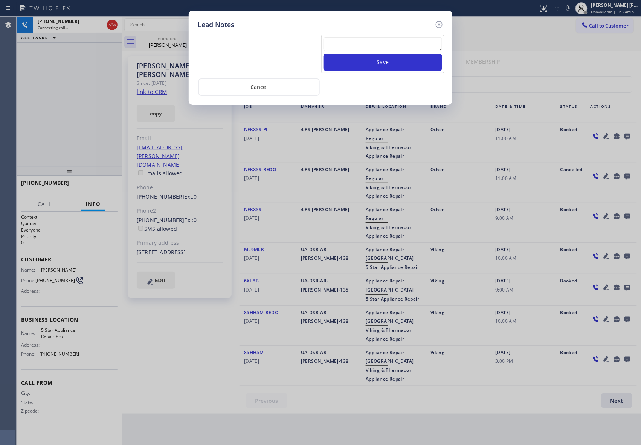
click at [356, 41] on textarea at bounding box center [383, 44] width 119 height 14
paste textarea "VM | please transfer if cx calls back"
type textarea "VM | please transfer if cx calls back"
click at [385, 64] on button "Save" at bounding box center [383, 62] width 119 height 17
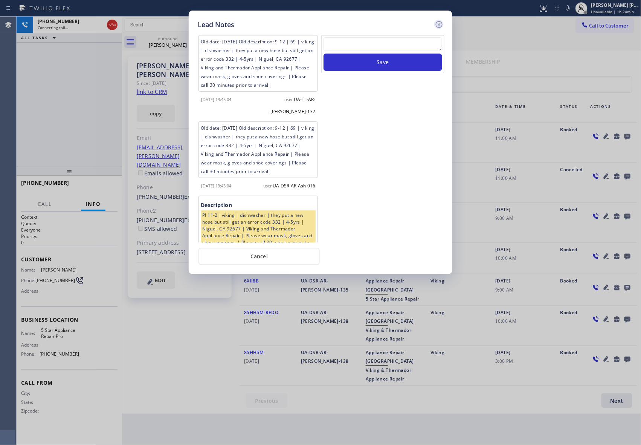
click at [441, 22] on icon at bounding box center [439, 24] width 9 height 9
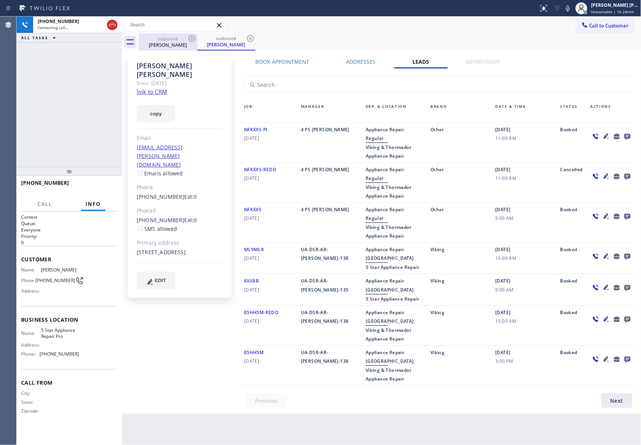
click at [196, 38] on icon at bounding box center [192, 38] width 9 height 9
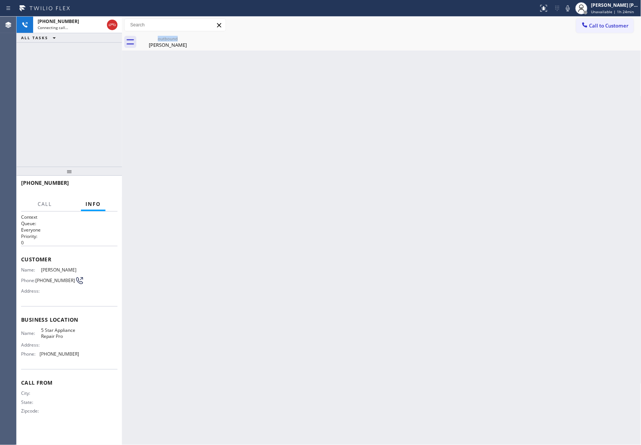
click at [0, 0] on icon at bounding box center [0, 0] width 0 height 0
click at [100, 184] on span "COMPLETE" at bounding box center [99, 186] width 26 height 5
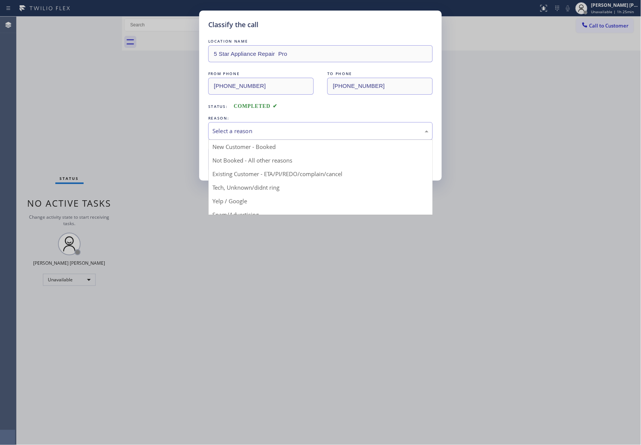
click at [256, 128] on div "Select a reason" at bounding box center [321, 131] width 216 height 9
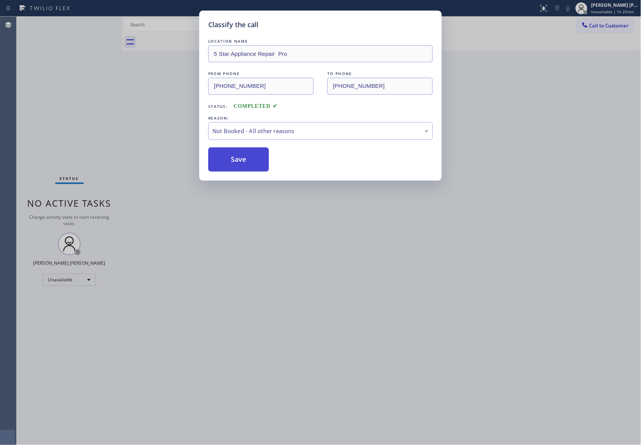
click at [239, 158] on button "Save" at bounding box center [238, 159] width 61 height 24
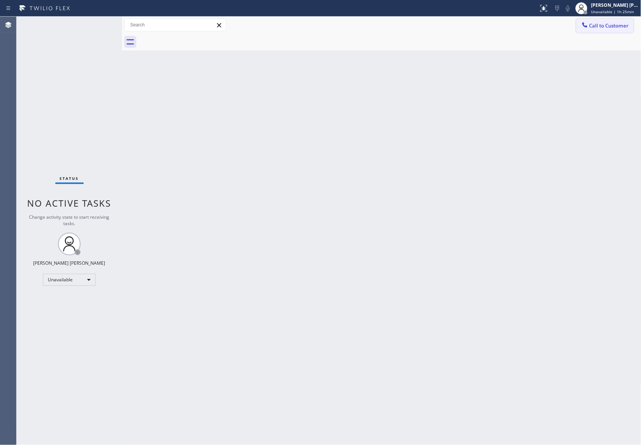
click at [623, 23] on span "Call to Customer" at bounding box center [610, 25] width 40 height 7
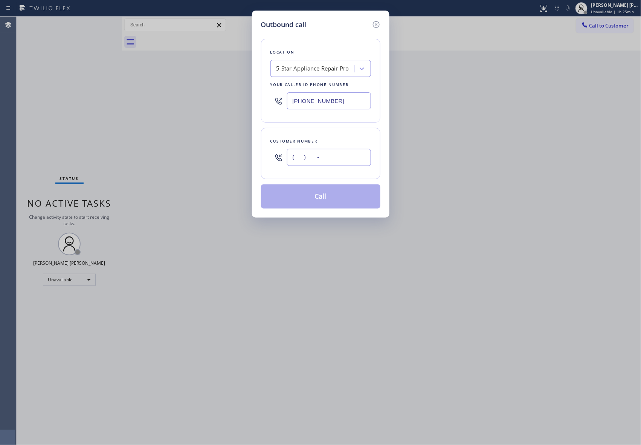
click at [357, 156] on input "(___) ___-____" at bounding box center [329, 157] width 84 height 17
paste input "310) 890-0107"
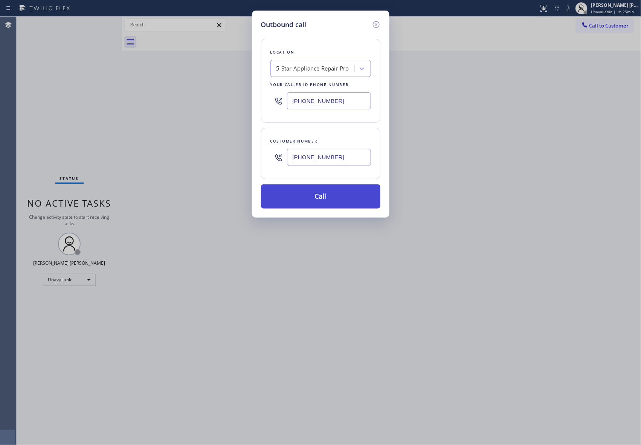
type input "[PHONE_NUMBER]"
click at [347, 194] on button "Call" at bounding box center [320, 196] width 119 height 24
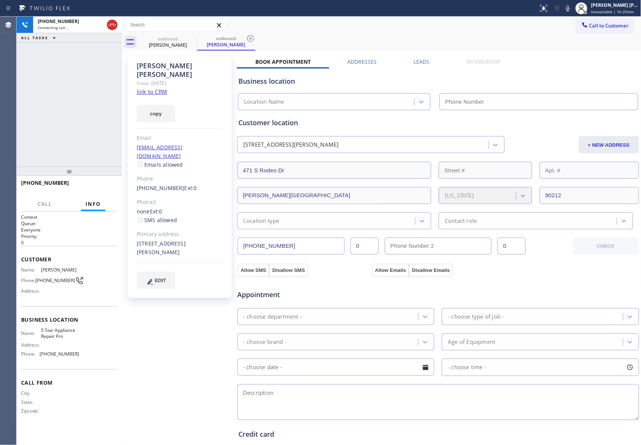
click at [421, 61] on label "Leads" at bounding box center [422, 61] width 16 height 7
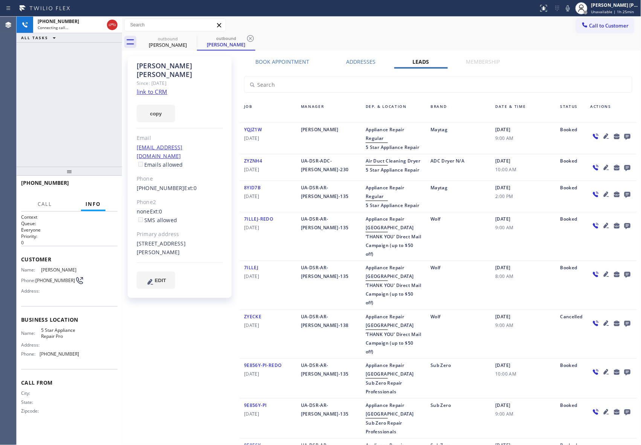
click at [625, 136] on icon at bounding box center [628, 137] width 6 height 6
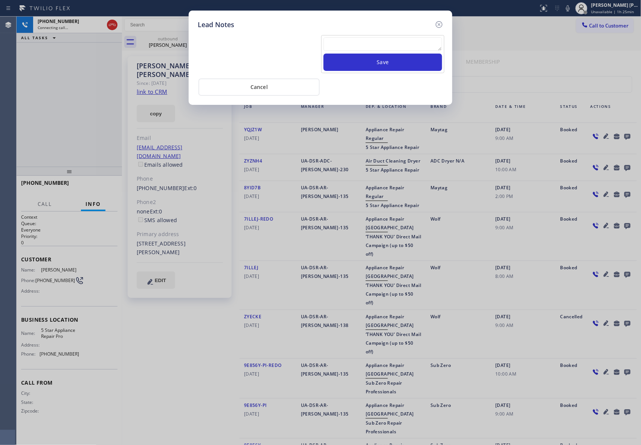
click at [365, 46] on textarea at bounding box center [383, 44] width 119 height 14
paste textarea "please transfer if cx calls back"
type textarea "please transfer if cx calls back"
click at [370, 63] on button "Save" at bounding box center [383, 62] width 119 height 17
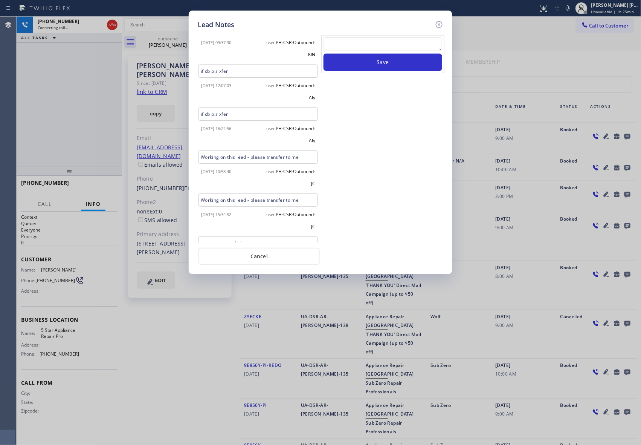
scroll to position [322, 0]
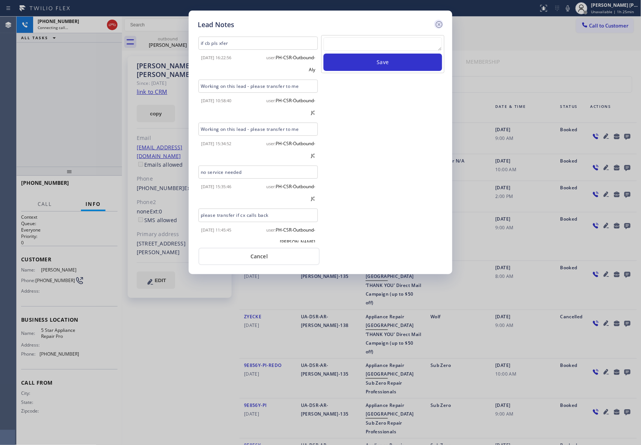
click at [441, 23] on icon at bounding box center [439, 24] width 9 height 9
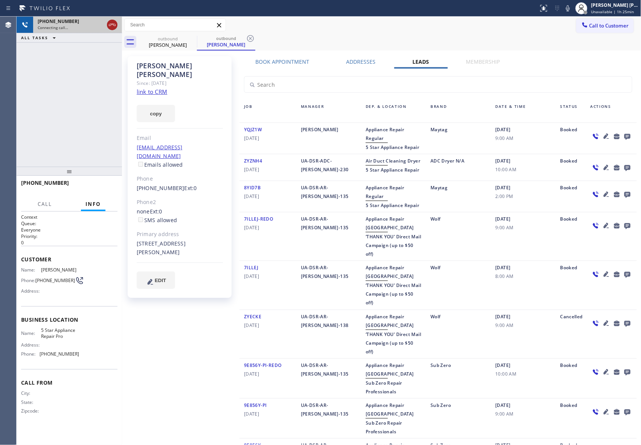
click at [113, 26] on icon at bounding box center [112, 24] width 9 height 9
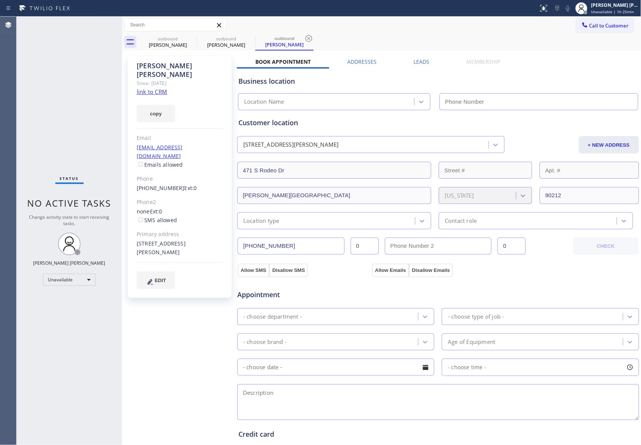
type input "[PHONE_NUMBER]"
click at [417, 61] on label "Leads" at bounding box center [422, 61] width 16 height 7
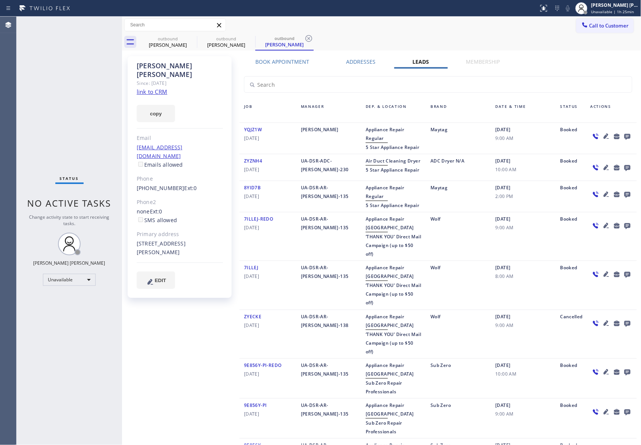
click at [623, 135] on icon at bounding box center [627, 136] width 9 height 9
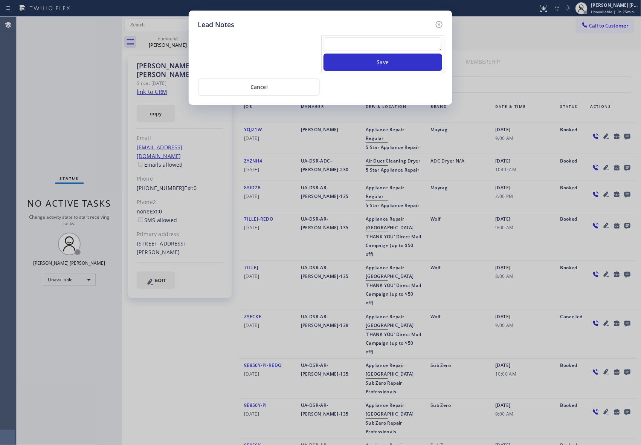
click at [370, 42] on textarea at bounding box center [383, 44] width 119 height 14
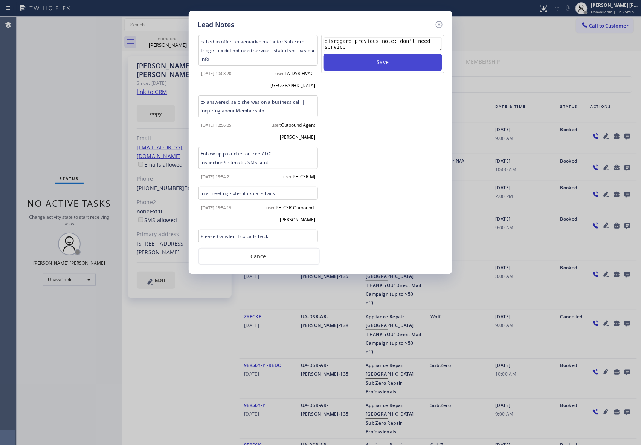
type textarea "disregard previous note: don't need service"
click at [370, 61] on button "Save" at bounding box center [383, 62] width 119 height 17
click at [441, 25] on icon at bounding box center [439, 24] width 9 height 9
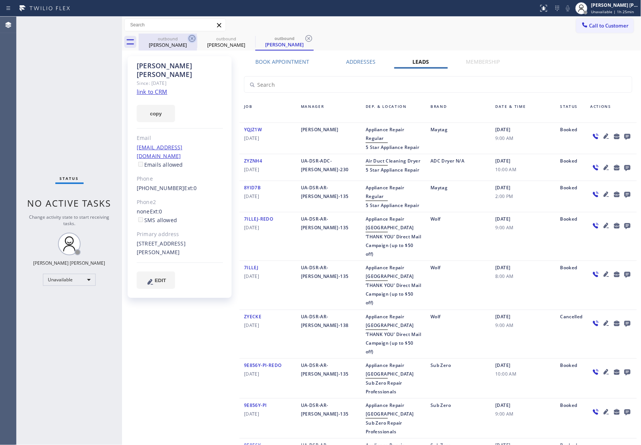
click at [192, 44] on div "[PERSON_NAME]" at bounding box center [167, 44] width 57 height 7
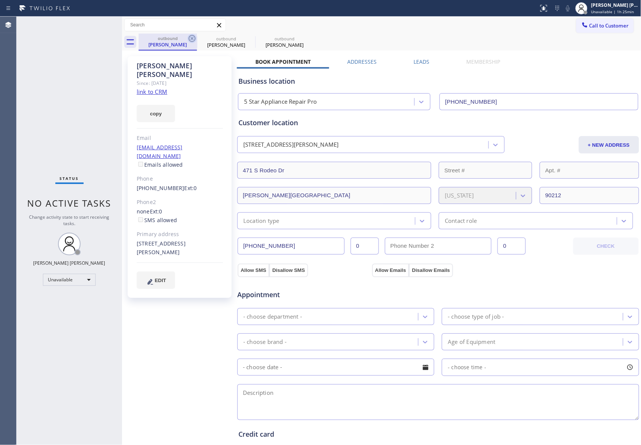
click at [192, 41] on icon at bounding box center [192, 38] width 7 height 7
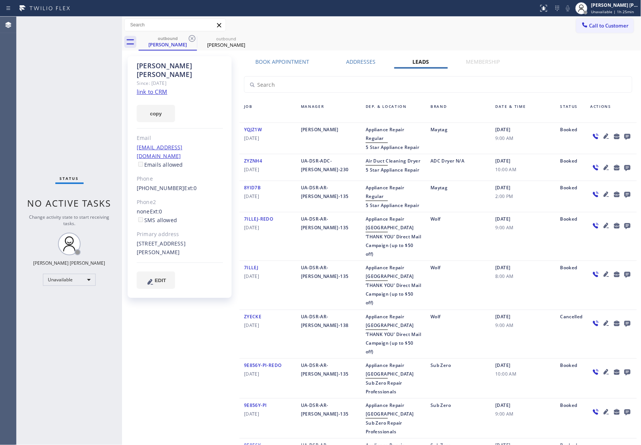
click at [192, 41] on icon at bounding box center [192, 38] width 7 height 7
click at [0, 0] on icon at bounding box center [0, 0] width 0 height 0
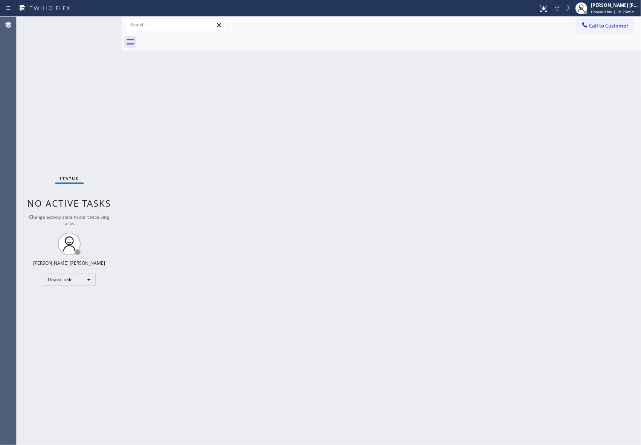
click at [192, 41] on div at bounding box center [390, 42] width 503 height 17
click at [610, 25] on span "Call to Customer" at bounding box center [610, 25] width 40 height 7
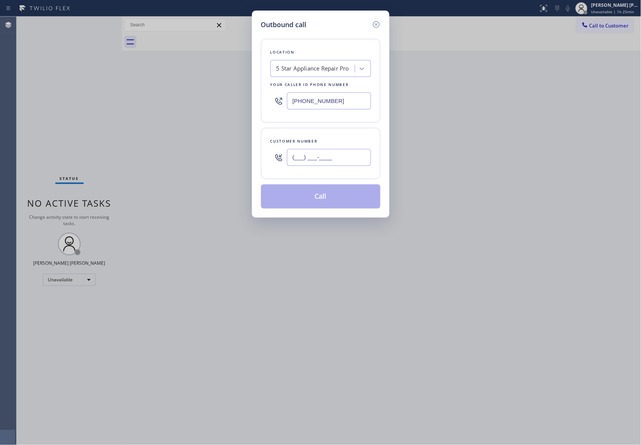
click at [329, 160] on input "(___) ___-____" at bounding box center [329, 157] width 84 height 17
paste input "310) 963-1300"
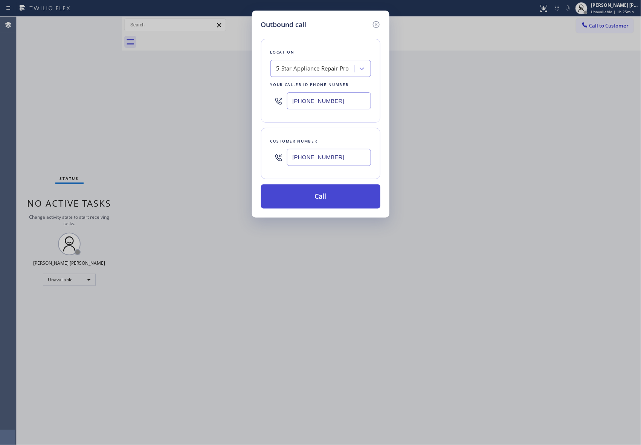
type input "[PHONE_NUMBER]"
click at [348, 201] on button "Call" at bounding box center [320, 196] width 119 height 24
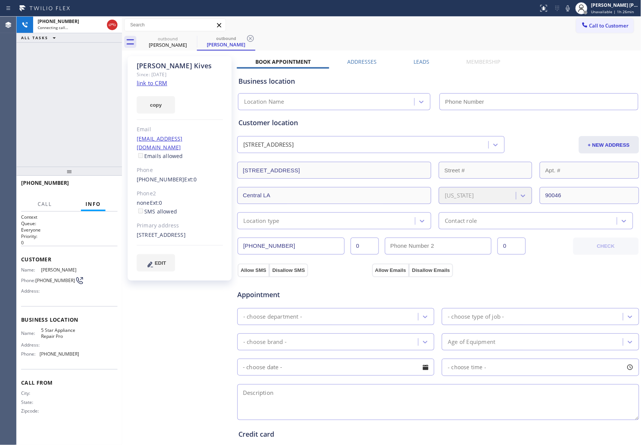
type input "[PHONE_NUMBER]"
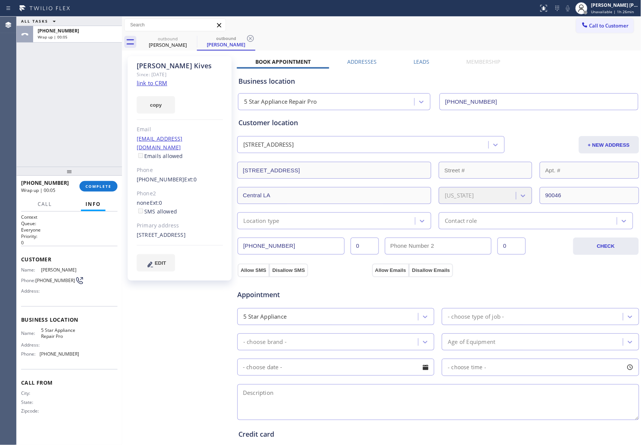
drag, startPoint x: 418, startPoint y: 62, endPoint x: 494, endPoint y: 83, distance: 79.7
click at [418, 62] on label "Leads" at bounding box center [422, 61] width 16 height 7
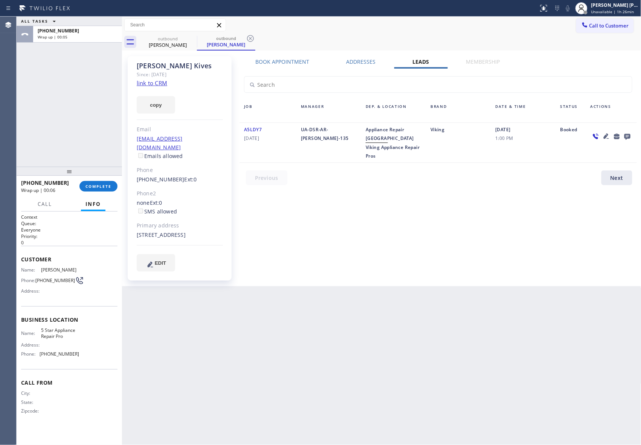
click at [626, 133] on icon at bounding box center [627, 136] width 9 height 9
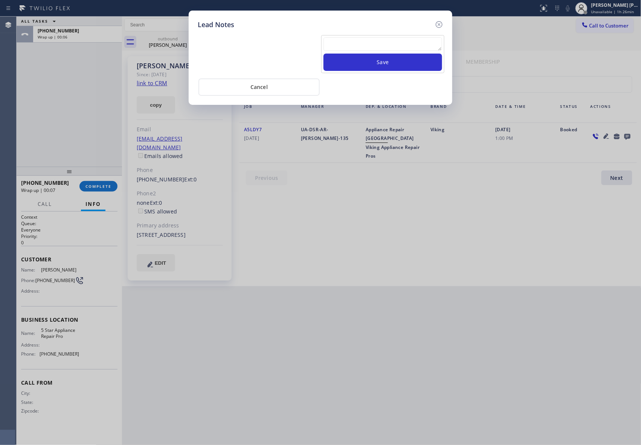
click at [410, 44] on textarea at bounding box center [383, 44] width 119 height 14
paste textarea "please transfer if cx calls back"
type textarea "please transfer if cx calls back"
click at [410, 62] on button "Save" at bounding box center [383, 62] width 119 height 17
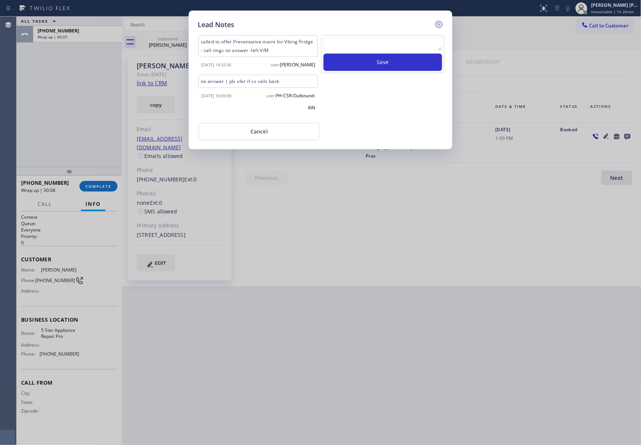
scroll to position [0, 0]
click at [442, 23] on icon at bounding box center [439, 24] width 9 height 9
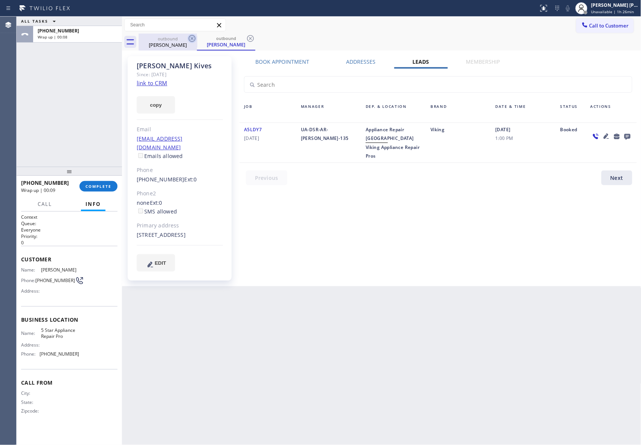
drag, startPoint x: 177, startPoint y: 40, endPoint x: 189, endPoint y: 37, distance: 12.8
click at [178, 38] on div "outbound" at bounding box center [167, 39] width 57 height 6
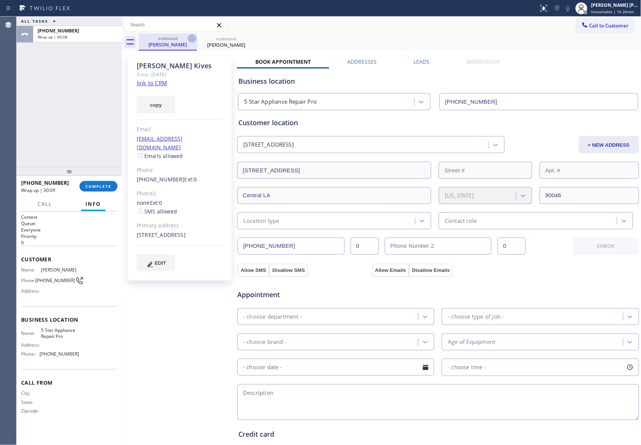
click at [189, 37] on icon at bounding box center [192, 38] width 7 height 7
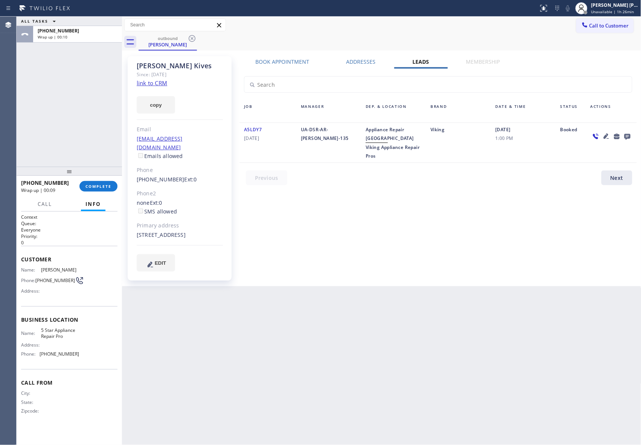
click at [189, 37] on icon at bounding box center [192, 38] width 7 height 7
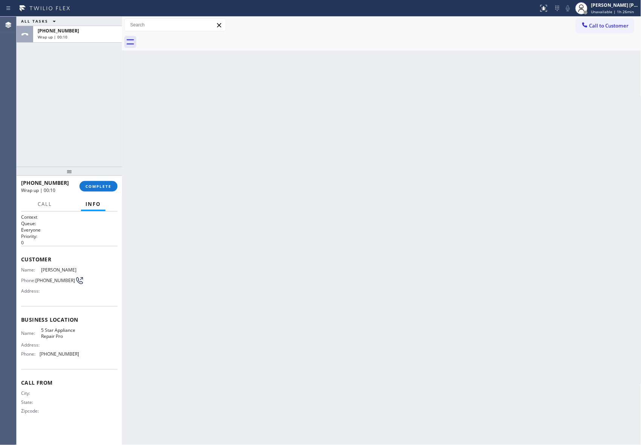
click at [189, 37] on div at bounding box center [390, 42] width 503 height 17
click at [106, 187] on span "COMPLETE" at bounding box center [99, 186] width 26 height 5
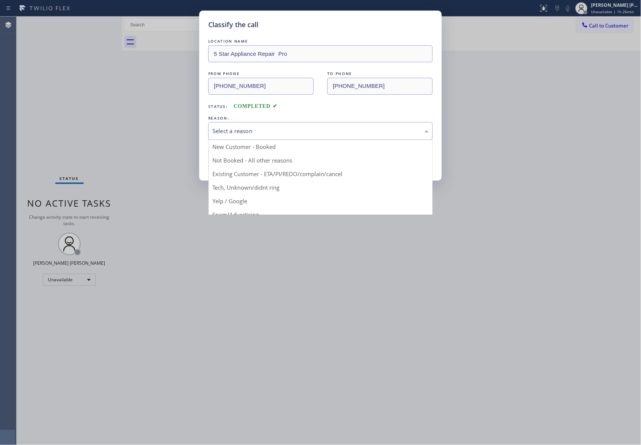
click at [272, 133] on div "Select a reason" at bounding box center [321, 131] width 216 height 9
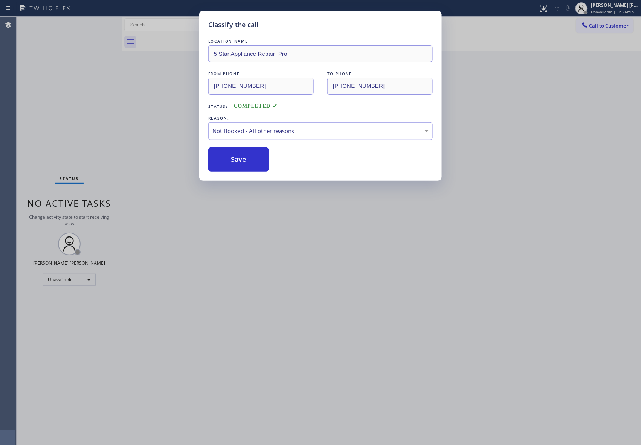
click at [234, 162] on button "Save" at bounding box center [238, 159] width 61 height 24
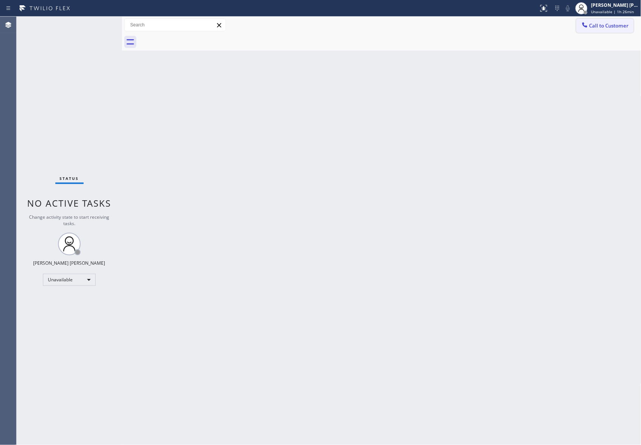
click at [631, 22] on button "Call to Customer" at bounding box center [606, 25] width 58 height 14
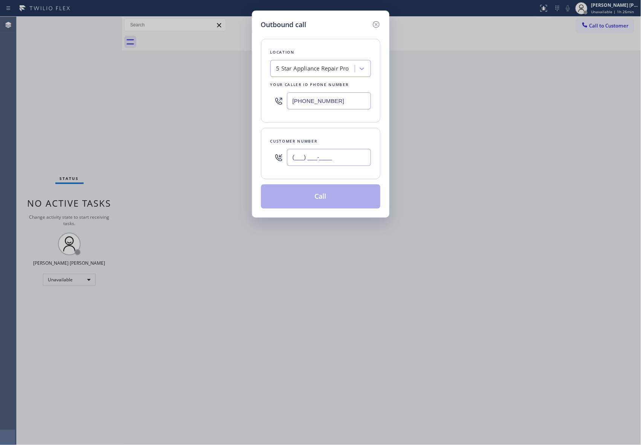
click at [344, 158] on input "(___) ___-____" at bounding box center [329, 157] width 84 height 17
paste input "832) 278-8972"
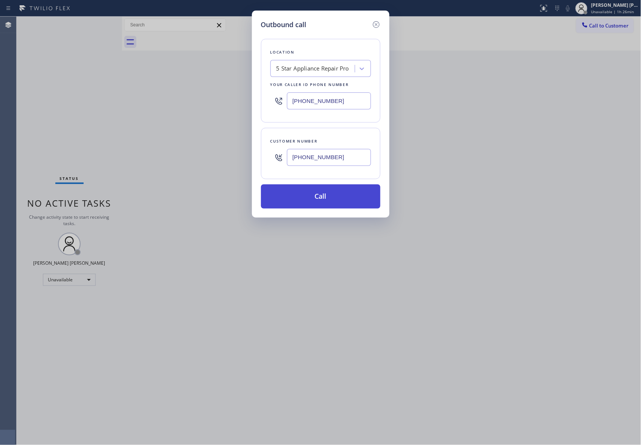
type input "[PHONE_NUMBER]"
click at [334, 198] on button "Call" at bounding box center [320, 196] width 119 height 24
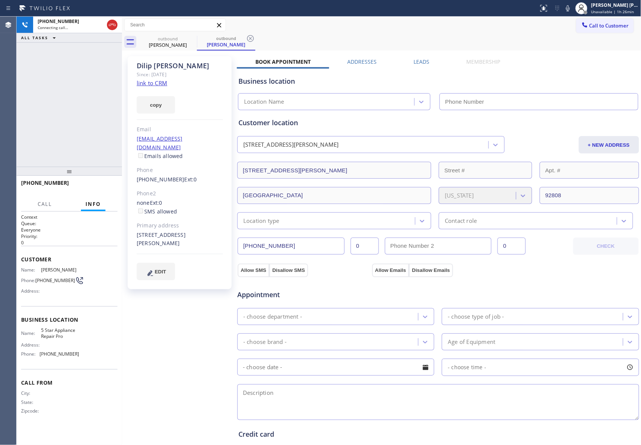
type input "[PHONE_NUMBER]"
drag, startPoint x: 416, startPoint y: 59, endPoint x: 439, endPoint y: 69, distance: 24.5
click at [416, 59] on label "Leads" at bounding box center [422, 61] width 16 height 7
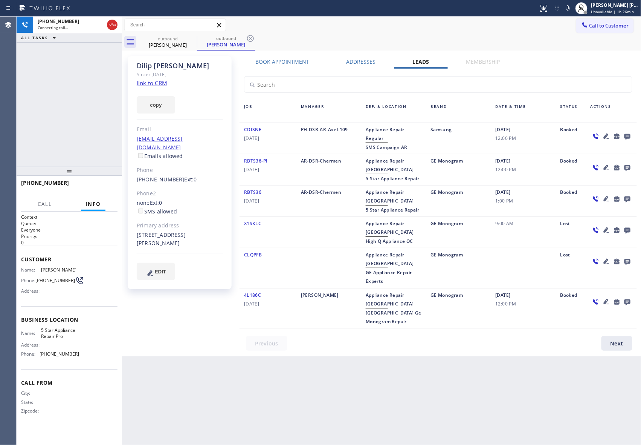
click at [627, 134] on icon at bounding box center [628, 137] width 6 height 6
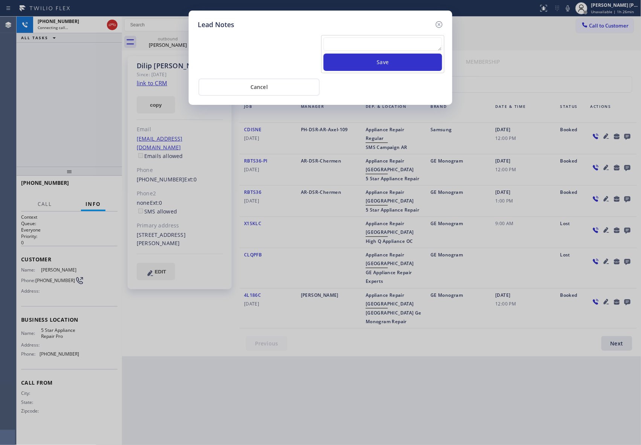
click at [359, 44] on textarea at bounding box center [383, 44] width 119 height 14
paste textarea "VM | please transfer if cx calls back"
type textarea "VM | please transfer if cx calls back"
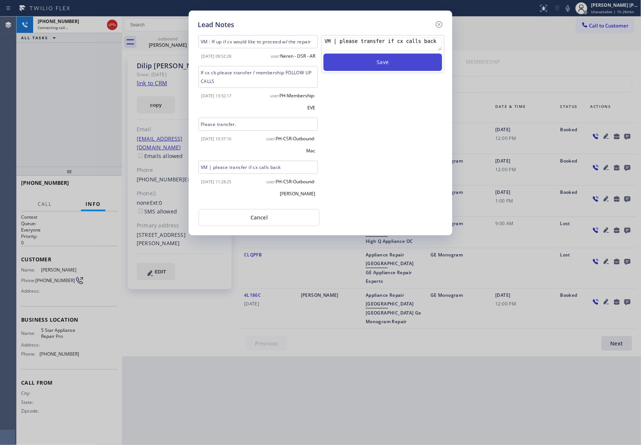
click at [389, 63] on button "Save" at bounding box center [383, 62] width 119 height 17
click at [441, 22] on icon at bounding box center [439, 24] width 9 height 9
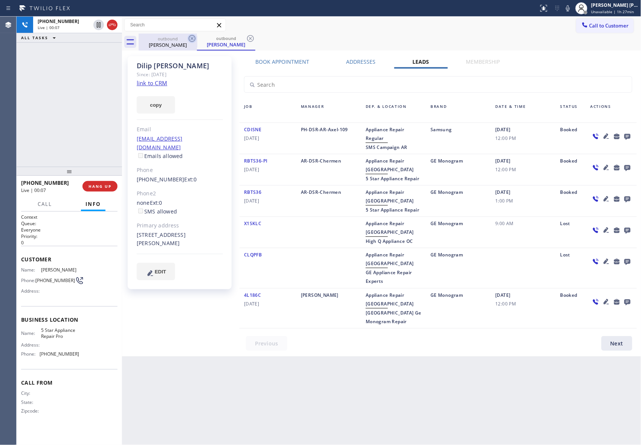
click at [194, 38] on icon at bounding box center [192, 38] width 9 height 9
click at [197, 38] on div "outbound [PERSON_NAME]" at bounding box center [226, 42] width 58 height 17
click at [194, 38] on icon at bounding box center [192, 38] width 9 height 9
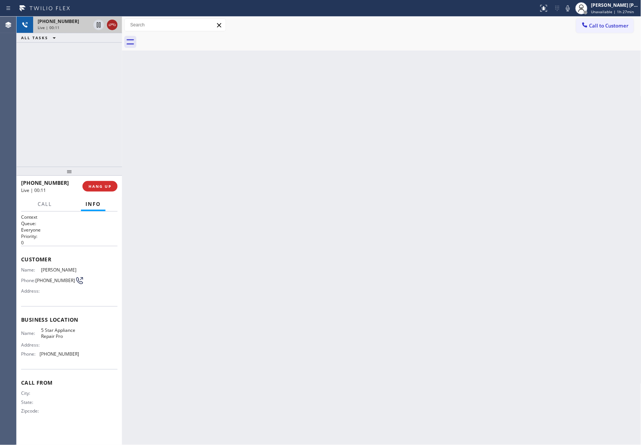
click at [112, 26] on icon at bounding box center [112, 24] width 9 height 9
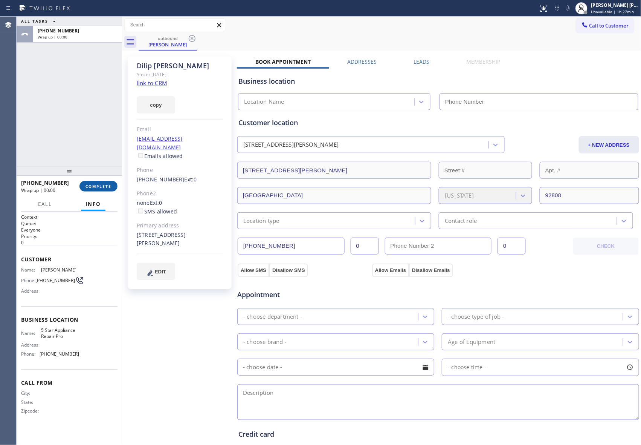
drag, startPoint x: 98, startPoint y: 187, endPoint x: 107, endPoint y: 189, distance: 9.0
click at [99, 187] on span "COMPLETE" at bounding box center [99, 186] width 26 height 5
type input "[PHONE_NUMBER]"
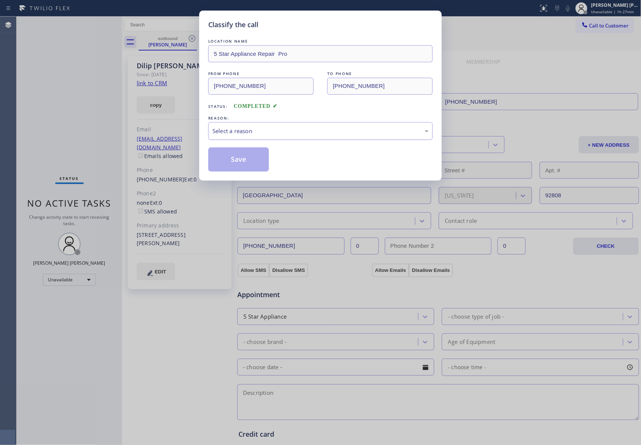
click at [263, 129] on div "Select a reason" at bounding box center [321, 131] width 216 height 9
click at [228, 160] on button "Save" at bounding box center [238, 159] width 61 height 24
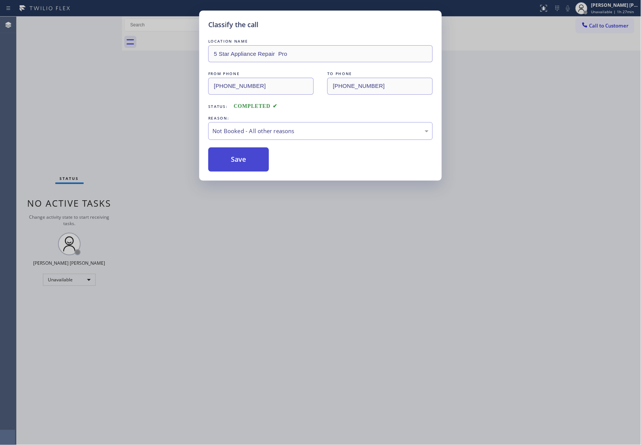
click at [227, 160] on button "Save" at bounding box center [238, 159] width 61 height 24
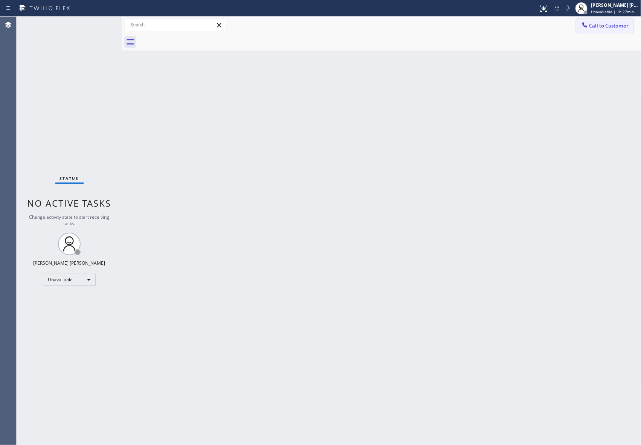
click at [605, 26] on span "Call to Customer" at bounding box center [610, 25] width 40 height 7
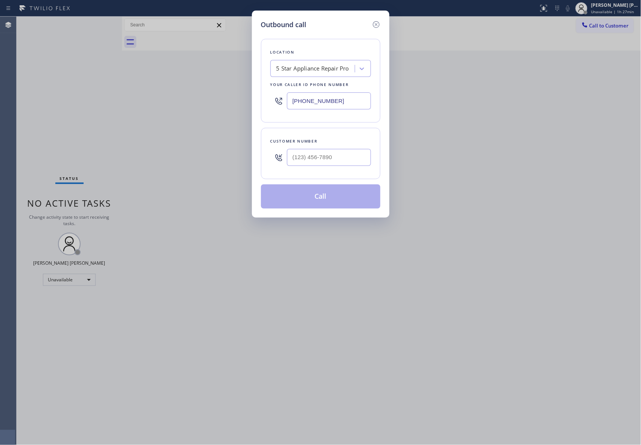
click at [327, 148] on div at bounding box center [329, 157] width 84 height 24
click at [340, 156] on input "(___) ___-____" at bounding box center [329, 157] width 84 height 17
paste input "305) 409-1094"
type input "[PHONE_NUMBER]"
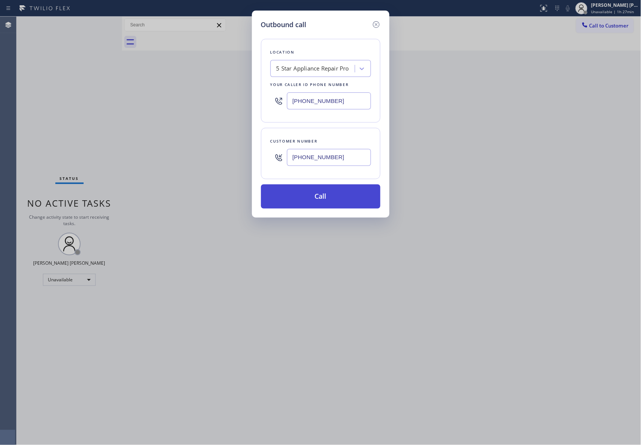
click at [337, 199] on button "Call" at bounding box center [320, 196] width 119 height 24
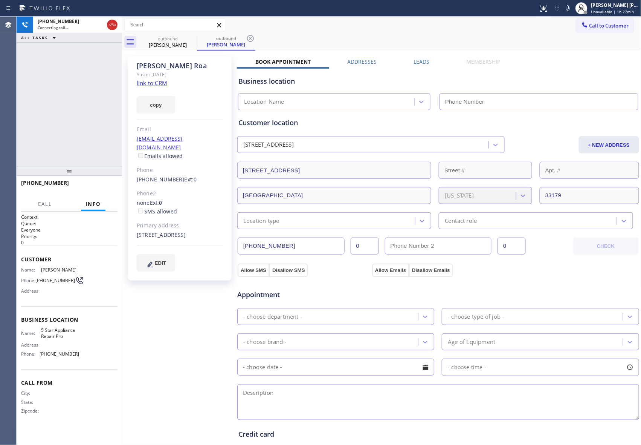
type input "[PHONE_NUMBER]"
click at [424, 61] on label "Leads" at bounding box center [422, 61] width 16 height 7
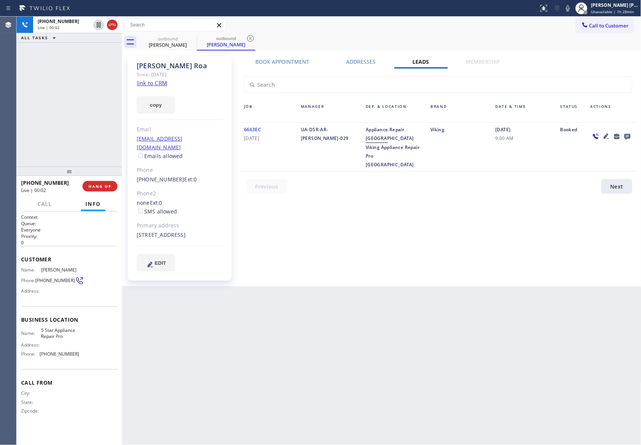
click at [626, 135] on icon at bounding box center [628, 137] width 6 height 6
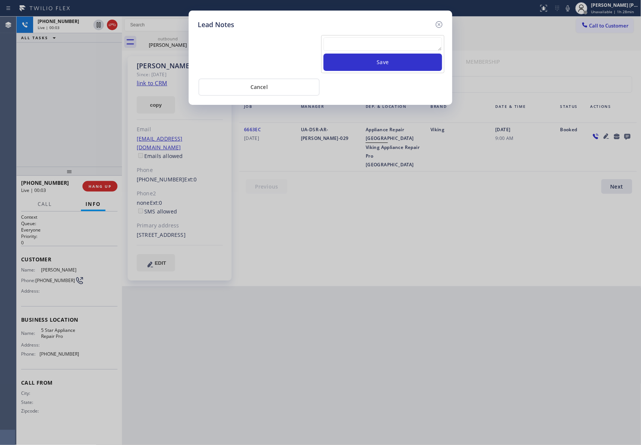
click at [374, 52] on div at bounding box center [383, 45] width 119 height 16
click at [374, 47] on textarea at bounding box center [383, 44] width 119 height 14
paste textarea "VM | please transfer if cx calls back"
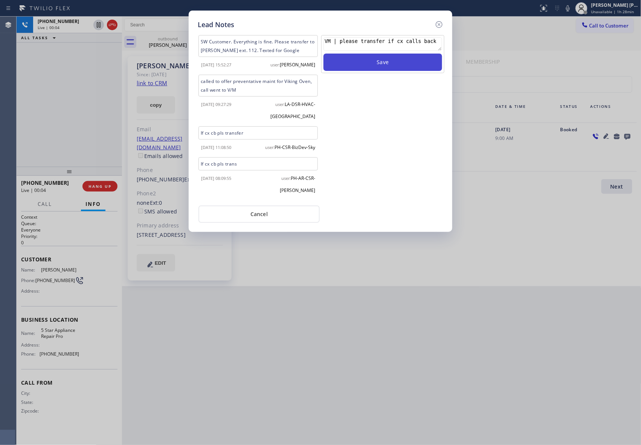
type textarea "VM | please transfer if cx calls back"
click at [383, 65] on button "Save" at bounding box center [383, 62] width 119 height 17
click at [439, 25] on icon at bounding box center [439, 24] width 7 height 7
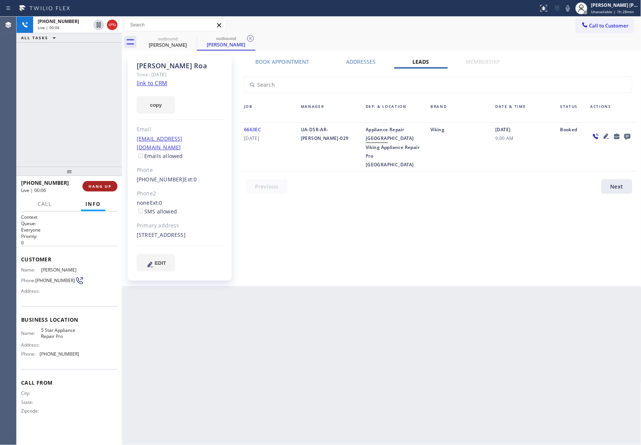
click at [102, 185] on span "HANG UP" at bounding box center [100, 186] width 23 height 5
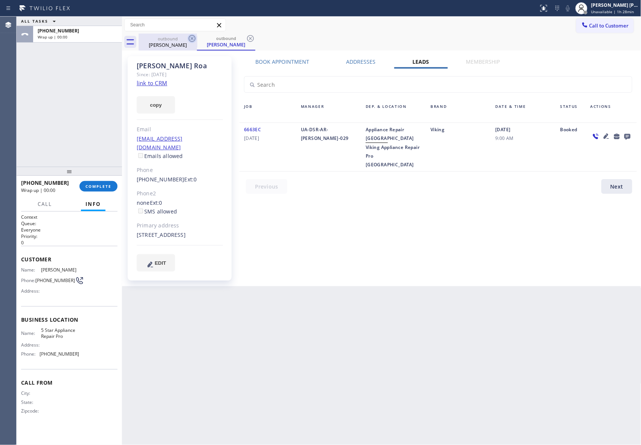
drag, startPoint x: 193, startPoint y: 41, endPoint x: 196, endPoint y: 38, distance: 4.3
click at [195, 40] on icon at bounding box center [192, 38] width 9 height 9
click at [196, 38] on icon at bounding box center [192, 38] width 9 height 9
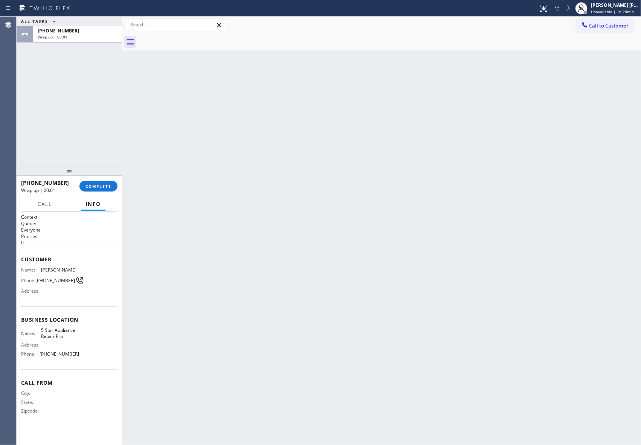
click at [196, 38] on div at bounding box center [390, 42] width 503 height 17
click at [104, 185] on span "COMPLETE" at bounding box center [99, 186] width 26 height 5
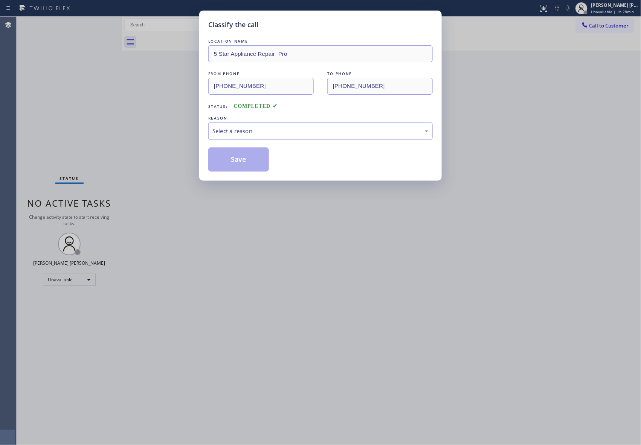
click at [243, 130] on div "Select a reason" at bounding box center [321, 131] width 216 height 9
click at [246, 157] on button "Save" at bounding box center [238, 159] width 61 height 24
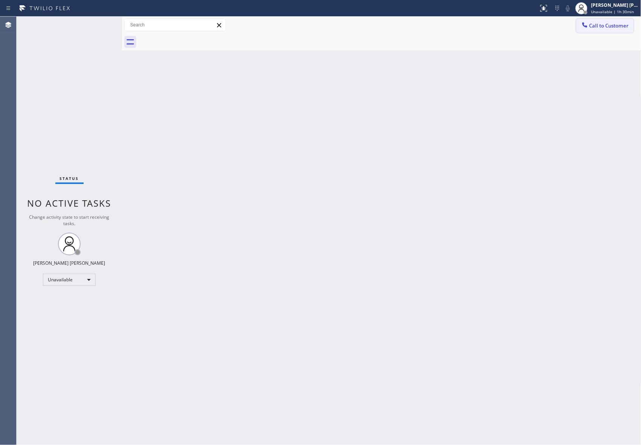
click at [614, 25] on span "Call to Customer" at bounding box center [610, 25] width 40 height 7
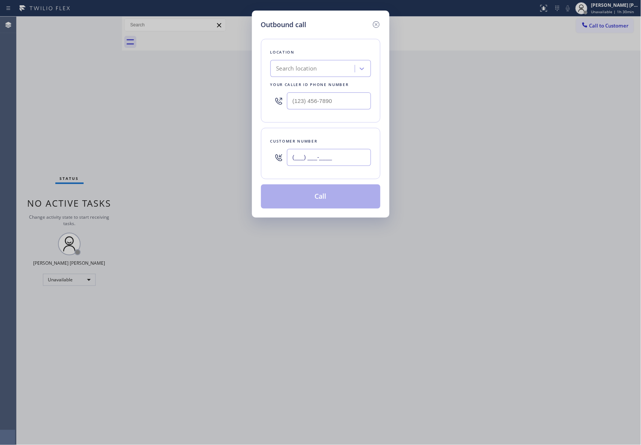
click at [338, 158] on input "(___) ___-____" at bounding box center [329, 157] width 84 height 17
paste input "949) 523-3220"
type input "(949) 523-3220"
drag, startPoint x: 346, startPoint y: 106, endPoint x: 231, endPoint y: 98, distance: 114.8
click at [240, 100] on div "Outbound call Location Search location Your caller id phone number (___) ___-__…" at bounding box center [320, 222] width 641 height 445
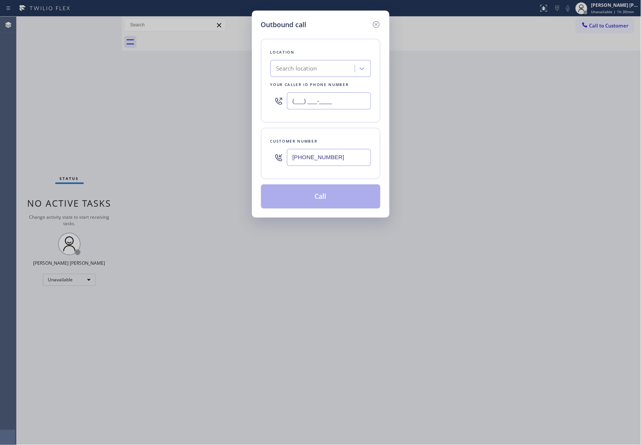
paste input "714) 681-5154"
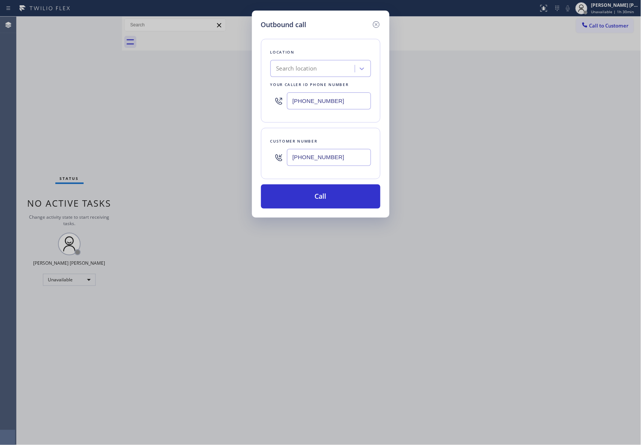
type input "(714) 681-5154"
drag, startPoint x: 318, startPoint y: 151, endPoint x: 256, endPoint y: 153, distance: 62.6
click at [259, 154] on div "Outbound call Location Search location Your caller id phone number (714) 681-51…" at bounding box center [321, 114] width 138 height 207
paste input "714) 681-5154"
type input "(714) 681-5154"
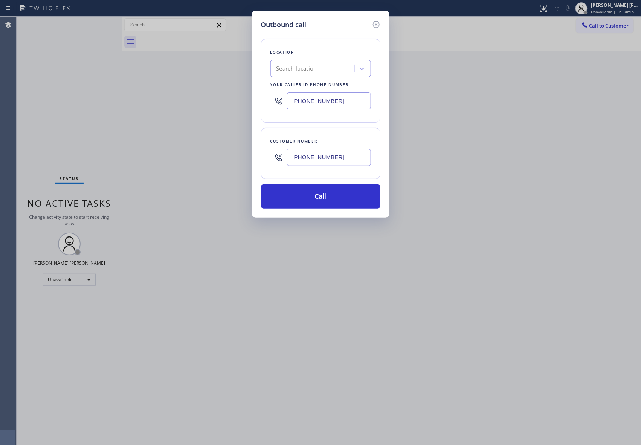
drag, startPoint x: 338, startPoint y: 98, endPoint x: 219, endPoint y: 97, distance: 118.4
click at [219, 97] on div "Outbound call Location Search location Your caller id phone number (714) 681-51…" at bounding box center [320, 222] width 641 height 445
paste input "949) 523-3220"
type input "(949) 523-3220"
click at [309, 196] on button "Call" at bounding box center [320, 196] width 119 height 24
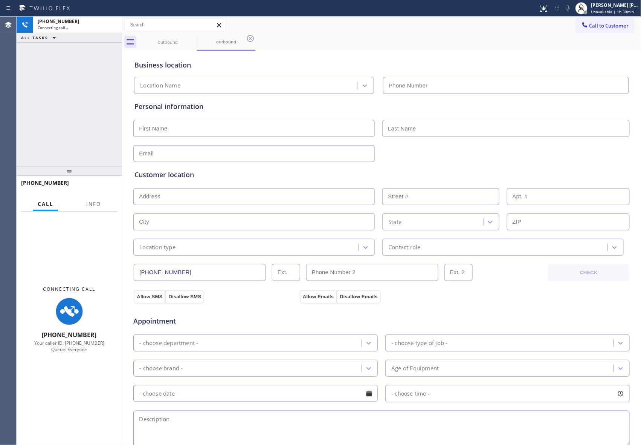
type input "(949) 523-3220"
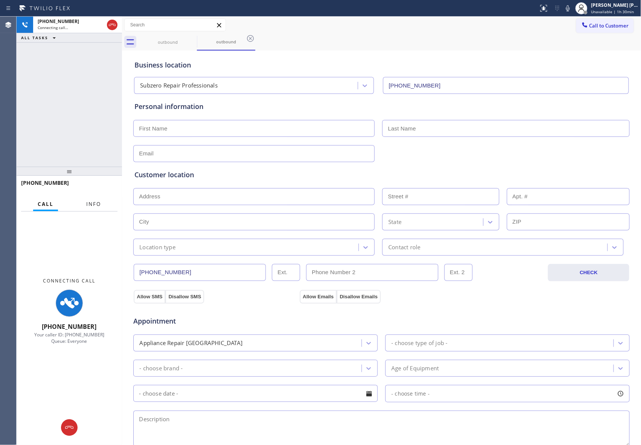
click at [94, 205] on span "Info" at bounding box center [93, 204] width 15 height 7
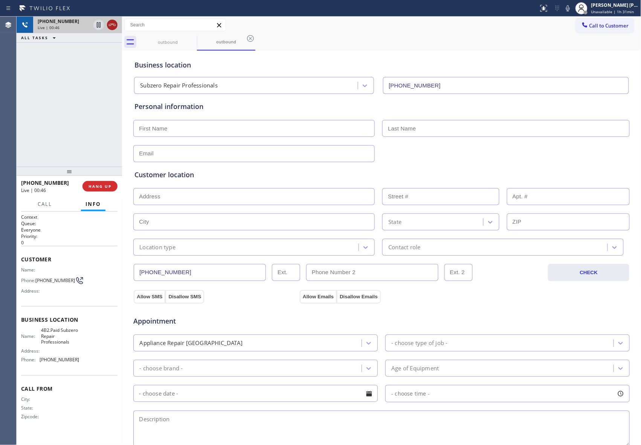
click at [115, 24] on icon at bounding box center [112, 24] width 9 height 9
type input "(949) 523-3220"
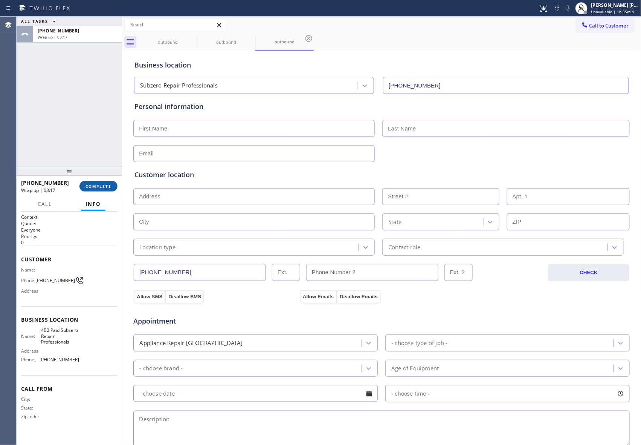
click at [94, 184] on span "COMPLETE" at bounding box center [99, 186] width 26 height 5
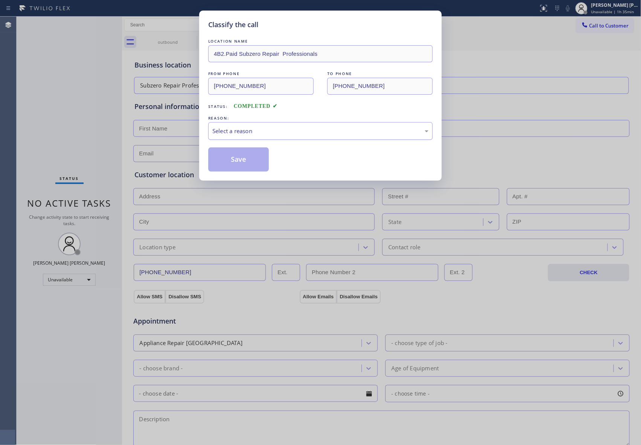
click at [273, 131] on div "Select a reason" at bounding box center [321, 131] width 216 height 9
click at [230, 160] on button "Save" at bounding box center [238, 159] width 61 height 24
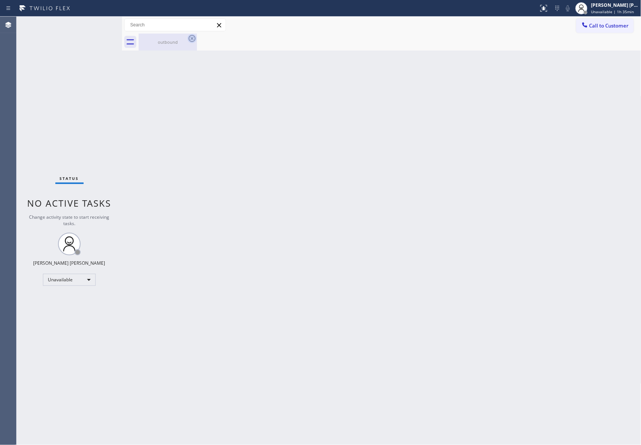
click at [193, 35] on icon at bounding box center [192, 38] width 7 height 7
drag, startPoint x: 154, startPoint y: 42, endPoint x: 178, endPoint y: 47, distance: 24.2
click at [155, 43] on div "outbound" at bounding box center [167, 42] width 57 height 6
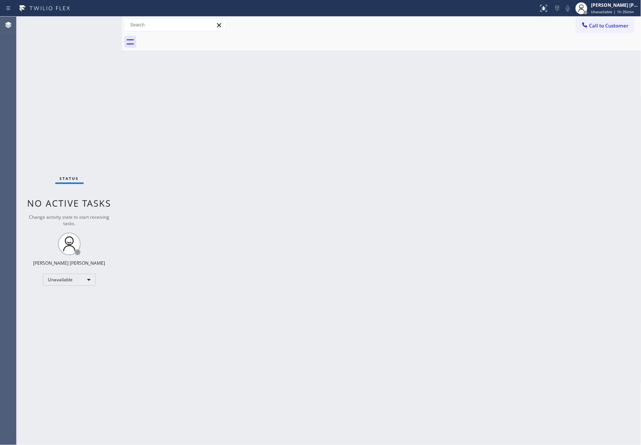
click at [181, 47] on div at bounding box center [390, 42] width 503 height 17
click at [606, 29] on button "Call to Customer" at bounding box center [606, 25] width 58 height 14
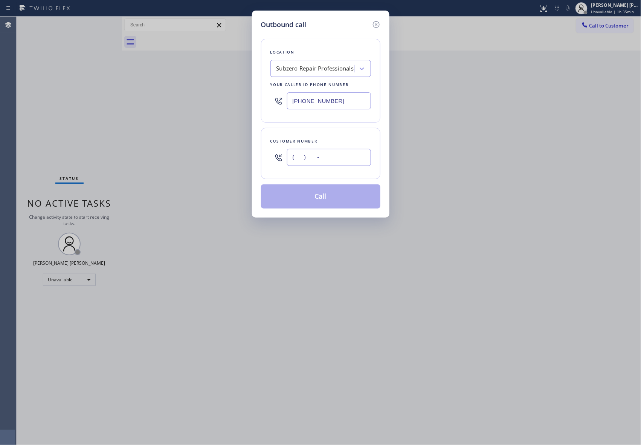
click at [354, 162] on input "(___) ___-____" at bounding box center [329, 157] width 84 height 17
paste input "310) 339-0853"
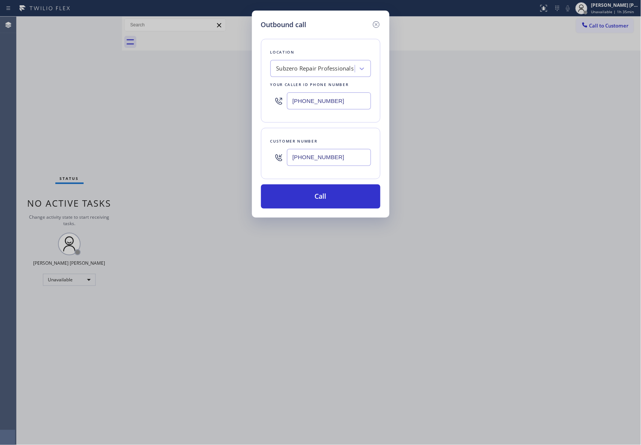
type input "(310) 339-0853"
click at [328, 71] on div "Subzero Repair Professionals" at bounding box center [316, 68] width 78 height 9
type input "5 star appliance repair"
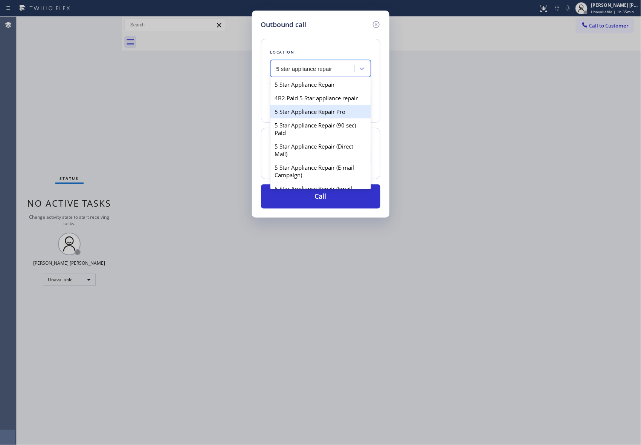
click at [333, 115] on div "5 Star Appliance Repair Pro" at bounding box center [321, 112] width 101 height 14
type input "[PHONE_NUMBER]"
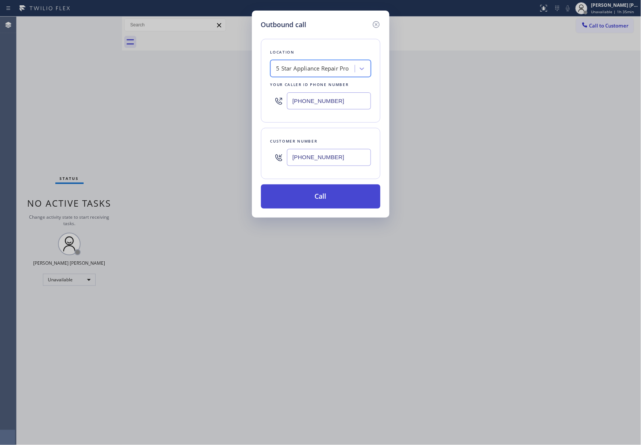
click at [341, 201] on button "Call" at bounding box center [320, 196] width 119 height 24
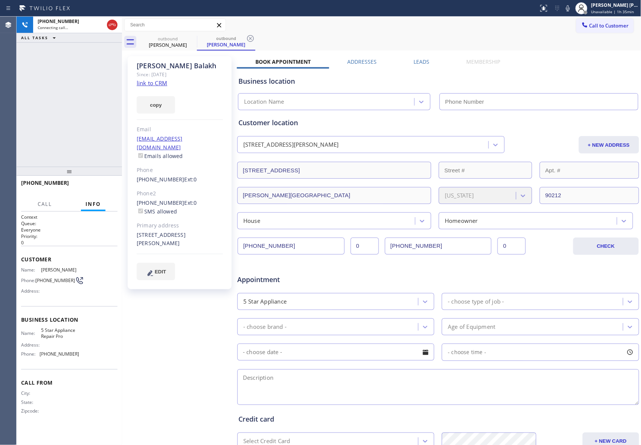
type input "[PHONE_NUMBER]"
drag, startPoint x: 109, startPoint y: 184, endPoint x: 249, endPoint y: 130, distance: 149.9
click at [109, 185] on span "HANG UP" at bounding box center [100, 186] width 23 height 5
click at [426, 59] on label "Leads" at bounding box center [422, 61] width 16 height 7
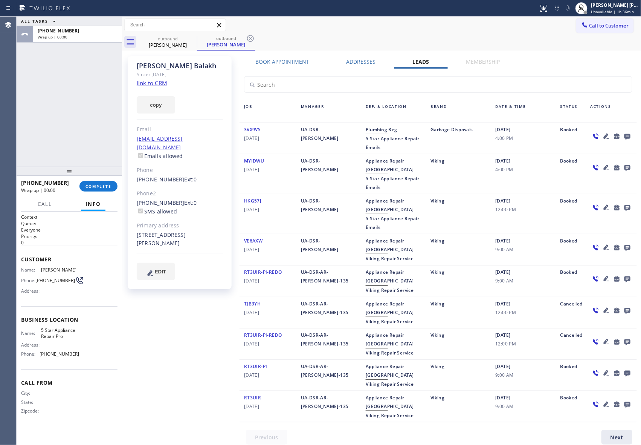
click at [625, 134] on icon at bounding box center [628, 137] width 6 height 6
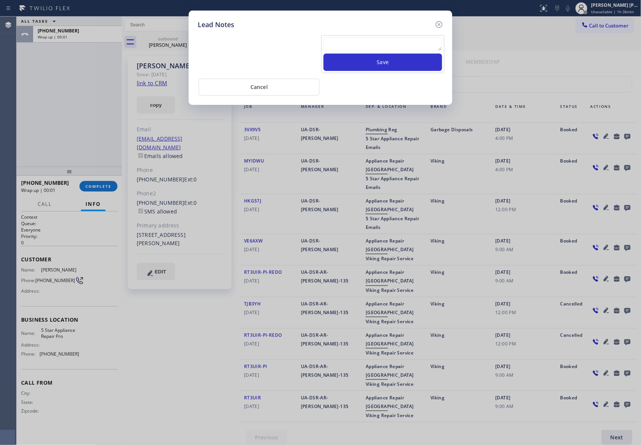
click at [357, 48] on textarea at bounding box center [383, 44] width 119 height 14
paste textarea "please transfer if cx calls back"
type textarea "please transfer if cx calls back"
click at [388, 63] on button "Save" at bounding box center [383, 62] width 119 height 17
click at [442, 23] on icon at bounding box center [439, 24] width 9 height 9
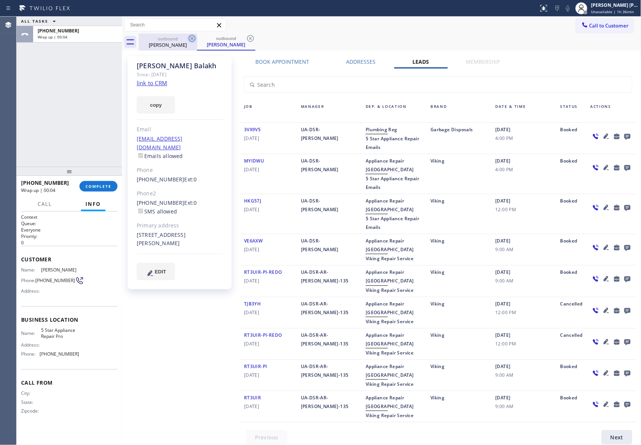
drag, startPoint x: 182, startPoint y: 41, endPoint x: 194, endPoint y: 38, distance: 11.9
click at [186, 41] on div "Shamoun Balakh" at bounding box center [167, 44] width 57 height 7
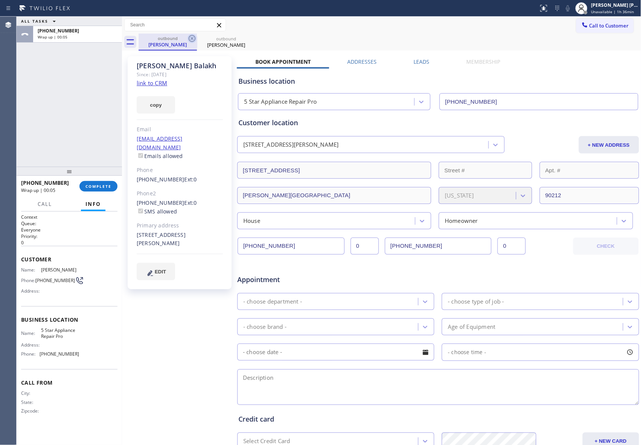
click at [194, 38] on icon at bounding box center [192, 38] width 9 height 9
click at [0, 0] on icon at bounding box center [0, 0] width 0 height 0
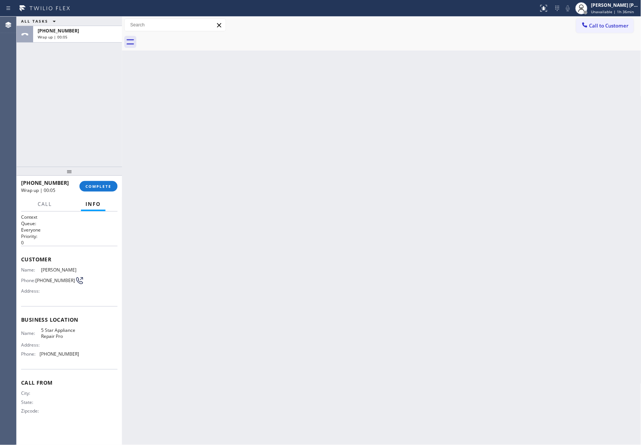
click at [194, 38] on div at bounding box center [390, 42] width 503 height 17
drag, startPoint x: 194, startPoint y: 38, endPoint x: 77, endPoint y: 147, distance: 159.7
click at [194, 37] on div at bounding box center [390, 42] width 503 height 17
click at [104, 184] on span "COMPLETE" at bounding box center [99, 186] width 26 height 5
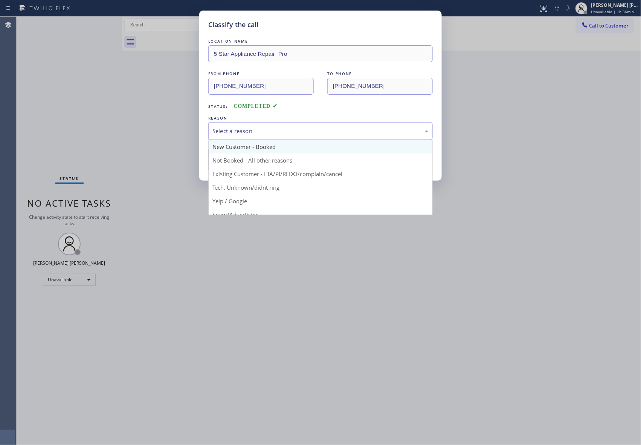
drag, startPoint x: 283, startPoint y: 133, endPoint x: 251, endPoint y: 147, distance: 34.6
click at [283, 133] on div "Select a reason" at bounding box center [321, 131] width 216 height 9
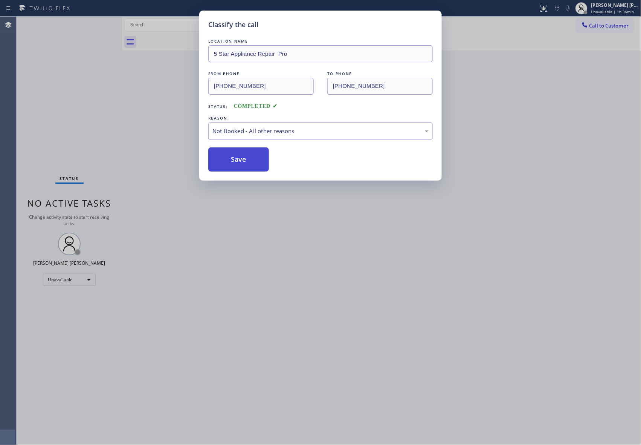
click at [238, 156] on button "Save" at bounding box center [238, 159] width 61 height 24
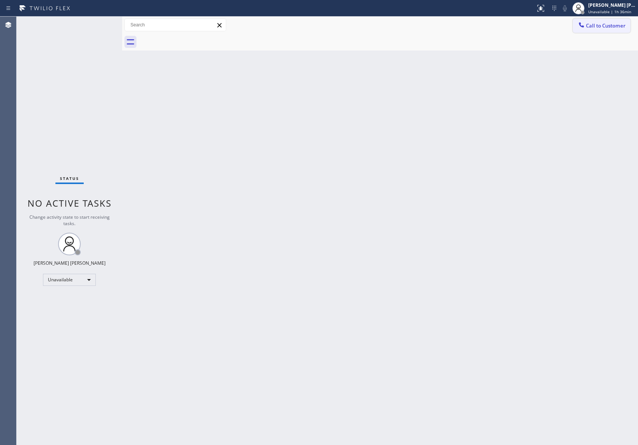
click at [619, 25] on span "Call to Customer" at bounding box center [606, 25] width 40 height 7
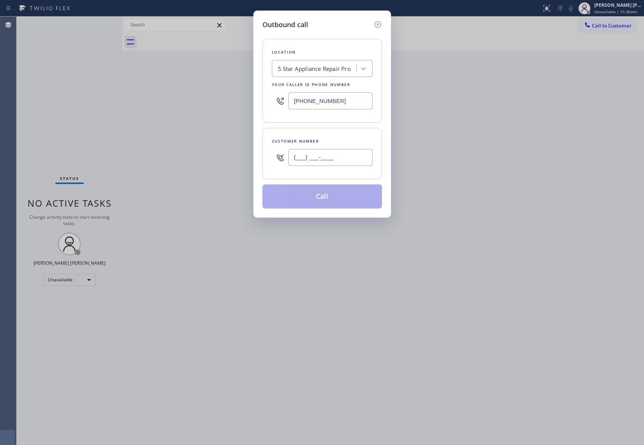
click at [338, 162] on input "(___) ___-____" at bounding box center [330, 157] width 84 height 17
paste input "818) 400-2815"
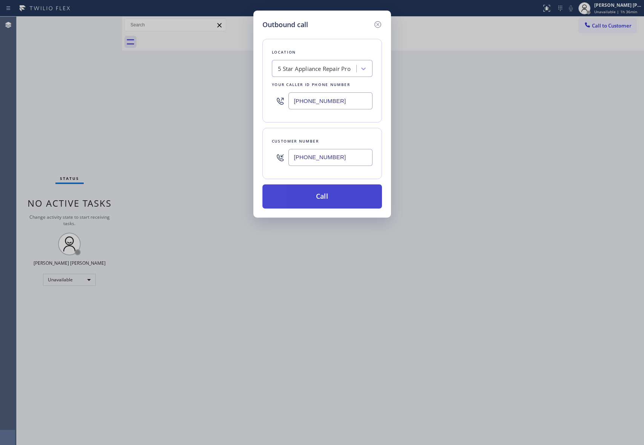
type input "(818) 400-2815"
click at [347, 201] on button "Call" at bounding box center [321, 196] width 119 height 24
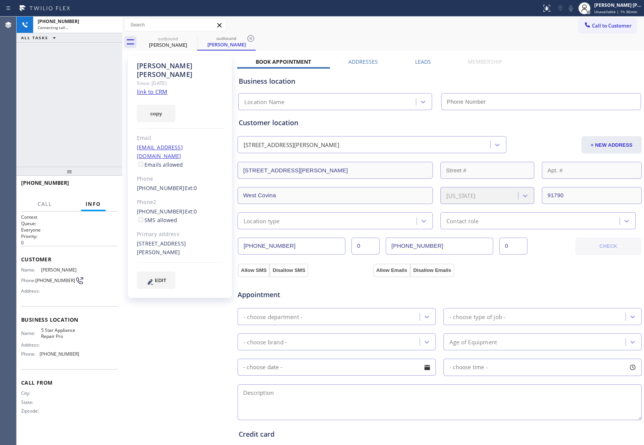
type input "[PHONE_NUMBER]"
click at [155, 88] on link "link to CRM" at bounding box center [152, 92] width 31 height 8
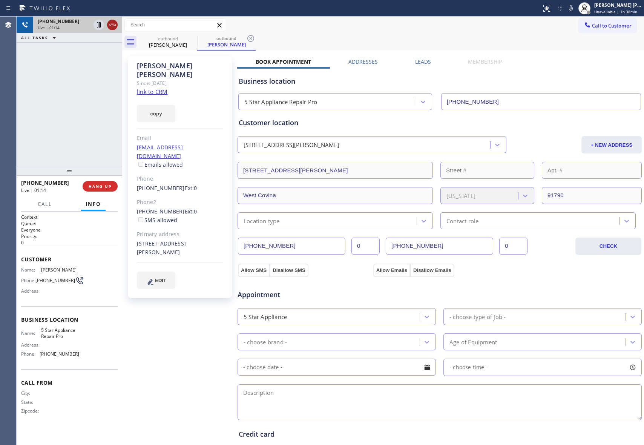
click at [115, 22] on icon at bounding box center [112, 24] width 9 height 9
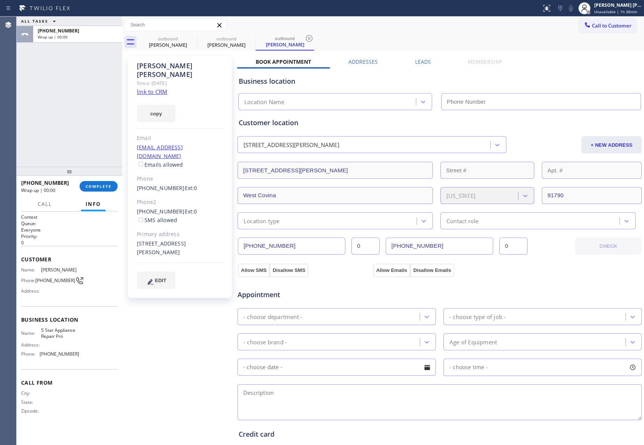
type input "[PHONE_NUMBER]"
click at [418, 62] on label "Leads" at bounding box center [423, 61] width 16 height 7
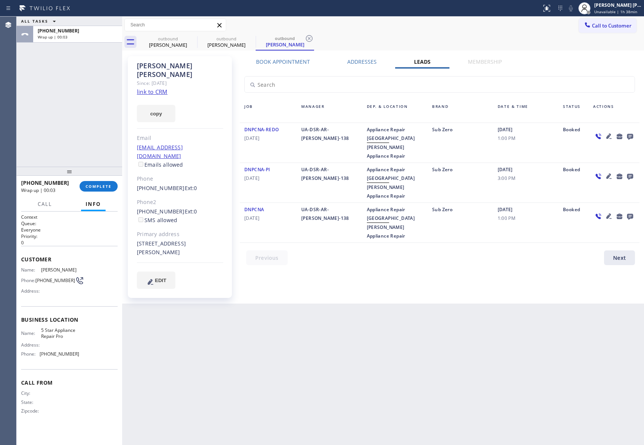
click at [628, 136] on icon at bounding box center [630, 137] width 6 height 6
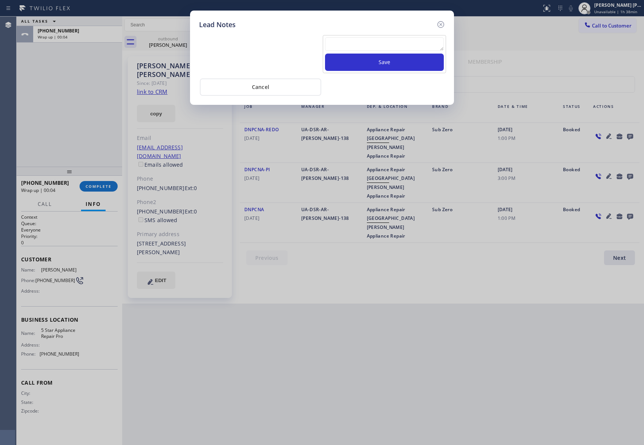
click at [391, 38] on textarea at bounding box center [384, 44] width 119 height 14
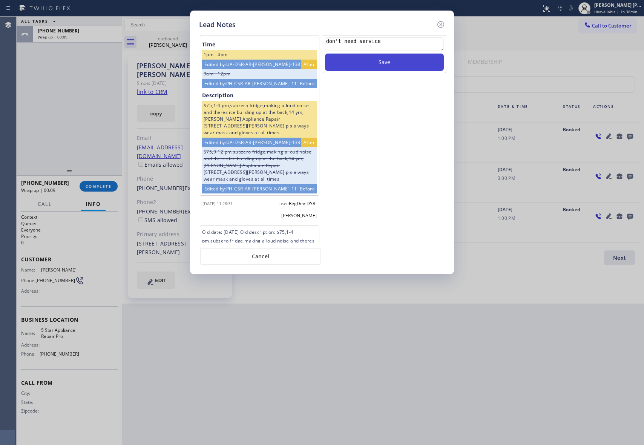
type textarea "don't need service"
click at [373, 59] on button "Save" at bounding box center [384, 62] width 119 height 17
click at [441, 23] on icon at bounding box center [440, 24] width 7 height 7
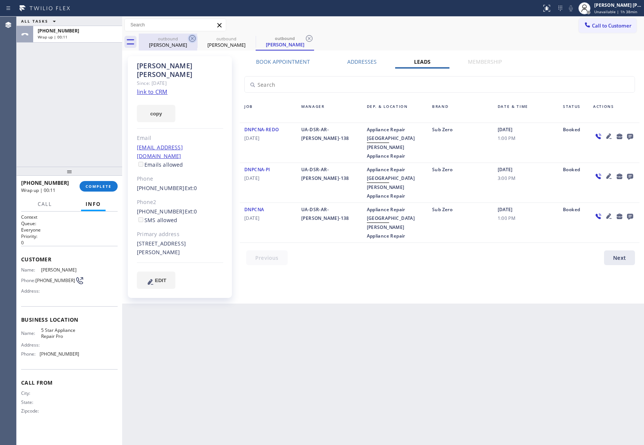
drag, startPoint x: 181, startPoint y: 45, endPoint x: 191, endPoint y: 39, distance: 12.2
click at [184, 43] on div "Linda Welde" at bounding box center [167, 44] width 57 height 7
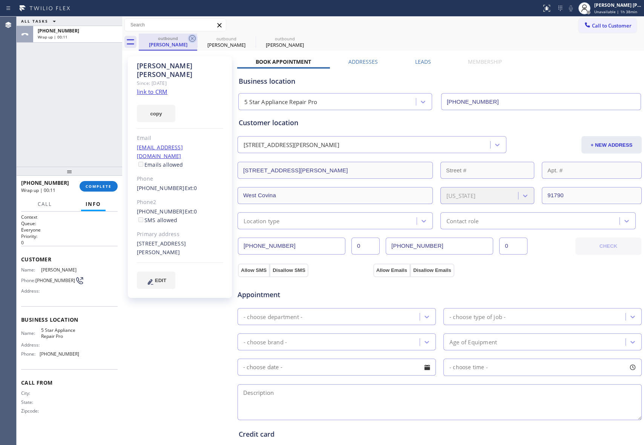
click at [191, 39] on icon at bounding box center [192, 38] width 7 height 7
click at [0, 0] on icon at bounding box center [0, 0] width 0 height 0
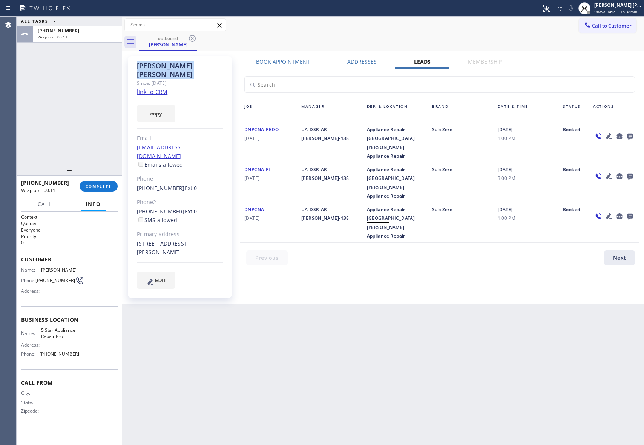
click at [191, 39] on icon at bounding box center [192, 38] width 7 height 7
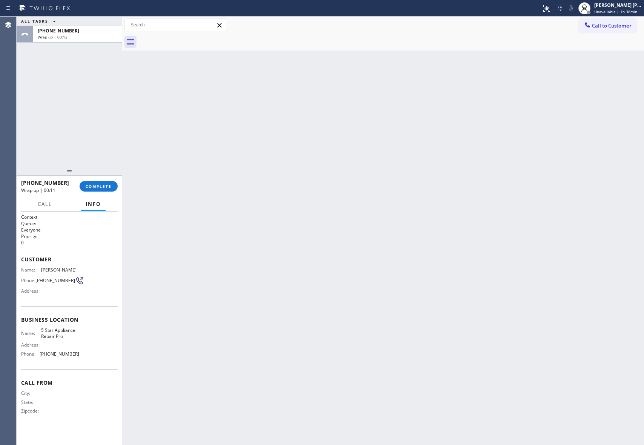
click at [191, 39] on div at bounding box center [391, 42] width 505 height 17
click at [109, 186] on span "COMPLETE" at bounding box center [99, 186] width 26 height 5
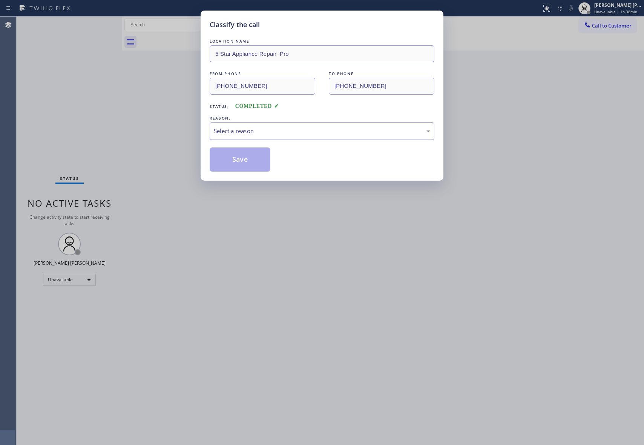
click at [267, 129] on div "Select a reason" at bounding box center [322, 131] width 216 height 9
click at [239, 162] on button "Save" at bounding box center [240, 159] width 61 height 24
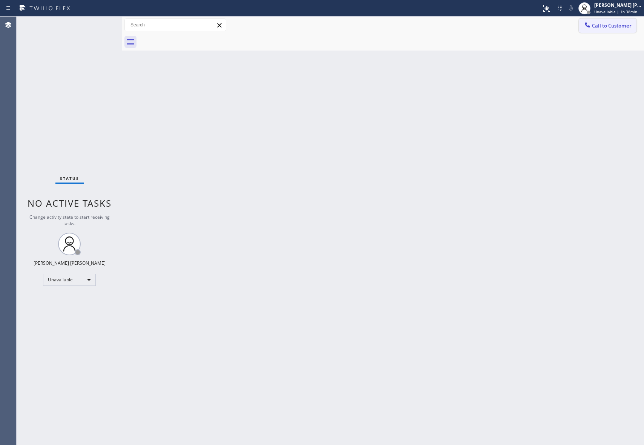
click at [616, 29] on button "Call to Customer" at bounding box center [608, 25] width 58 height 14
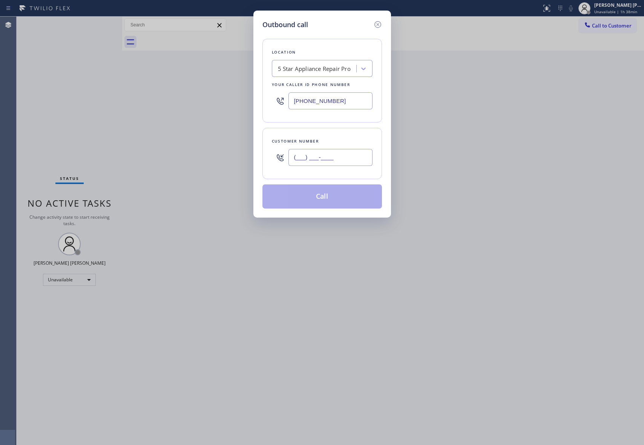
click at [323, 158] on input "(___) ___-____" at bounding box center [330, 157] width 84 height 17
paste input "626) 250-9522"
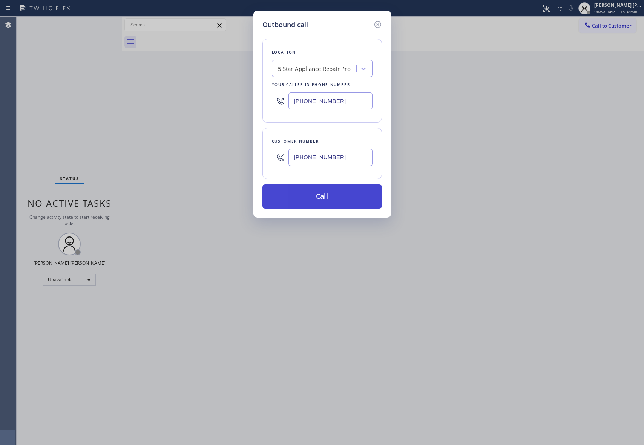
type input "(626) 250-9522"
click at [331, 196] on button "Call" at bounding box center [321, 196] width 119 height 24
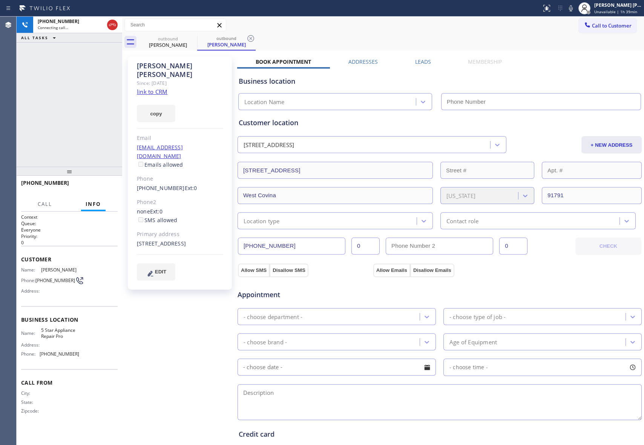
type input "[PHONE_NUMBER]"
drag, startPoint x: 112, startPoint y: 23, endPoint x: 173, endPoint y: 40, distance: 63.6
click at [112, 23] on icon at bounding box center [112, 24] width 9 height 9
click at [190, 41] on icon at bounding box center [192, 38] width 7 height 7
click at [247, 41] on icon at bounding box center [250, 38] width 7 height 7
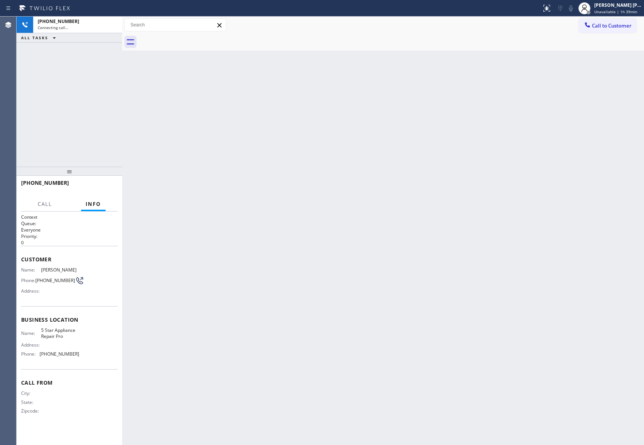
click at [190, 41] on div at bounding box center [391, 42] width 505 height 17
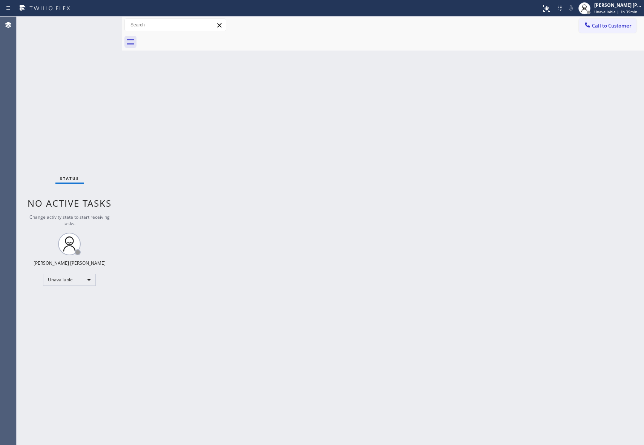
click at [190, 41] on div at bounding box center [391, 42] width 505 height 17
click at [629, 23] on span "Call to Customer" at bounding box center [612, 25] width 40 height 7
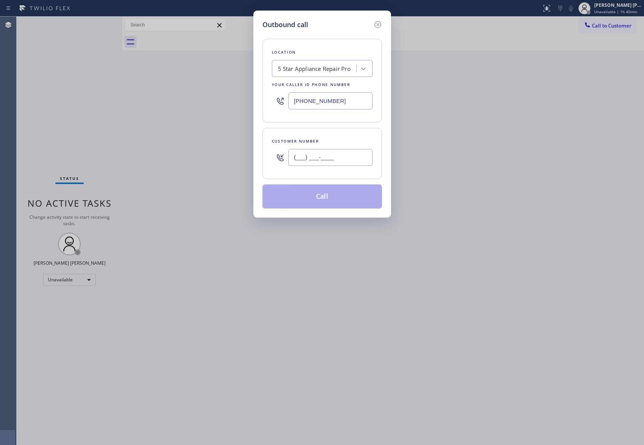
click at [332, 154] on input "(___) ___-____" at bounding box center [330, 157] width 84 height 17
paste input "858) 547-0766"
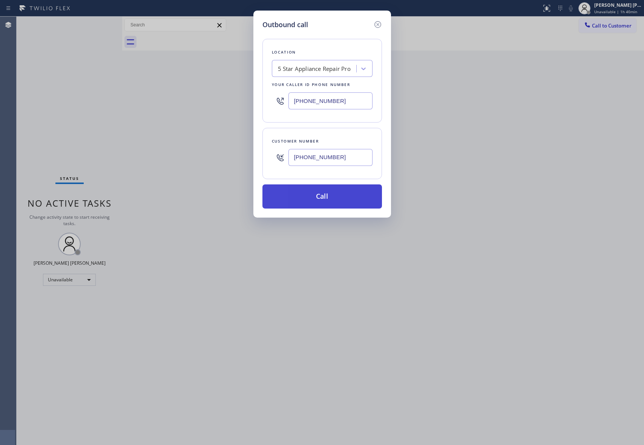
type input "(858) 547-0766"
click at [326, 199] on button "Call" at bounding box center [321, 196] width 119 height 24
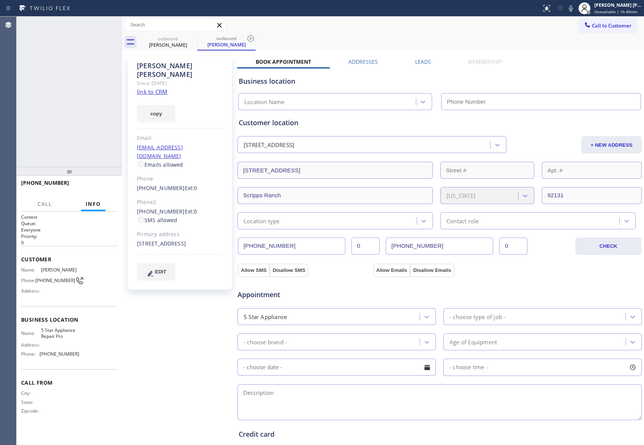
type input "[PHONE_NUMBER]"
click at [415, 59] on label "Leads" at bounding box center [423, 61] width 16 height 7
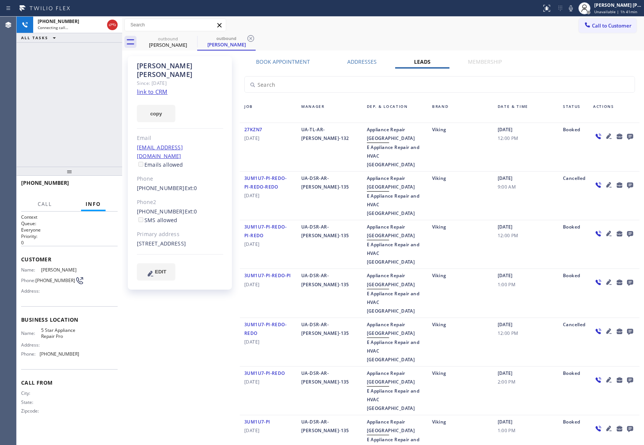
click at [625, 135] on icon at bounding box center [629, 136] width 9 height 9
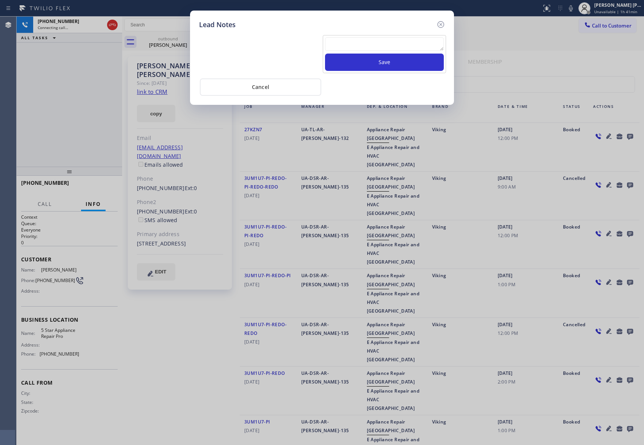
drag, startPoint x: 386, startPoint y: 39, endPoint x: 383, endPoint y: 44, distance: 5.4
click at [385, 41] on textarea at bounding box center [384, 44] width 119 height 14
paste textarea "VM | please transfer if cx calls back"
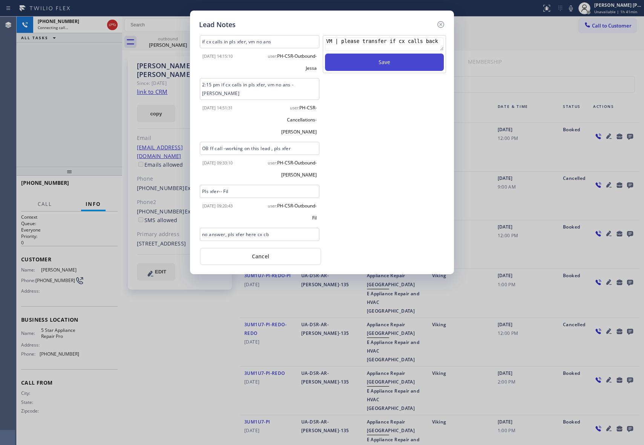
type textarea "VM | please transfer if cx calls back"
click at [388, 61] on button "Save" at bounding box center [384, 62] width 119 height 17
click at [442, 24] on icon at bounding box center [440, 24] width 9 height 9
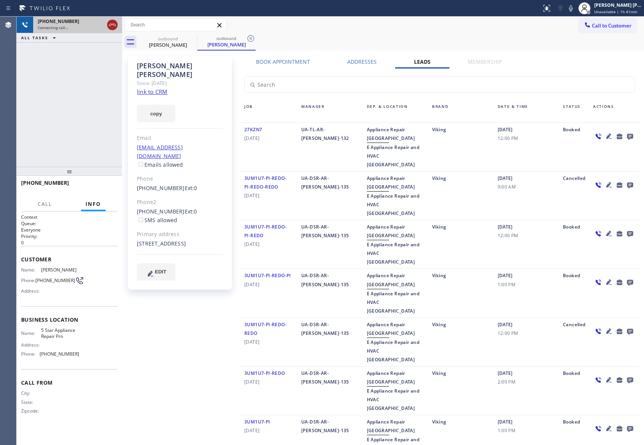
click at [112, 23] on icon at bounding box center [112, 24] width 9 height 9
click at [198, 38] on div "outbound" at bounding box center [226, 38] width 57 height 6
click at [197, 38] on div at bounding box center [197, 41] width 0 height 11
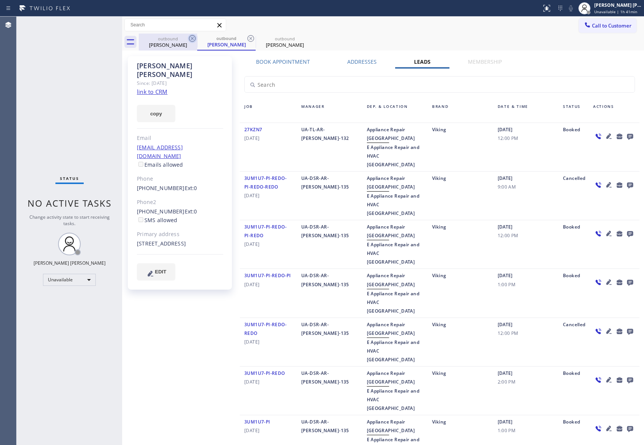
click at [192, 40] on icon at bounding box center [192, 38] width 9 height 9
click at [197, 40] on div "outbound Julie Bierle" at bounding box center [226, 42] width 58 height 17
click at [246, 40] on icon at bounding box center [250, 38] width 9 height 9
click at [0, 0] on icon at bounding box center [0, 0] width 0 height 0
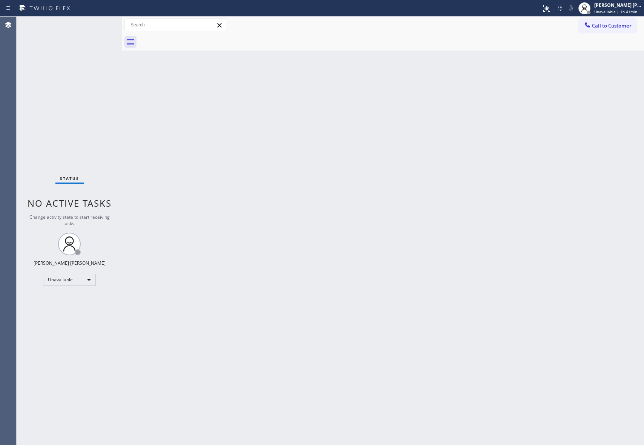
click at [191, 41] on div at bounding box center [391, 42] width 505 height 17
drag, startPoint x: 191, startPoint y: 41, endPoint x: 166, endPoint y: 0, distance: 47.6
click at [191, 41] on div at bounding box center [391, 42] width 505 height 17
click at [620, 28] on span "Call to Customer" at bounding box center [612, 25] width 40 height 7
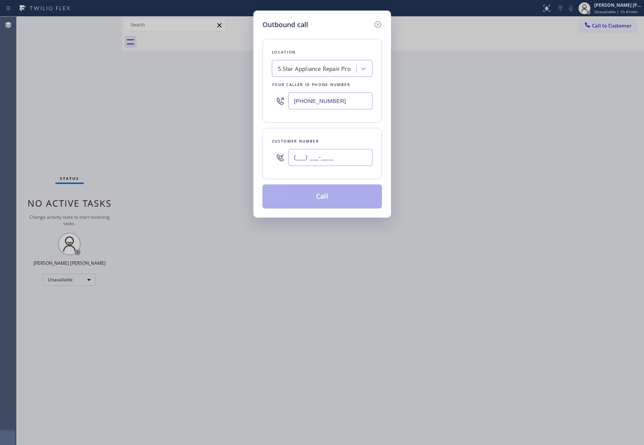
click at [332, 157] on input "(___) ___-____" at bounding box center [330, 157] width 84 height 17
paste input "818) 322-6738"
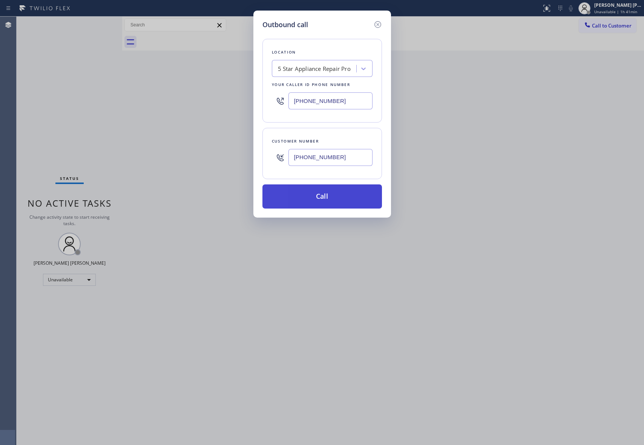
type input "(818) 322-6738"
click at [332, 192] on button "Call" at bounding box center [321, 196] width 119 height 24
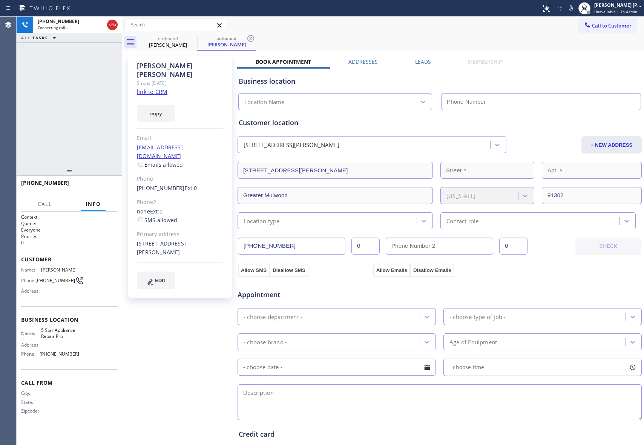
type input "[PHONE_NUMBER]"
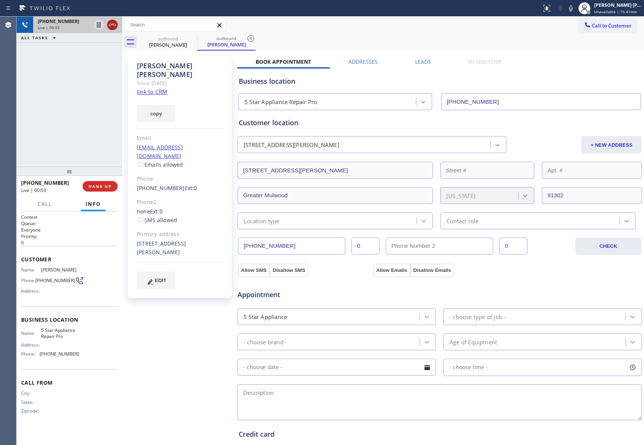
click at [109, 25] on icon at bounding box center [112, 24] width 9 height 9
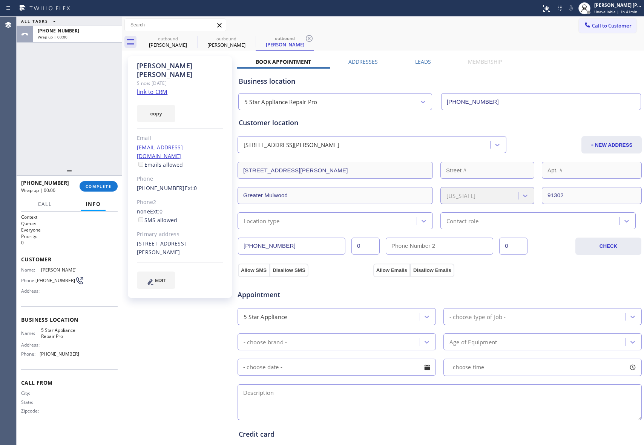
type input "[PHONE_NUMBER]"
click at [421, 63] on label "Leads" at bounding box center [423, 61] width 16 height 7
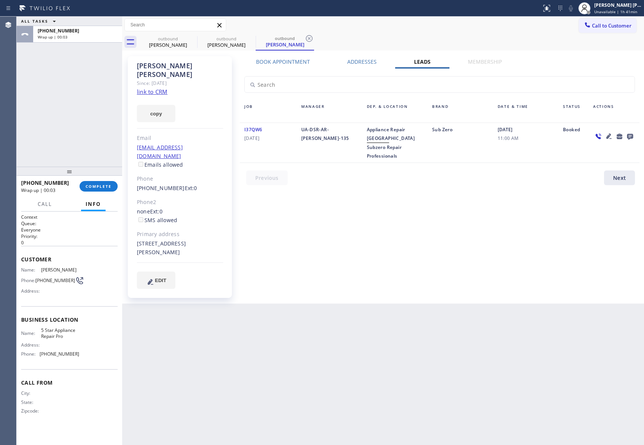
click at [634, 133] on icon at bounding box center [629, 136] width 9 height 9
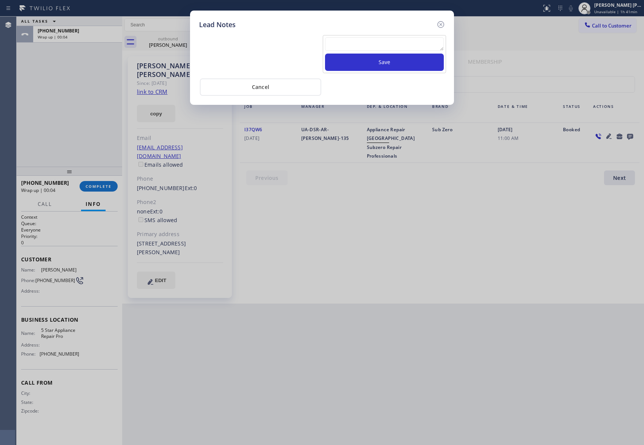
click at [389, 46] on textarea at bounding box center [384, 44] width 119 height 14
paste textarea "VM | please transfer if cx calls back"
type textarea "VM | please transfer if cx calls back"
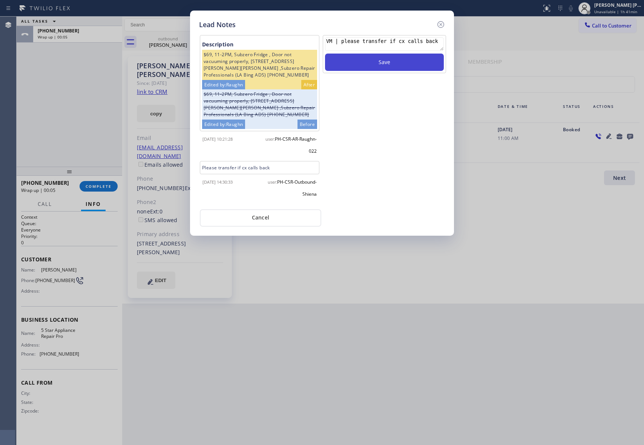
click at [385, 63] on button "Save" at bounding box center [384, 62] width 119 height 17
click at [443, 24] on icon at bounding box center [440, 24] width 9 height 9
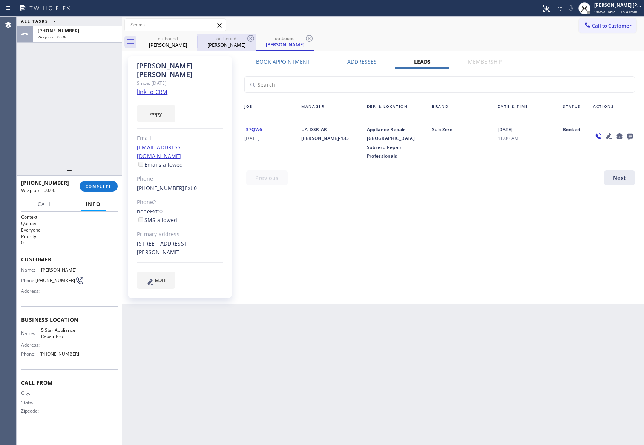
click at [201, 38] on div "outbound" at bounding box center [226, 39] width 57 height 6
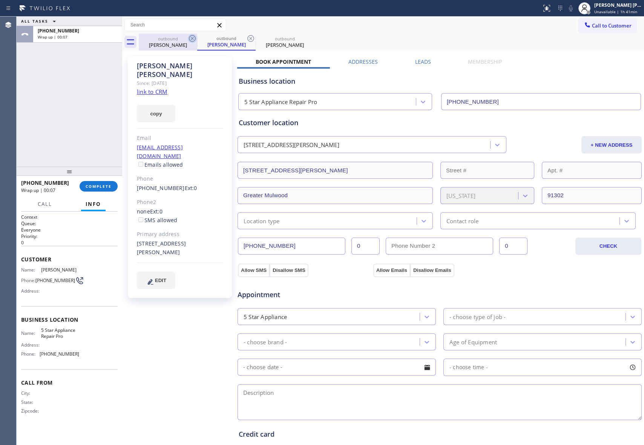
click at [188, 36] on icon at bounding box center [192, 38] width 9 height 9
click at [196, 38] on icon at bounding box center [192, 38] width 9 height 9
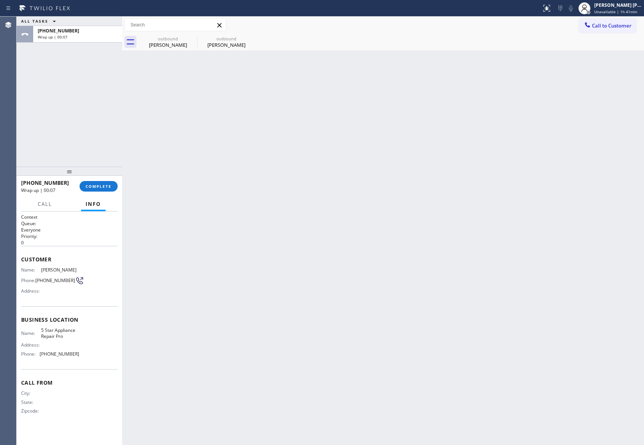
click at [196, 38] on div "outbound Stella Ohanian" at bounding box center [168, 42] width 58 height 17
click at [0, 0] on icon at bounding box center [0, 0] width 0 height 0
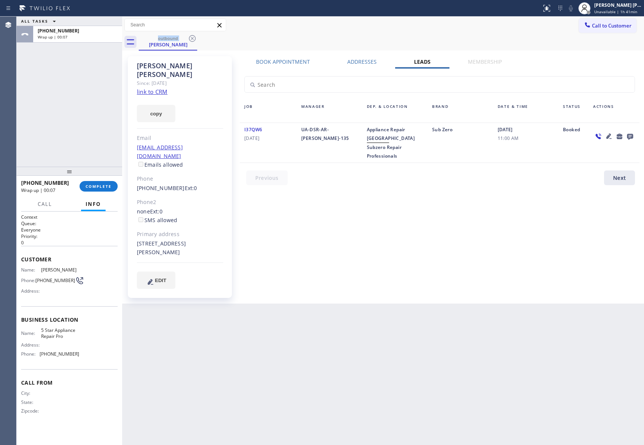
click at [196, 38] on icon at bounding box center [192, 38] width 9 height 9
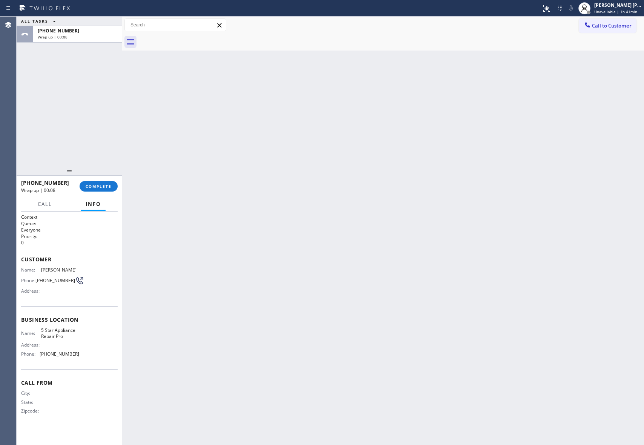
click at [196, 38] on div at bounding box center [391, 42] width 505 height 17
click at [106, 184] on span "COMPLETE" at bounding box center [99, 186] width 26 height 5
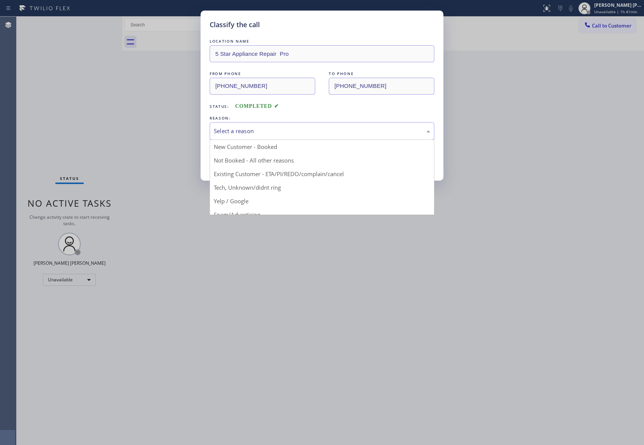
click at [279, 124] on div "Select a reason" at bounding box center [322, 131] width 225 height 18
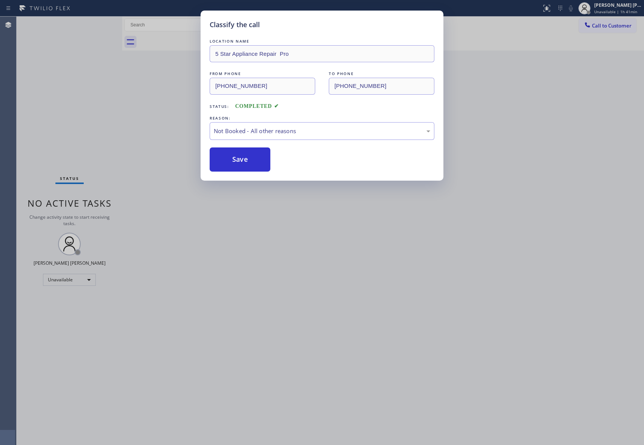
click at [231, 161] on button "Save" at bounding box center [240, 159] width 61 height 24
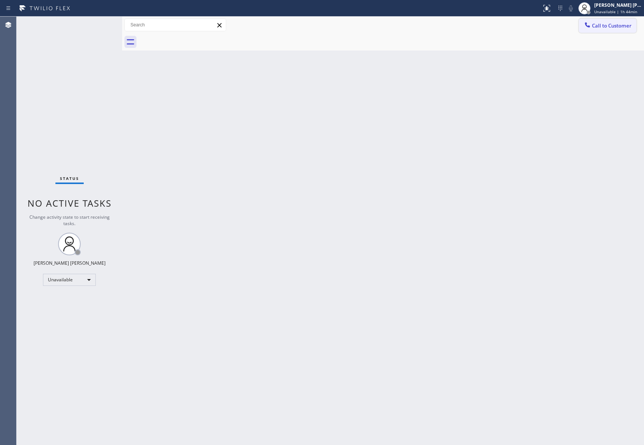
click at [612, 23] on span "Call to Customer" at bounding box center [612, 25] width 40 height 7
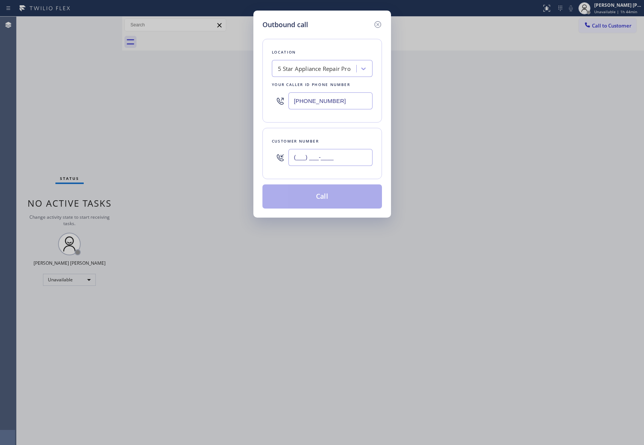
click at [335, 157] on input "(___) ___-____" at bounding box center [330, 157] width 84 height 17
paste input "949) 910-3036"
type input "(949) 910-3036"
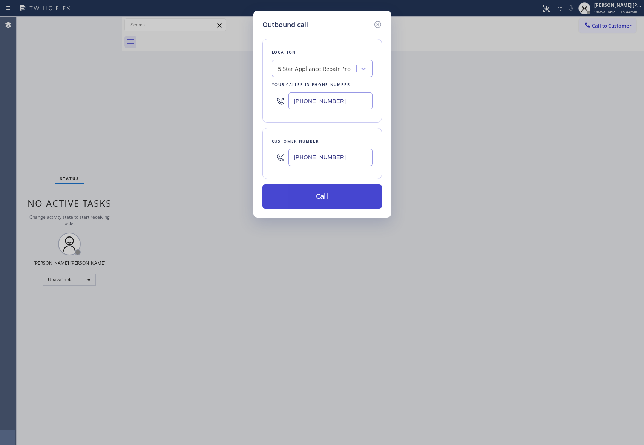
click at [331, 202] on button "Call" at bounding box center [321, 196] width 119 height 24
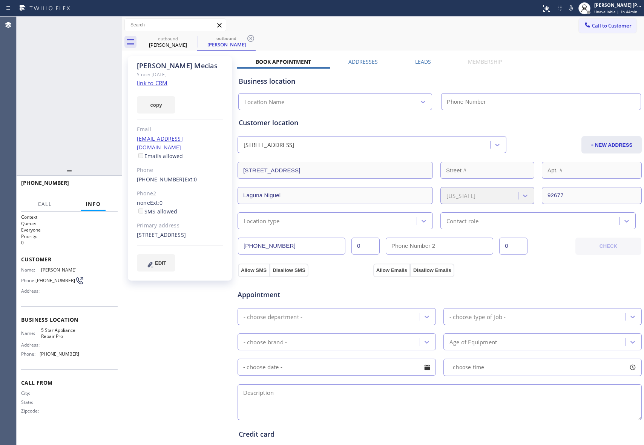
type input "[PHONE_NUMBER]"
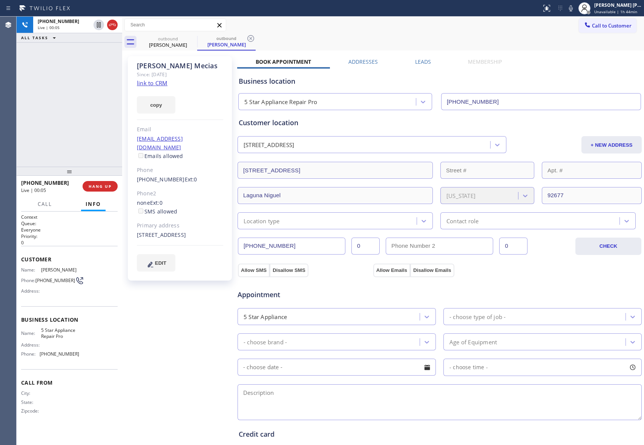
click at [154, 82] on link "link to CRM" at bounding box center [152, 83] width 31 height 8
click at [113, 24] on icon at bounding box center [112, 24] width 9 height 9
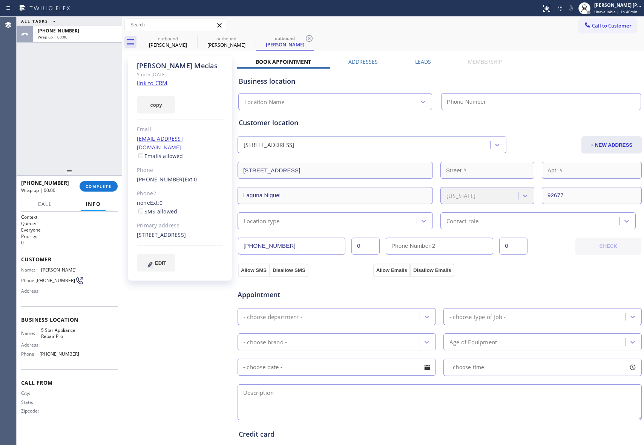
click at [421, 61] on label "Leads" at bounding box center [423, 61] width 16 height 7
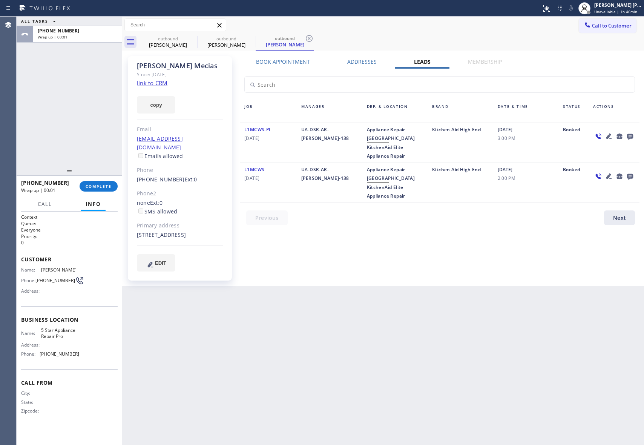
click at [629, 137] on icon at bounding box center [630, 137] width 6 height 6
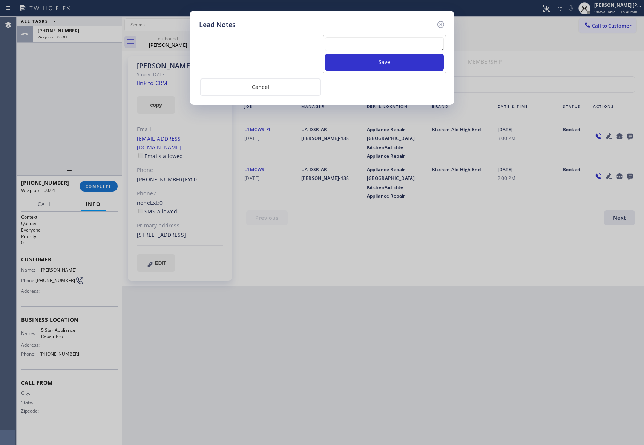
click at [358, 46] on textarea at bounding box center [384, 44] width 119 height 14
paste textarea "(949) 910-3036"
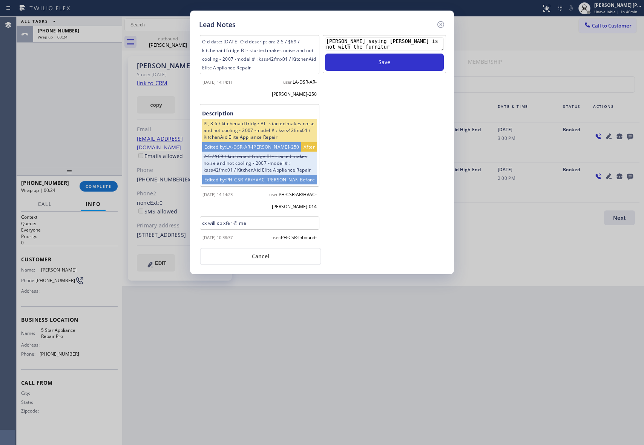
scroll to position [17, 0]
type textarea "(949) 910-3036 - seems to be a company number and the one who answer is Lisa sa…"
click at [382, 66] on button "Save" at bounding box center [384, 62] width 119 height 17
click at [441, 24] on icon at bounding box center [440, 24] width 7 height 7
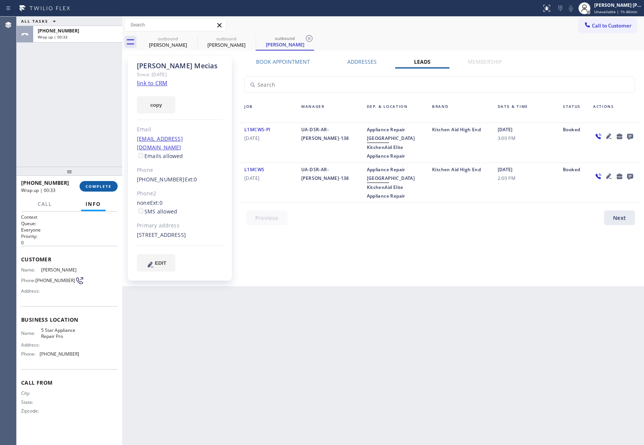
click at [110, 186] on span "COMPLETE" at bounding box center [99, 186] width 26 height 5
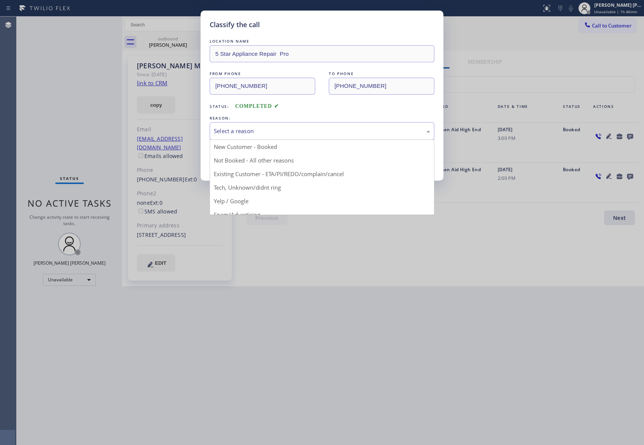
click at [249, 131] on div "Select a reason" at bounding box center [322, 131] width 216 height 9
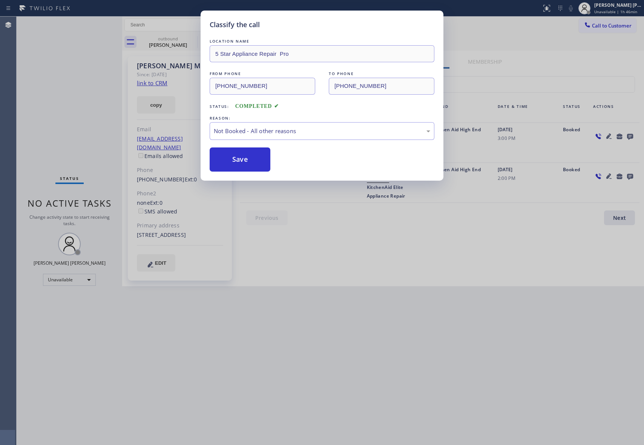
click at [240, 160] on button "Save" at bounding box center [240, 159] width 61 height 24
click at [239, 160] on button "Save" at bounding box center [240, 159] width 61 height 24
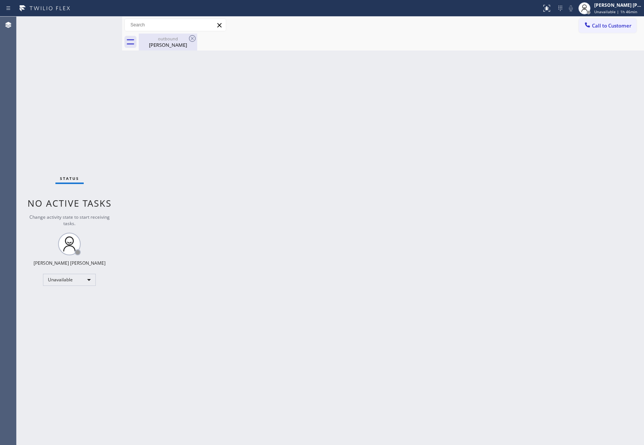
click at [181, 41] on div "Meredith Mecias" at bounding box center [167, 44] width 57 height 7
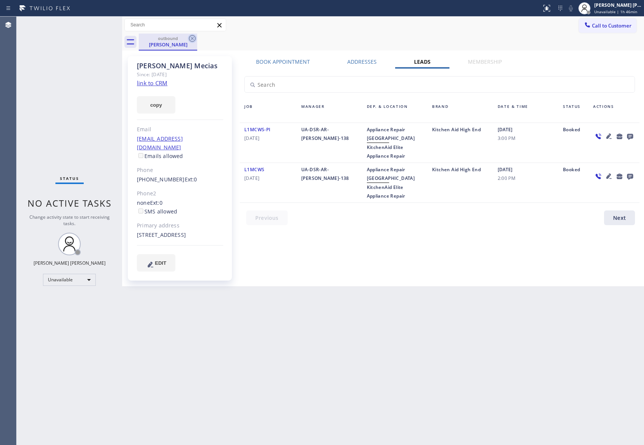
click at [189, 37] on icon at bounding box center [192, 38] width 9 height 9
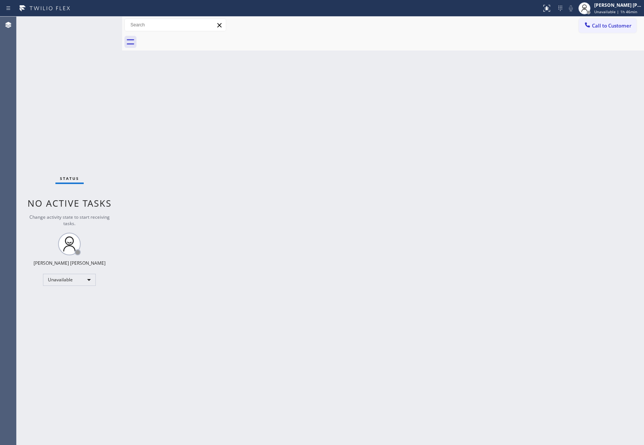
click at [189, 37] on div at bounding box center [391, 42] width 505 height 17
click at [620, 23] on span "Call to Customer" at bounding box center [612, 25] width 40 height 7
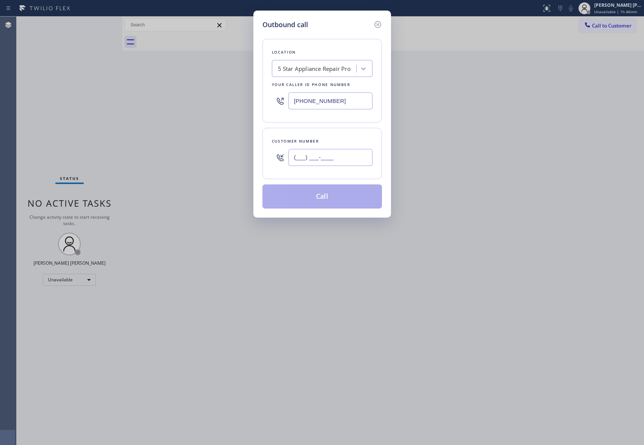
click at [341, 149] on input "(___) ___-____" at bounding box center [330, 157] width 84 height 17
paste input "602) 526-4571"
type input "(602) 526-4571"
click at [331, 196] on button "Call" at bounding box center [321, 196] width 119 height 24
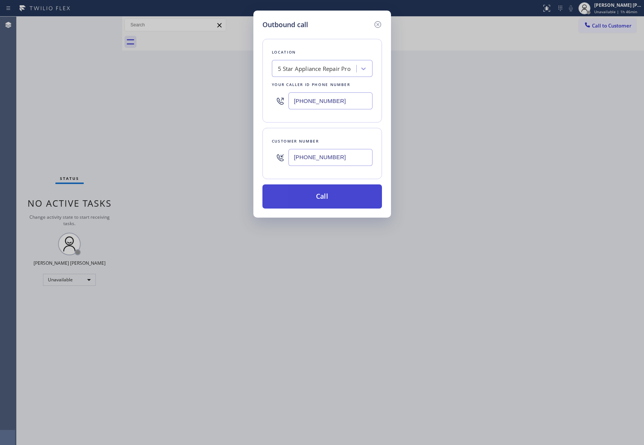
click at [331, 196] on button "Call" at bounding box center [321, 196] width 119 height 24
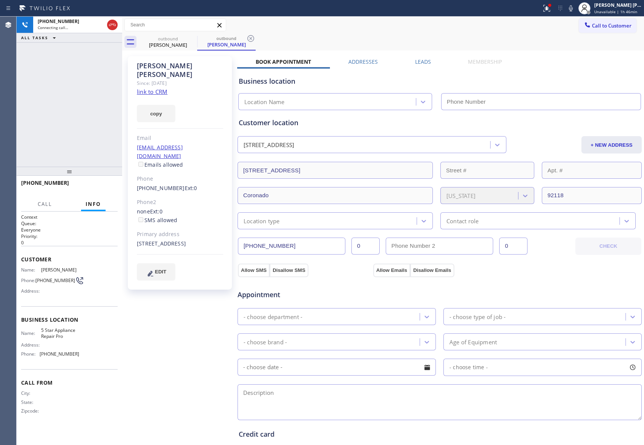
click at [546, 9] on icon at bounding box center [545, 7] width 5 height 5
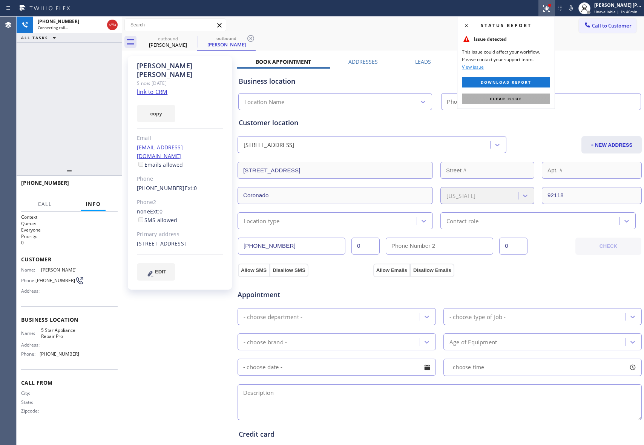
drag, startPoint x: 525, startPoint y: 101, endPoint x: 351, endPoint y: 116, distance: 174.8
click at [525, 102] on button "Clear issue" at bounding box center [506, 98] width 88 height 11
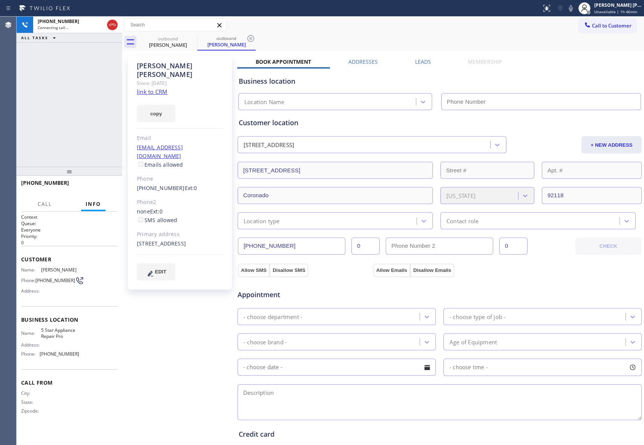
type input "[PHONE_NUMBER]"
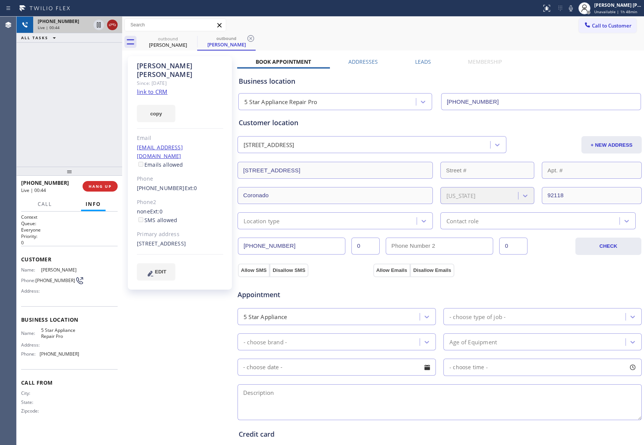
click at [113, 21] on icon at bounding box center [112, 24] width 9 height 9
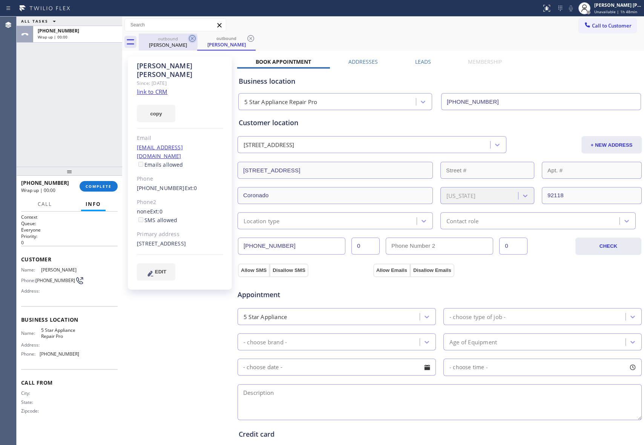
click at [191, 38] on icon at bounding box center [192, 38] width 9 height 9
click at [246, 38] on icon at bounding box center [250, 38] width 9 height 9
click at [191, 38] on div "outbound Raquel Barbey outbound Raquel Barbey" at bounding box center [391, 42] width 505 height 17
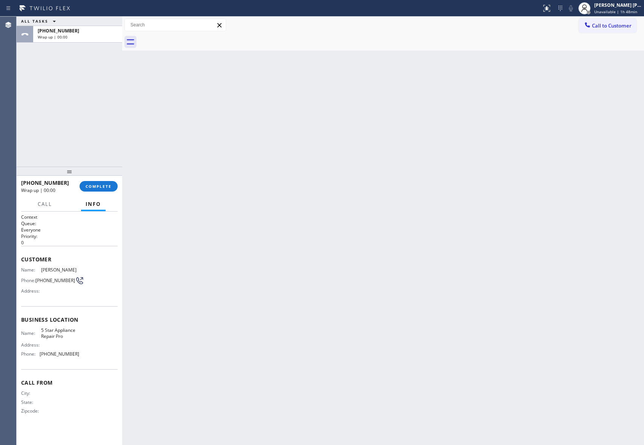
click at [191, 38] on div at bounding box center [391, 42] width 505 height 17
click at [100, 182] on button "COMPLETE" at bounding box center [99, 186] width 38 height 11
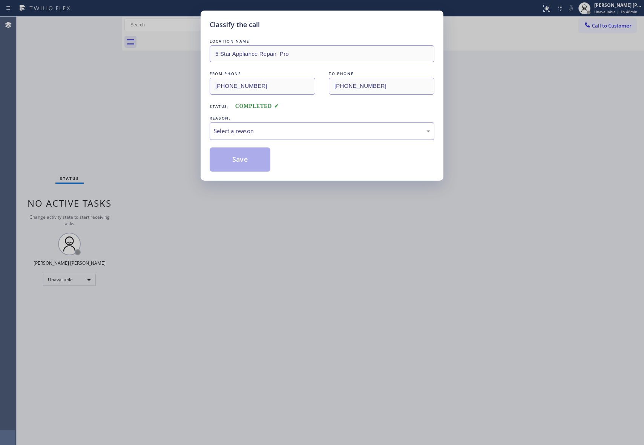
click at [261, 127] on div "Select a reason" at bounding box center [322, 131] width 216 height 9
click at [240, 155] on button "Save" at bounding box center [240, 159] width 61 height 24
drag, startPoint x: 240, startPoint y: 155, endPoint x: 196, endPoint y: 71, distance: 94.2
click at [235, 155] on button "Save" at bounding box center [240, 159] width 61 height 24
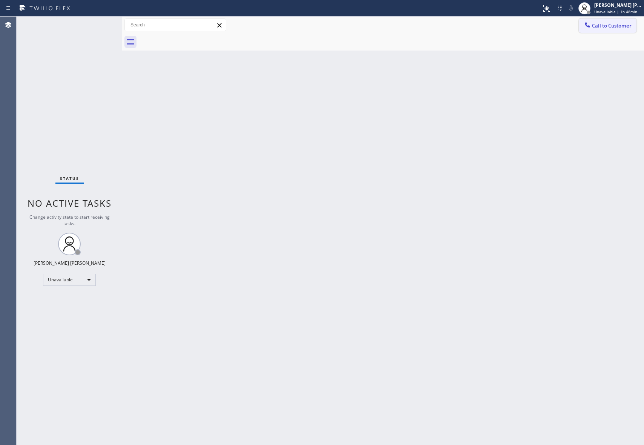
click at [617, 23] on span "Call to Customer" at bounding box center [612, 25] width 40 height 7
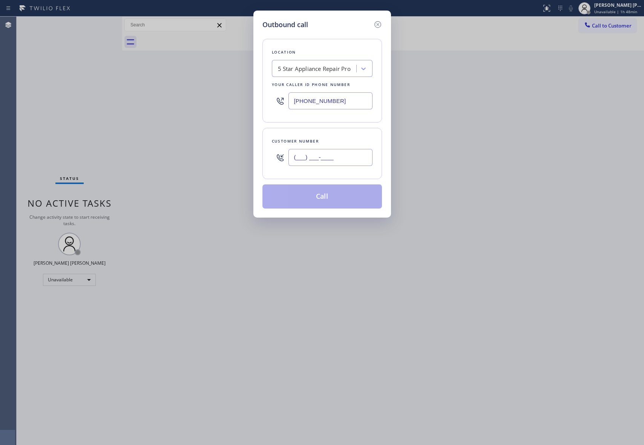
click at [331, 158] on input "(___) ___-____" at bounding box center [330, 157] width 84 height 17
paste input "561) 660-2190"
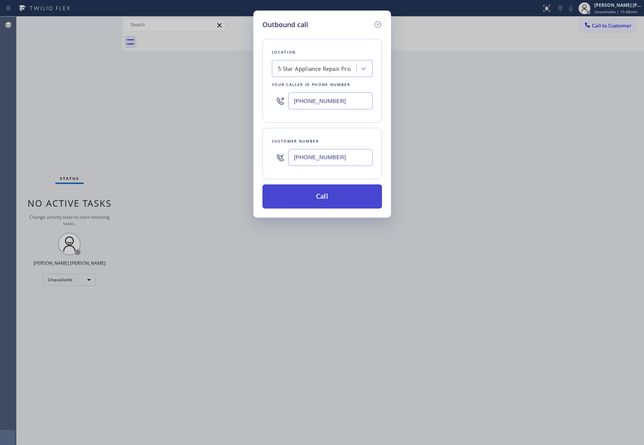
type input "(561) 660-2190"
click at [325, 198] on button "Call" at bounding box center [321, 196] width 119 height 24
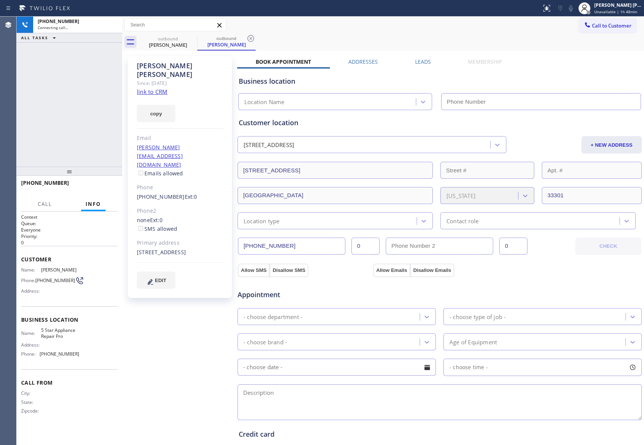
type input "[PHONE_NUMBER]"
drag, startPoint x: 115, startPoint y: 187, endPoint x: 318, endPoint y: 106, distance: 218.6
click at [116, 187] on button "HANG UP" at bounding box center [100, 186] width 35 height 11
click at [416, 63] on label "Leads" at bounding box center [423, 61] width 16 height 7
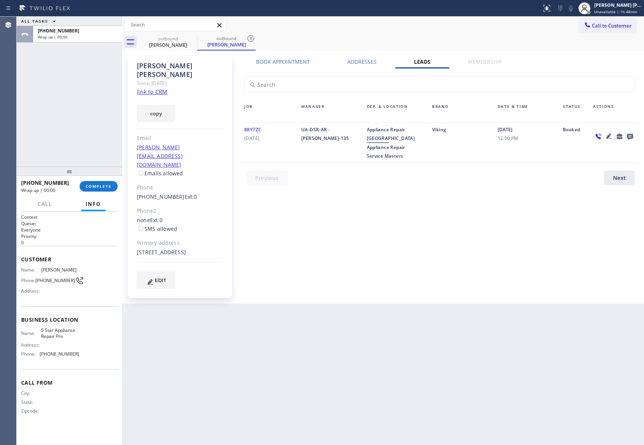
click at [629, 134] on icon at bounding box center [630, 137] width 6 height 6
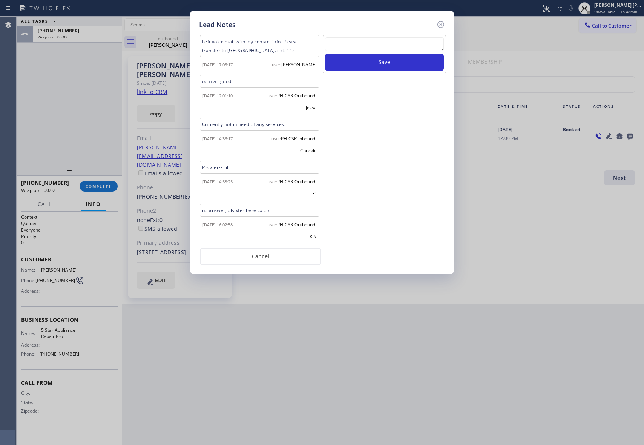
click at [347, 46] on textarea at bounding box center [384, 44] width 119 height 14
paste textarea "VM | please transfer if cx calls back"
type textarea "VM | please transfer if cx calls back"
click at [376, 66] on button "Save" at bounding box center [384, 62] width 119 height 17
click at [441, 29] on div at bounding box center [440, 25] width 9 height 10
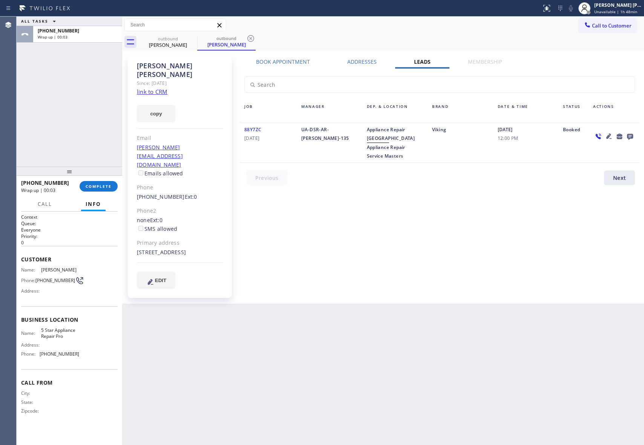
click at [441, 22] on div "Call to Customer Outbound call Location 5 Star Appliance Repair Pro Your caller…" at bounding box center [383, 24] width 522 height 13
drag, startPoint x: 181, startPoint y: 44, endPoint x: 200, endPoint y: 38, distance: 19.7
click at [182, 44] on div "Douglas Lampinen" at bounding box center [167, 44] width 57 height 7
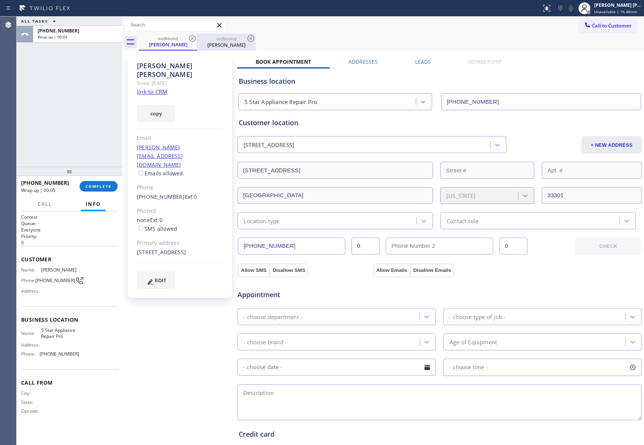
click at [200, 38] on div "outbound" at bounding box center [226, 39] width 57 height 6
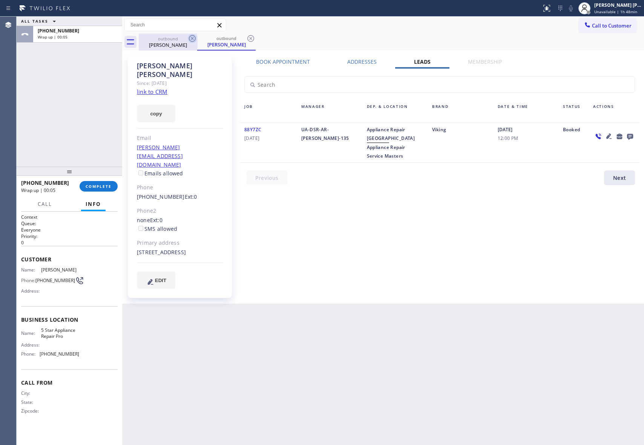
click at [190, 38] on icon at bounding box center [192, 38] width 9 height 9
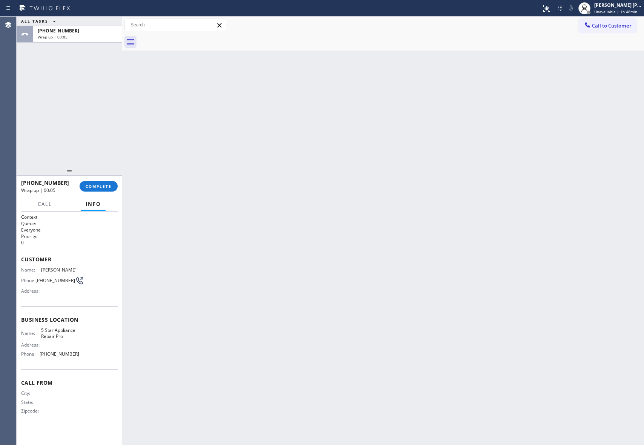
click at [190, 38] on div at bounding box center [391, 42] width 505 height 17
click at [105, 186] on span "COMPLETE" at bounding box center [99, 186] width 26 height 5
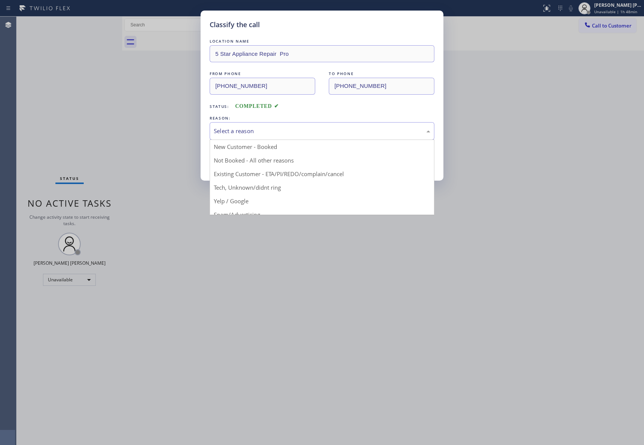
click at [281, 130] on div "Select a reason" at bounding box center [322, 131] width 216 height 9
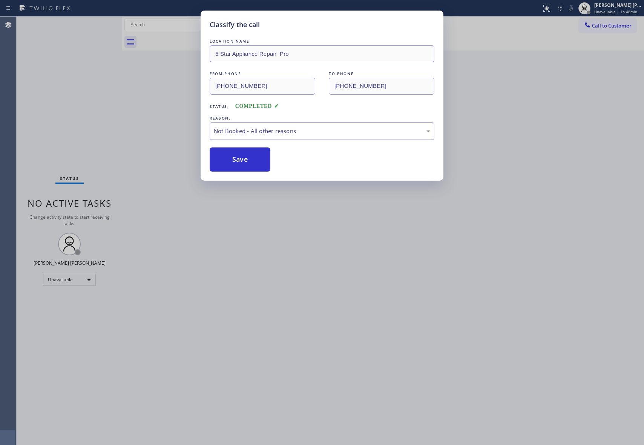
click at [231, 159] on button "Save" at bounding box center [240, 159] width 61 height 24
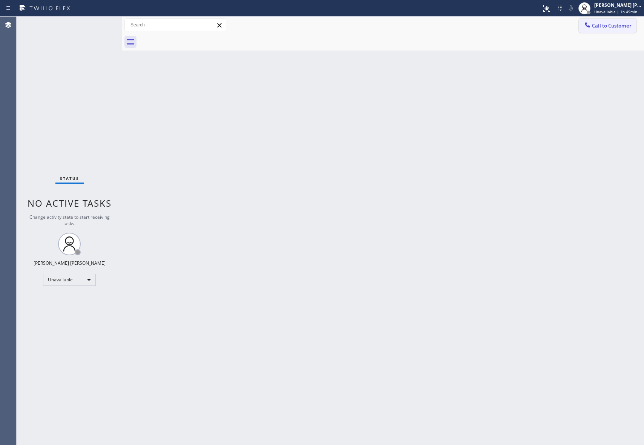
click at [617, 20] on button "Call to Customer" at bounding box center [608, 25] width 58 height 14
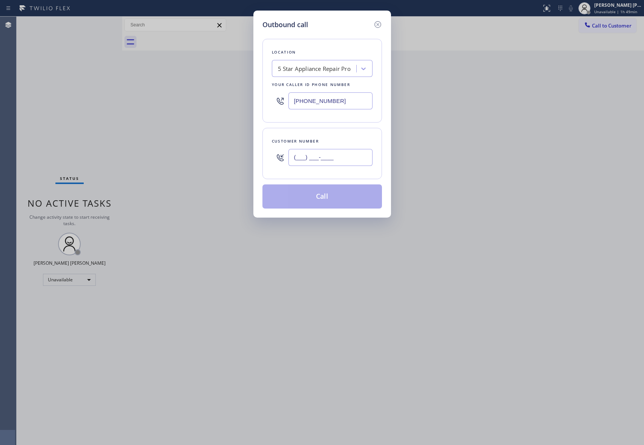
click at [359, 163] on input "(___) ___-____" at bounding box center [330, 157] width 84 height 17
paste input "510) 207-6694"
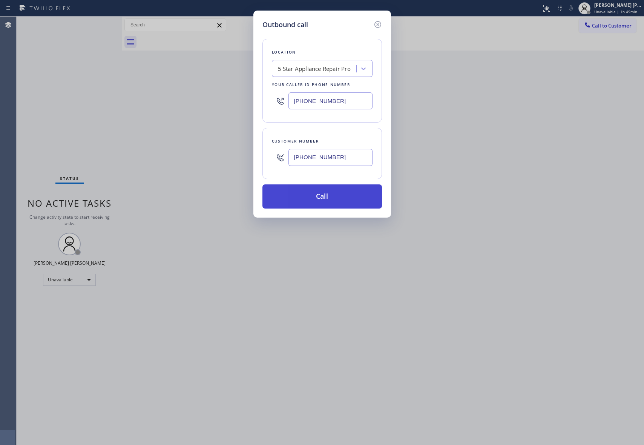
type input "(510) 207-6694"
click at [312, 199] on button "Call" at bounding box center [321, 196] width 119 height 24
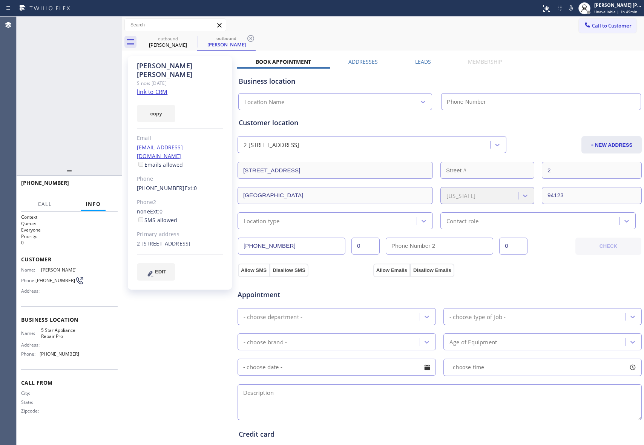
type input "[PHONE_NUMBER]"
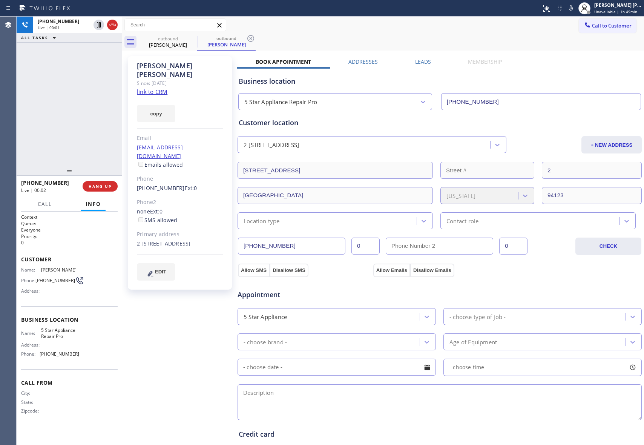
drag, startPoint x: 115, startPoint y: 24, endPoint x: 0, endPoint y: 40, distance: 115.2
click at [113, 24] on icon at bounding box center [112, 24] width 9 height 9
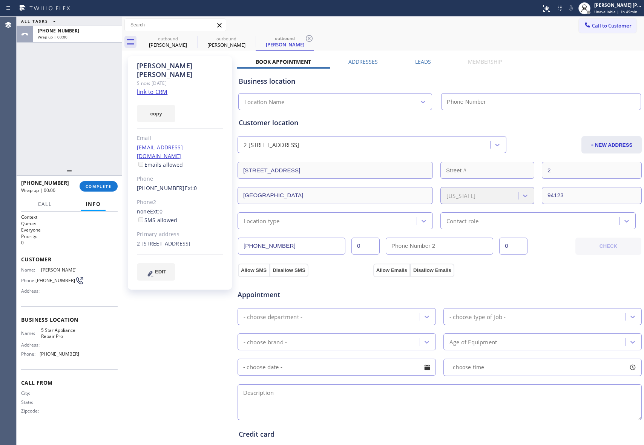
type input "[PHONE_NUMBER]"
click at [0, 0] on icon at bounding box center [0, 0] width 0 height 0
click at [246, 37] on icon at bounding box center [250, 38] width 9 height 9
click at [305, 37] on icon at bounding box center [309, 38] width 9 height 9
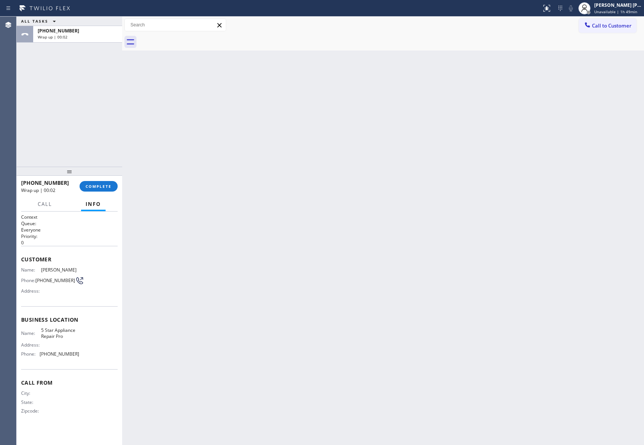
click at [194, 37] on div at bounding box center [391, 42] width 505 height 17
click at [193, 37] on div at bounding box center [391, 42] width 505 height 17
click at [103, 189] on button "COMPLETE" at bounding box center [99, 186] width 38 height 11
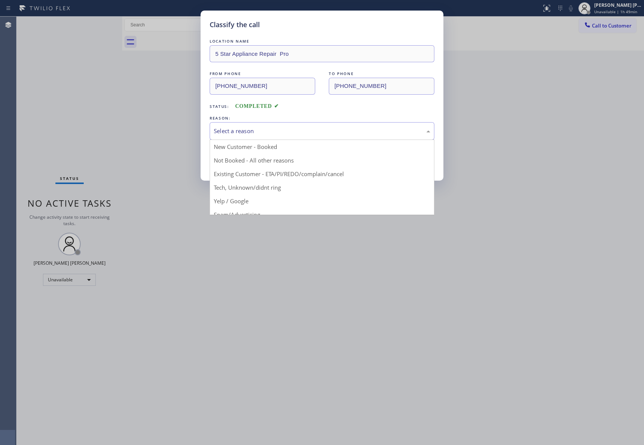
click at [259, 127] on div "Select a reason" at bounding box center [322, 131] width 216 height 9
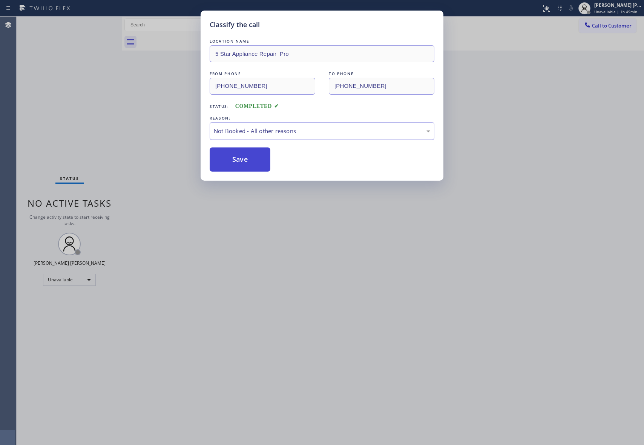
click at [237, 159] on button "Save" at bounding box center [240, 159] width 61 height 24
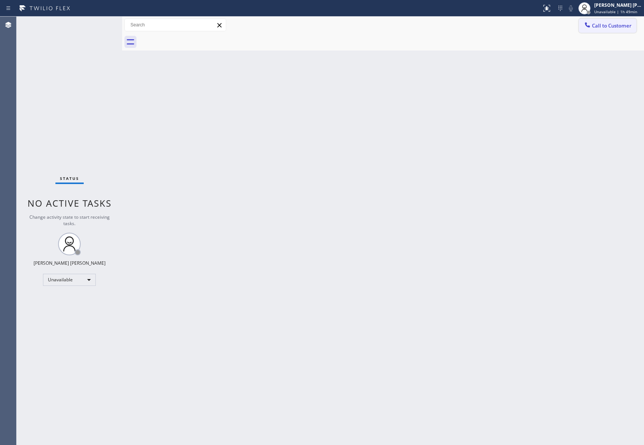
click at [631, 23] on span "Call to Customer" at bounding box center [612, 25] width 40 height 7
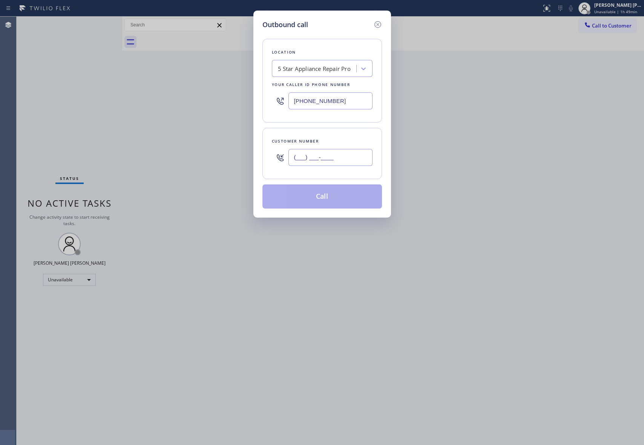
click at [329, 165] on input "(___) ___-____" at bounding box center [330, 157] width 84 height 17
paste input "619) 417-2494"
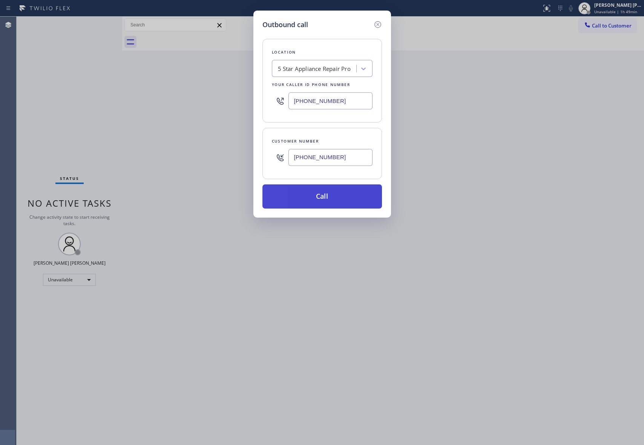
type input "(619) 417-2494"
click at [330, 200] on button "Call" at bounding box center [321, 196] width 119 height 24
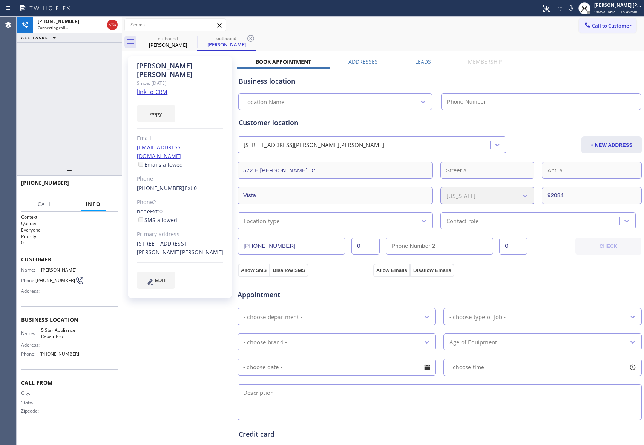
type input "[PHONE_NUMBER]"
click at [103, 181] on button "HANG UP" at bounding box center [100, 186] width 35 height 11
click at [424, 58] on label "Leads" at bounding box center [423, 61] width 16 height 7
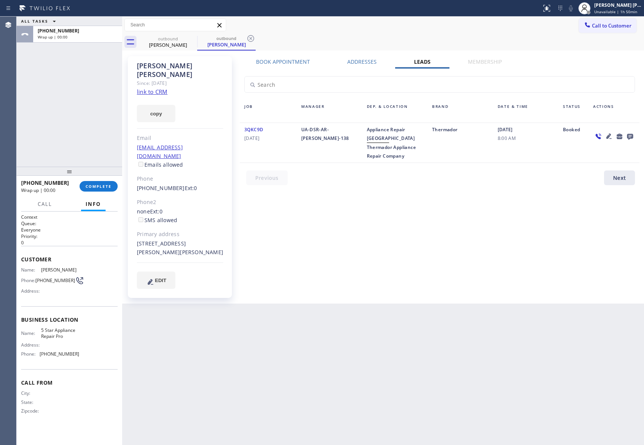
click at [628, 136] on icon at bounding box center [630, 137] width 6 height 6
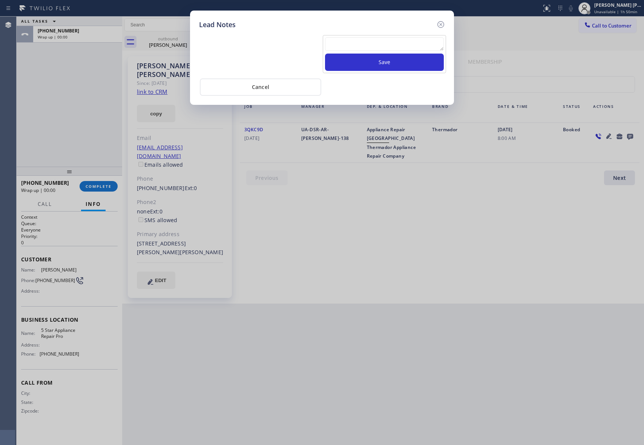
click at [338, 41] on textarea at bounding box center [384, 44] width 119 height 14
paste textarea "VM | please transfer if cx calls back"
type textarea "VM | please transfer if cx calls back"
click at [360, 60] on button "Save" at bounding box center [384, 62] width 119 height 17
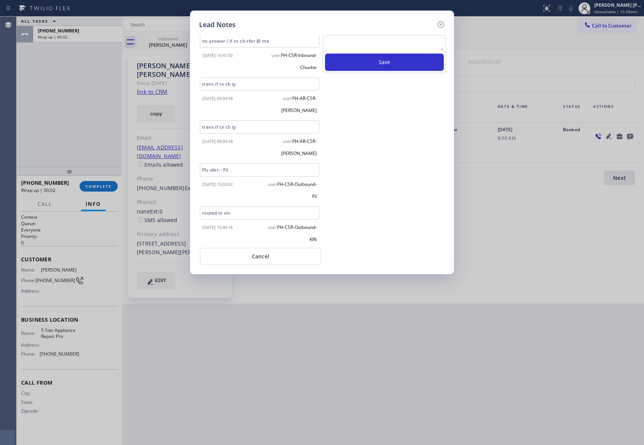
scroll to position [104, 0]
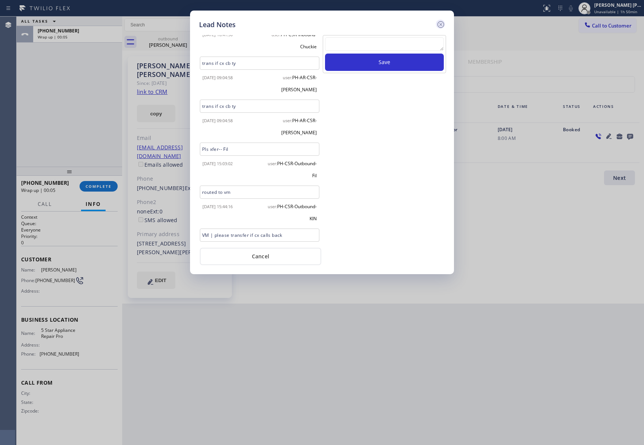
click at [442, 24] on icon at bounding box center [440, 24] width 9 height 9
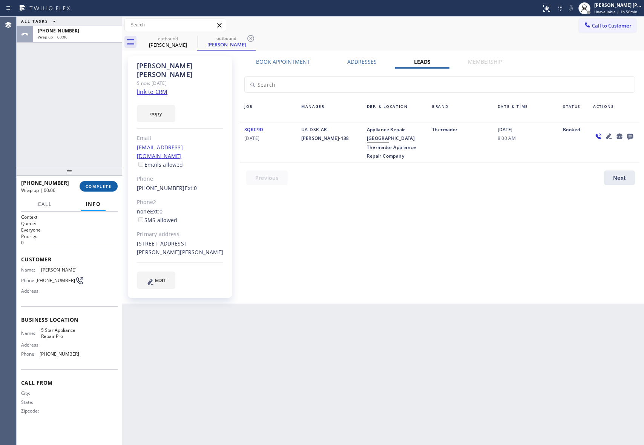
click at [96, 185] on span "COMPLETE" at bounding box center [99, 186] width 26 height 5
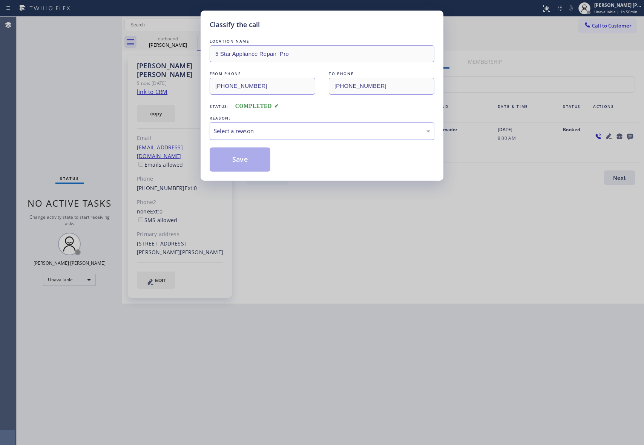
click at [267, 130] on div "Select a reason" at bounding box center [322, 131] width 216 height 9
click at [252, 162] on button "Save" at bounding box center [240, 159] width 61 height 24
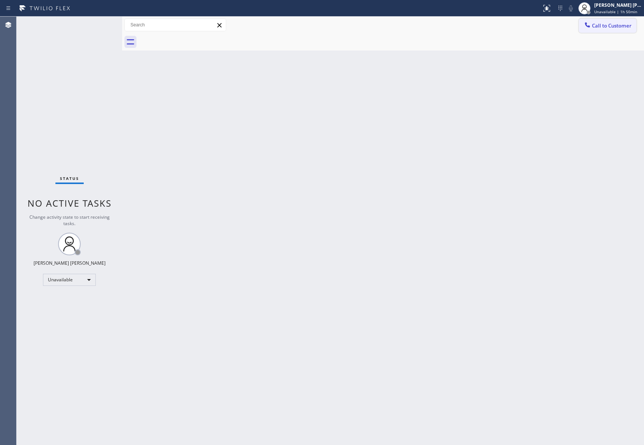
click at [623, 26] on span "Call to Customer" at bounding box center [612, 25] width 40 height 7
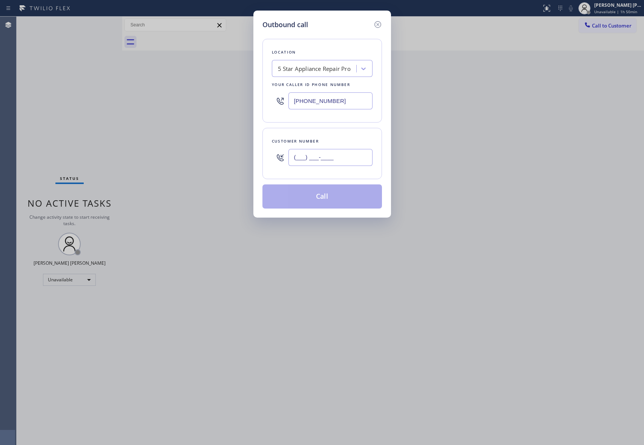
click at [344, 156] on input "(___) ___-____" at bounding box center [330, 157] width 84 height 17
paste input "305) 303-6545"
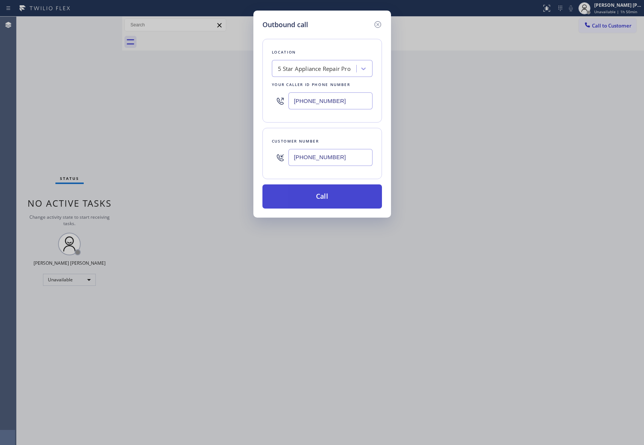
type input "(305) 303-6545"
click at [338, 198] on button "Call" at bounding box center [321, 196] width 119 height 24
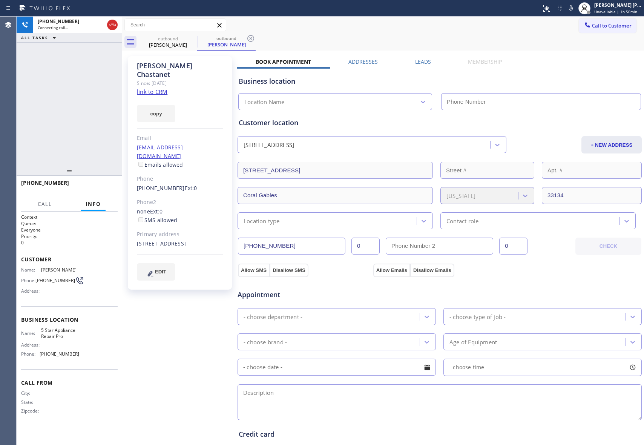
type input "[PHONE_NUMBER]"
click at [101, 184] on span "HANG UP" at bounding box center [100, 186] width 23 height 5
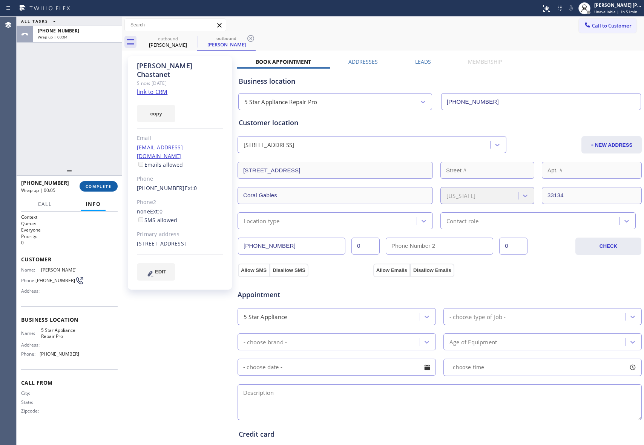
click at [107, 184] on span "COMPLETE" at bounding box center [99, 186] width 26 height 5
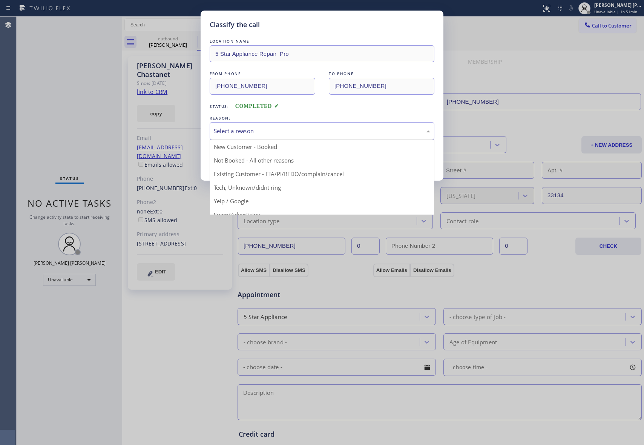
click at [252, 125] on div "Select a reason" at bounding box center [322, 131] width 225 height 18
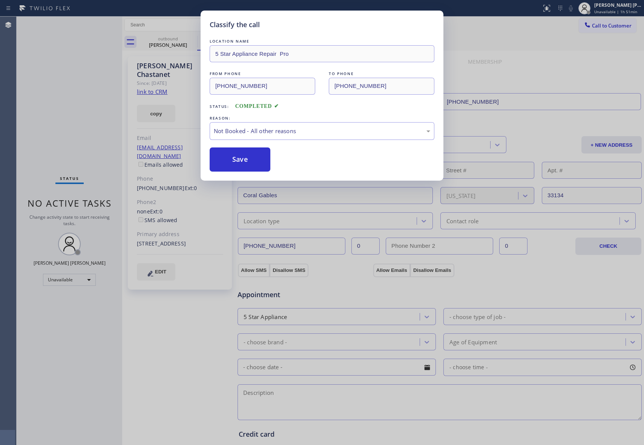
click at [239, 162] on button "Save" at bounding box center [240, 159] width 61 height 24
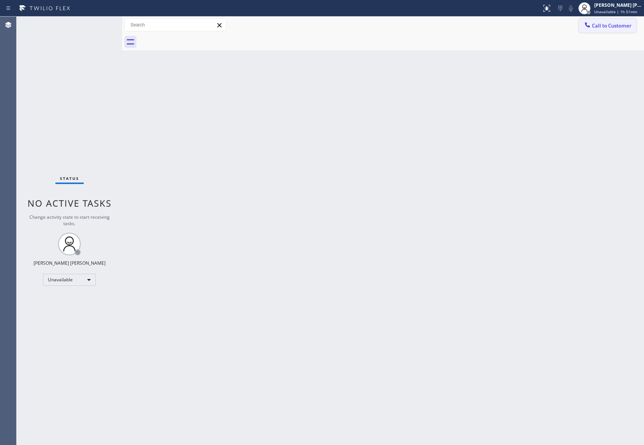
click at [615, 23] on span "Call to Customer" at bounding box center [612, 25] width 40 height 7
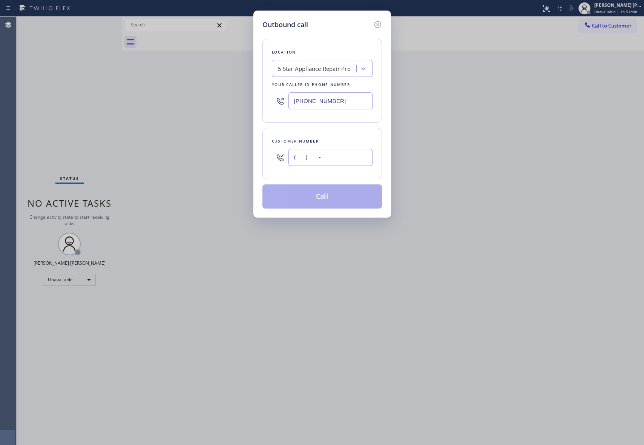
click at [352, 154] on input "(___) ___-____" at bounding box center [330, 157] width 84 height 17
paste input "206) 914-7052"
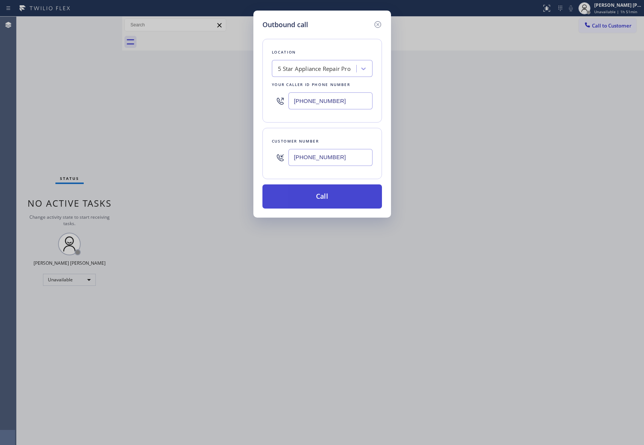
type input "(206) 914-7052"
click at [335, 195] on button "Call" at bounding box center [321, 196] width 119 height 24
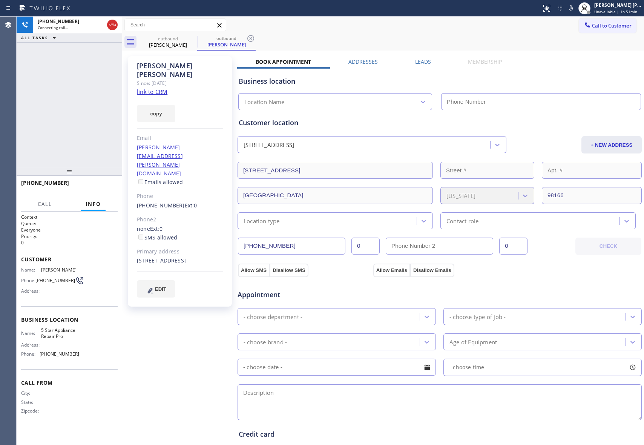
type input "[PHONE_NUMBER]"
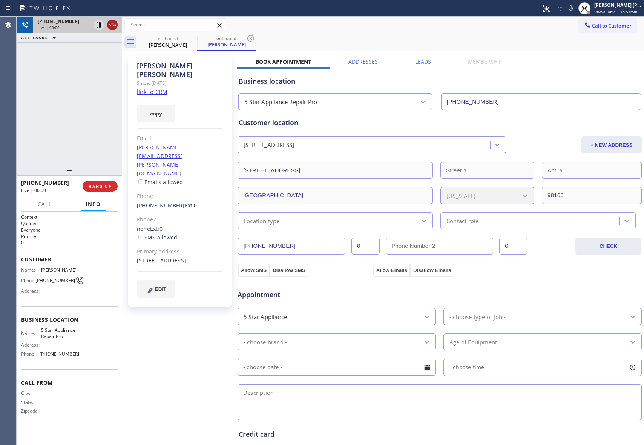
click at [113, 26] on icon at bounding box center [112, 24] width 9 height 9
click at [191, 38] on icon at bounding box center [192, 38] width 9 height 9
click at [246, 38] on icon at bounding box center [250, 38] width 9 height 9
click at [191, 38] on div "outbound Randa Farran outbound Randa Farran" at bounding box center [391, 42] width 505 height 17
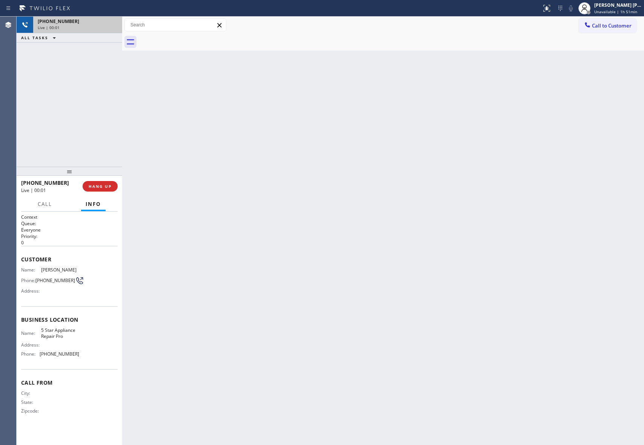
click at [191, 38] on div at bounding box center [391, 42] width 505 height 17
click at [102, 186] on span "COMPLETE" at bounding box center [99, 186] width 26 height 5
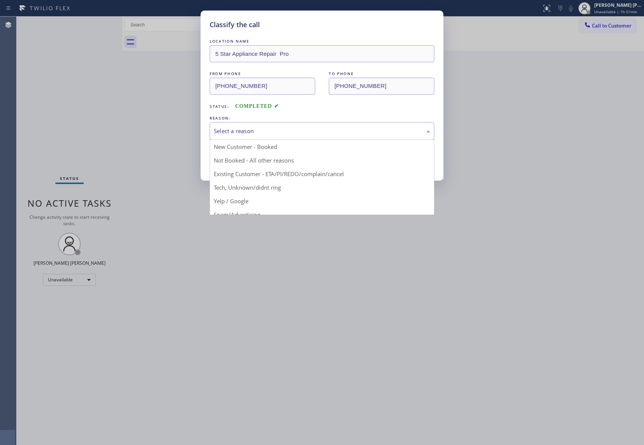
click at [262, 131] on div "Select a reason" at bounding box center [322, 131] width 216 height 9
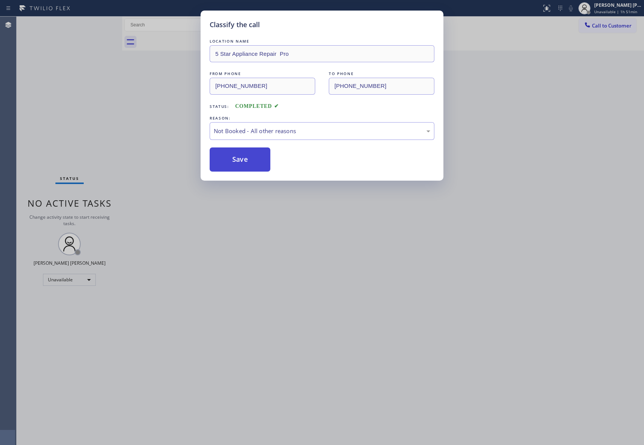
click at [234, 161] on button "Save" at bounding box center [240, 159] width 61 height 24
drag, startPoint x: 234, startPoint y: 161, endPoint x: 236, endPoint y: 157, distance: 4.3
click at [234, 159] on button "Save" at bounding box center [240, 159] width 61 height 24
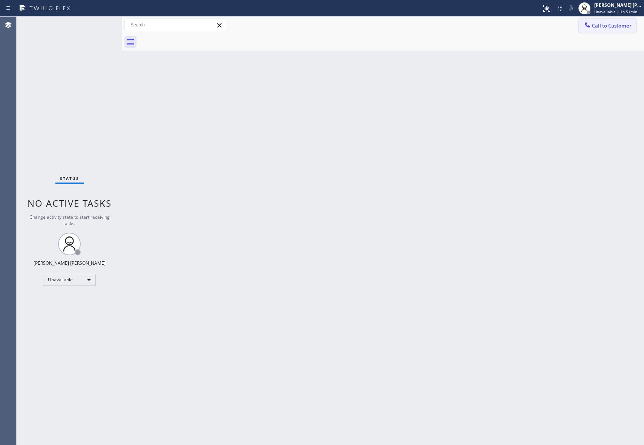
click at [618, 24] on span "Call to Customer" at bounding box center [612, 25] width 40 height 7
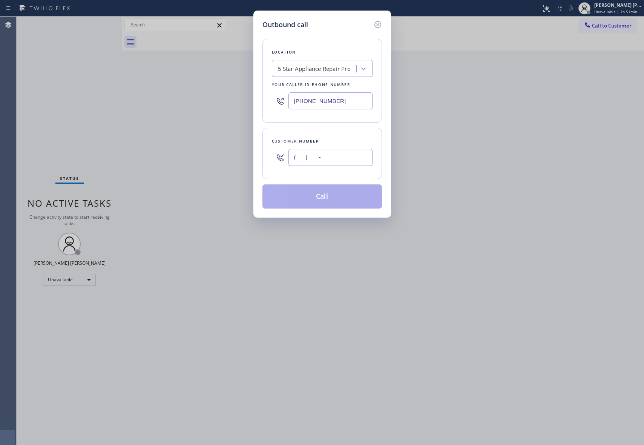
click at [360, 166] on input "(___) ___-____" at bounding box center [330, 157] width 84 height 17
paste input "786) 556-0801"
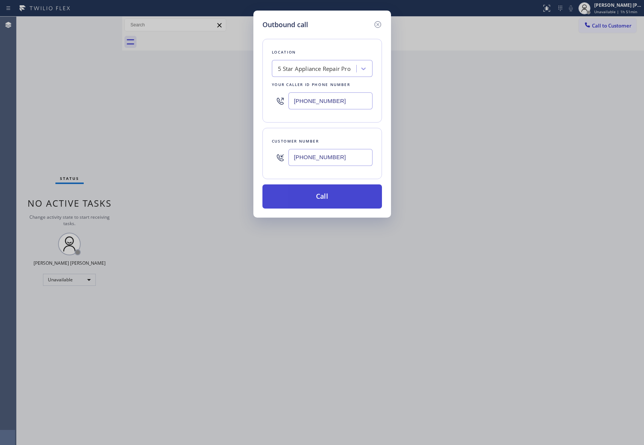
type input "(786) 556-0801"
click at [330, 195] on button "Call" at bounding box center [321, 196] width 119 height 24
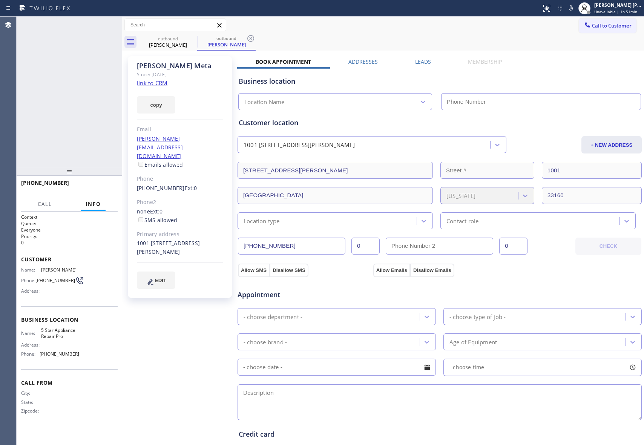
type input "[PHONE_NUMBER]"
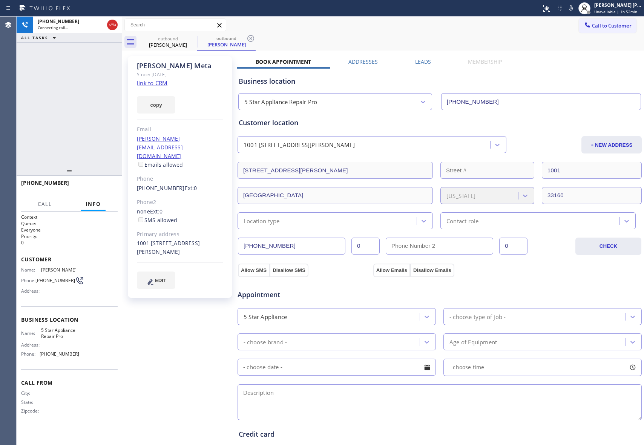
drag, startPoint x: 112, startPoint y: 24, endPoint x: 227, endPoint y: 23, distance: 115.0
click at [112, 24] on icon at bounding box center [112, 24] width 9 height 9
click at [0, 0] on icon at bounding box center [0, 0] width 0 height 0
click at [246, 39] on icon at bounding box center [250, 38] width 9 height 9
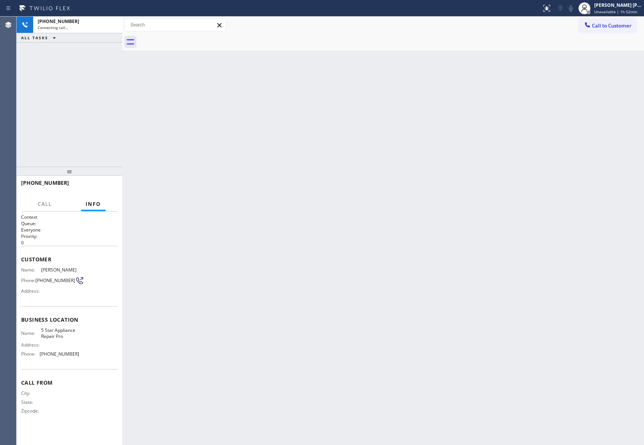
click at [192, 39] on div at bounding box center [391, 42] width 505 height 17
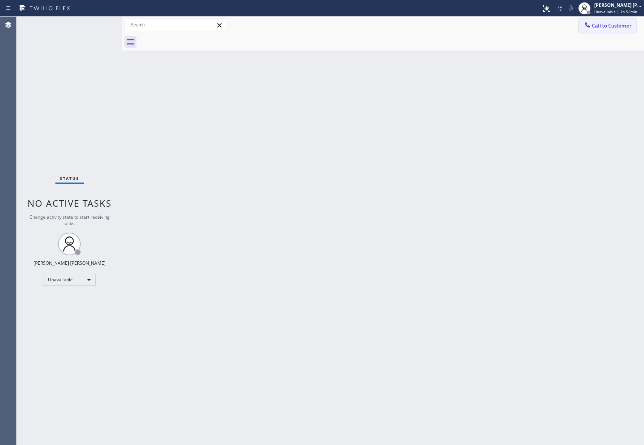
click at [615, 22] on span "Call to Customer" at bounding box center [612, 25] width 40 height 7
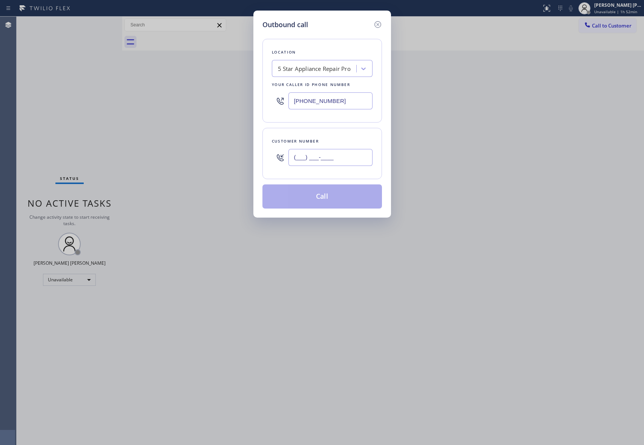
click at [316, 164] on input "(___) ___-____" at bounding box center [330, 157] width 84 height 17
paste input "text"
type input "(___) ___-____"
click at [376, 21] on icon at bounding box center [377, 24] width 9 height 9
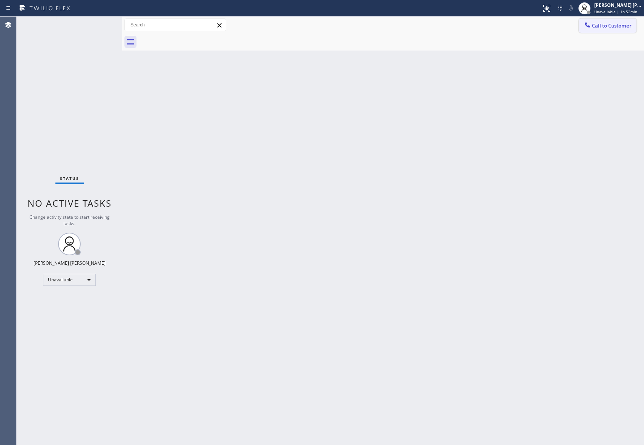
click at [613, 27] on span "Call to Customer" at bounding box center [612, 25] width 40 height 7
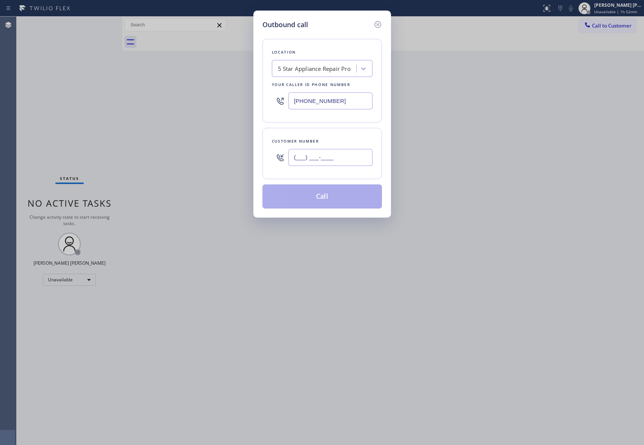
click at [352, 158] on input "(___) ___-____" at bounding box center [330, 157] width 84 height 17
paste input "760) 328-3546"
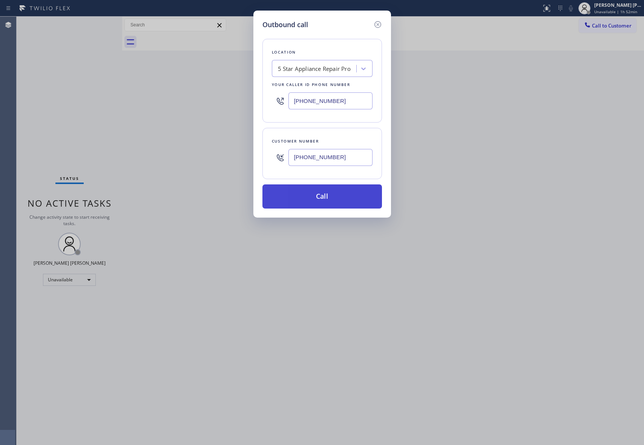
type input "(760) 328-3546"
click at [329, 199] on button "Call" at bounding box center [321, 196] width 119 height 24
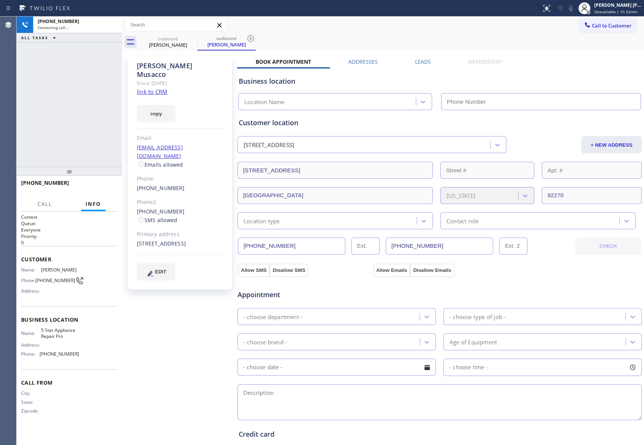
type input "[PHONE_NUMBER]"
click at [427, 58] on label "Leads" at bounding box center [423, 61] width 16 height 7
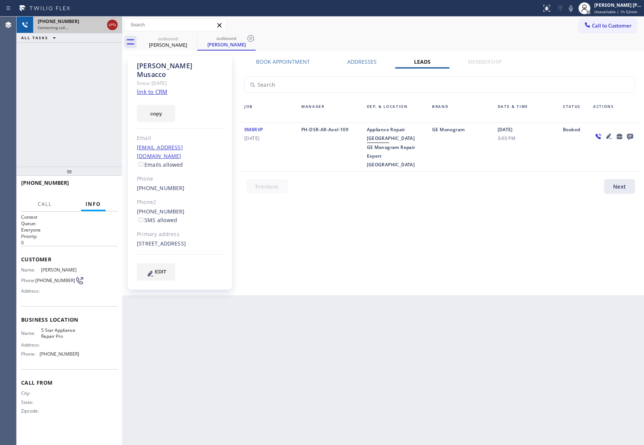
click at [116, 26] on icon at bounding box center [112, 24] width 9 height 9
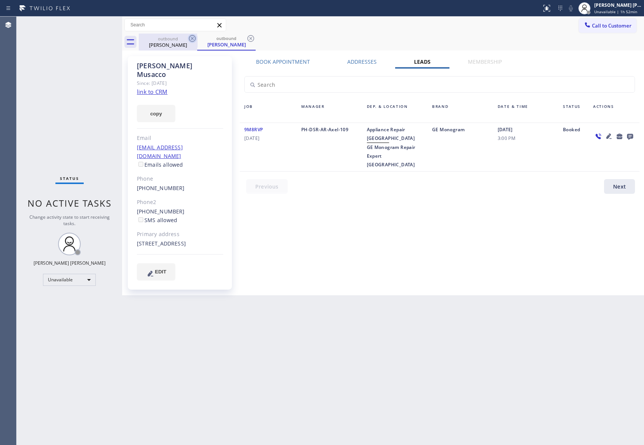
drag, startPoint x: 199, startPoint y: 38, endPoint x: 193, endPoint y: 41, distance: 6.9
click at [195, 40] on div "outbound Roselyn Musacco outbound Roselyn Musacco" at bounding box center [391, 42] width 505 height 17
click at [193, 41] on icon at bounding box center [192, 38] width 9 height 9
click at [246, 41] on icon at bounding box center [250, 38] width 9 height 9
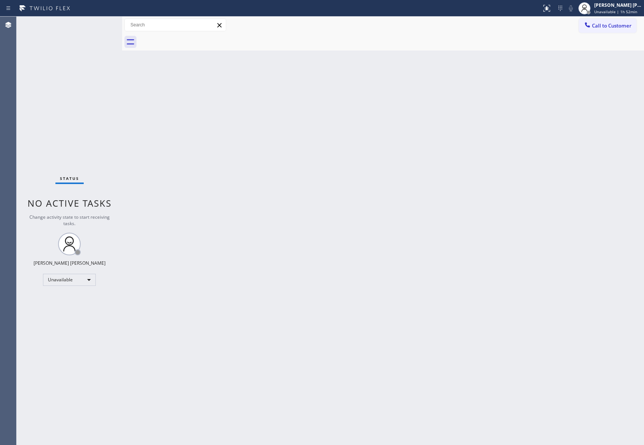
click at [193, 41] on div at bounding box center [391, 42] width 505 height 17
drag, startPoint x: 618, startPoint y: 29, endPoint x: 602, endPoint y: 31, distance: 16.3
click at [617, 29] on button "Call to Customer" at bounding box center [608, 25] width 58 height 14
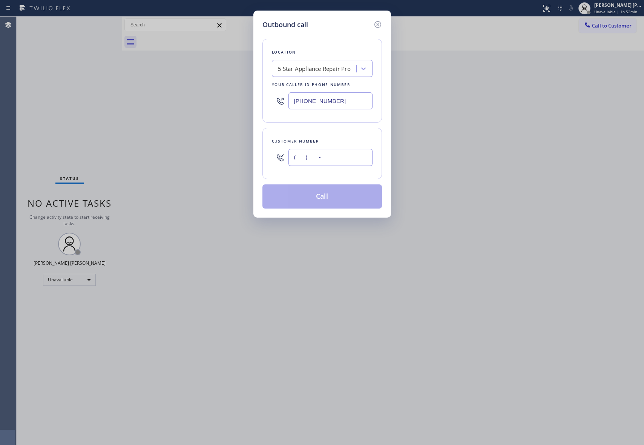
click at [338, 163] on input "(___) ___-____" at bounding box center [330, 157] width 84 height 17
paste input "619) 566-1488"
type input "(619) 566-1488"
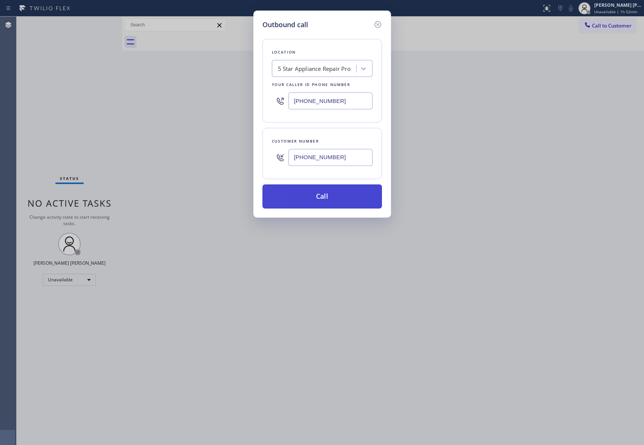
click at [330, 197] on button "Call" at bounding box center [321, 196] width 119 height 24
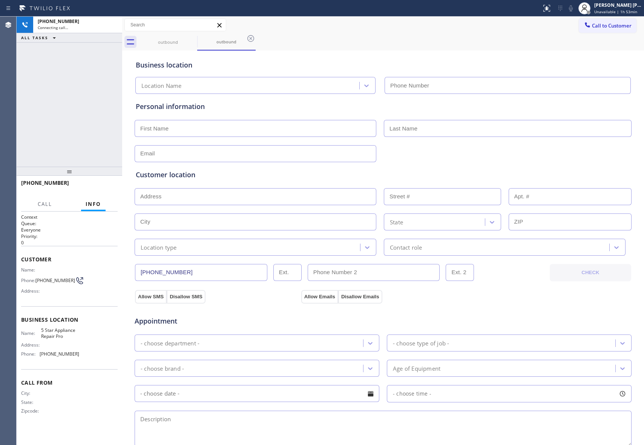
type input "[PHONE_NUMBER]"
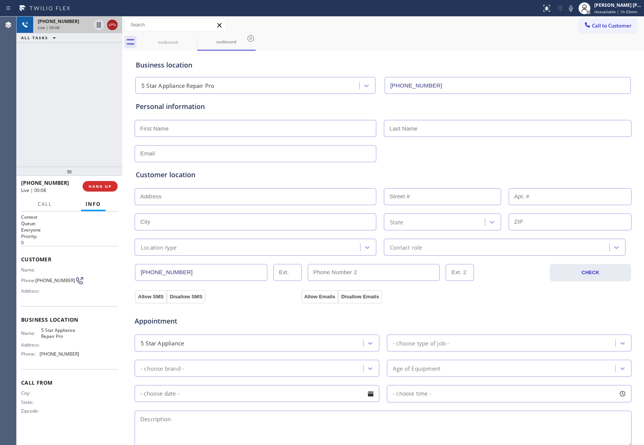
click at [115, 24] on icon at bounding box center [112, 25] width 7 height 2
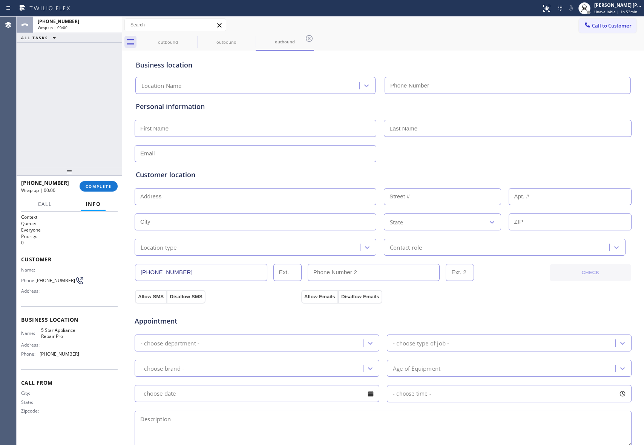
type input "[PHONE_NUMBER]"
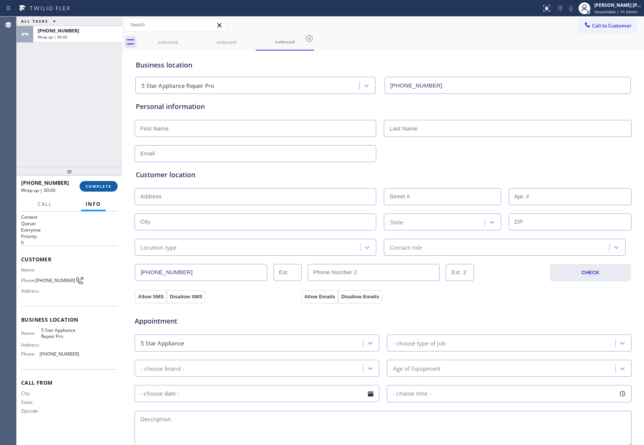
click at [93, 181] on button "COMPLETE" at bounding box center [99, 186] width 38 height 11
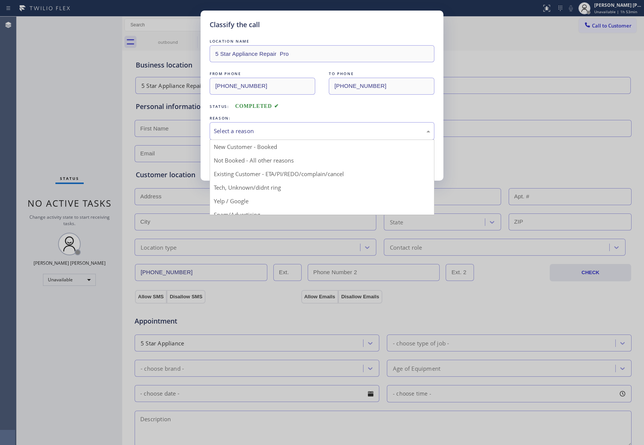
click at [263, 132] on div "Select a reason" at bounding box center [322, 131] width 216 height 9
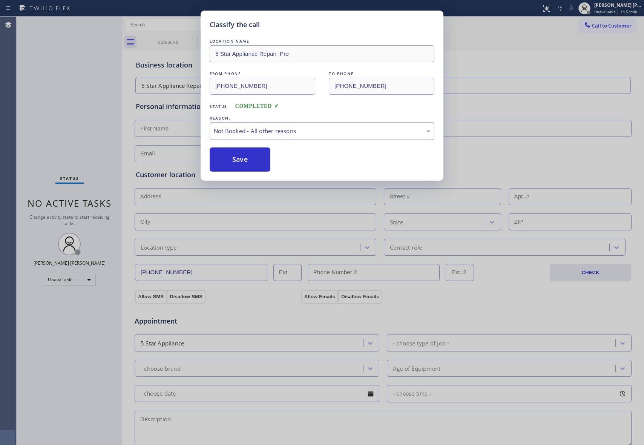
click at [250, 158] on button "Save" at bounding box center [240, 159] width 61 height 24
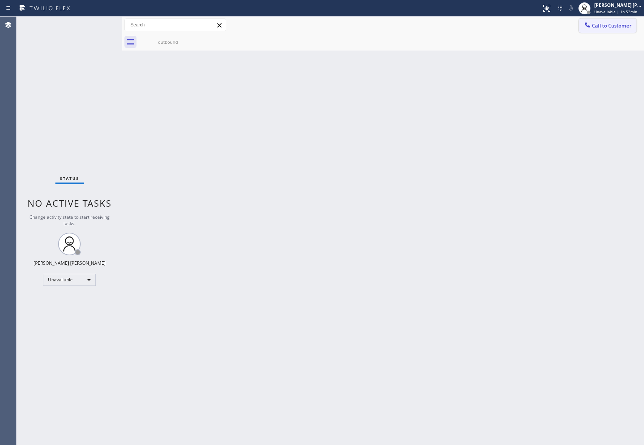
click at [609, 29] on button "Call to Customer" at bounding box center [608, 25] width 58 height 14
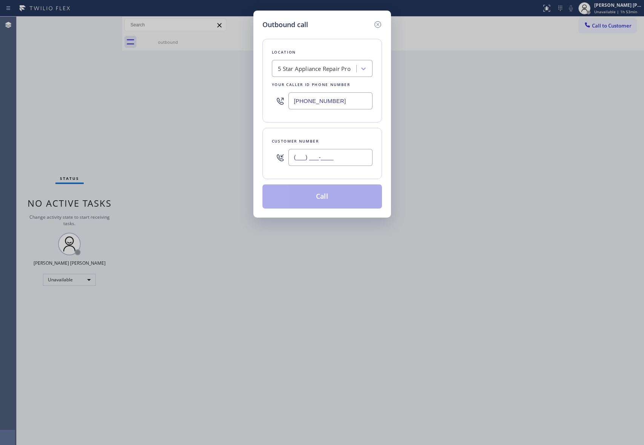
drag, startPoint x: 277, startPoint y: 150, endPoint x: 211, endPoint y: 149, distance: 66.3
click at [211, 149] on div "Outbound call Location 5 Star Appliance Repair Pro Your caller id phone number …" at bounding box center [322, 222] width 644 height 445
paste input "650) 337-0184"
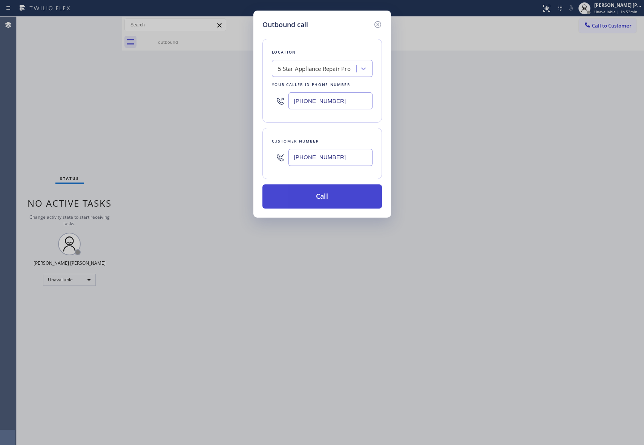
type input "(650) 337-0184"
click at [318, 193] on button "Call" at bounding box center [321, 196] width 119 height 24
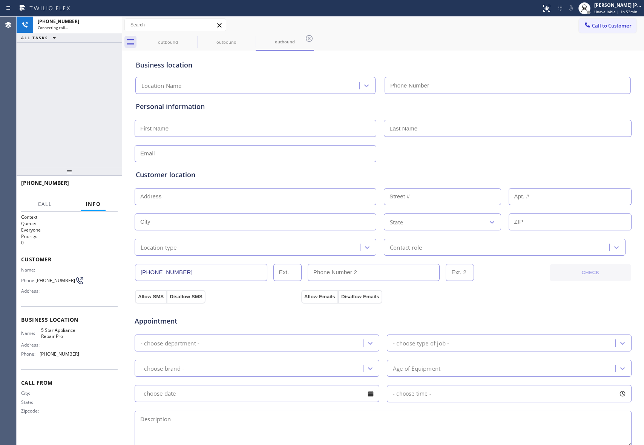
type input "[PHONE_NUMBER]"
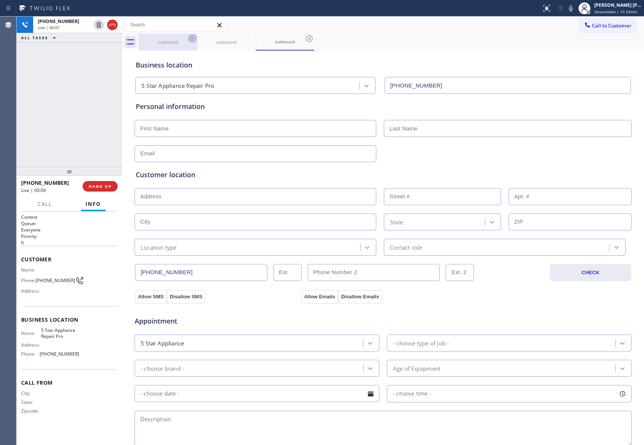
click at [192, 38] on icon at bounding box center [192, 38] width 7 height 7
click at [0, 0] on icon at bounding box center [0, 0] width 0 height 0
click at [306, 38] on icon at bounding box center [309, 38] width 7 height 7
click at [192, 38] on div "outbound outbound outbound" at bounding box center [391, 42] width 505 height 17
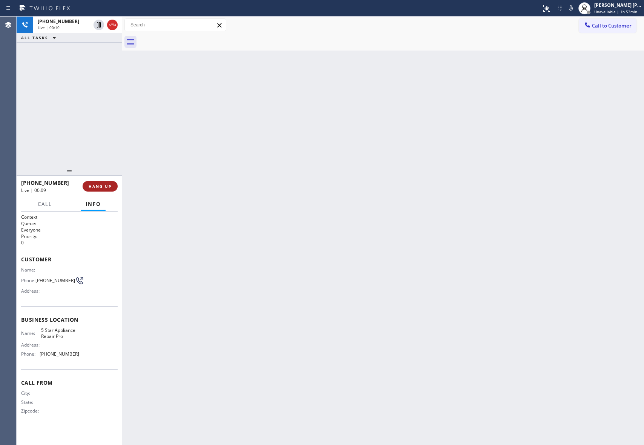
click at [112, 185] on button "HANG UP" at bounding box center [100, 186] width 35 height 11
click at [112, 187] on button "COMPLETE" at bounding box center [99, 186] width 38 height 11
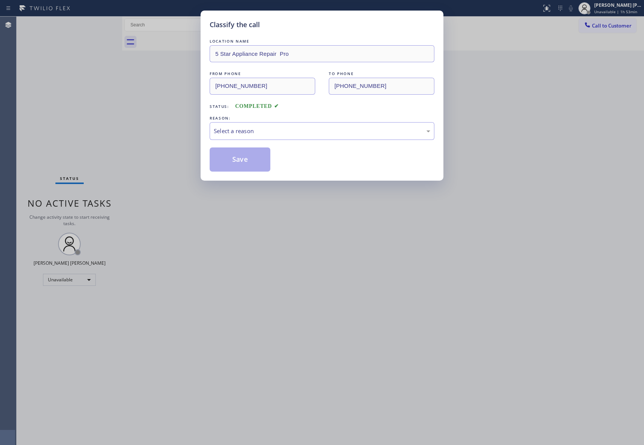
click at [289, 128] on div "Select a reason" at bounding box center [322, 131] width 216 height 9
click at [231, 160] on button "Save" at bounding box center [240, 159] width 61 height 24
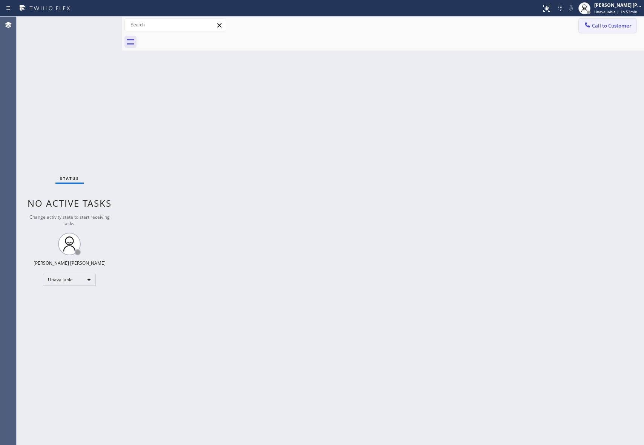
click at [623, 26] on span "Call to Customer" at bounding box center [612, 25] width 40 height 7
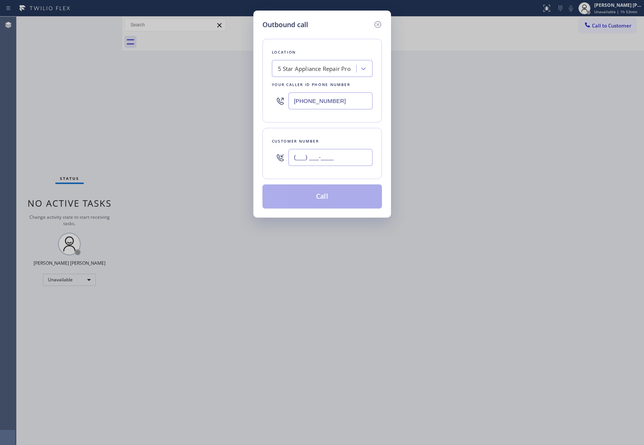
click at [325, 154] on input "(___) ___-____" at bounding box center [330, 157] width 84 height 17
paste input "341) 900-1464"
type input "(341) 900-1464"
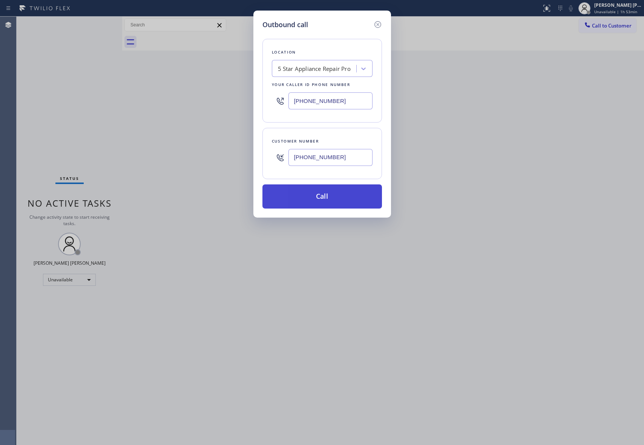
click at [329, 193] on button "Call" at bounding box center [321, 196] width 119 height 24
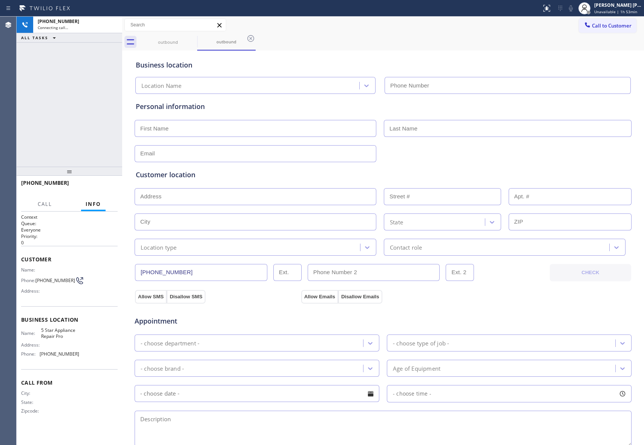
type input "[PHONE_NUMBER]"
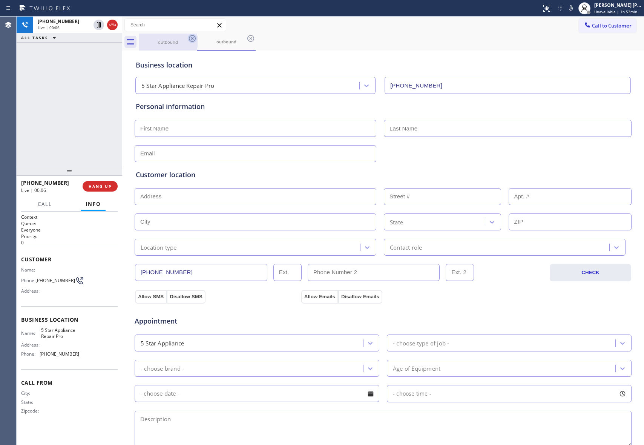
click at [193, 40] on icon at bounding box center [192, 38] width 9 height 9
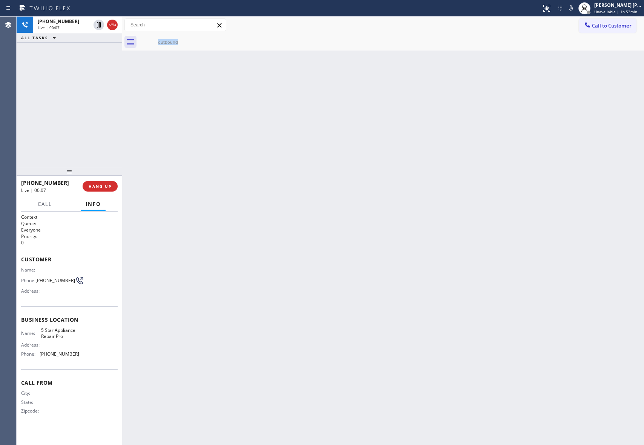
click at [193, 40] on div "outbound" at bounding box center [168, 42] width 58 height 17
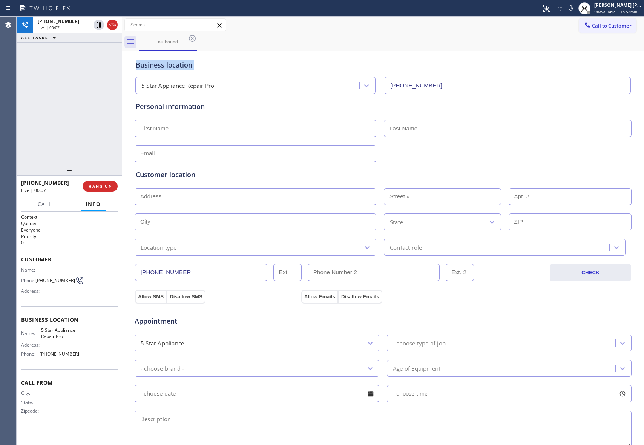
click at [193, 40] on icon at bounding box center [192, 38] width 9 height 9
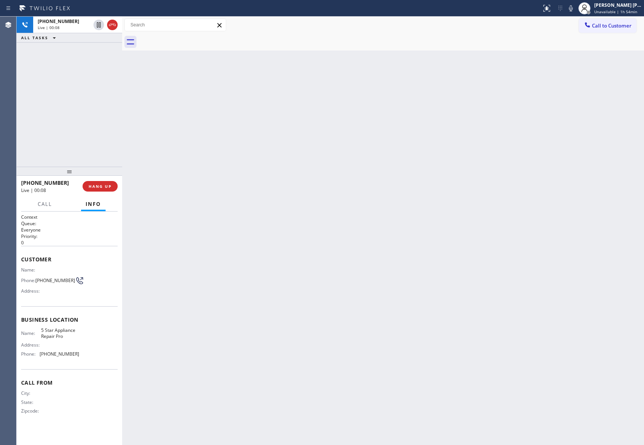
drag, startPoint x: 113, startPoint y: 23, endPoint x: 118, endPoint y: 130, distance: 107.5
click at [114, 22] on icon at bounding box center [112, 24] width 9 height 9
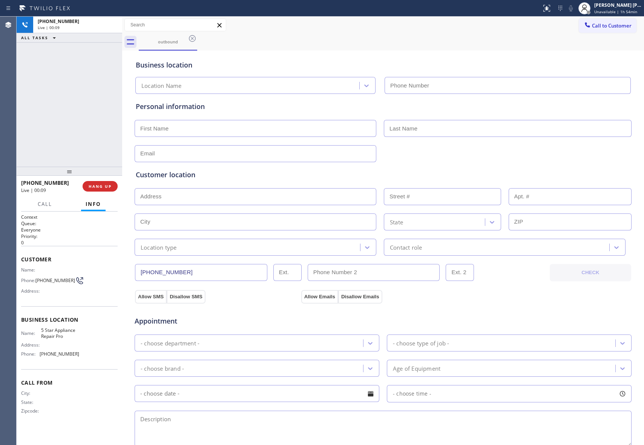
type input "[PHONE_NUMBER]"
click at [102, 180] on div "+13419001464 Live | 00:09 HANG UP" at bounding box center [69, 186] width 96 height 20
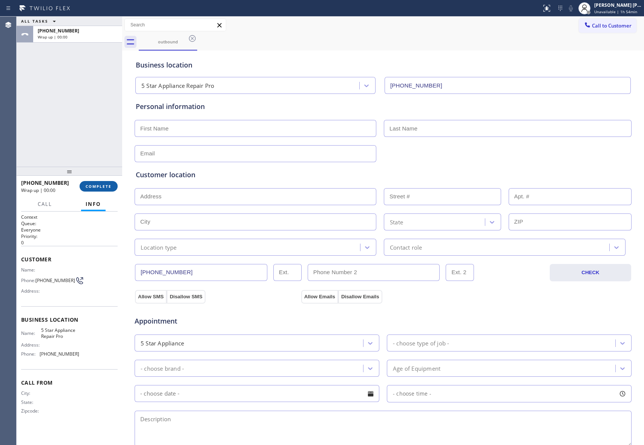
click at [103, 182] on button "COMPLETE" at bounding box center [99, 186] width 38 height 11
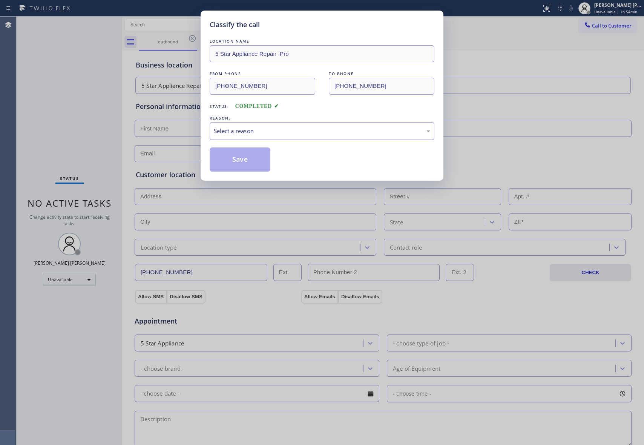
click at [286, 132] on div "Select a reason" at bounding box center [322, 131] width 216 height 9
click at [238, 163] on button "Save" at bounding box center [240, 159] width 61 height 24
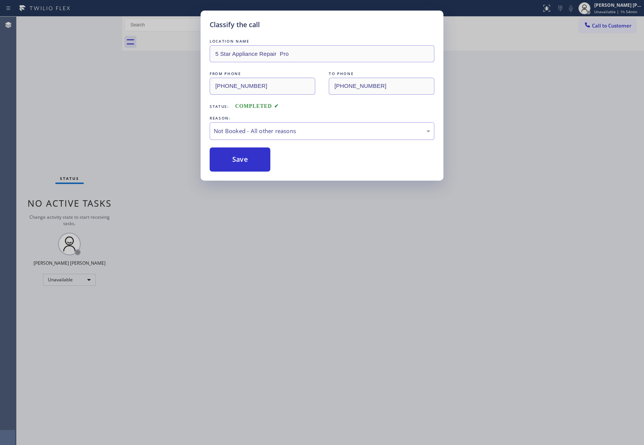
click at [238, 163] on button "Save" at bounding box center [240, 159] width 61 height 24
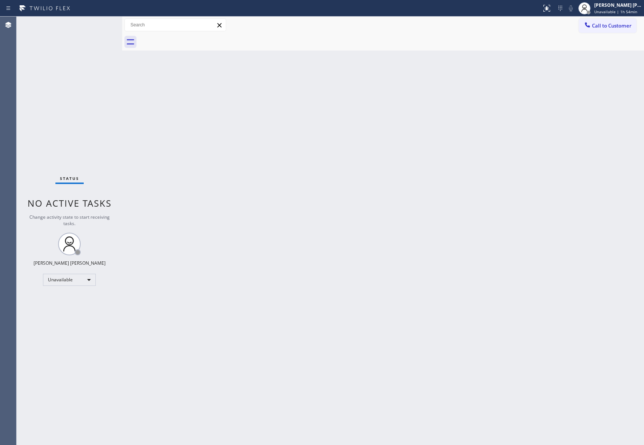
click at [616, 27] on span "Call to Customer" at bounding box center [612, 25] width 40 height 7
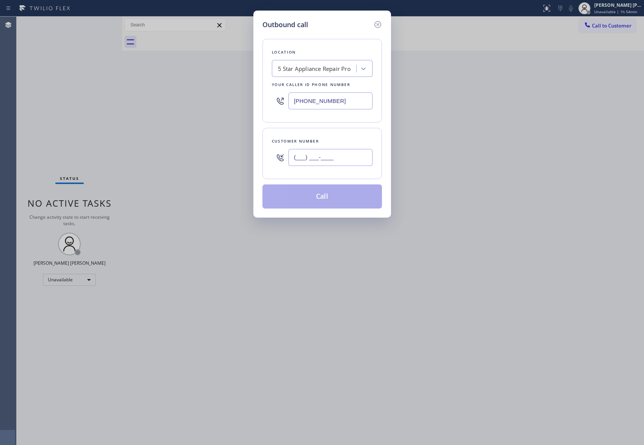
click at [341, 158] on input "(___) ___-____" at bounding box center [330, 157] width 84 height 17
paste input "949) 646-3076"
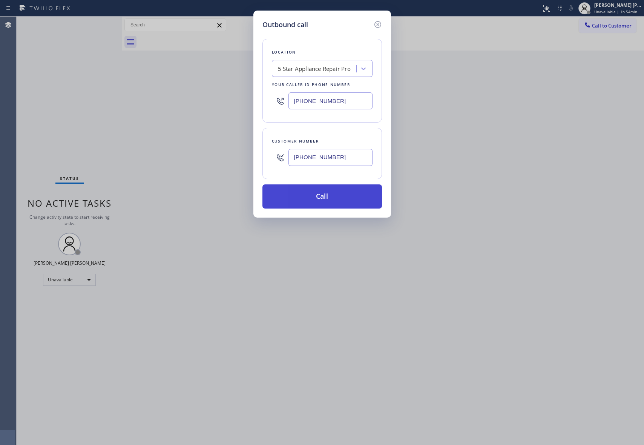
type input "(949) 646-3076"
click at [329, 201] on button "Call" at bounding box center [321, 196] width 119 height 24
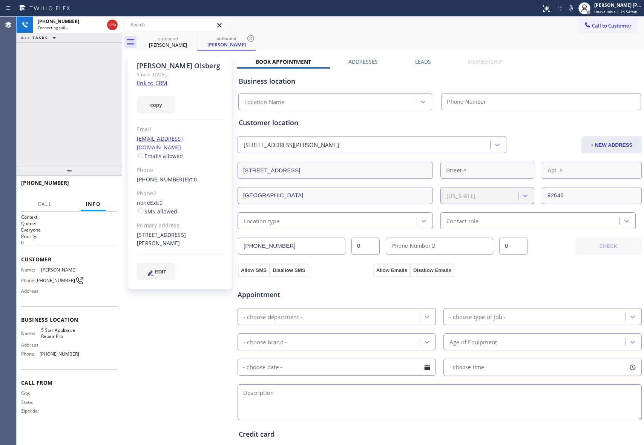
type input "[PHONE_NUMBER]"
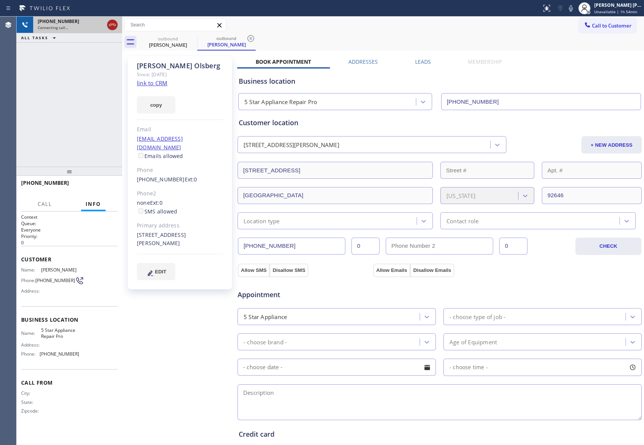
click at [112, 24] on icon at bounding box center [112, 25] width 7 height 2
click at [185, 40] on div "outbound" at bounding box center [167, 39] width 57 height 6
click at [0, 0] on icon at bounding box center [0, 0] width 0 height 0
click at [192, 38] on icon at bounding box center [192, 38] width 9 height 9
click at [246, 38] on icon at bounding box center [250, 38] width 9 height 9
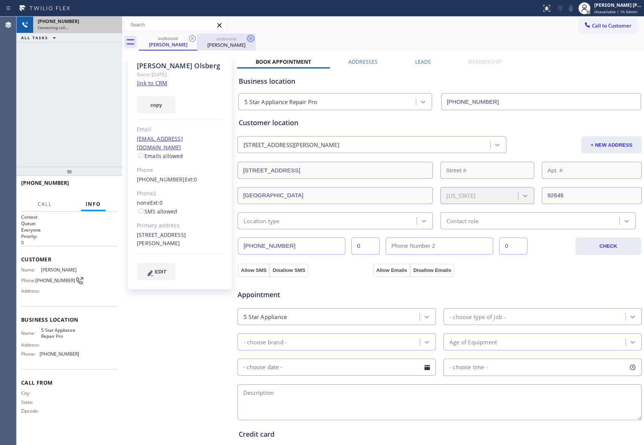
click at [192, 38] on div "outbound Mike Olsberg outbound Mike Olsberg" at bounding box center [391, 42] width 505 height 17
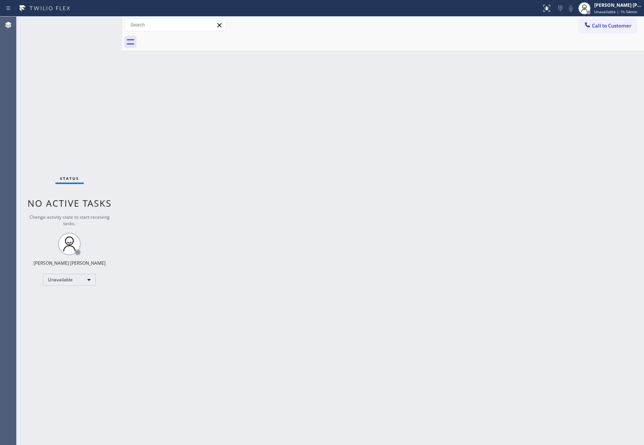
click at [192, 38] on div at bounding box center [391, 42] width 505 height 17
click at [626, 27] on span "Call to Customer" at bounding box center [612, 25] width 40 height 7
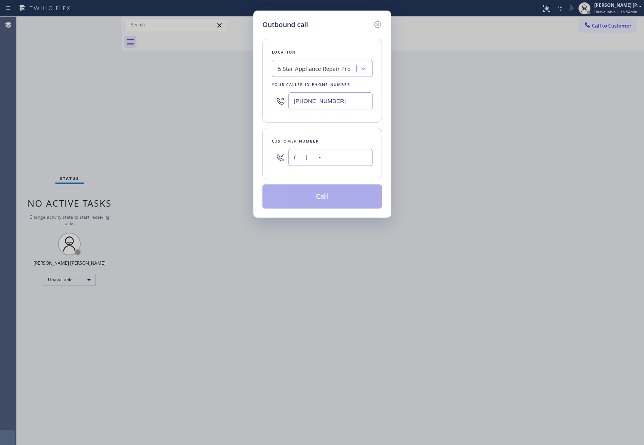
click at [346, 166] on input "(___) ___-____" at bounding box center [330, 157] width 84 height 17
paste input "425) 820-9774"
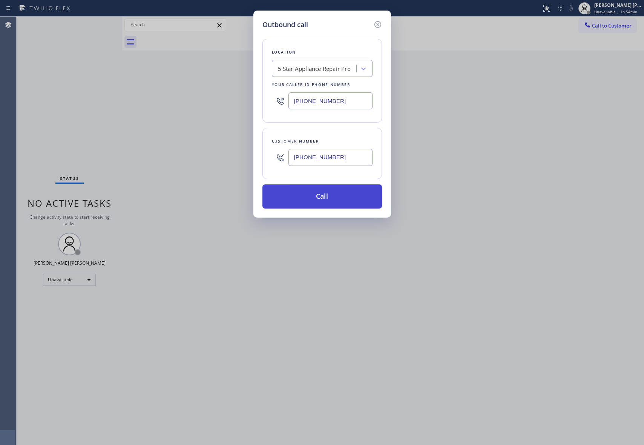
type input "(425) 820-9774"
click at [341, 195] on button "Call" at bounding box center [321, 196] width 119 height 24
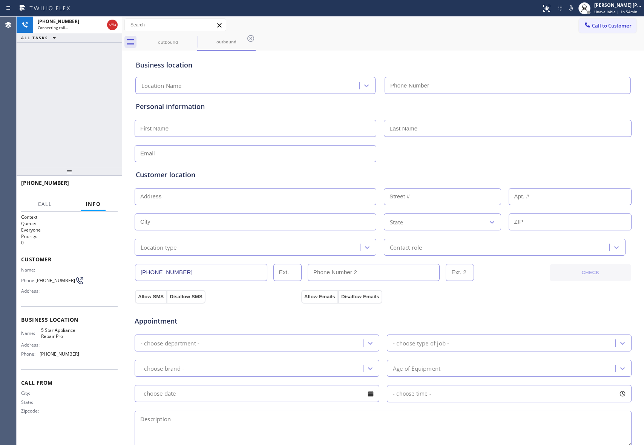
type input "[PHONE_NUMBER]"
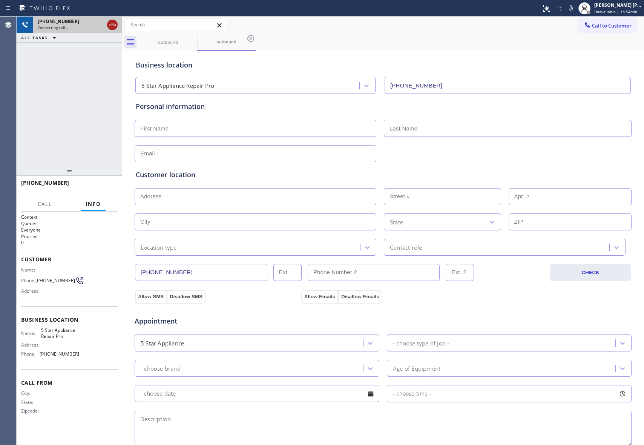
click at [112, 25] on icon at bounding box center [112, 24] width 9 height 9
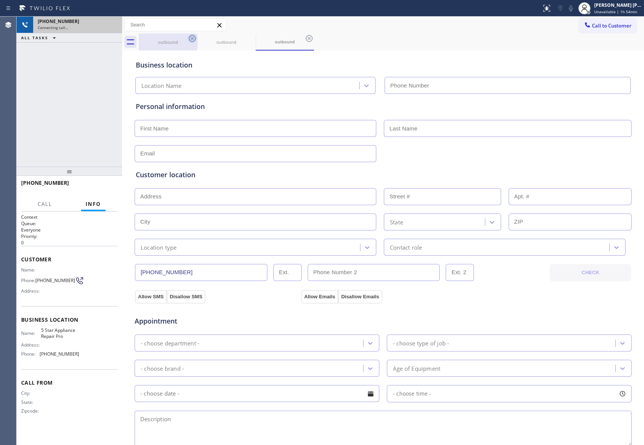
click at [191, 37] on icon at bounding box center [192, 38] width 7 height 7
drag, startPoint x: 191, startPoint y: 37, endPoint x: 191, endPoint y: 41, distance: 4.5
click at [0, 0] on icon at bounding box center [0, 0] width 0 height 0
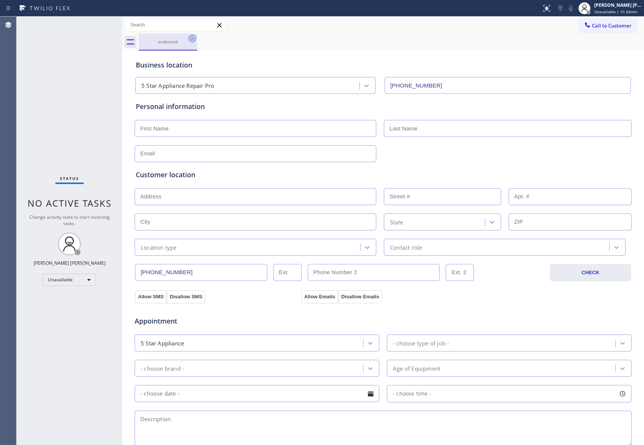
click at [191, 41] on icon at bounding box center [192, 38] width 9 height 9
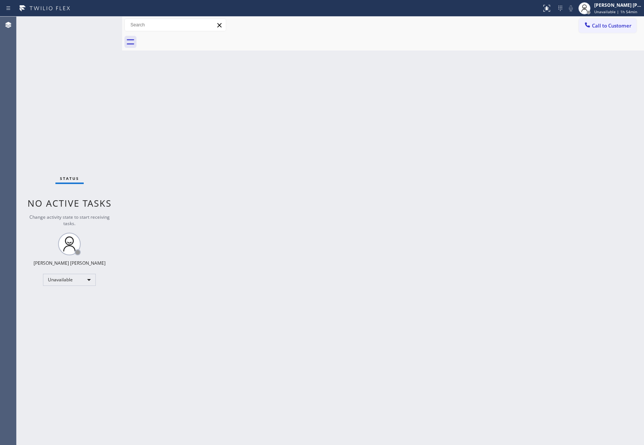
click at [190, 42] on div at bounding box center [391, 42] width 505 height 17
click at [623, 24] on span "Call to Customer" at bounding box center [612, 25] width 40 height 7
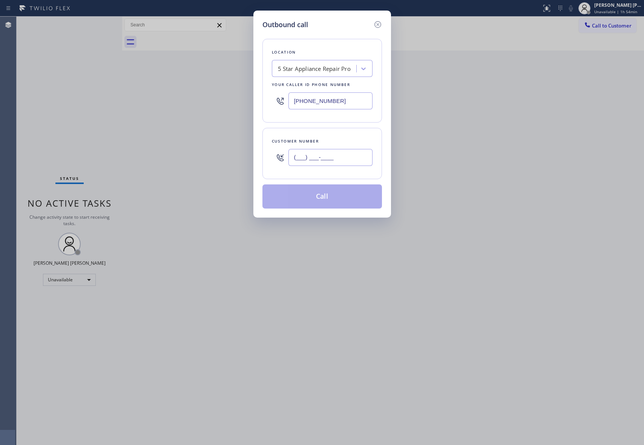
click at [340, 160] on input "(___) ___-____" at bounding box center [330, 157] width 84 height 17
paste input "818) 647-1869"
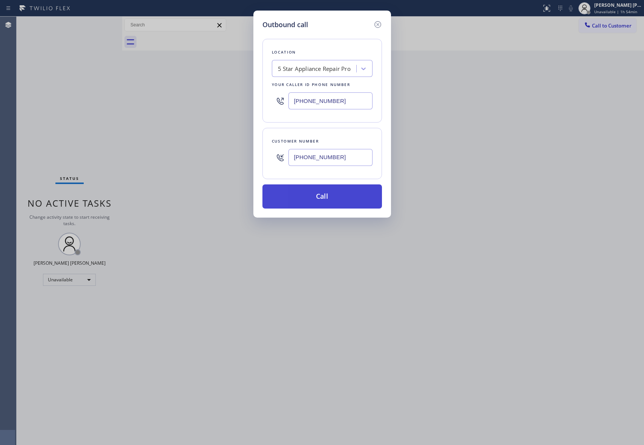
type input "(818) 647-1869"
click at [340, 205] on button "Call" at bounding box center [321, 196] width 119 height 24
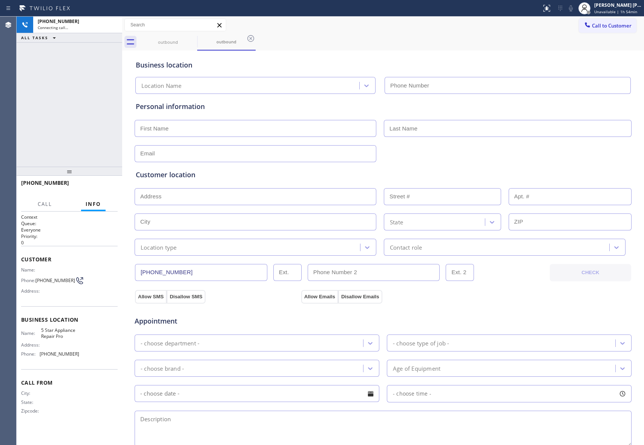
type input "[PHONE_NUMBER]"
click at [98, 187] on span "HANG UP" at bounding box center [100, 186] width 23 height 5
click at [97, 187] on span "HANG UP" at bounding box center [100, 186] width 23 height 5
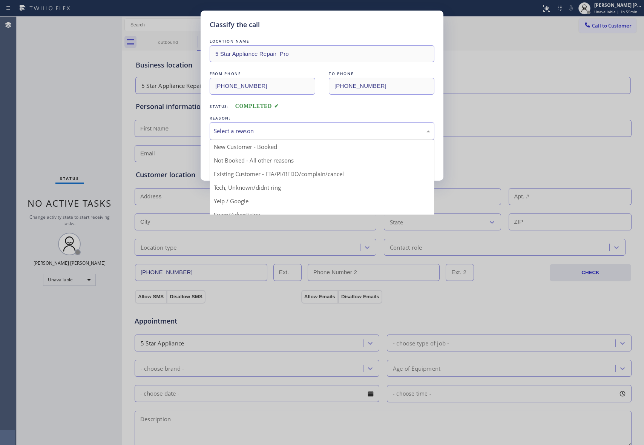
click at [237, 130] on div "Select a reason" at bounding box center [322, 131] width 216 height 9
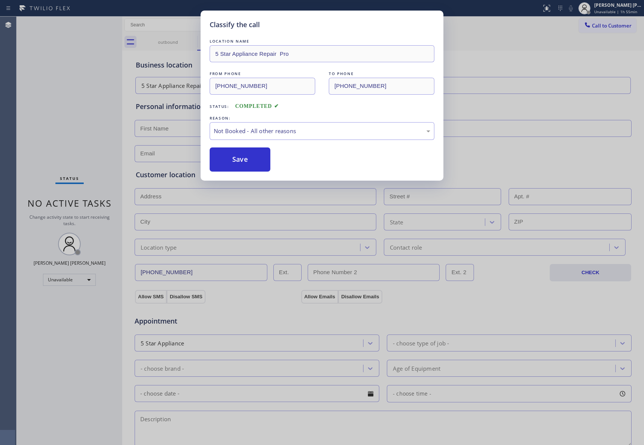
click at [234, 160] on button "Save" at bounding box center [240, 159] width 61 height 24
drag, startPoint x: 234, startPoint y: 160, endPoint x: 183, endPoint y: 60, distance: 112.9
click at [233, 160] on button "Save" at bounding box center [240, 159] width 61 height 24
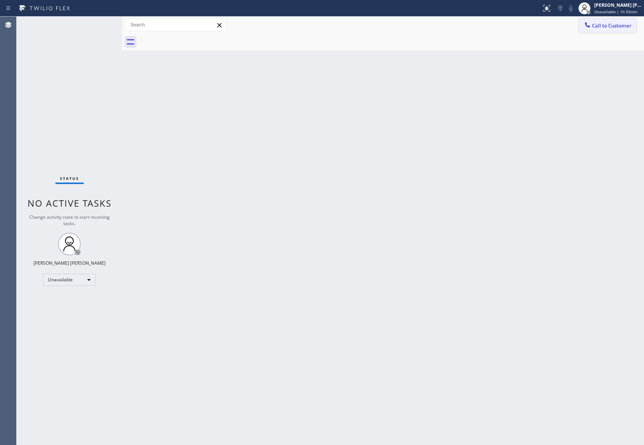
click at [629, 27] on span "Call to Customer" at bounding box center [612, 25] width 40 height 7
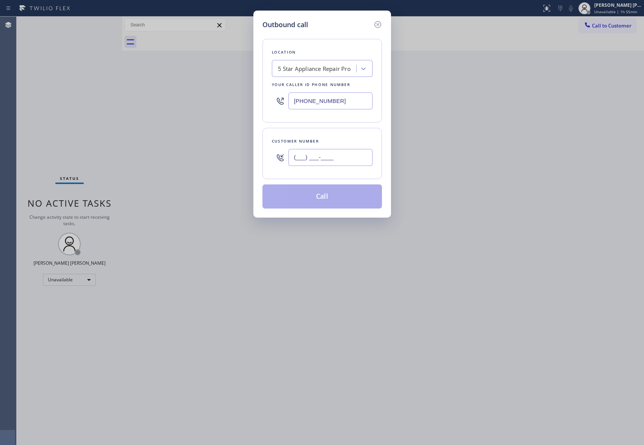
click at [362, 156] on input "(___) ___-____" at bounding box center [330, 157] width 84 height 17
paste input "310) 530-4470"
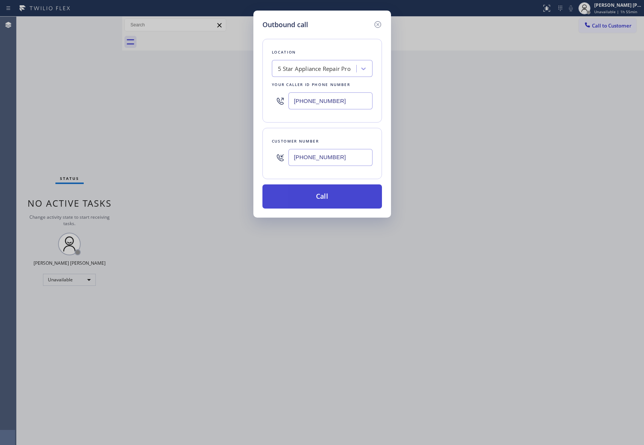
type input "(310) 530-4470"
click at [338, 202] on button "Call" at bounding box center [321, 196] width 119 height 24
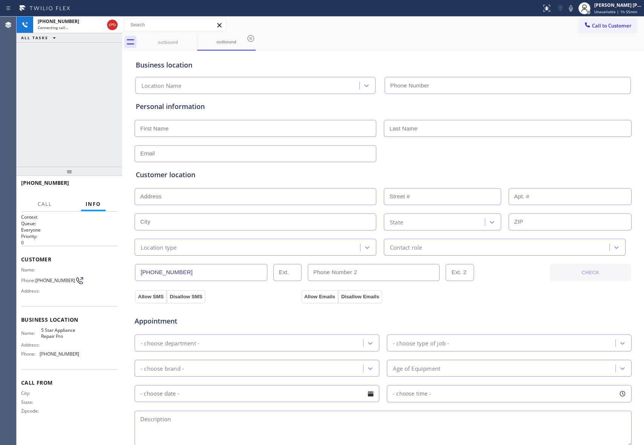
type input "[PHONE_NUMBER]"
click at [190, 35] on icon at bounding box center [192, 38] width 9 height 9
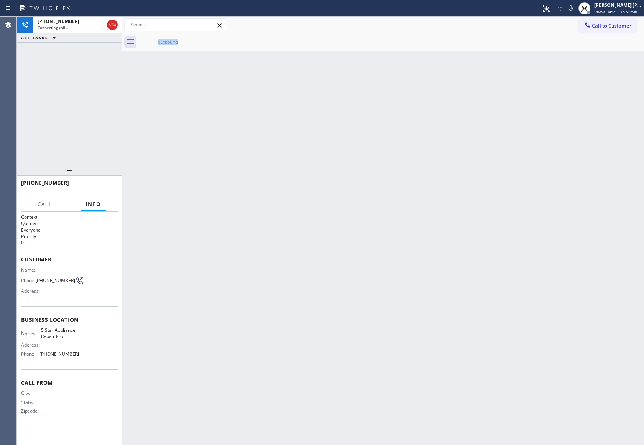
click at [190, 35] on div "outbound" at bounding box center [168, 42] width 58 height 17
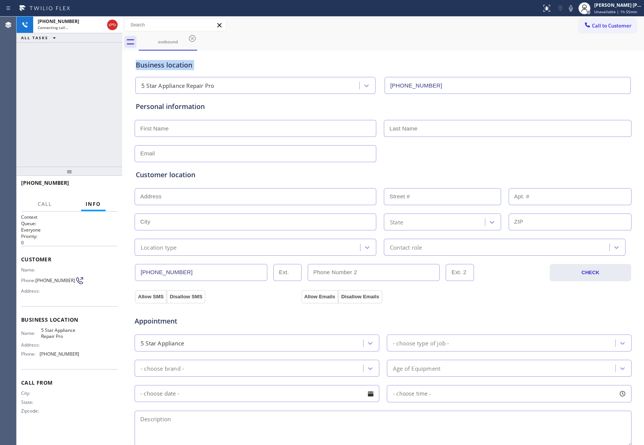
click at [190, 35] on icon at bounding box center [192, 38] width 9 height 9
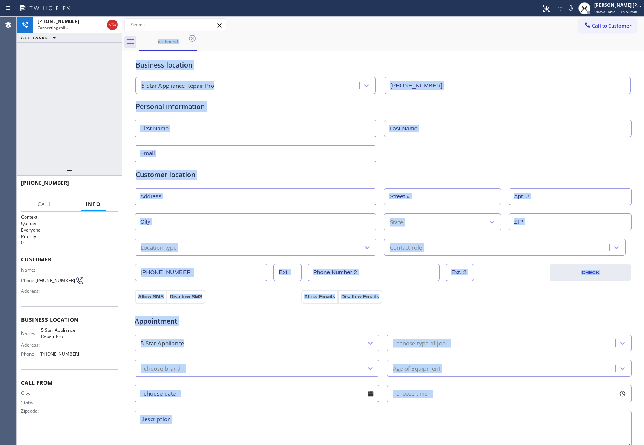
click at [190, 35] on div "outbound" at bounding box center [391, 42] width 505 height 17
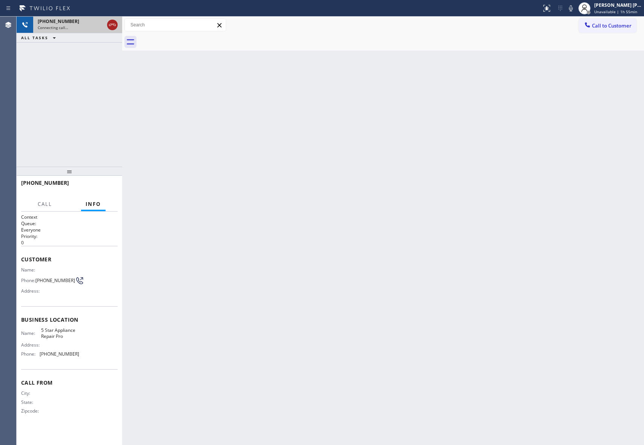
click at [115, 24] on icon at bounding box center [112, 25] width 7 height 2
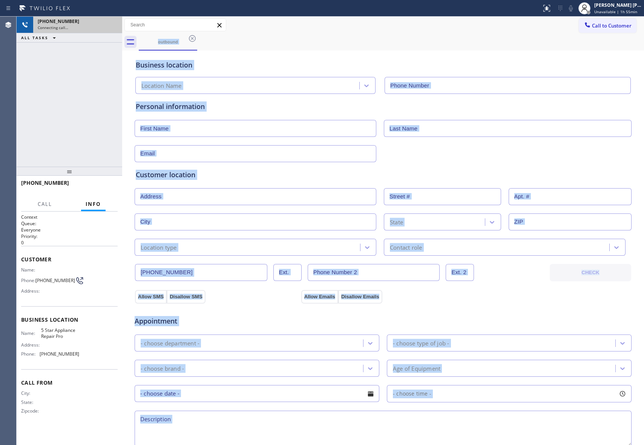
type input "[PHONE_NUMBER]"
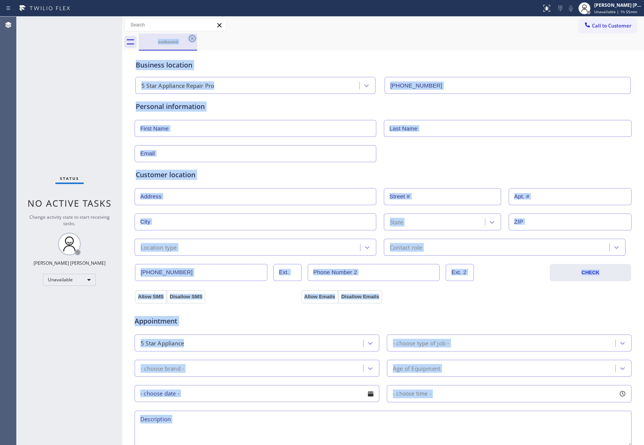
click at [187, 37] on div "outbound" at bounding box center [167, 42] width 57 height 16
click at [188, 37] on icon at bounding box center [192, 38] width 9 height 9
click at [188, 37] on div "outbound" at bounding box center [391, 42] width 505 height 17
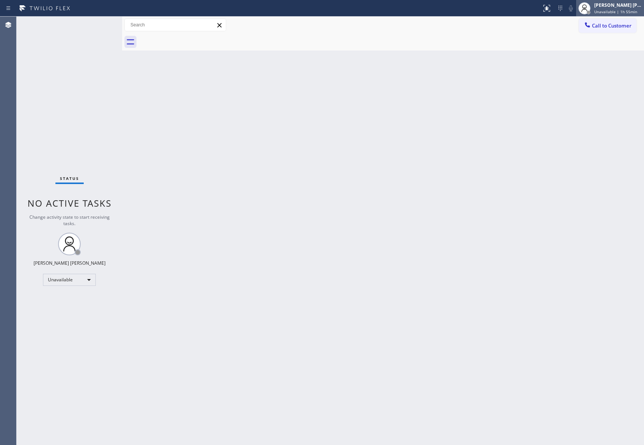
drag, startPoint x: 188, startPoint y: 37, endPoint x: 627, endPoint y: 12, distance: 439.4
click at [240, 37] on div at bounding box center [391, 42] width 505 height 17
click at [622, 19] on button "Call to Customer" at bounding box center [608, 25] width 58 height 14
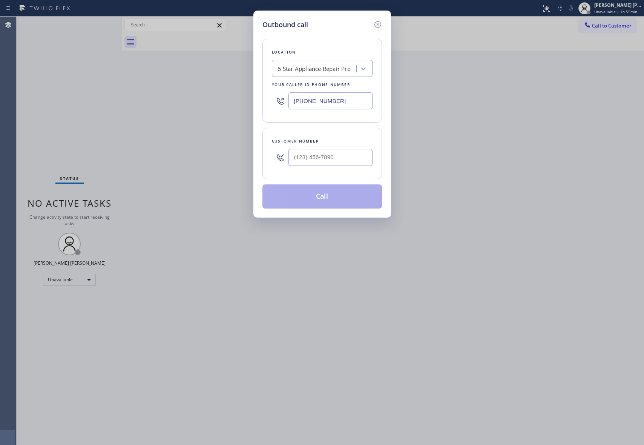
click at [341, 167] on div at bounding box center [330, 157] width 84 height 24
click at [354, 158] on input "(___) ___-____" at bounding box center [330, 157] width 84 height 17
paste input "580) 847-4355"
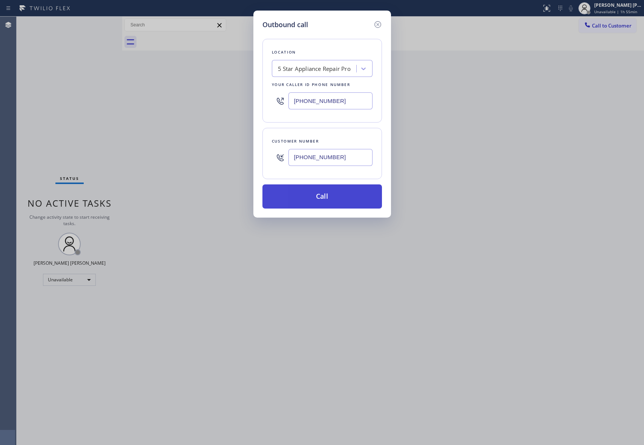
type input "(580) 847-4355"
click at [334, 201] on button "Call" at bounding box center [321, 196] width 119 height 24
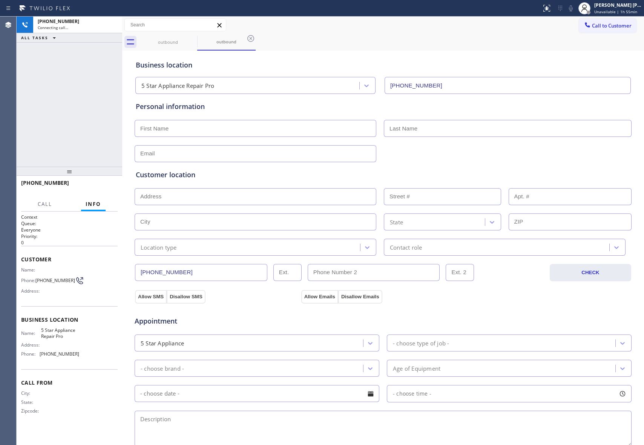
type input "[PHONE_NUMBER]"
drag, startPoint x: 117, startPoint y: 26, endPoint x: 177, endPoint y: 38, distance: 61.2
click at [116, 26] on div at bounding box center [105, 25] width 27 height 17
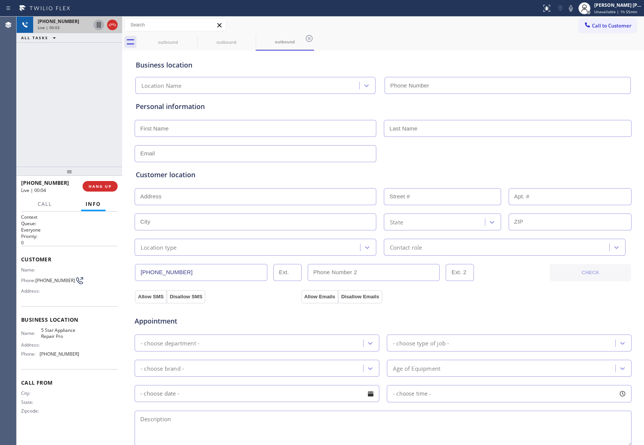
type input "[PHONE_NUMBER]"
click at [113, 22] on icon at bounding box center [112, 24] width 9 height 9
type input "[PHONE_NUMBER]"
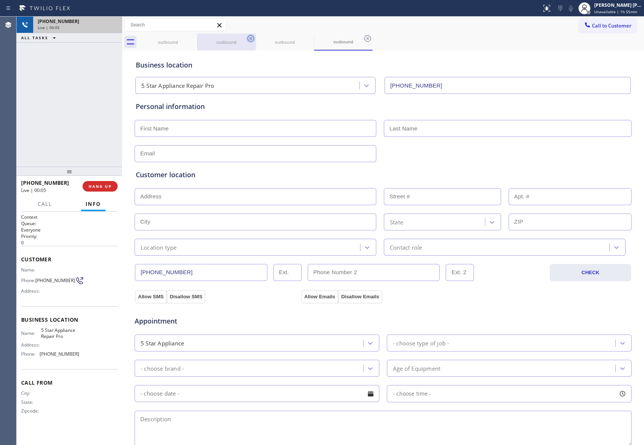
click at [0, 0] on icon at bounding box center [0, 0] width 0 height 0
click at [246, 38] on icon at bounding box center [250, 38] width 9 height 9
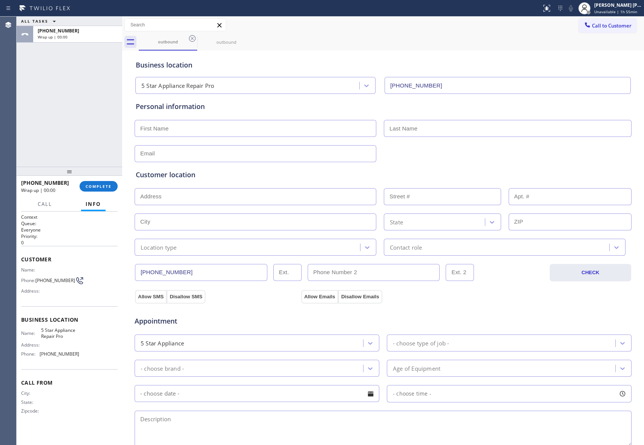
click at [191, 38] on icon at bounding box center [192, 38] width 9 height 9
click at [0, 0] on icon at bounding box center [0, 0] width 0 height 0
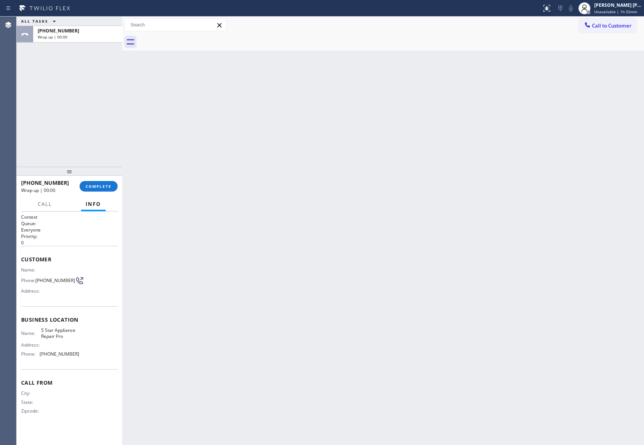
click at [191, 38] on div at bounding box center [391, 42] width 505 height 17
click at [104, 189] on button "COMPLETE" at bounding box center [99, 186] width 38 height 11
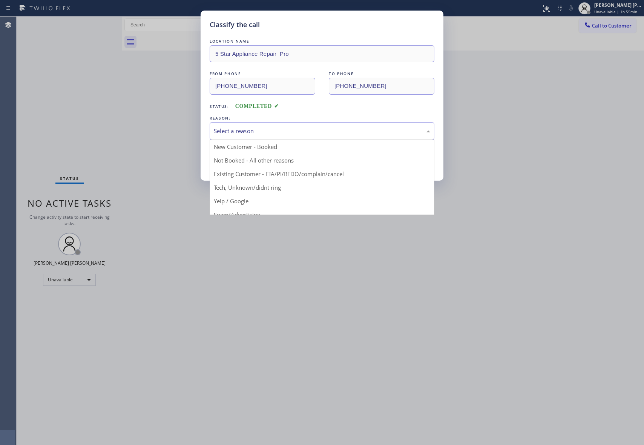
click at [290, 128] on div "Select a reason" at bounding box center [322, 131] width 216 height 9
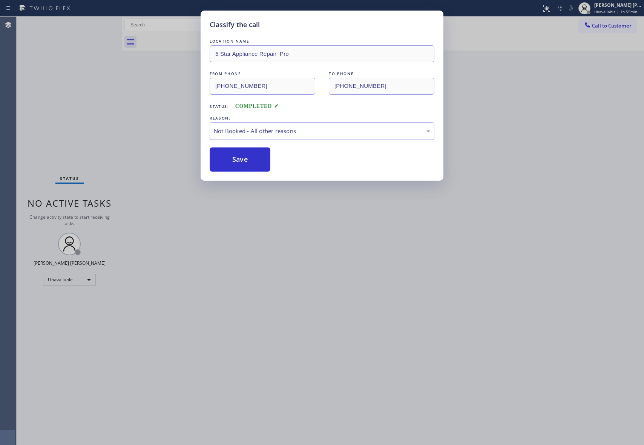
click at [236, 161] on button "Save" at bounding box center [240, 159] width 61 height 24
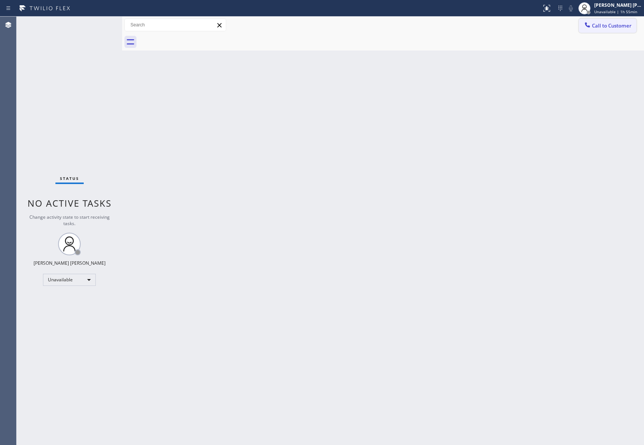
click at [617, 23] on span "Call to Customer" at bounding box center [612, 25] width 40 height 7
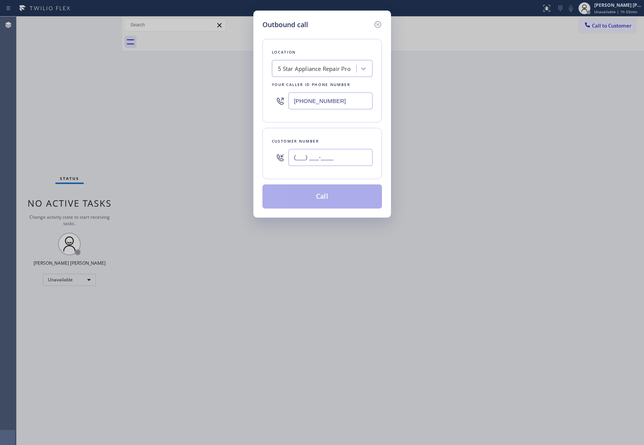
click at [338, 156] on input "(___) ___-____" at bounding box center [330, 157] width 84 height 17
paste input "575) 570-2194"
type input "(575) 570-2194"
click at [337, 198] on button "Call" at bounding box center [321, 196] width 119 height 24
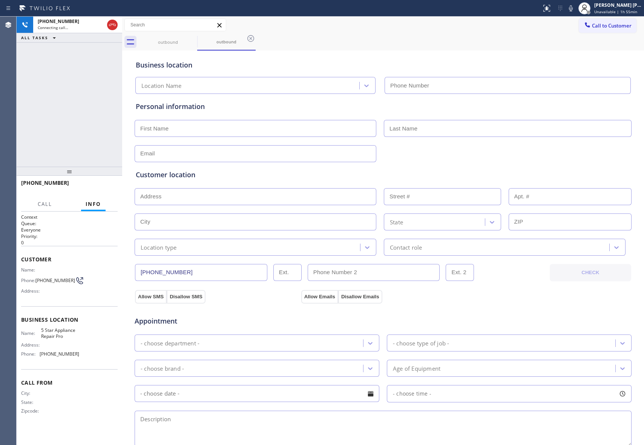
type input "[PHONE_NUMBER]"
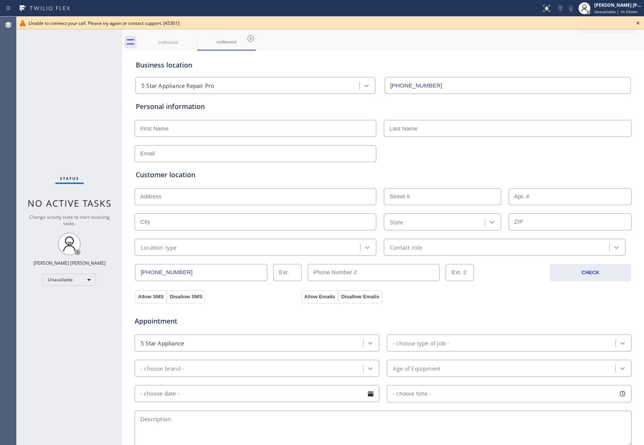
click at [637, 23] on icon at bounding box center [637, 22] width 9 height 9
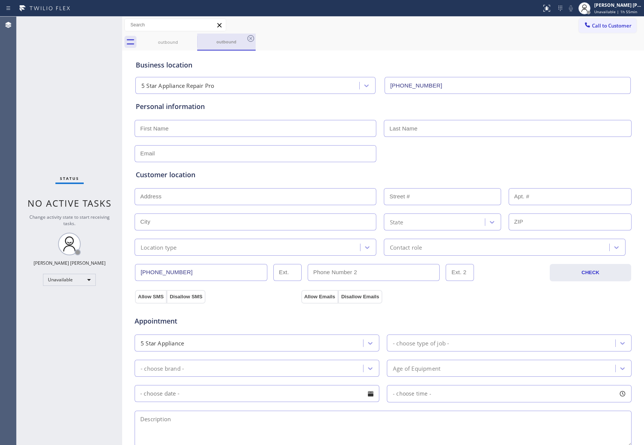
click at [198, 35] on div "outbound" at bounding box center [226, 42] width 58 height 17
click at [198, 35] on div "outbound" at bounding box center [226, 42] width 57 height 16
click at [194, 38] on icon at bounding box center [192, 38] width 9 height 9
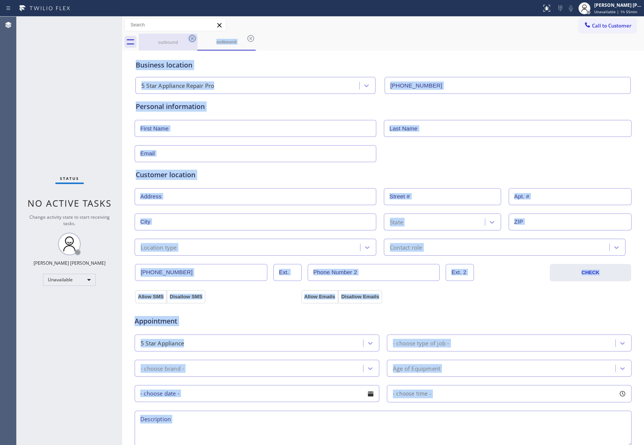
click at [197, 38] on div "outbound" at bounding box center [226, 42] width 58 height 17
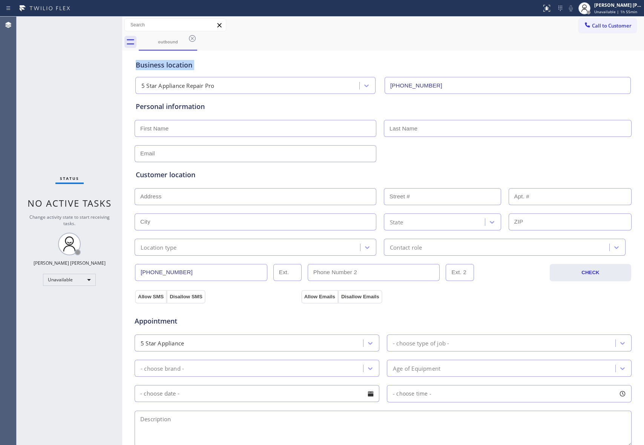
click at [193, 39] on icon at bounding box center [192, 38] width 9 height 9
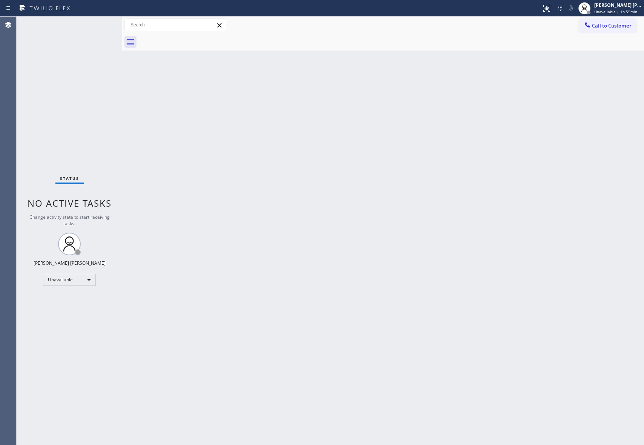
click at [193, 39] on div at bounding box center [391, 42] width 505 height 17
click at [634, 9] on span "Unavailable | 1h 57min" at bounding box center [615, 11] width 43 height 5
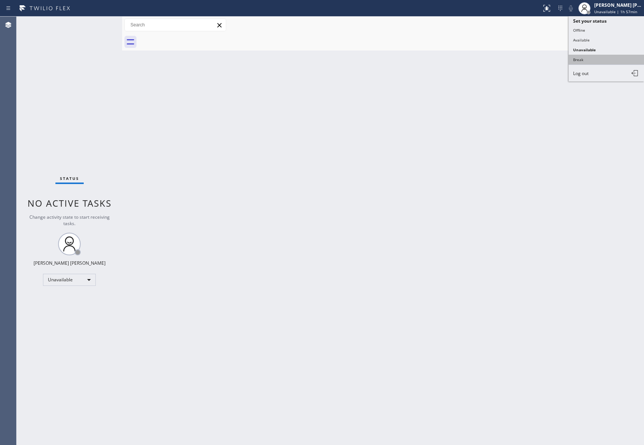
click at [602, 55] on button "Break" at bounding box center [605, 60] width 75 height 10
